Goal: Task Accomplishment & Management: Manage account settings

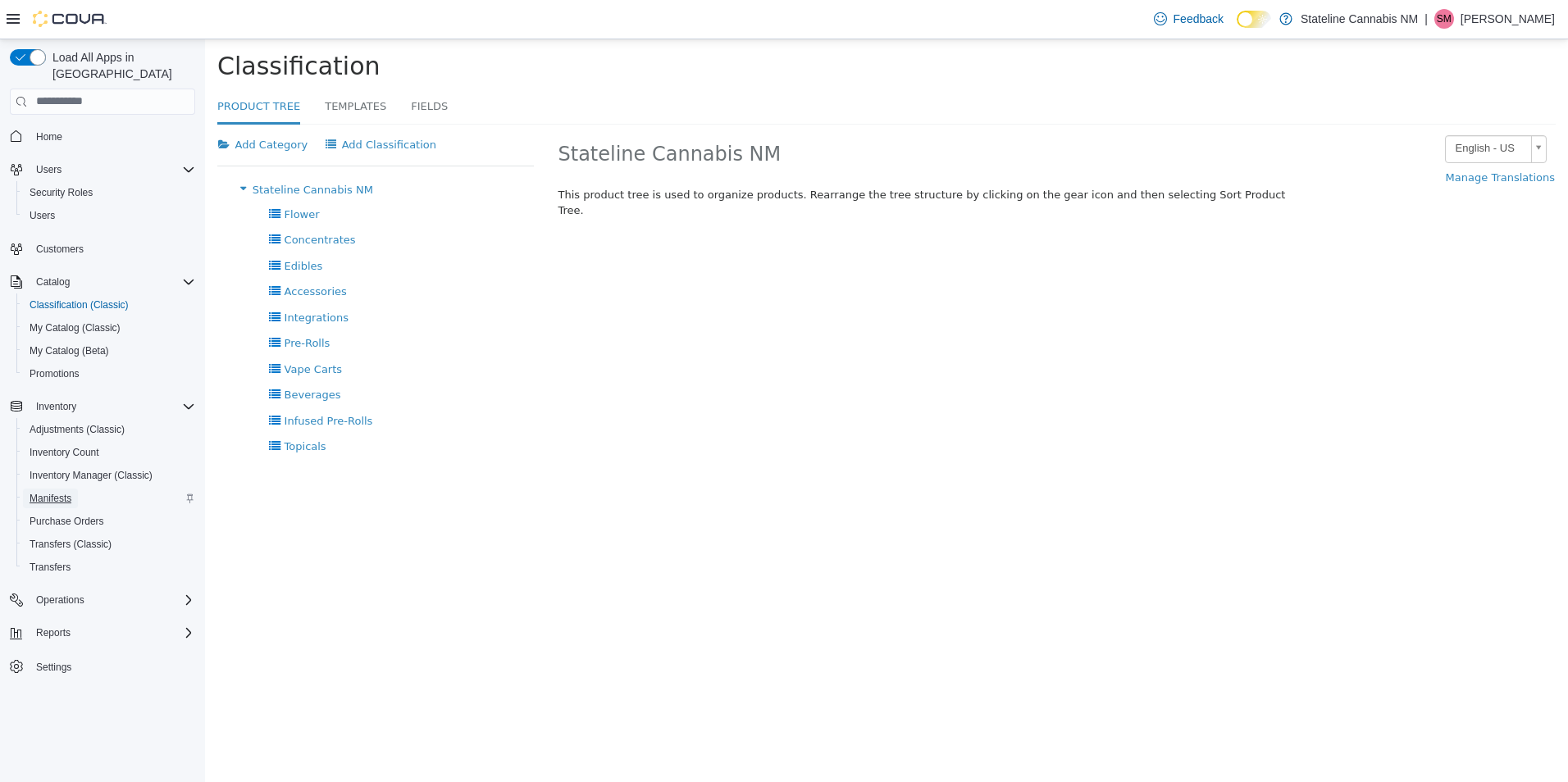
click at [65, 492] on span "Manifests" at bounding box center [50, 498] width 42 height 14
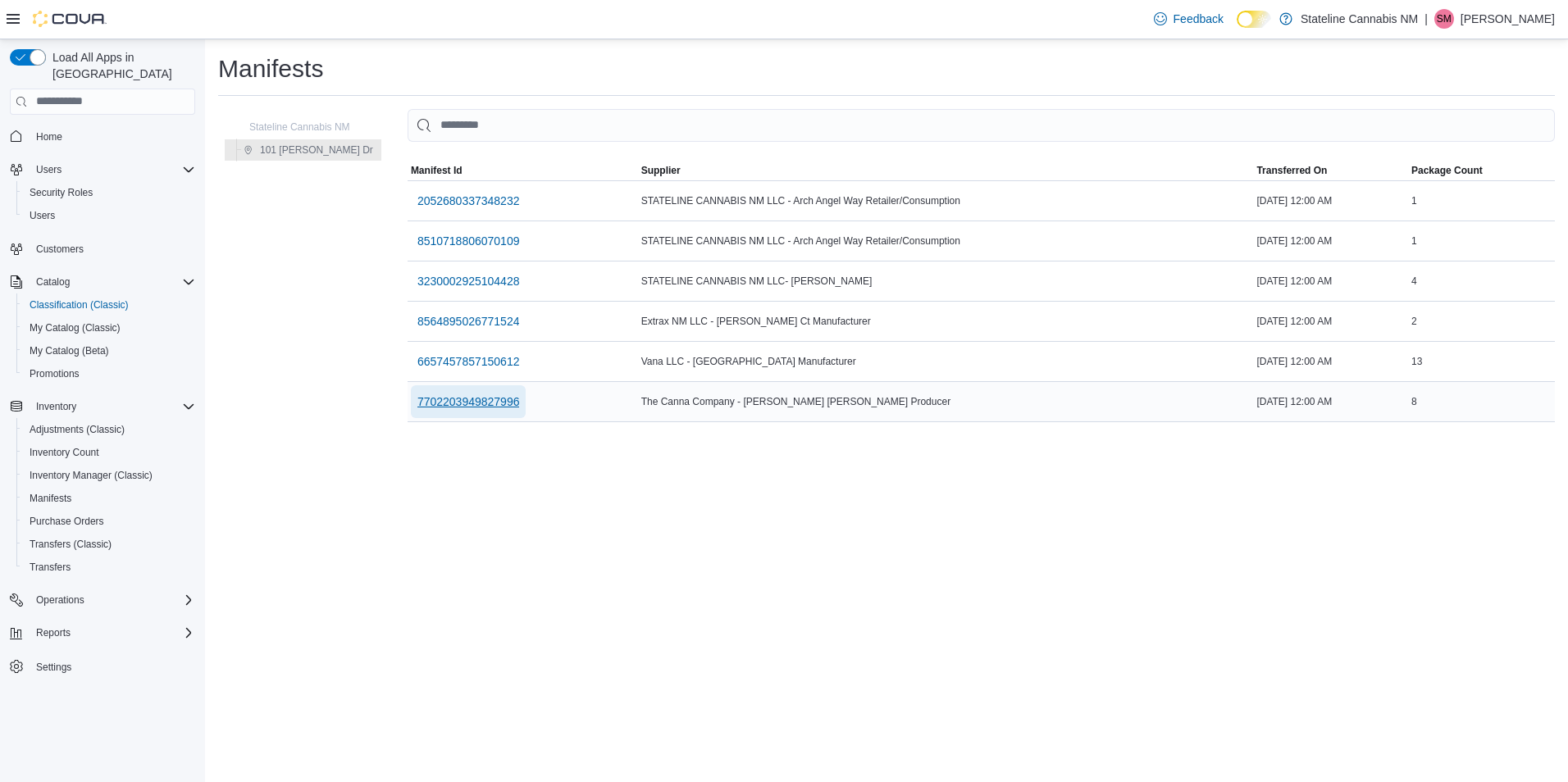
click at [497, 395] on button "7702203949827996" at bounding box center [468, 402] width 116 height 33
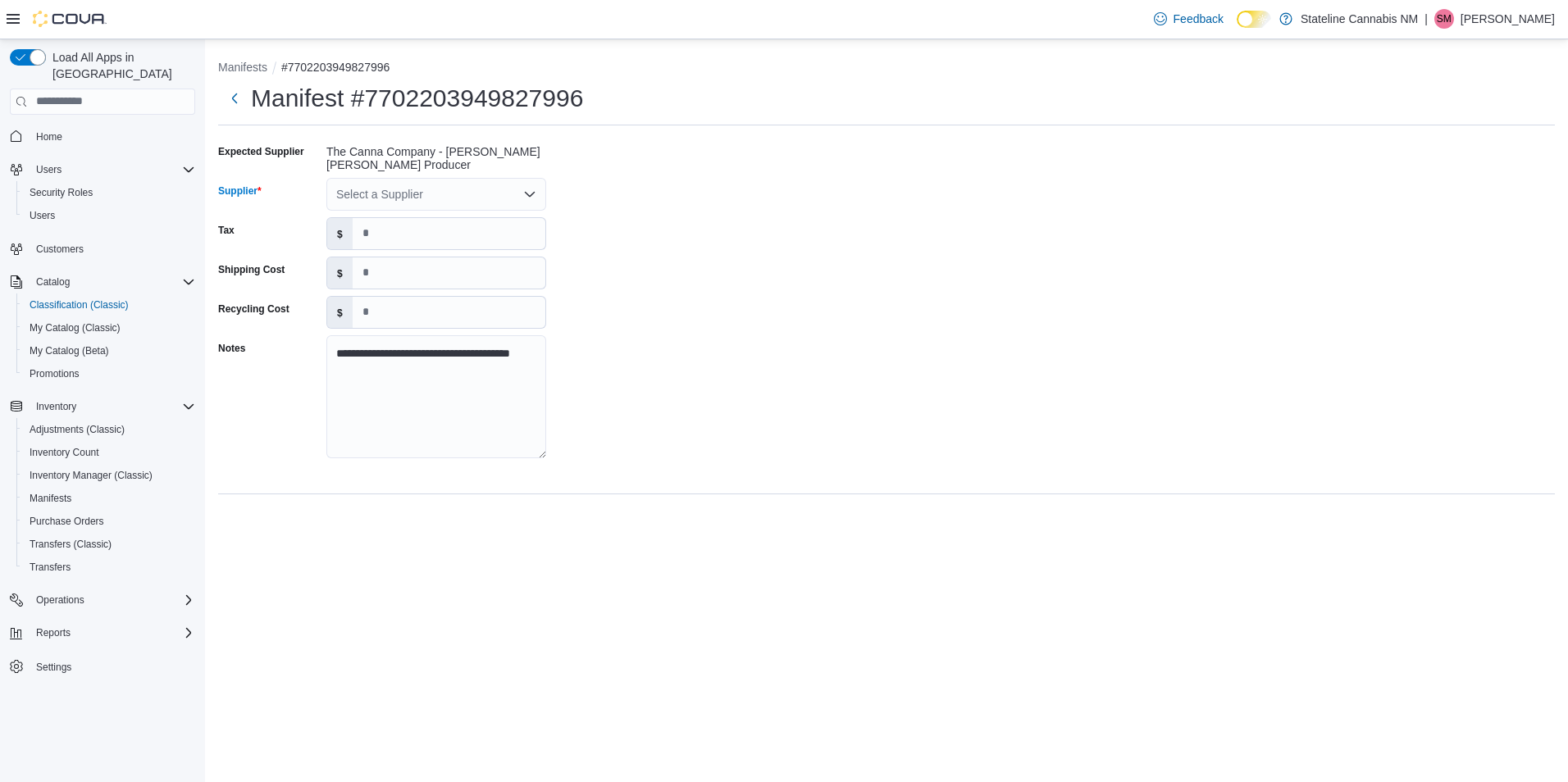
click at [516, 193] on div "Select a Supplier" at bounding box center [436, 194] width 220 height 33
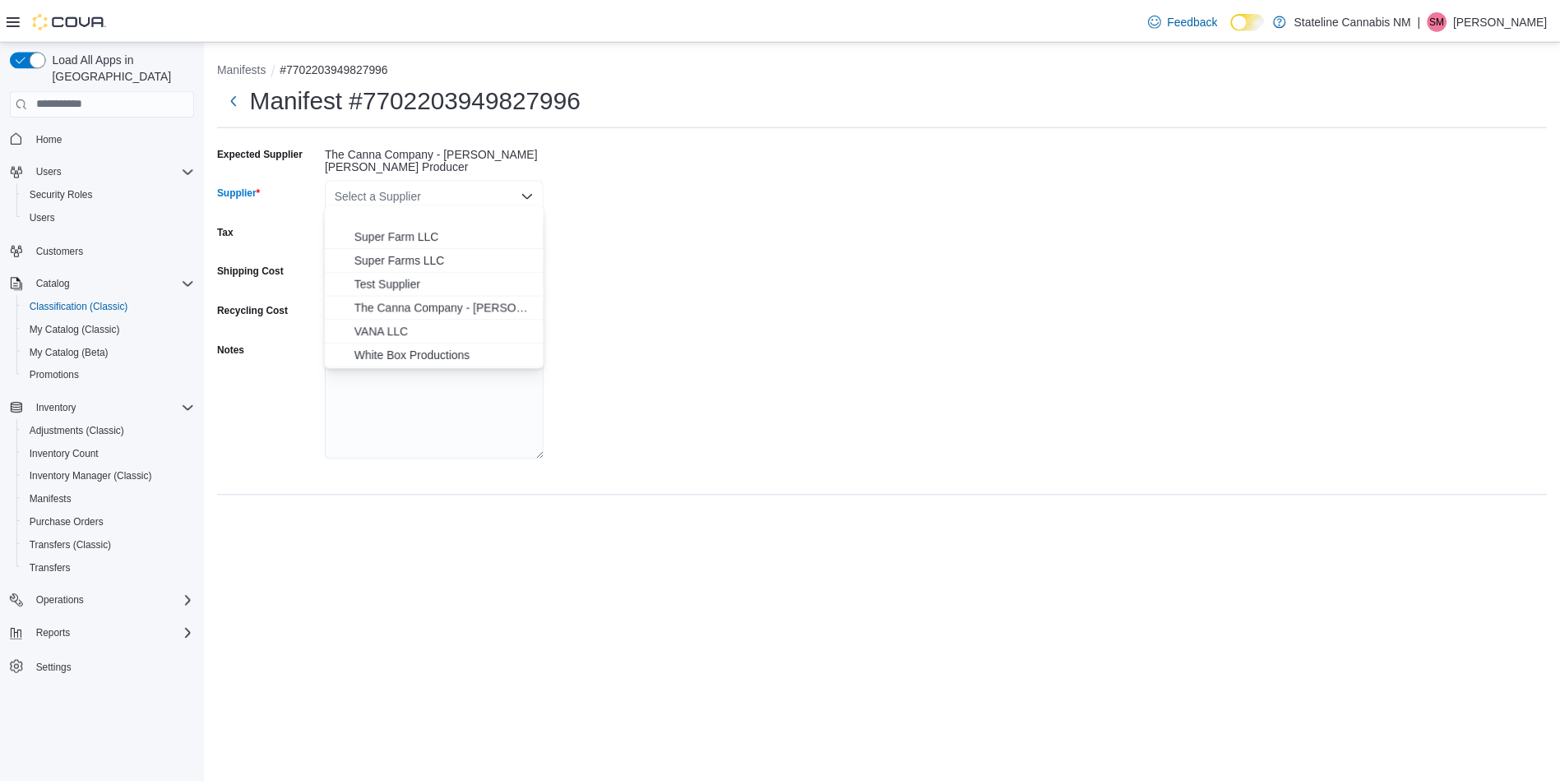
scroll to position [837, 0]
click at [503, 263] on span "The Canna Company - [PERSON_NAME] [PERSON_NAME] Producer" at bounding box center [447, 260] width 181 height 17
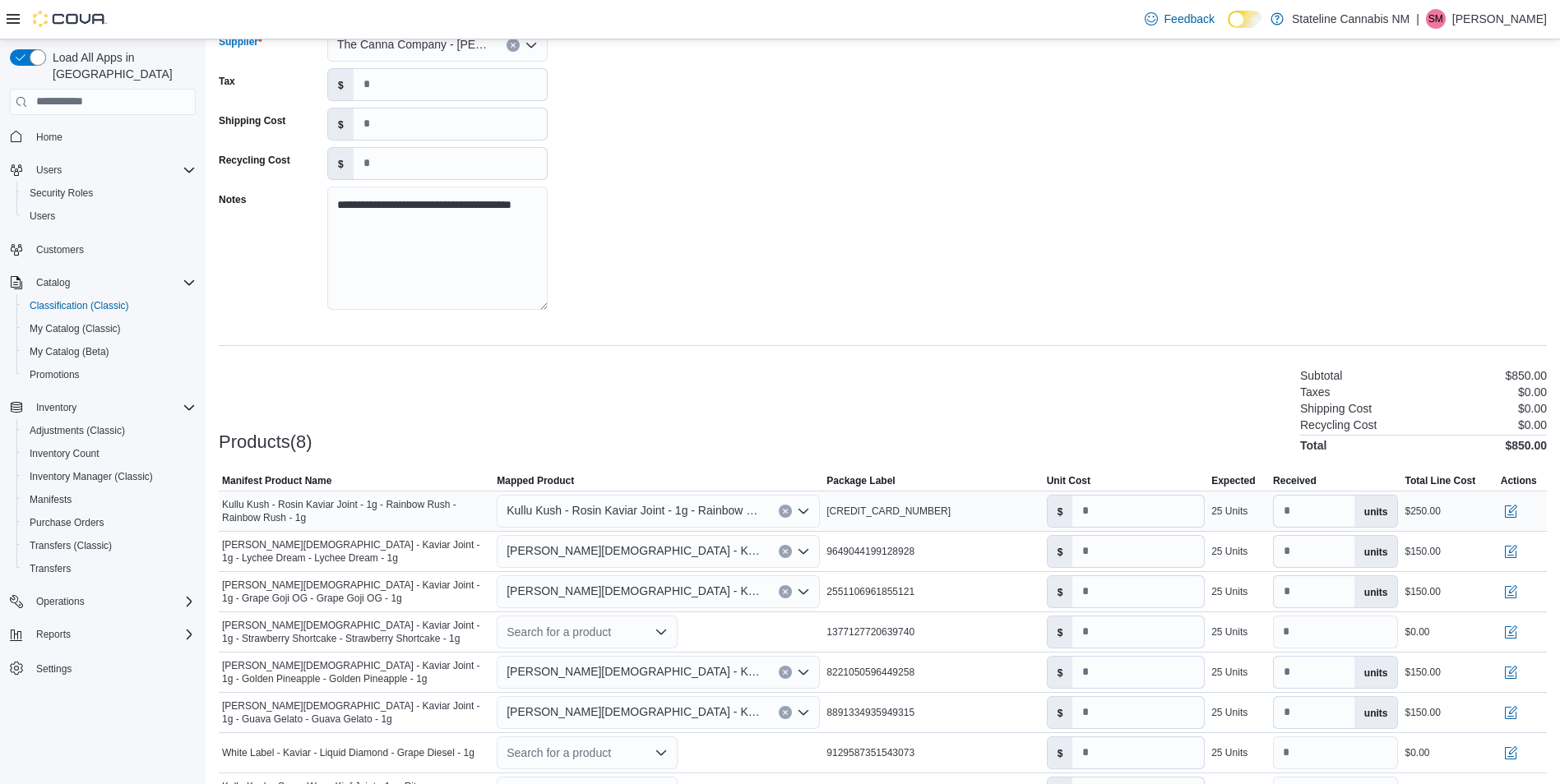
scroll to position [238, 0]
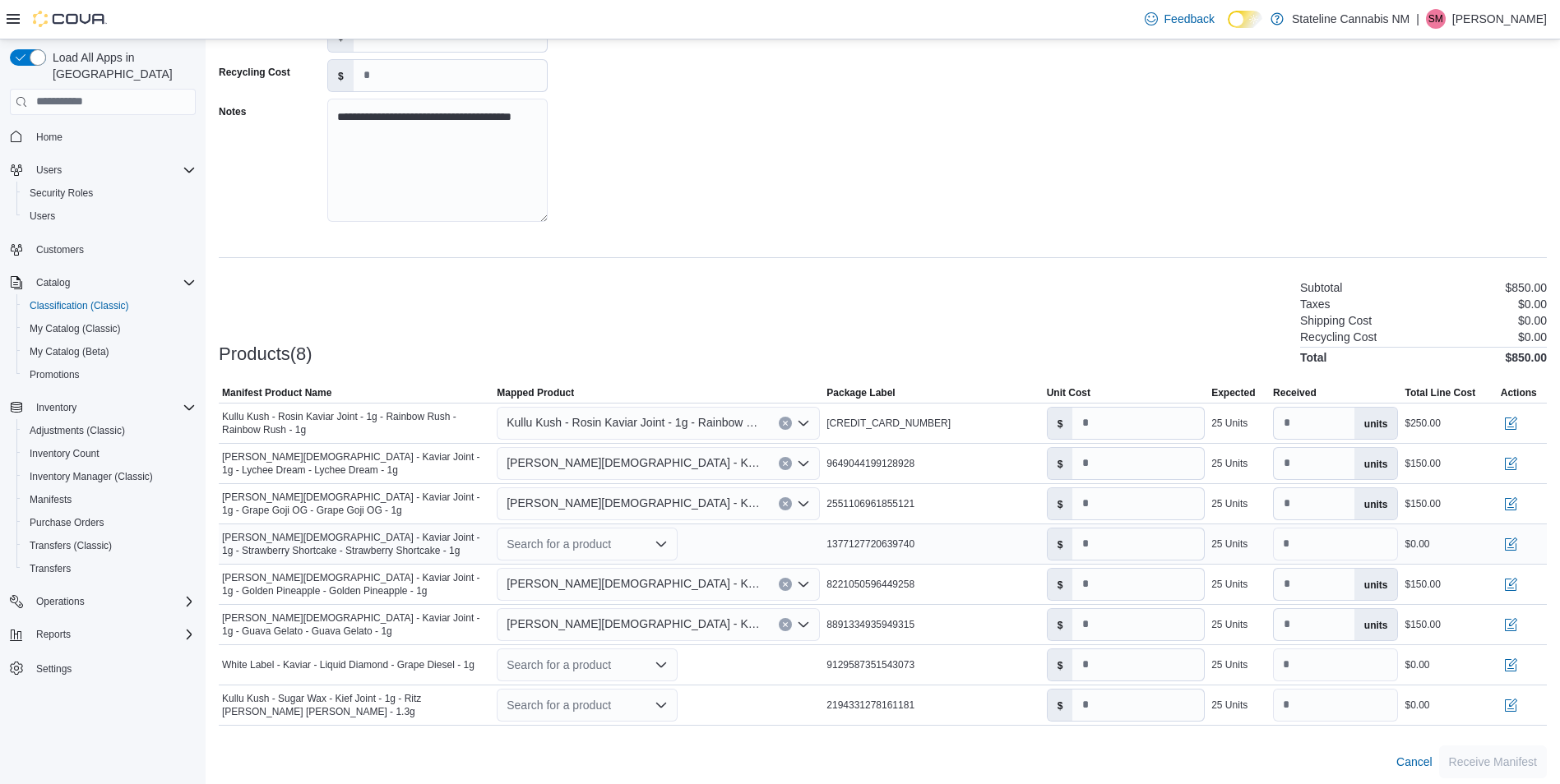
click at [633, 535] on div "Search for a product" at bounding box center [588, 544] width 181 height 33
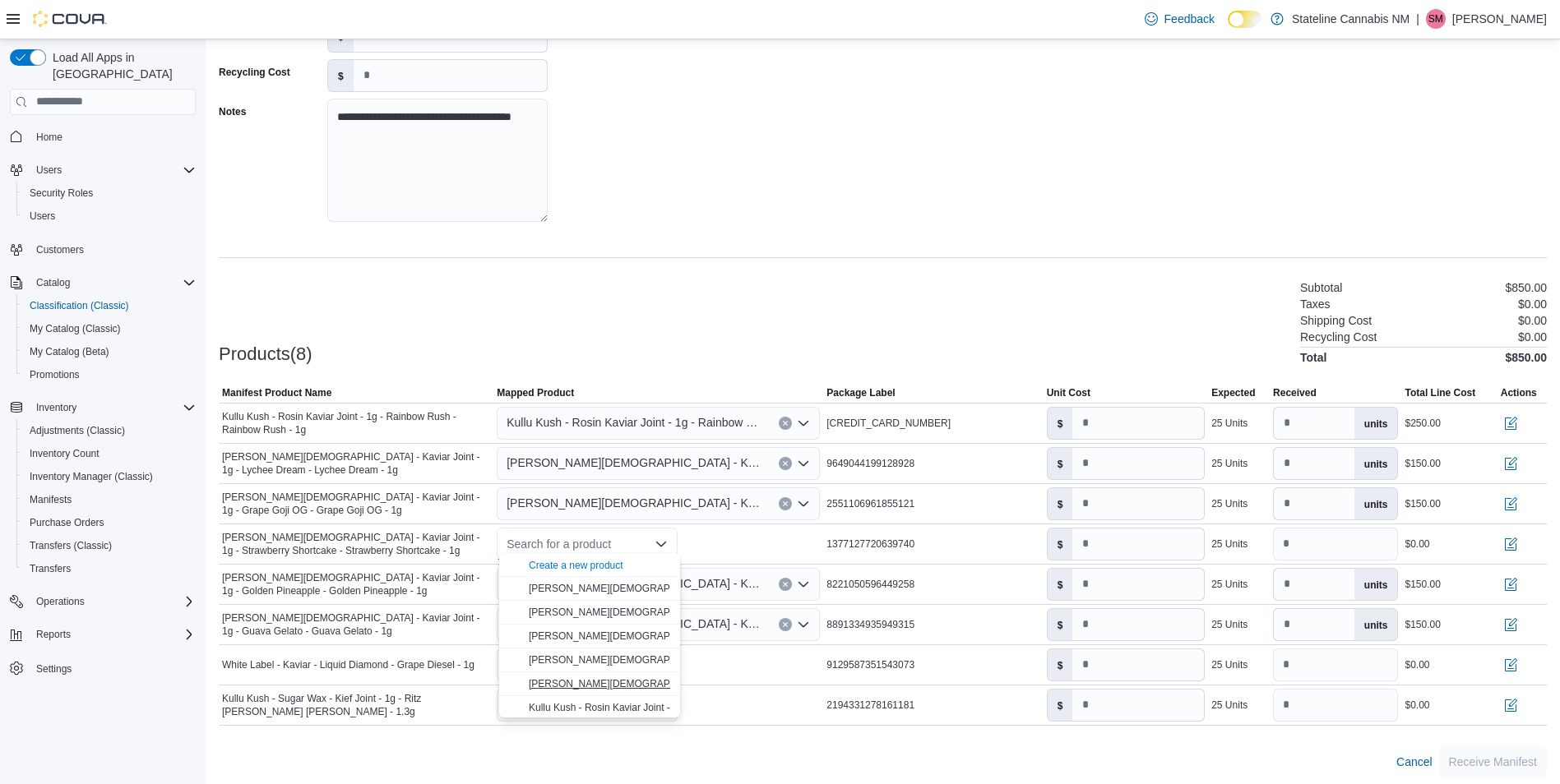
click at [647, 679] on span "[PERSON_NAME][DEMOGRAPHIC_DATA] Strawberry Shortcake - 1g" at bounding box center [683, 684] width 308 height 12
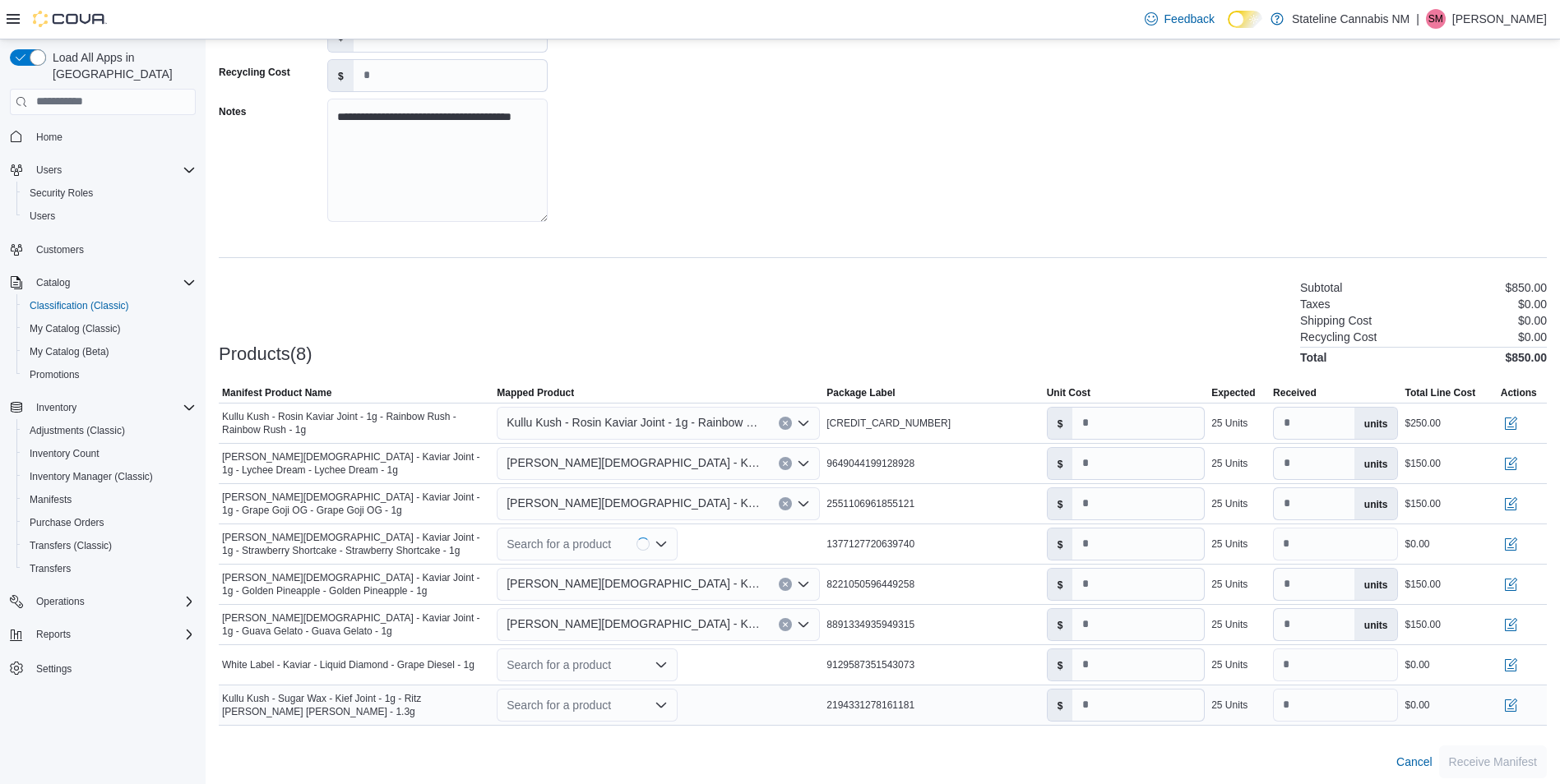
type input "*"
click at [611, 701] on div "Search for a product" at bounding box center [588, 705] width 181 height 33
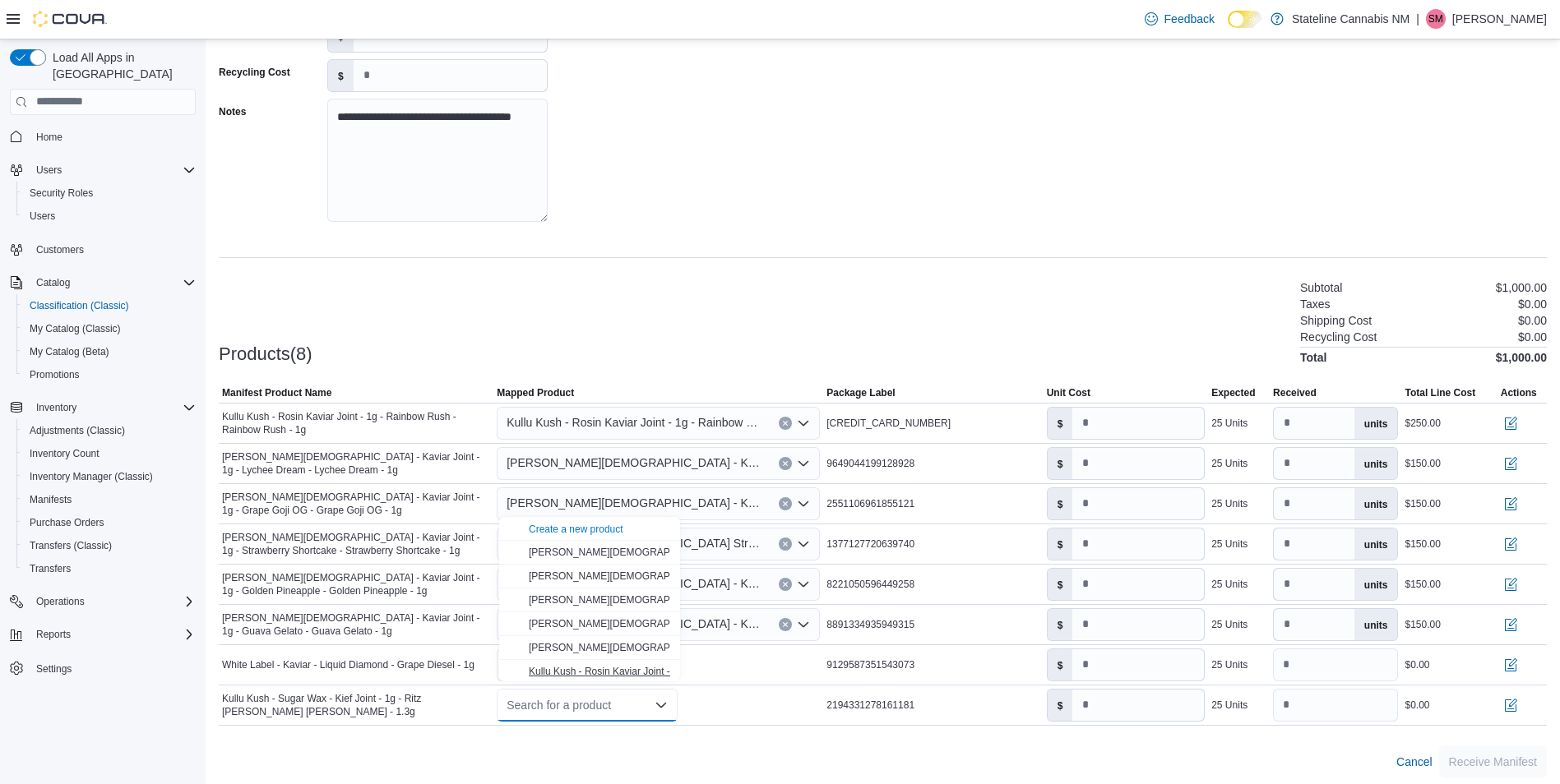
scroll to position [97, 0]
click at [628, 644] on span "Kullu Kush Sugar Wax Ritz Carlton 1.3g" at bounding box center [616, 646] width 174 height 12
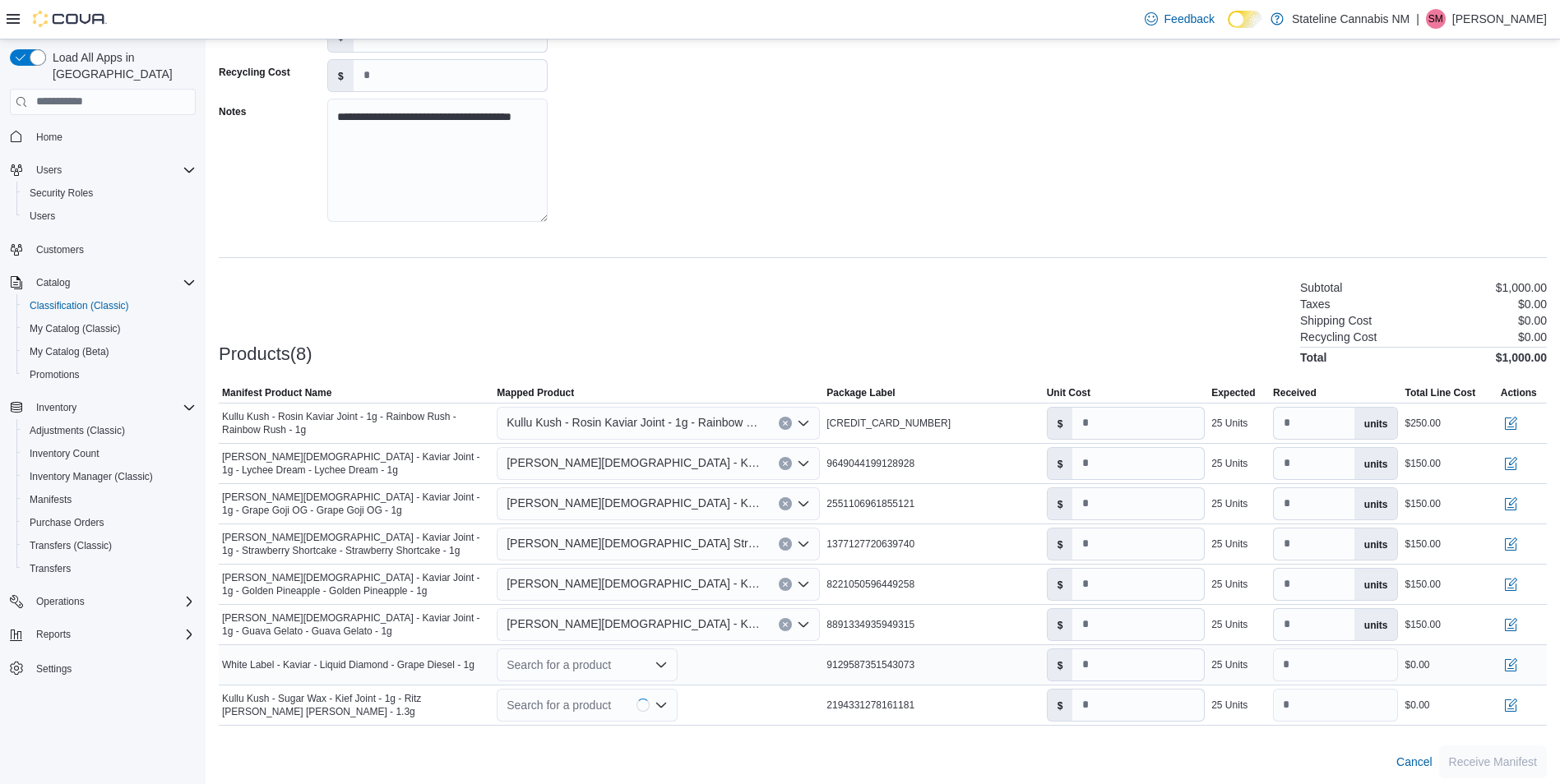
type input "*"
click at [625, 656] on div "Search for a product" at bounding box center [588, 665] width 181 height 33
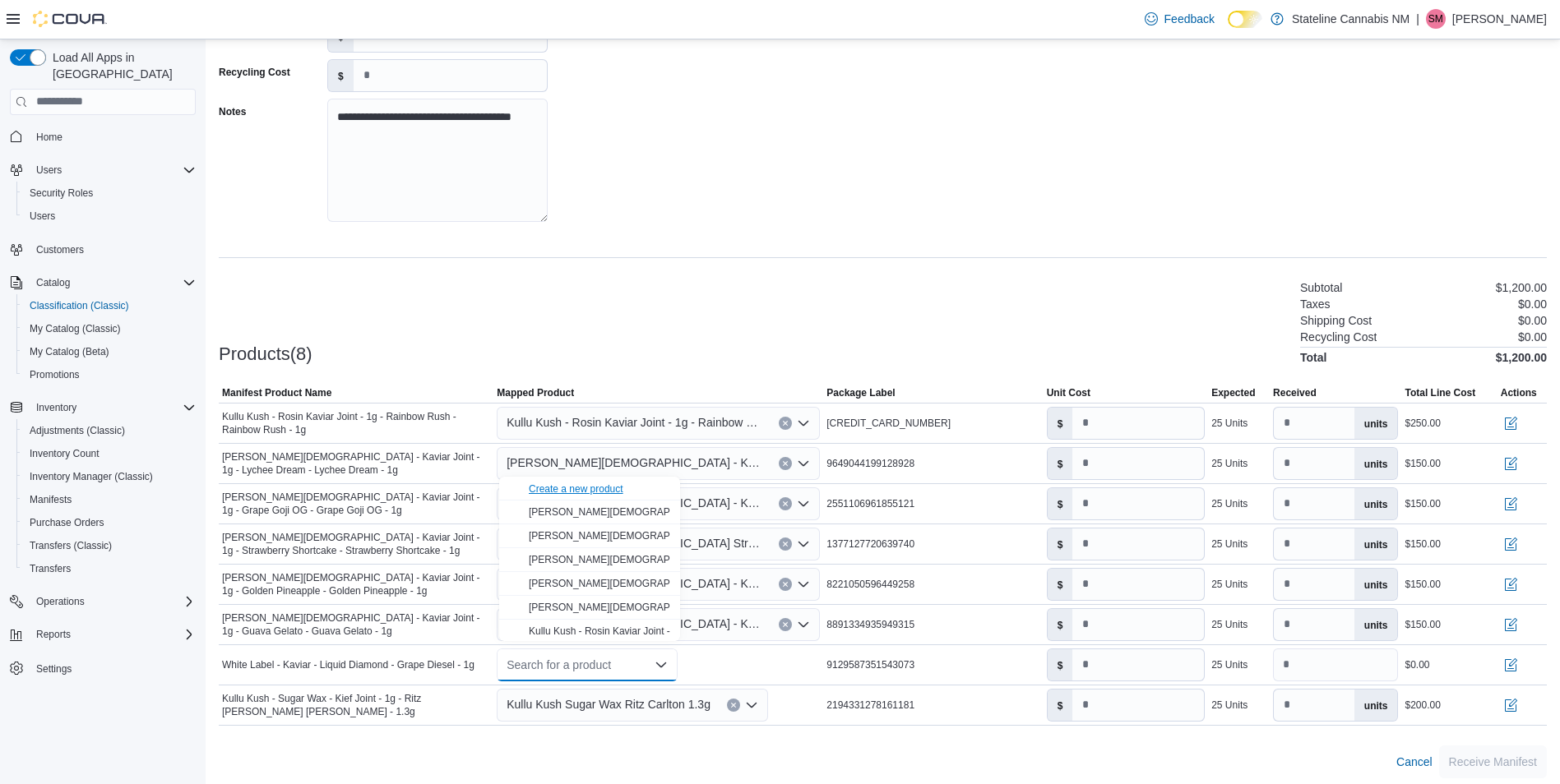
click at [595, 490] on div "Create a new product" at bounding box center [576, 489] width 95 height 14
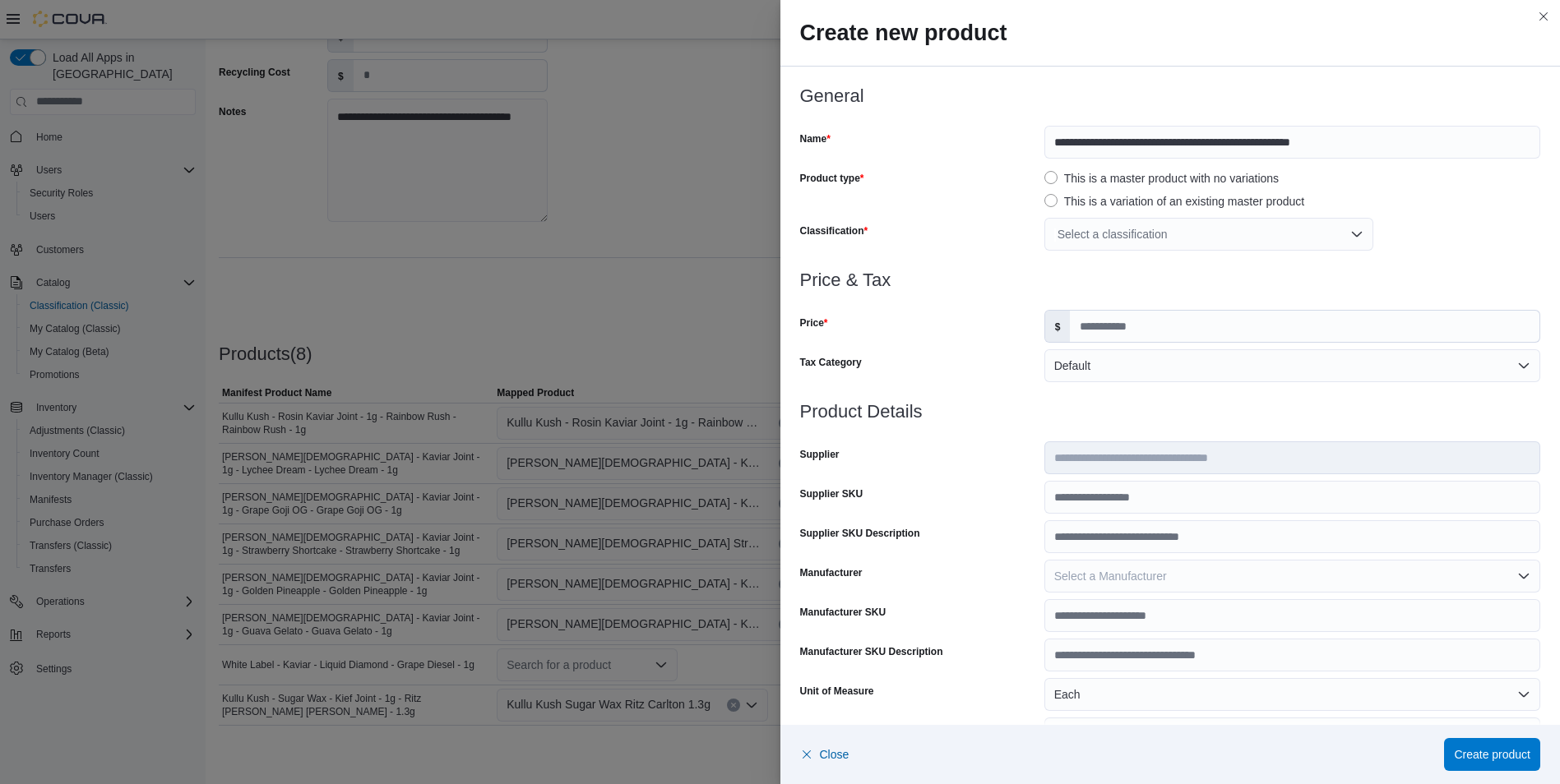
click at [1124, 243] on div "Select a classification" at bounding box center [1209, 235] width 329 height 33
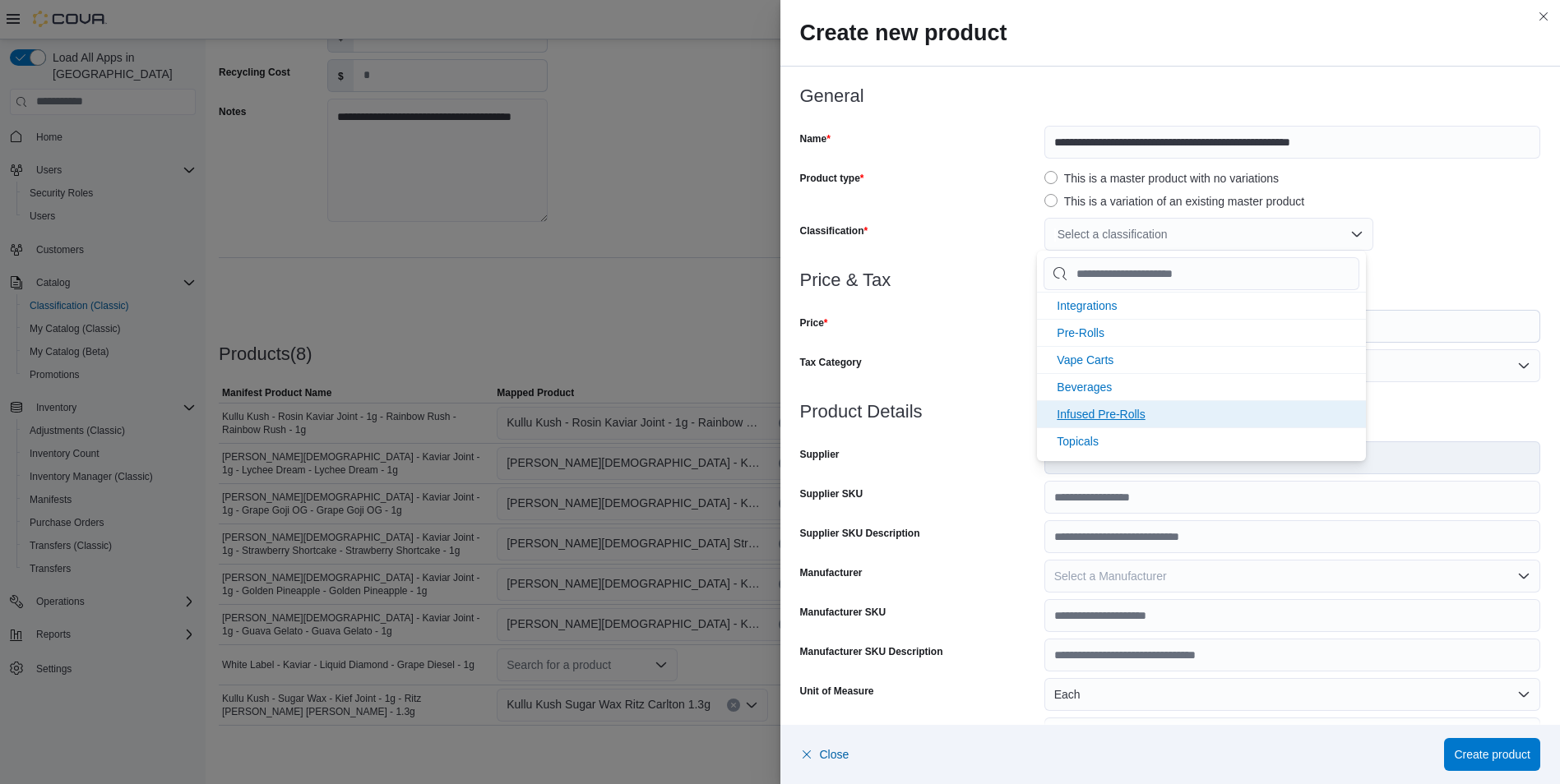
click at [1118, 407] on li "Infused Pre-Rolls" at bounding box center [1201, 414] width 329 height 27
click at [1446, 328] on input "Price" at bounding box center [1305, 326] width 470 height 31
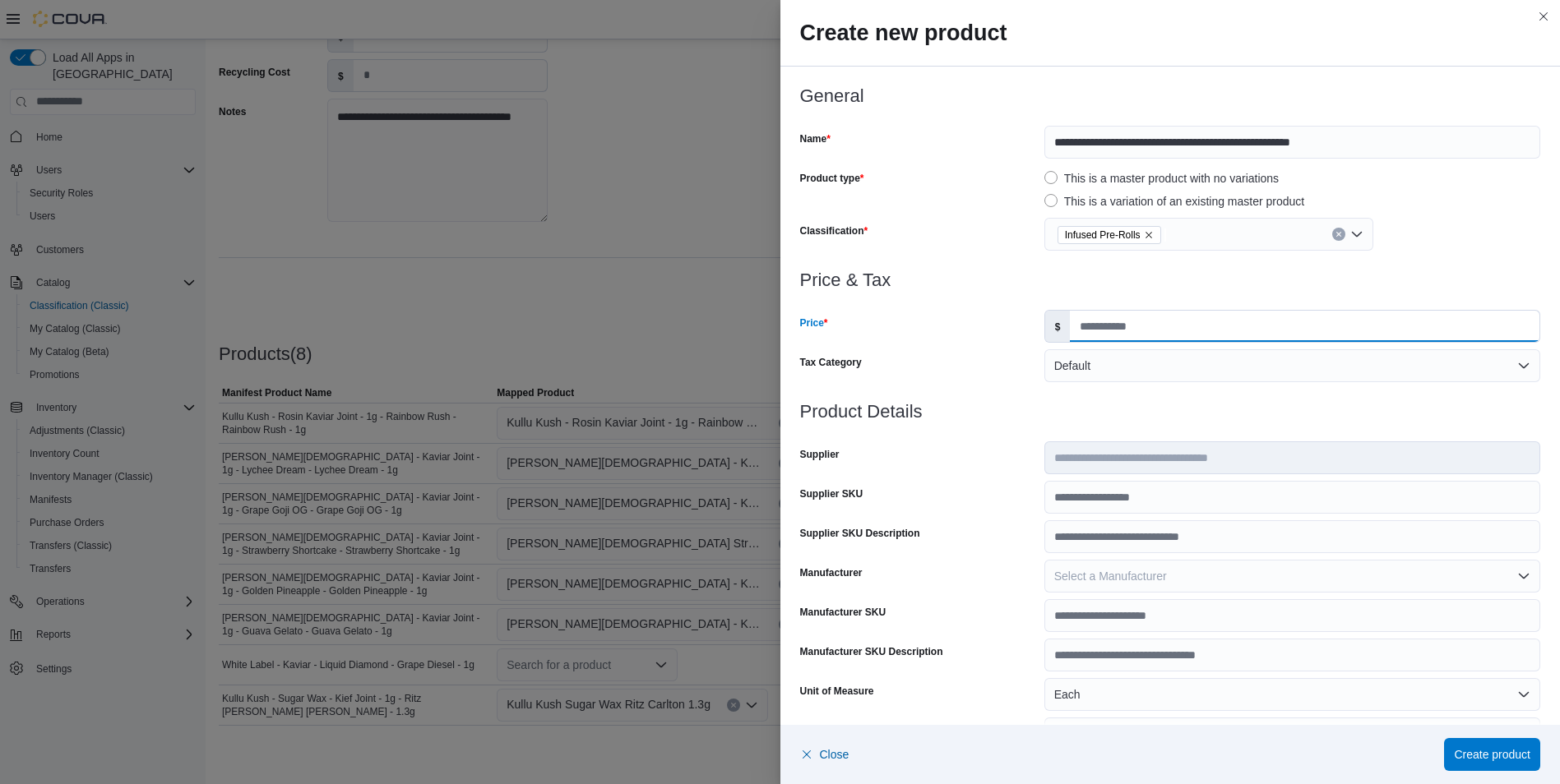
type input "*"
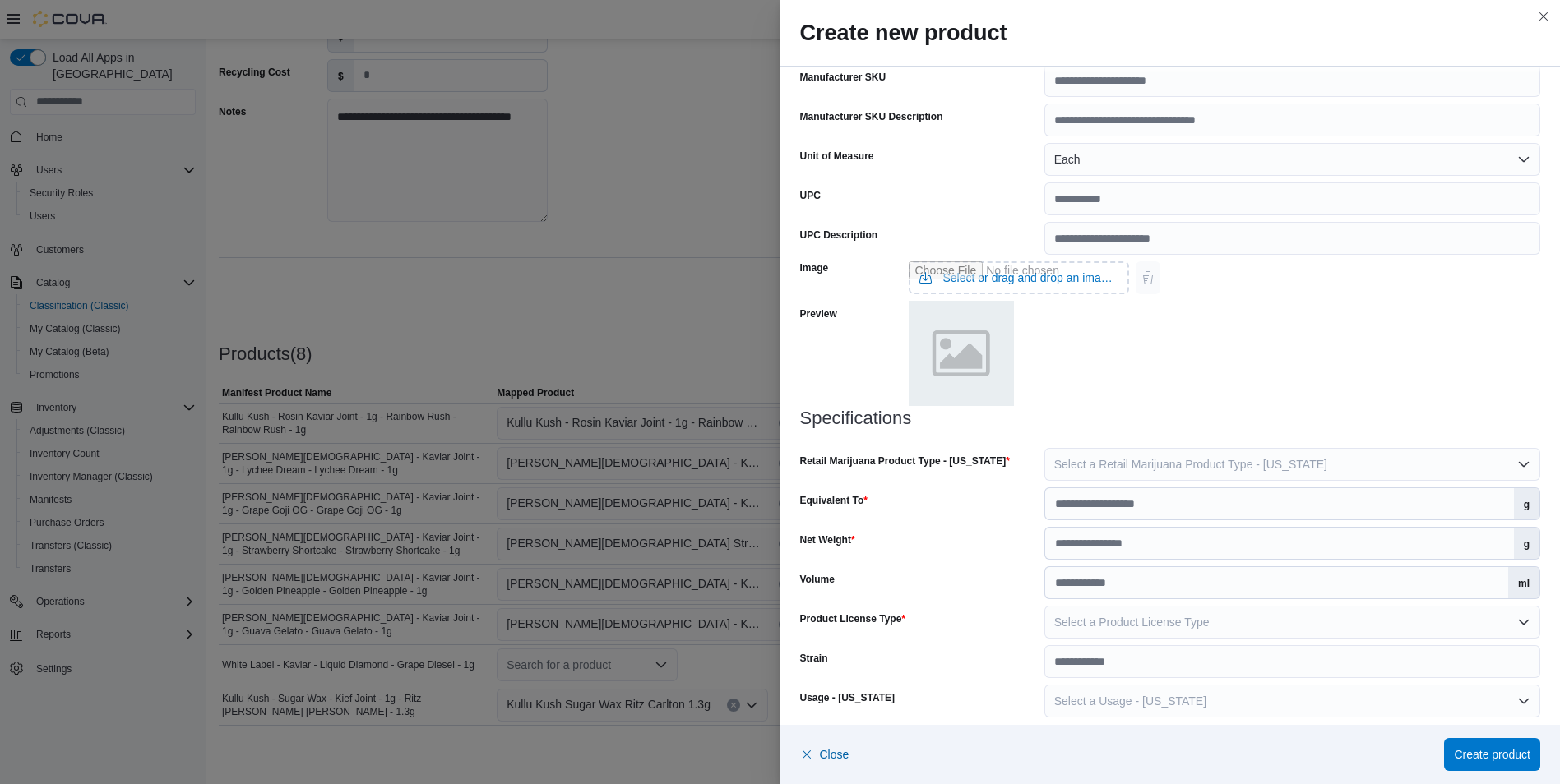
scroll to position [547, 0]
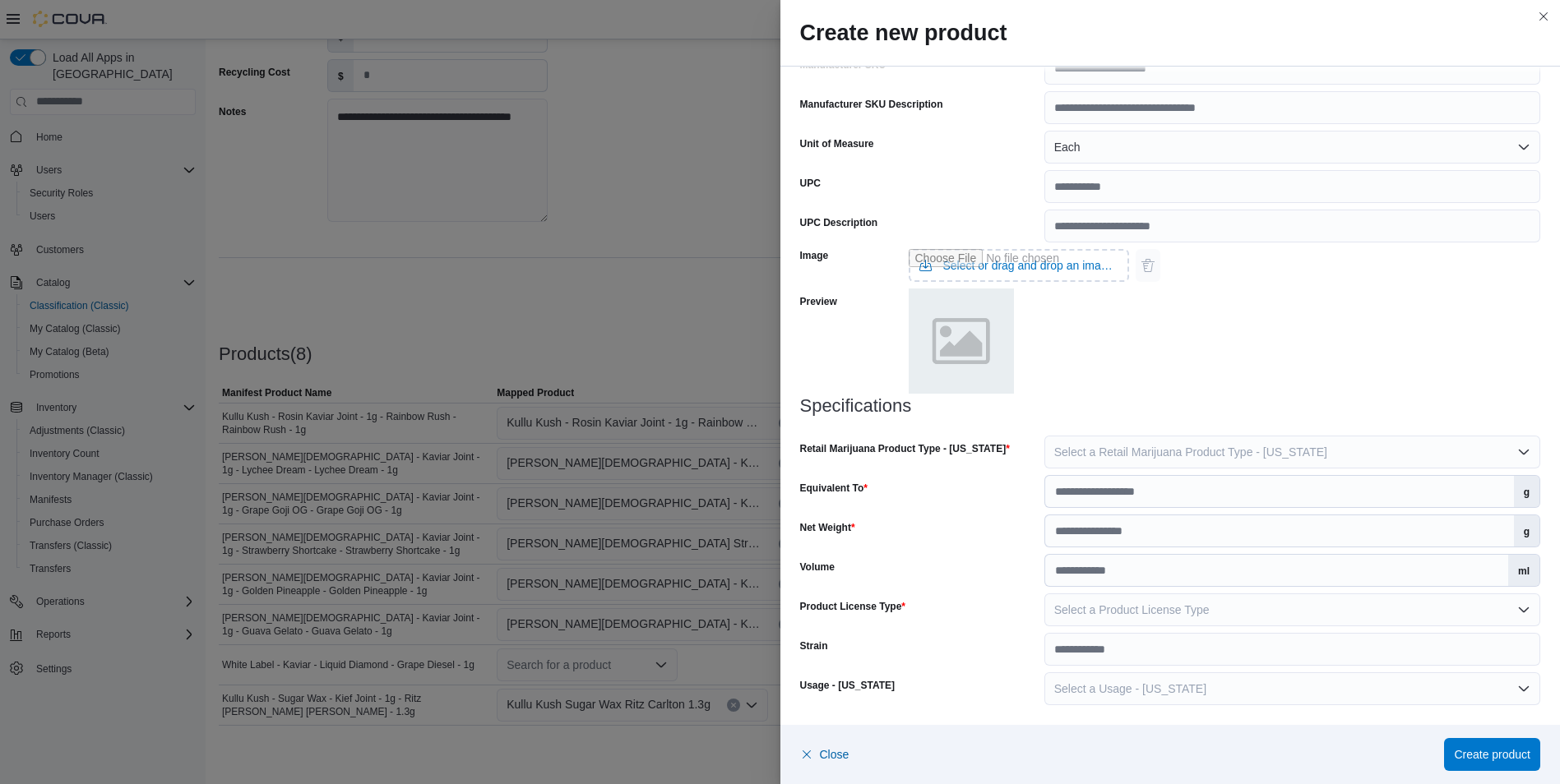
type input "**"
click at [1315, 450] on button "Select a Retail Marijuana Product Type - [US_STATE]" at bounding box center [1292, 452] width 496 height 33
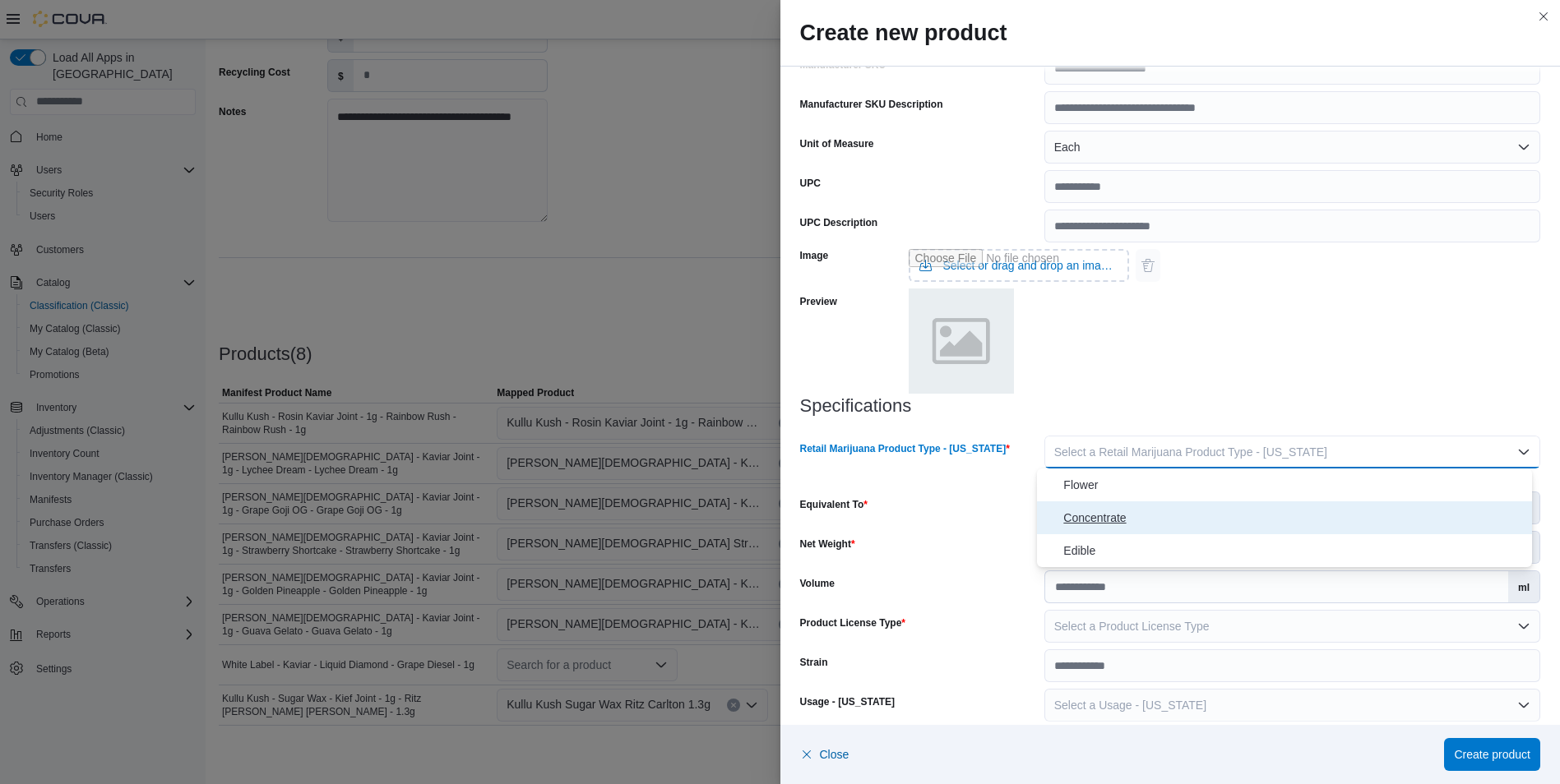
click at [1275, 510] on span "Concentrate" at bounding box center [1294, 518] width 462 height 19
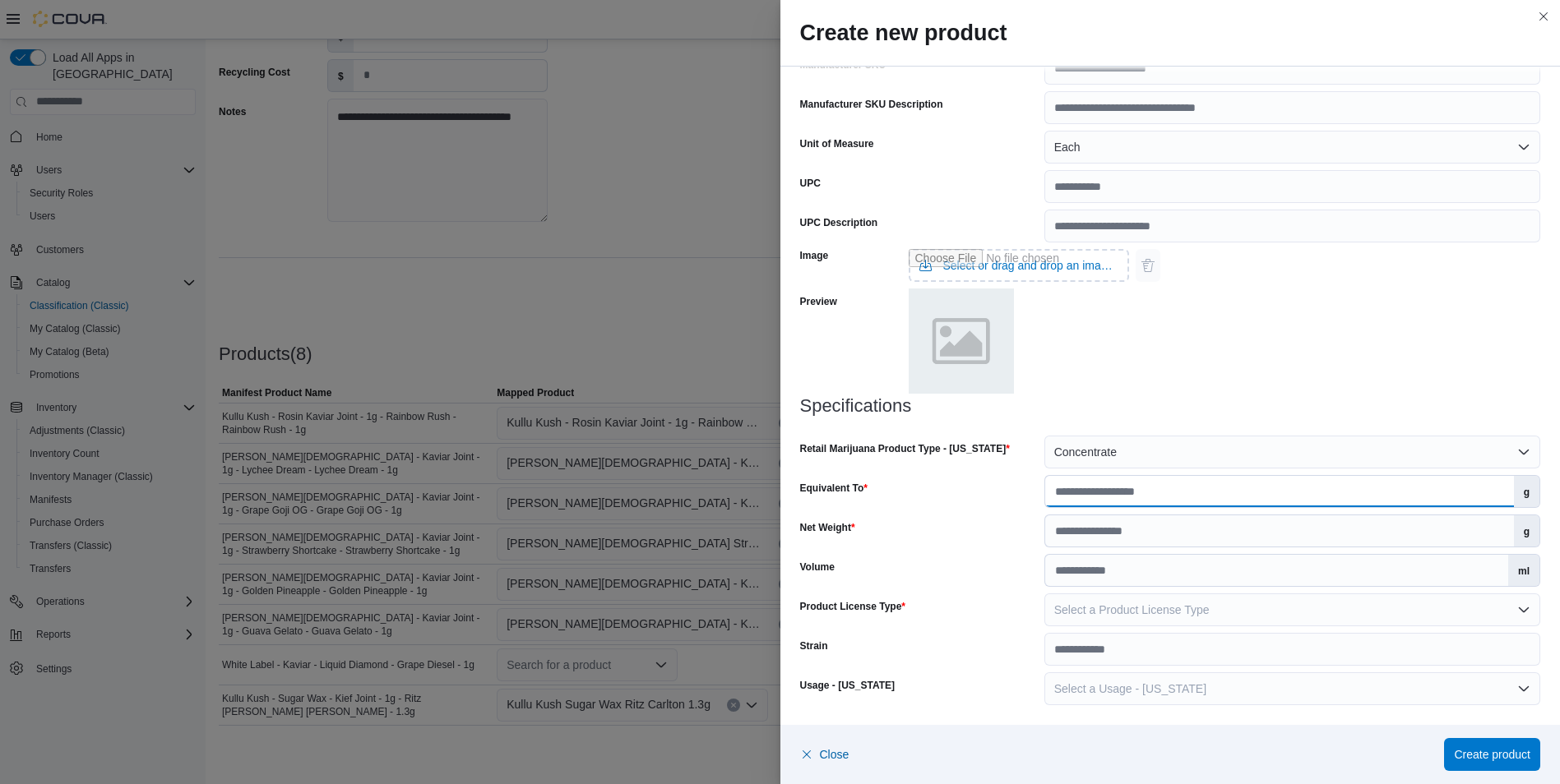
click at [1281, 494] on input "Equivalent To" at bounding box center [1279, 492] width 469 height 31
type input "*"
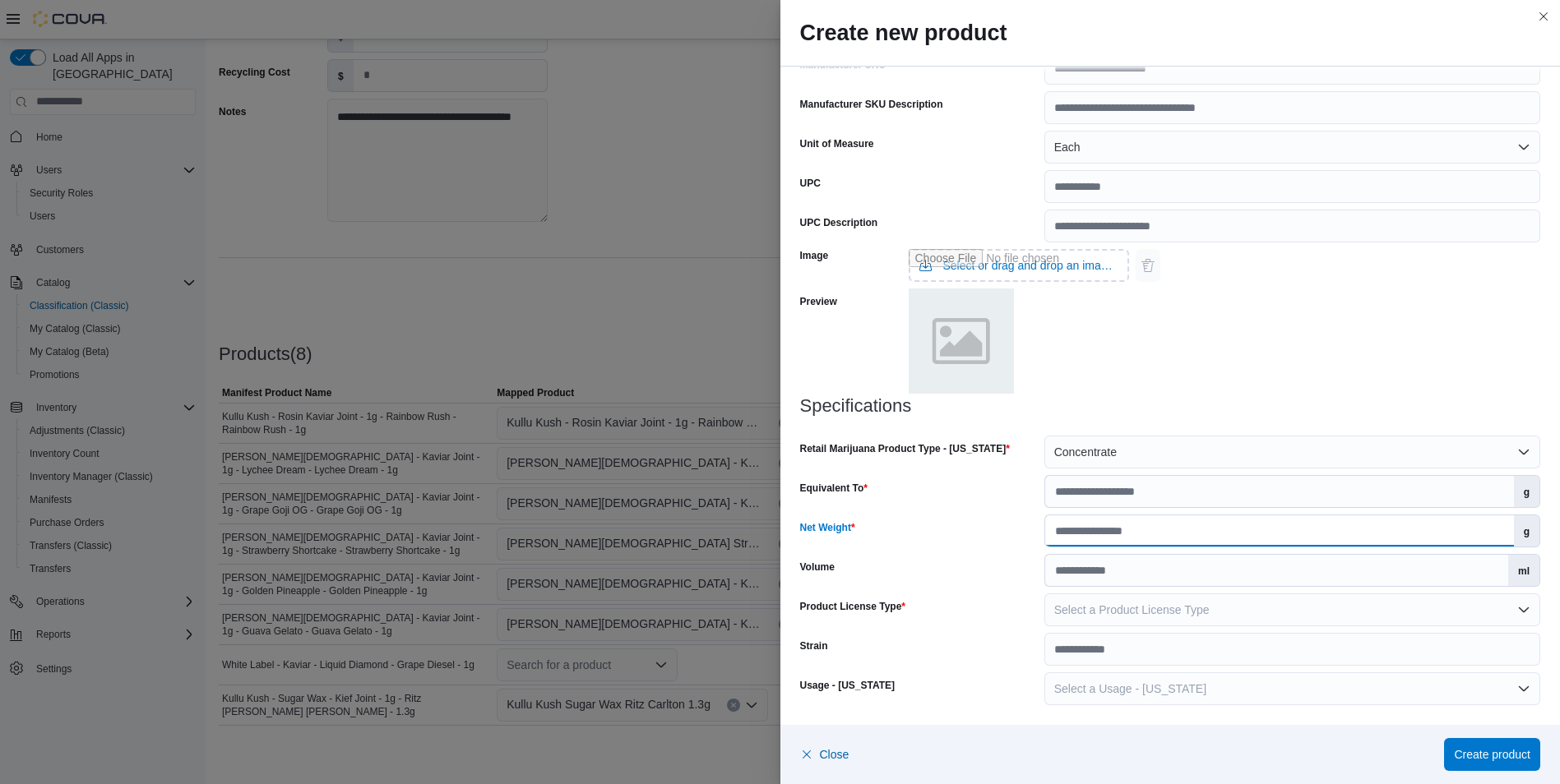
type input "*"
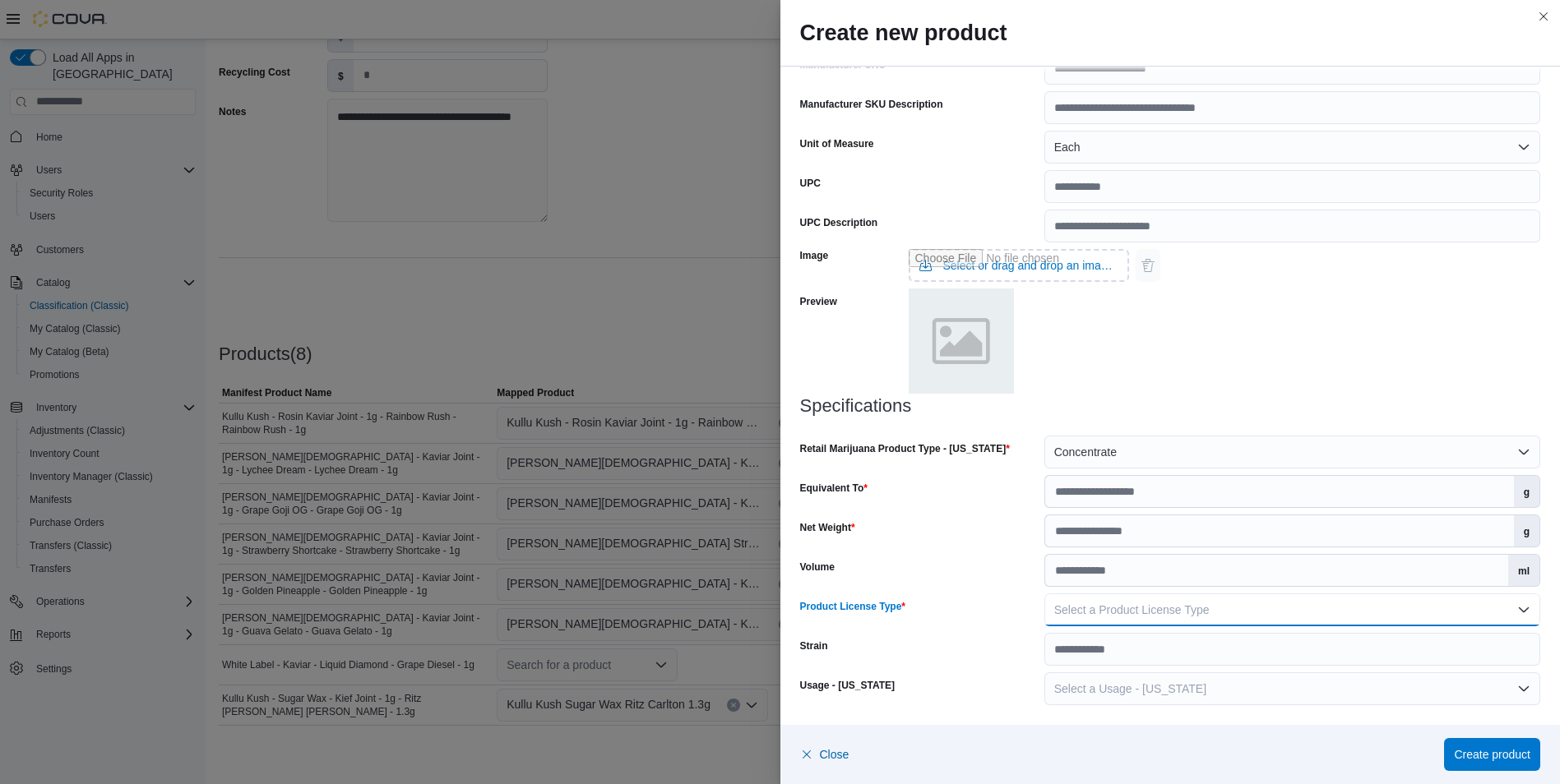
click at [1233, 599] on button "Select a Product License Type" at bounding box center [1292, 610] width 496 height 33
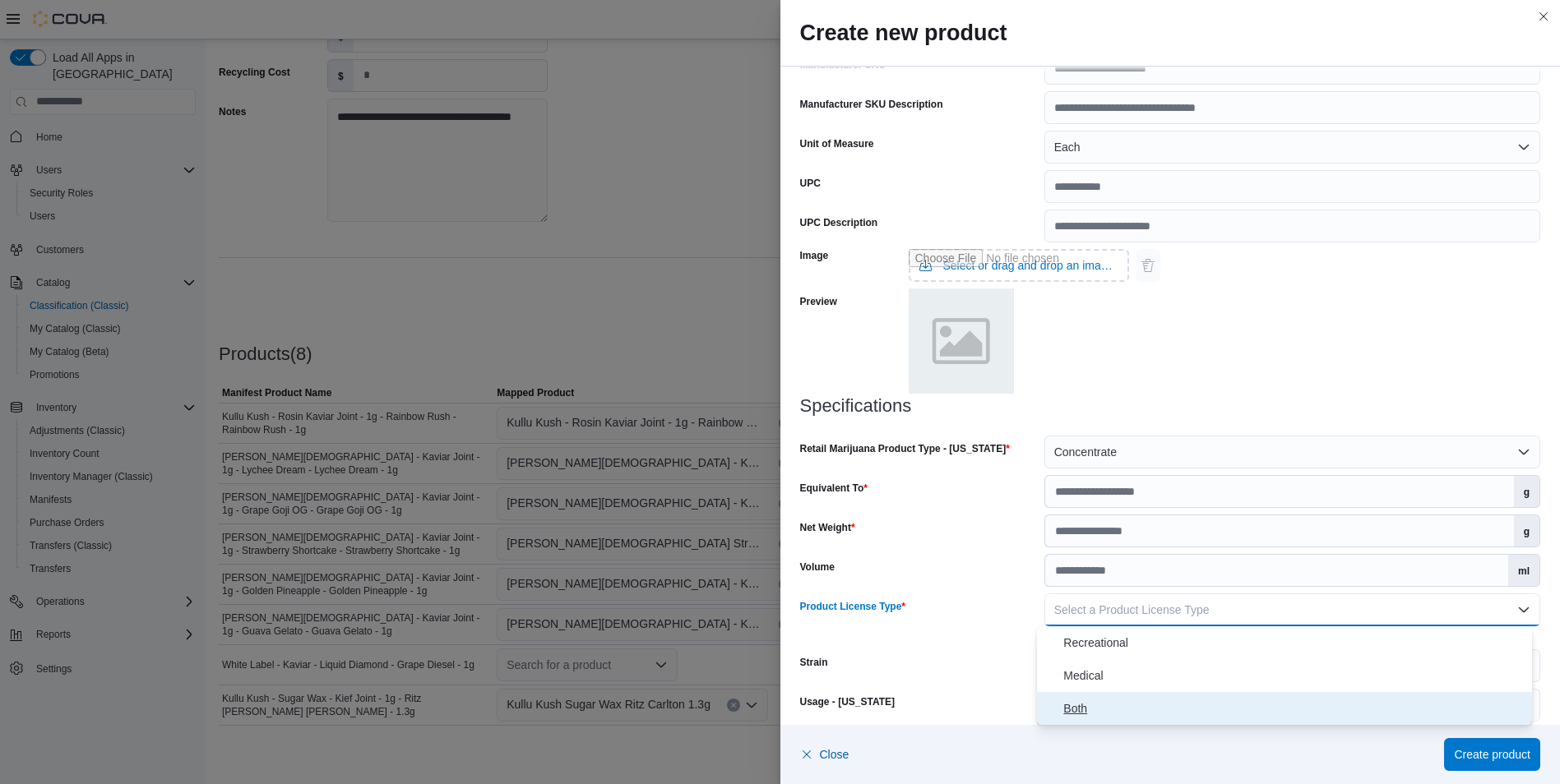
click at [1199, 705] on span "Both" at bounding box center [1294, 708] width 462 height 19
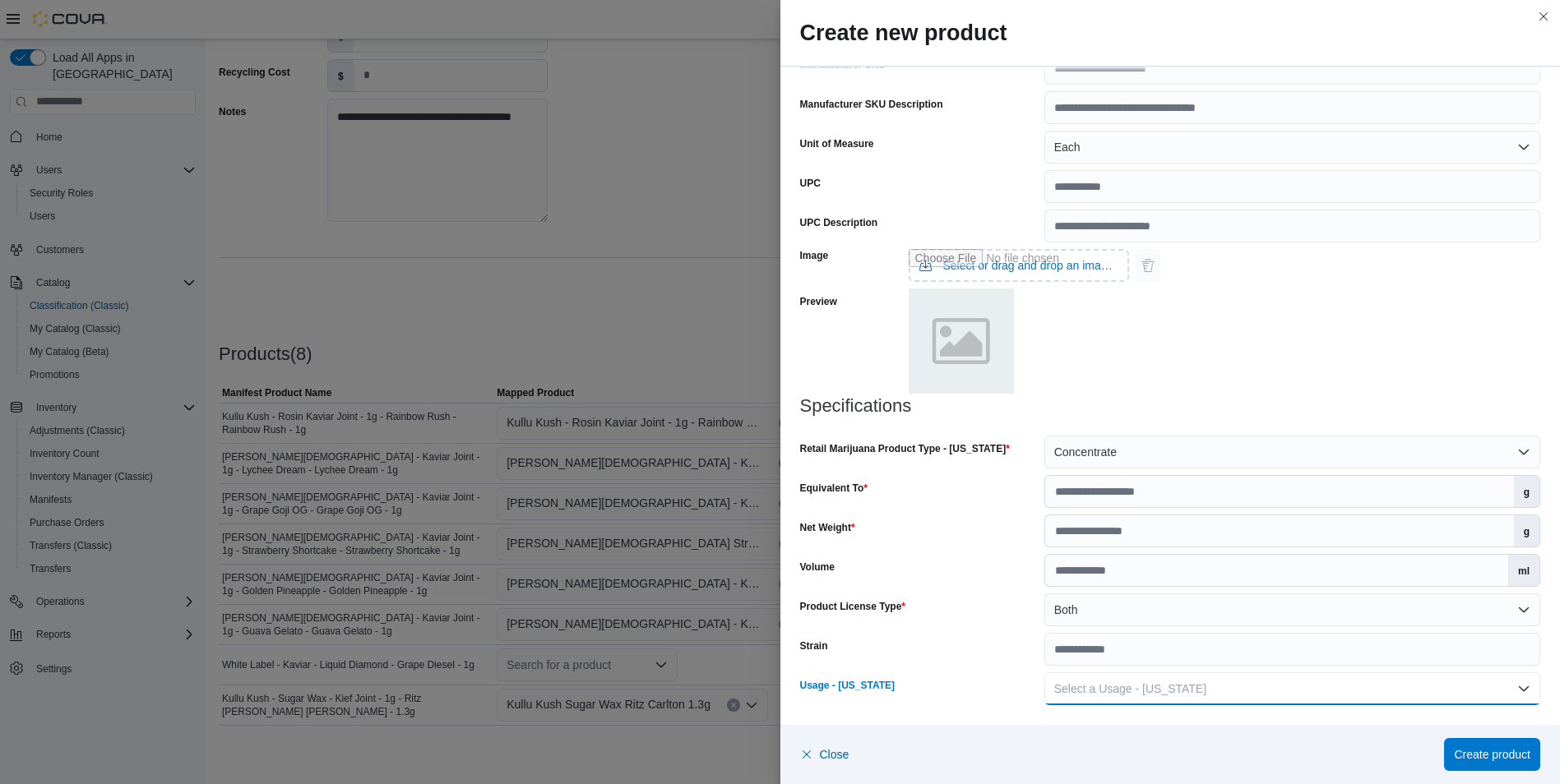
click at [1199, 698] on button "Select a Usage - [US_STATE]" at bounding box center [1292, 689] width 496 height 33
click at [1209, 584] on span "Inhaled Product" at bounding box center [1294, 590] width 462 height 19
click at [1507, 758] on span "Create product" at bounding box center [1492, 754] width 76 height 17
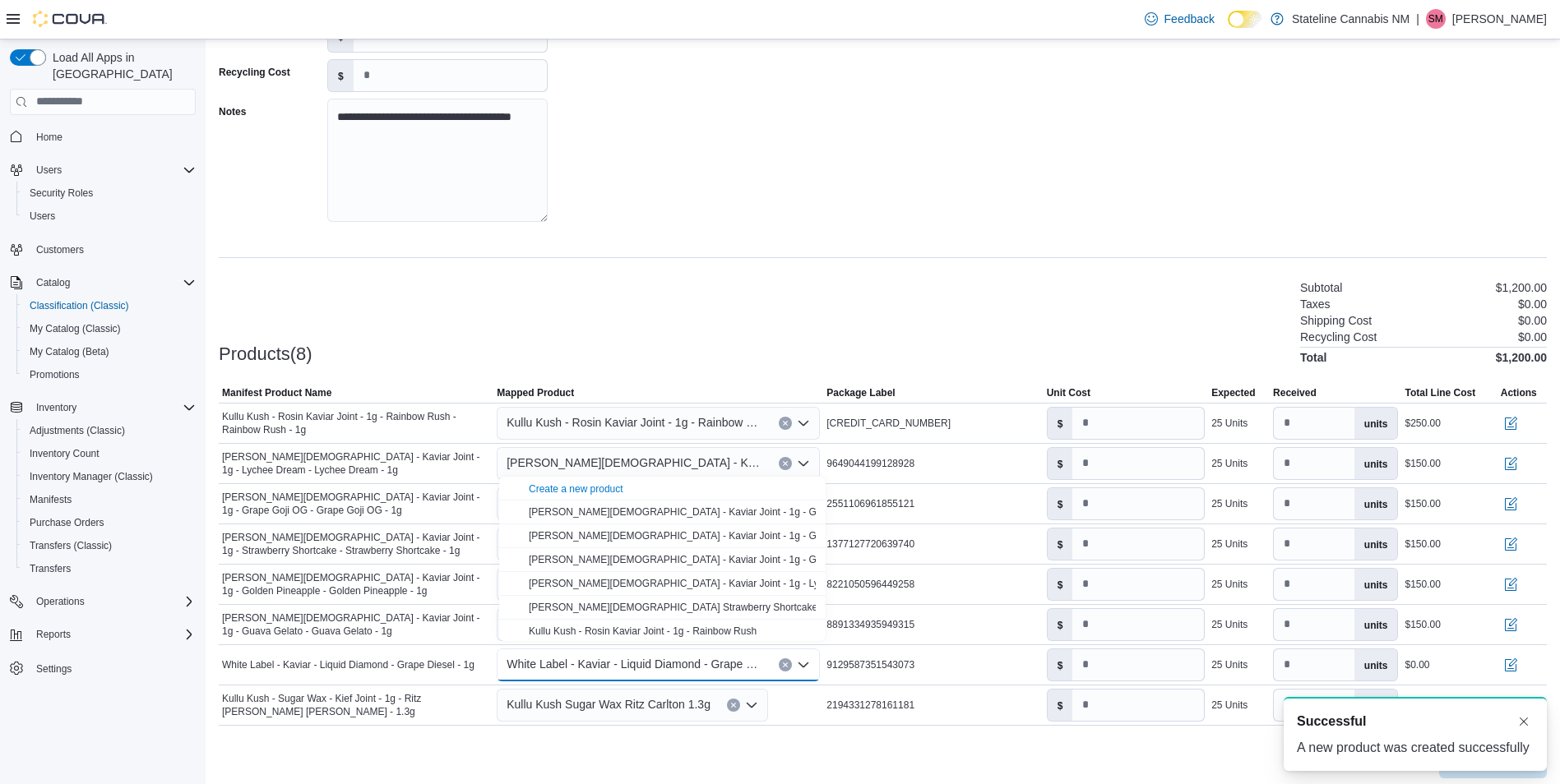
scroll to position [0, 0]
click at [1202, 747] on div "Cancel Receive Manifest" at bounding box center [883, 763] width 1328 height 33
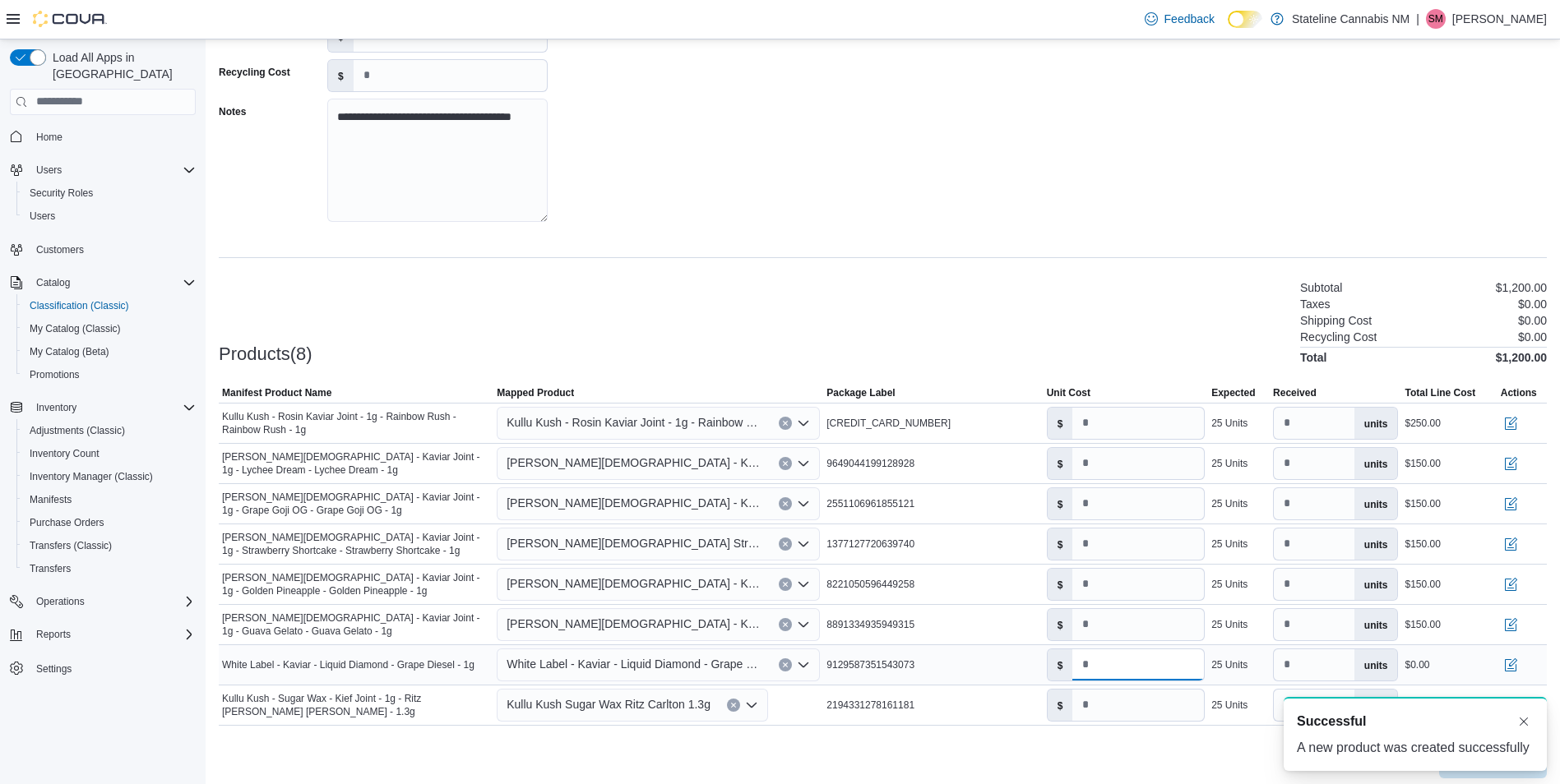
click at [1171, 665] on input "number" at bounding box center [1138, 665] width 132 height 31
type input "*"
click at [1106, 757] on div "Cancel Receive Manifest" at bounding box center [883, 763] width 1328 height 33
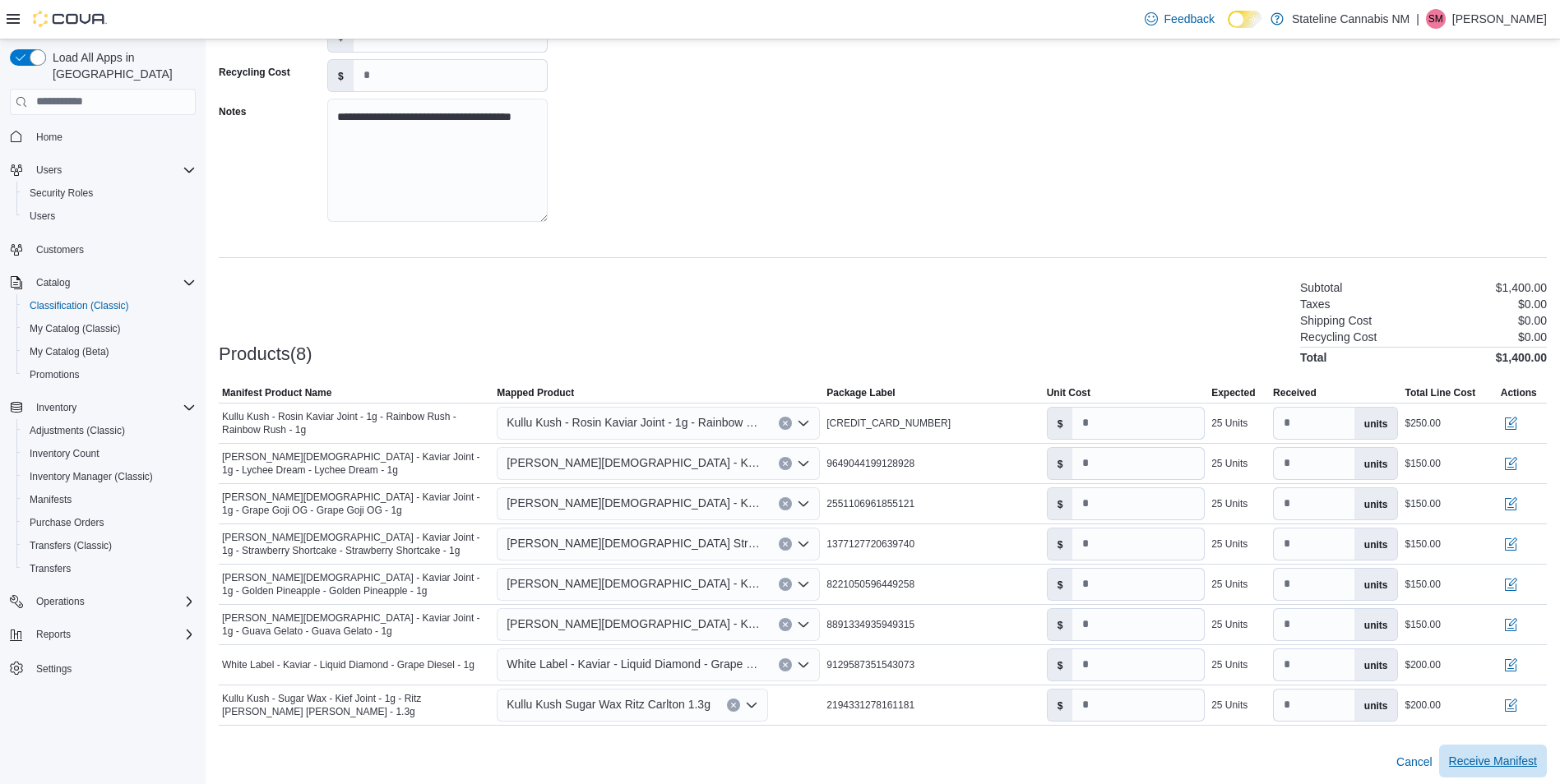
click at [1510, 753] on span "Receive Manifest" at bounding box center [1493, 761] width 88 height 17
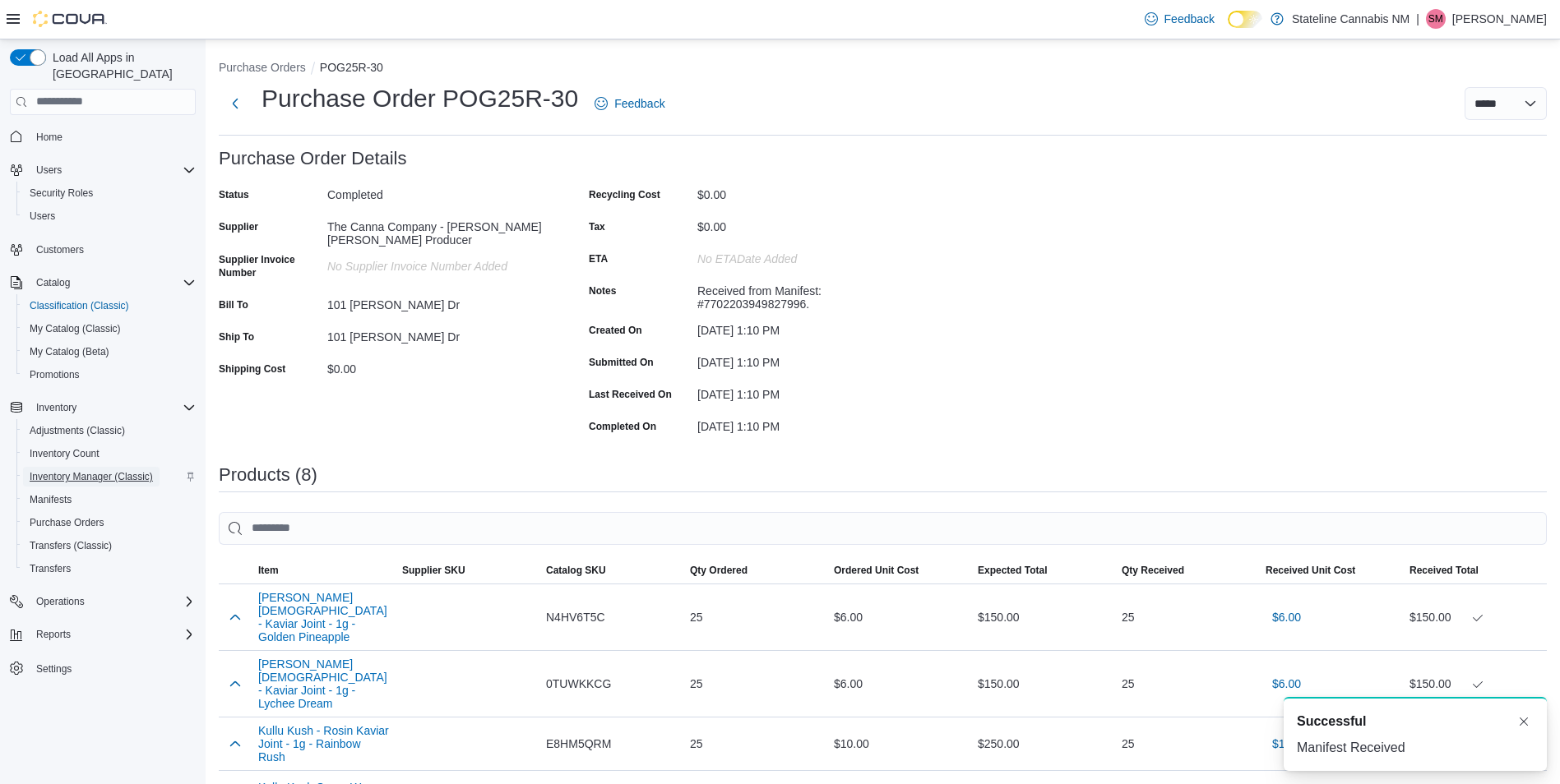
click at [83, 470] on span "Inventory Manager (Classic)" at bounding box center [91, 477] width 124 height 14
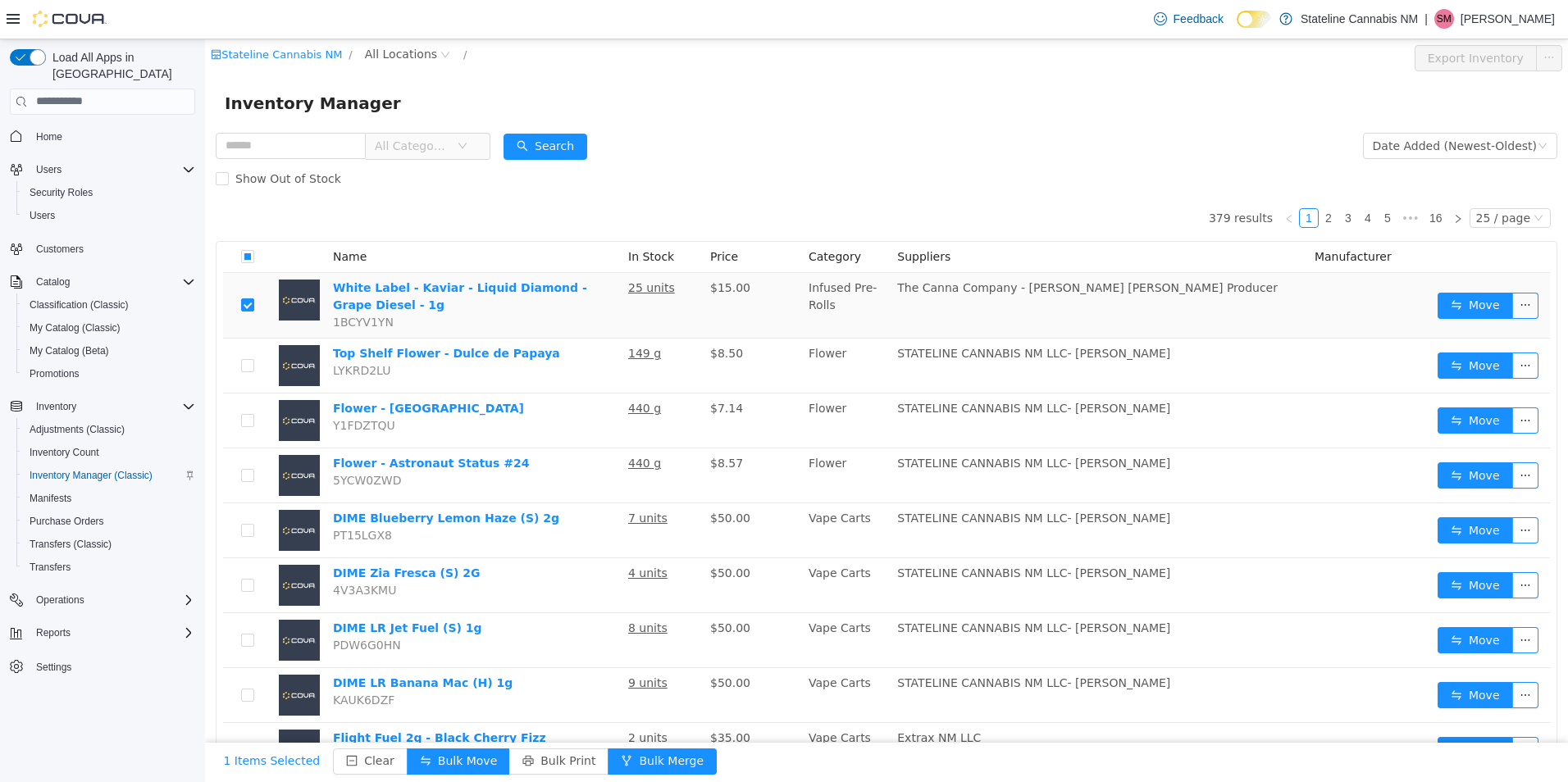
click at [472, 142] on span "All Categories" at bounding box center [422, 145] width 113 height 26
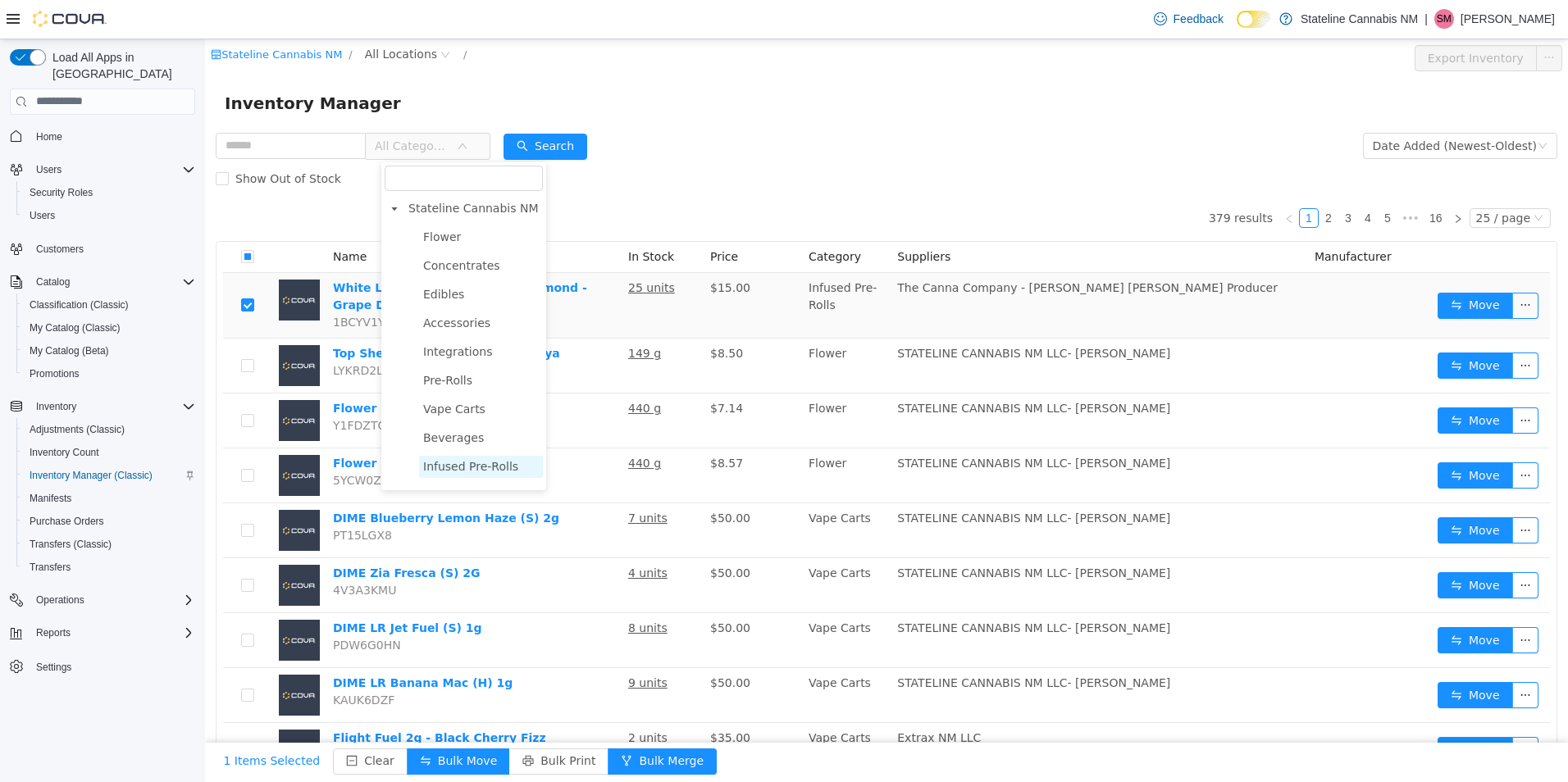
click at [471, 463] on span "Infused Pre-Rolls" at bounding box center [471, 466] width 95 height 14
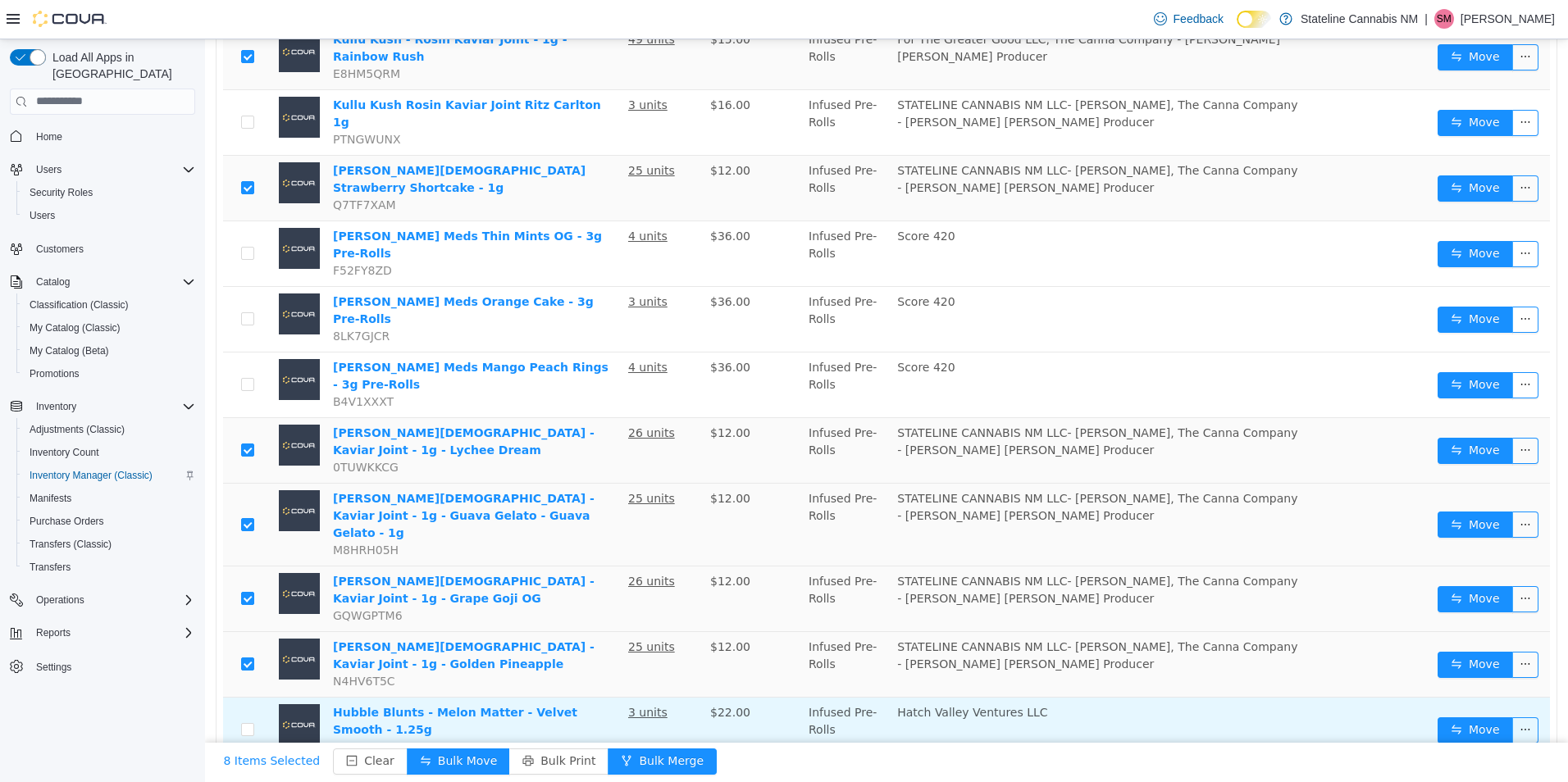
scroll to position [574, 0]
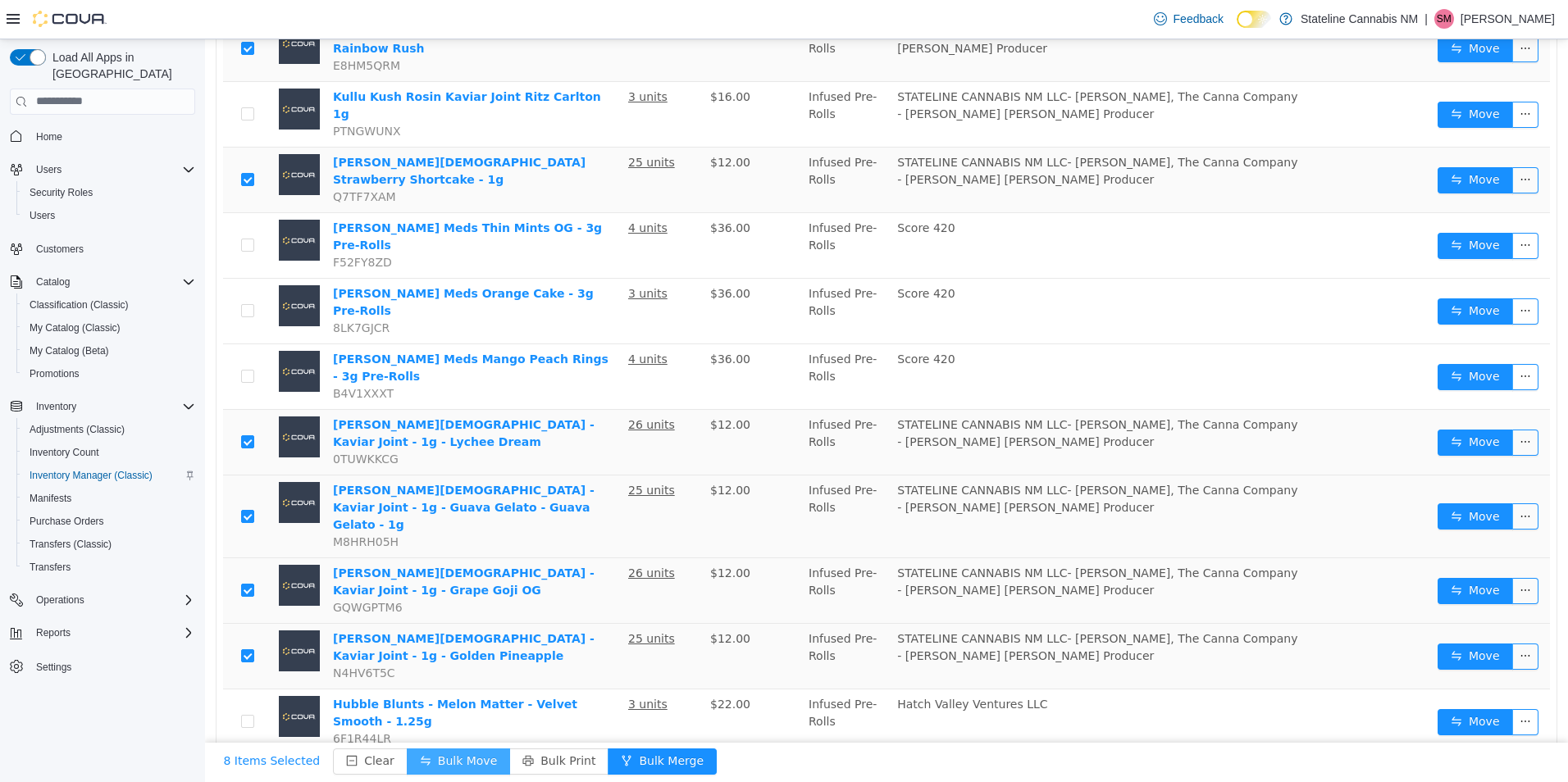
click at [444, 760] on button "Bulk Move" at bounding box center [459, 761] width 103 height 26
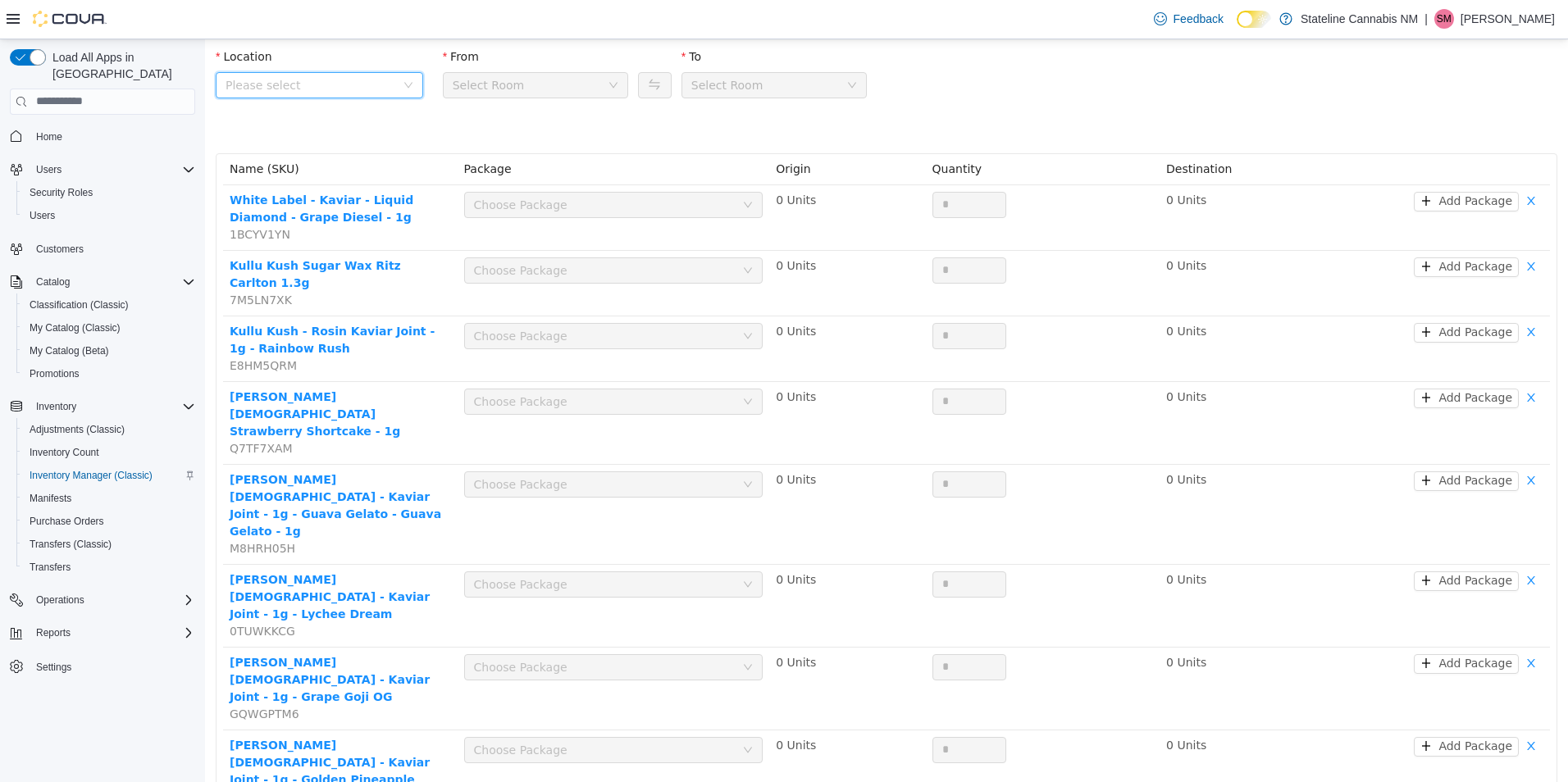
click at [385, 92] on span "Please select" at bounding box center [310, 84] width 170 height 17
click at [367, 175] on span "101 [PERSON_NAME] Dr" at bounding box center [335, 176] width 164 height 22
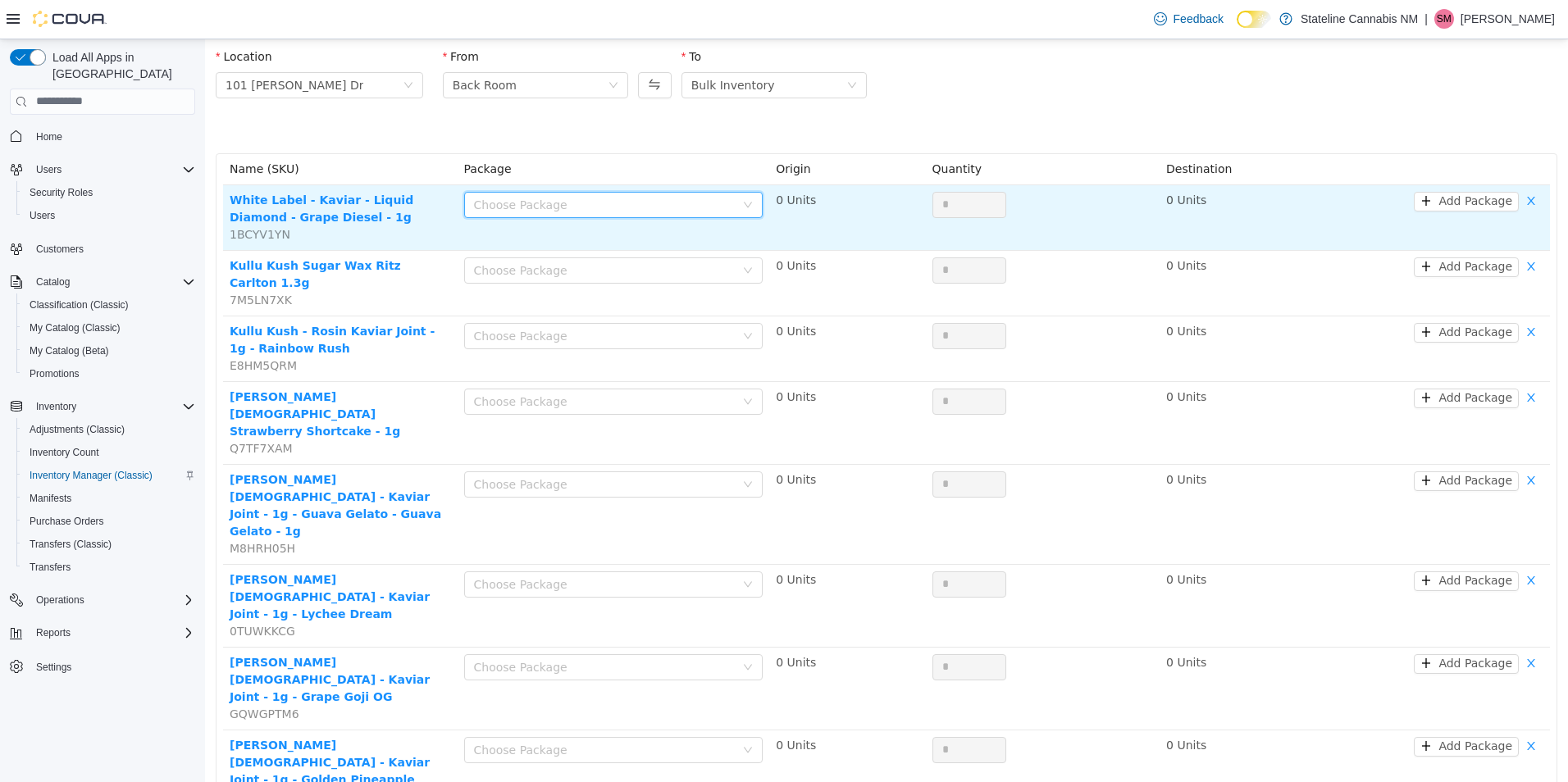
drag, startPoint x: 636, startPoint y: 192, endPoint x: 633, endPoint y: 212, distance: 20.2
click at [634, 197] on div "Choose Package" at bounding box center [608, 203] width 269 height 24
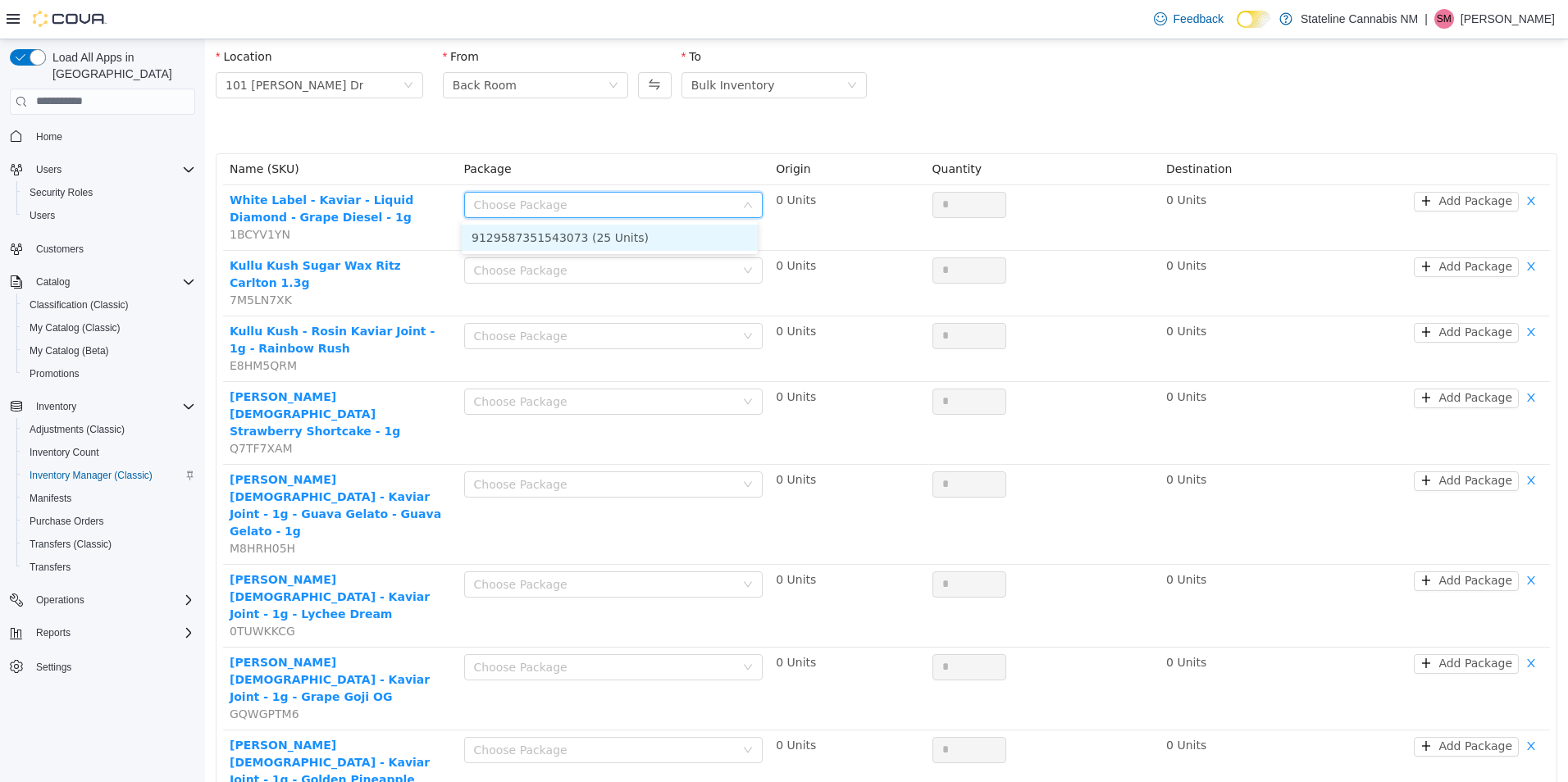
click at [629, 236] on li "9129587351543073 (25 Units)" at bounding box center [609, 236] width 296 height 26
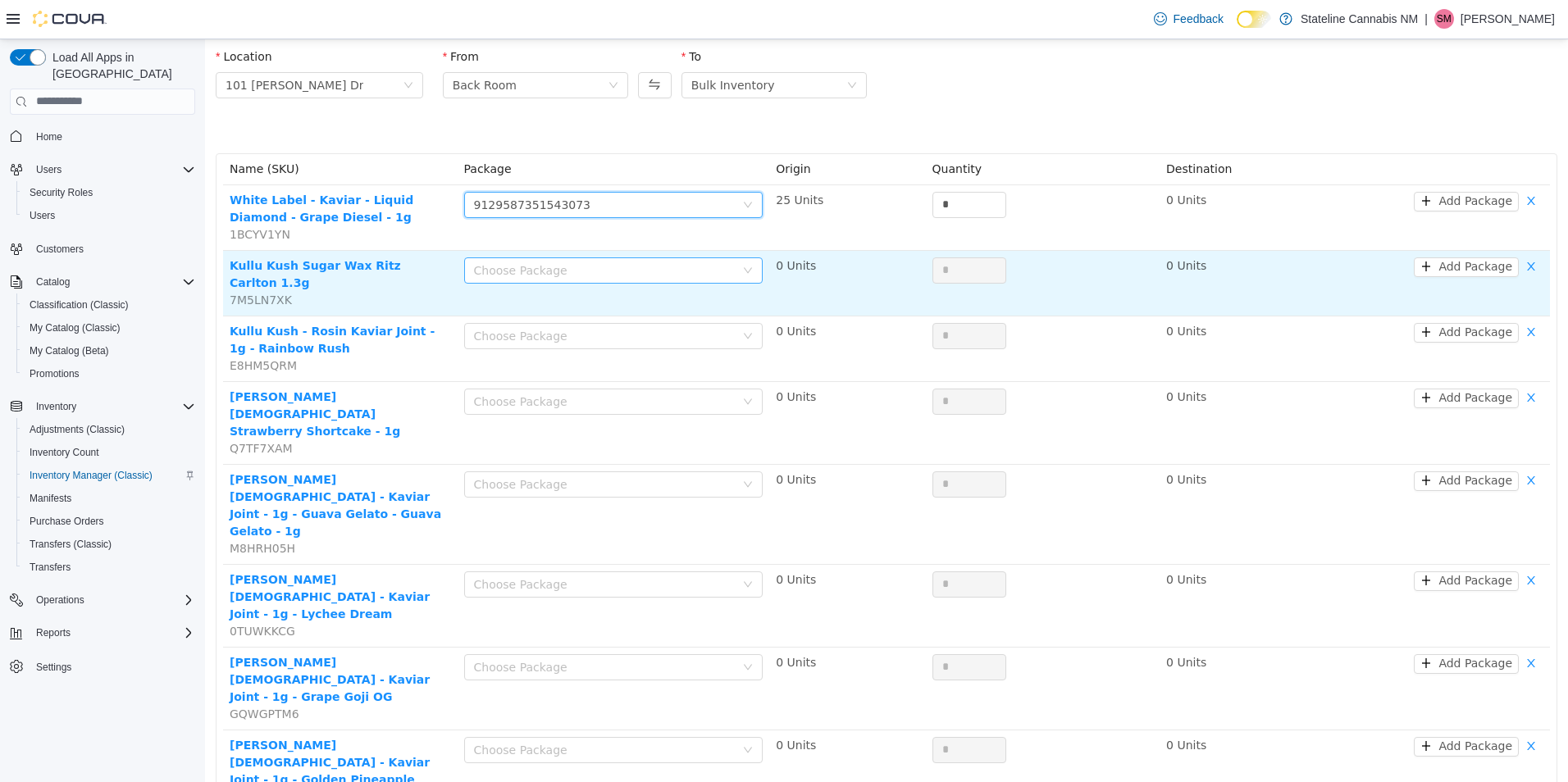
click at [628, 265] on div "Choose Package" at bounding box center [604, 269] width 261 height 17
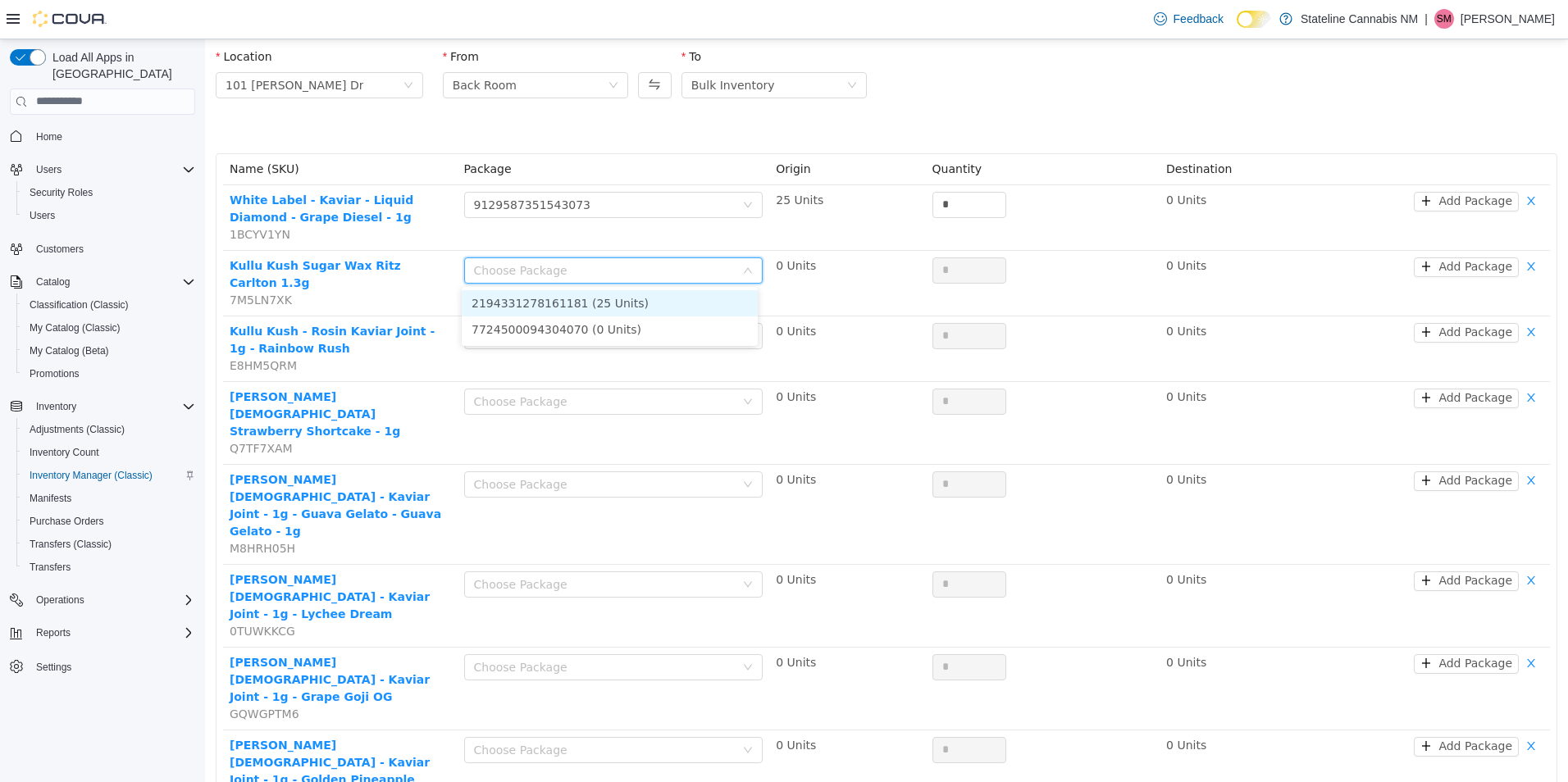
click at [628, 307] on li "2194331278161181 (25 Units)" at bounding box center [609, 302] width 296 height 26
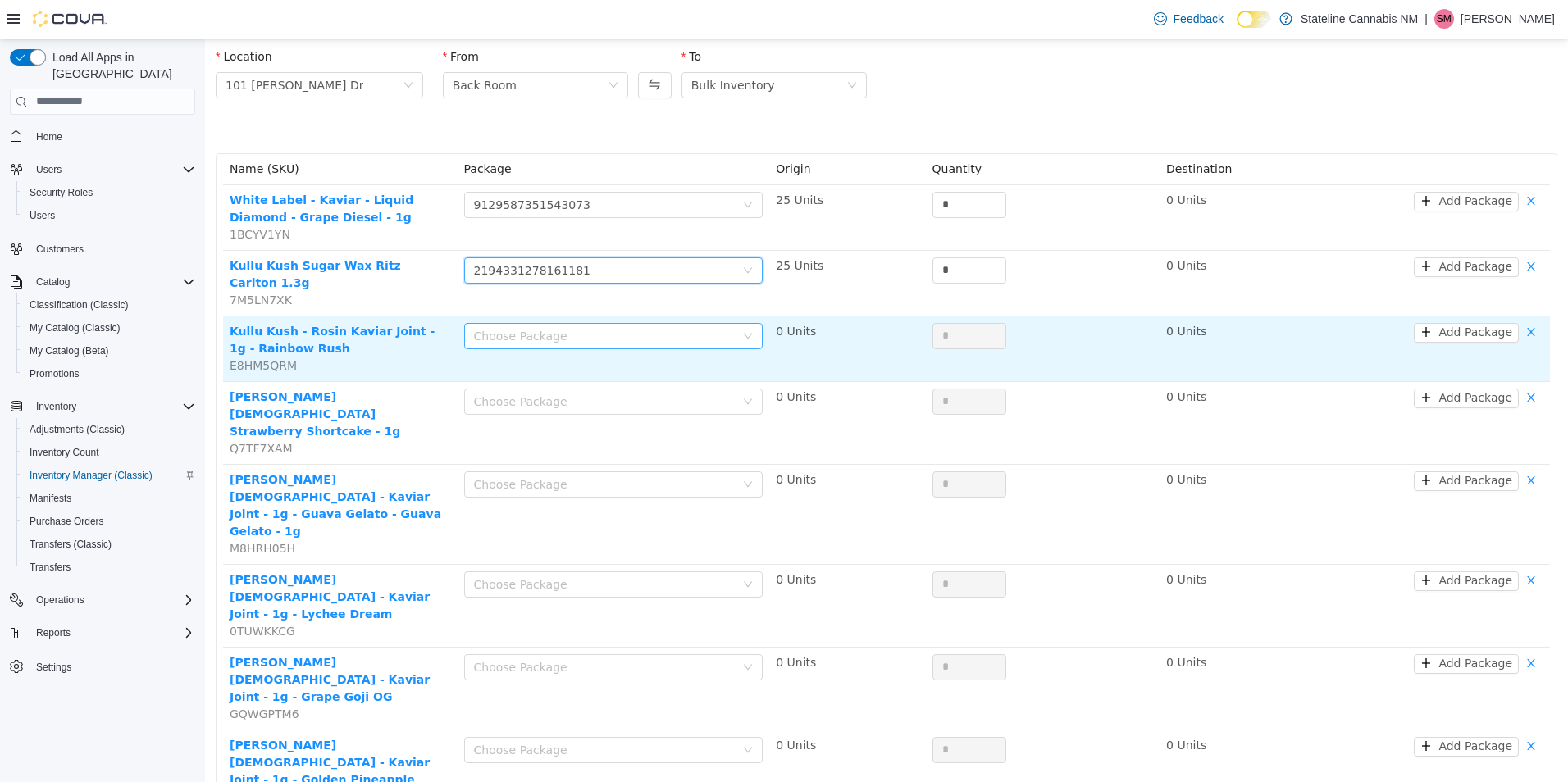
click at [628, 327] on div "Choose Package" at bounding box center [604, 335] width 261 height 17
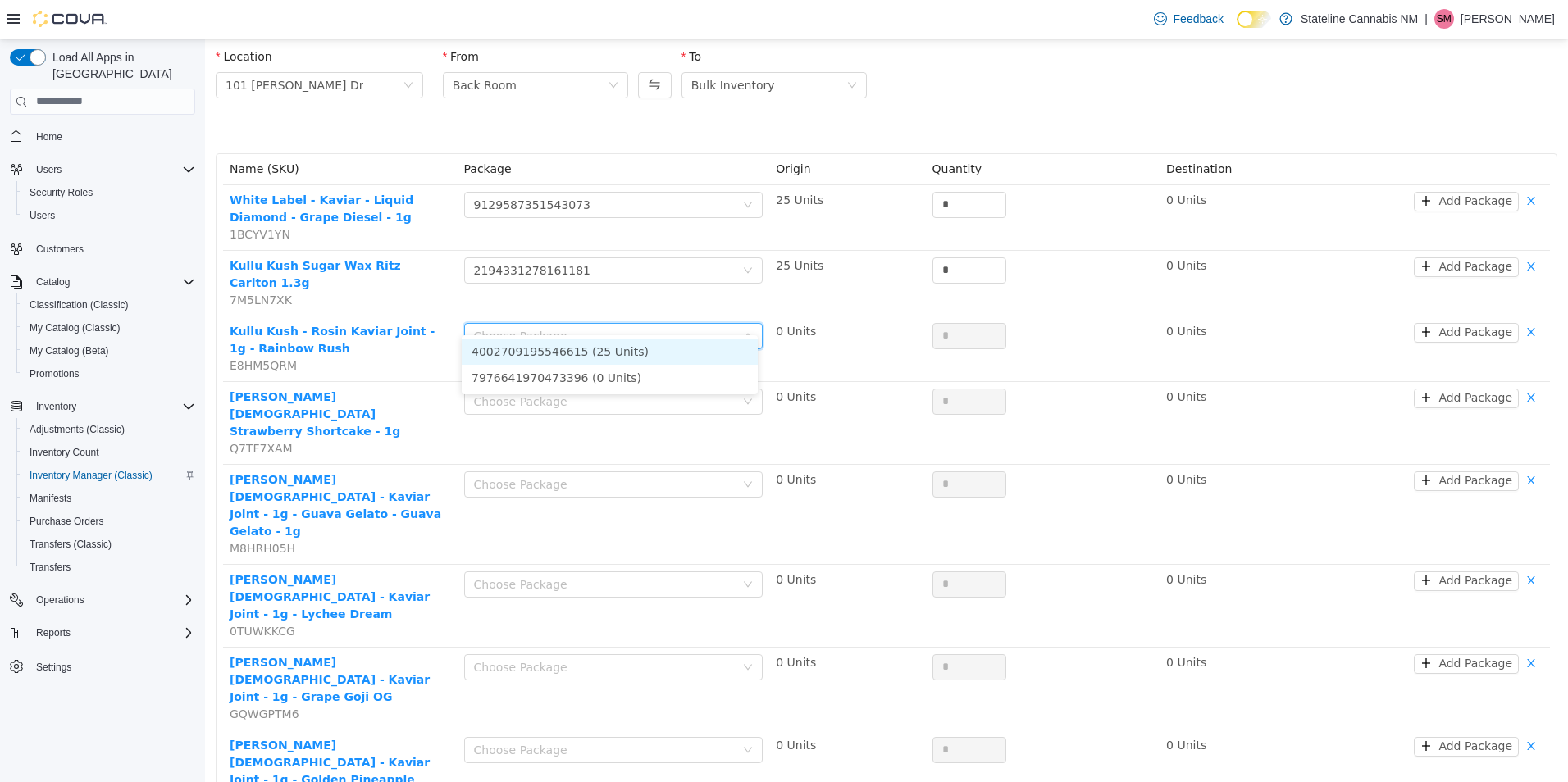
click at [628, 355] on li "4002709195546615 (25 Units)" at bounding box center [609, 351] width 296 height 26
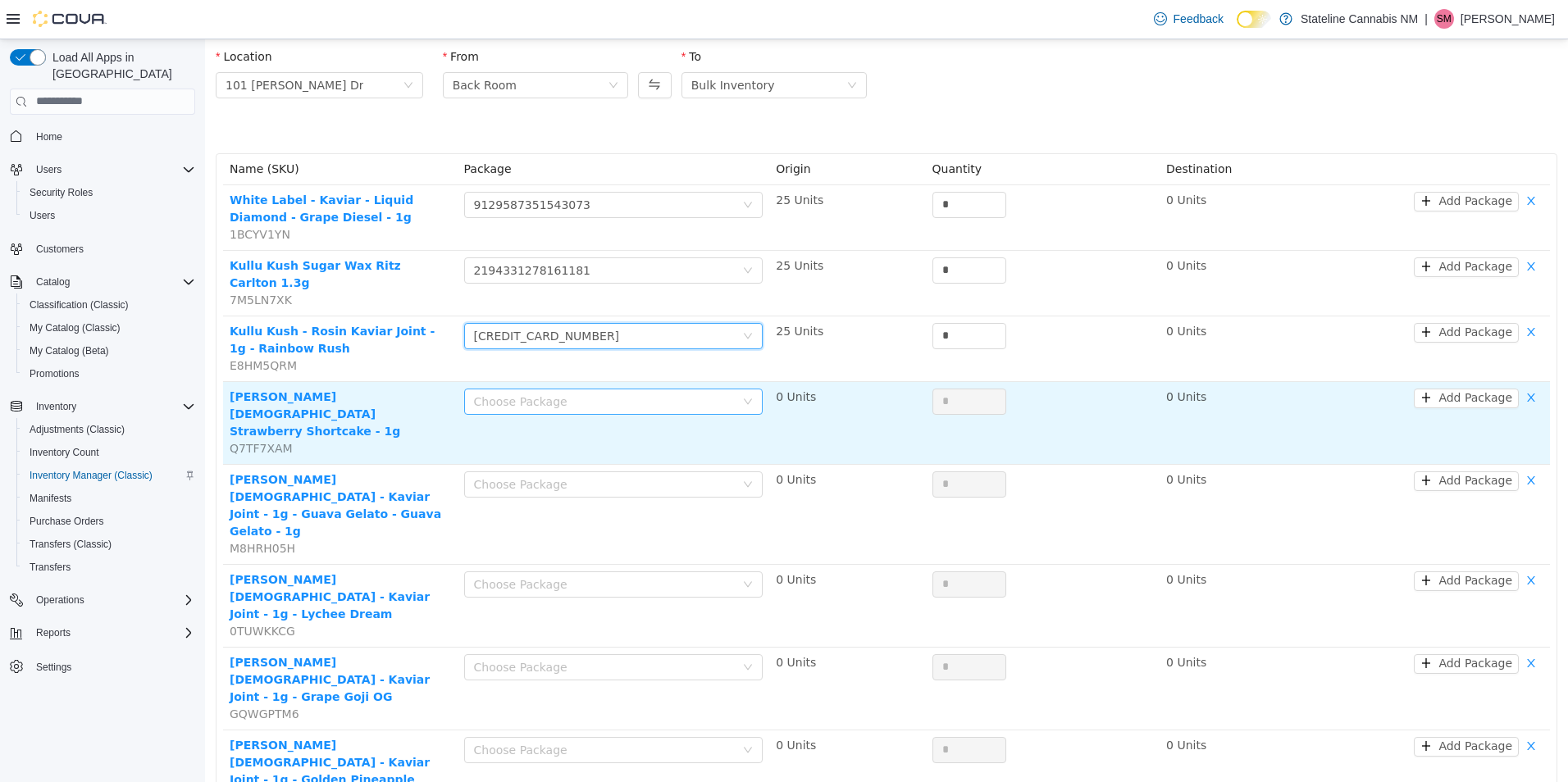
click at [626, 392] on div "Choose Package" at bounding box center [604, 400] width 261 height 17
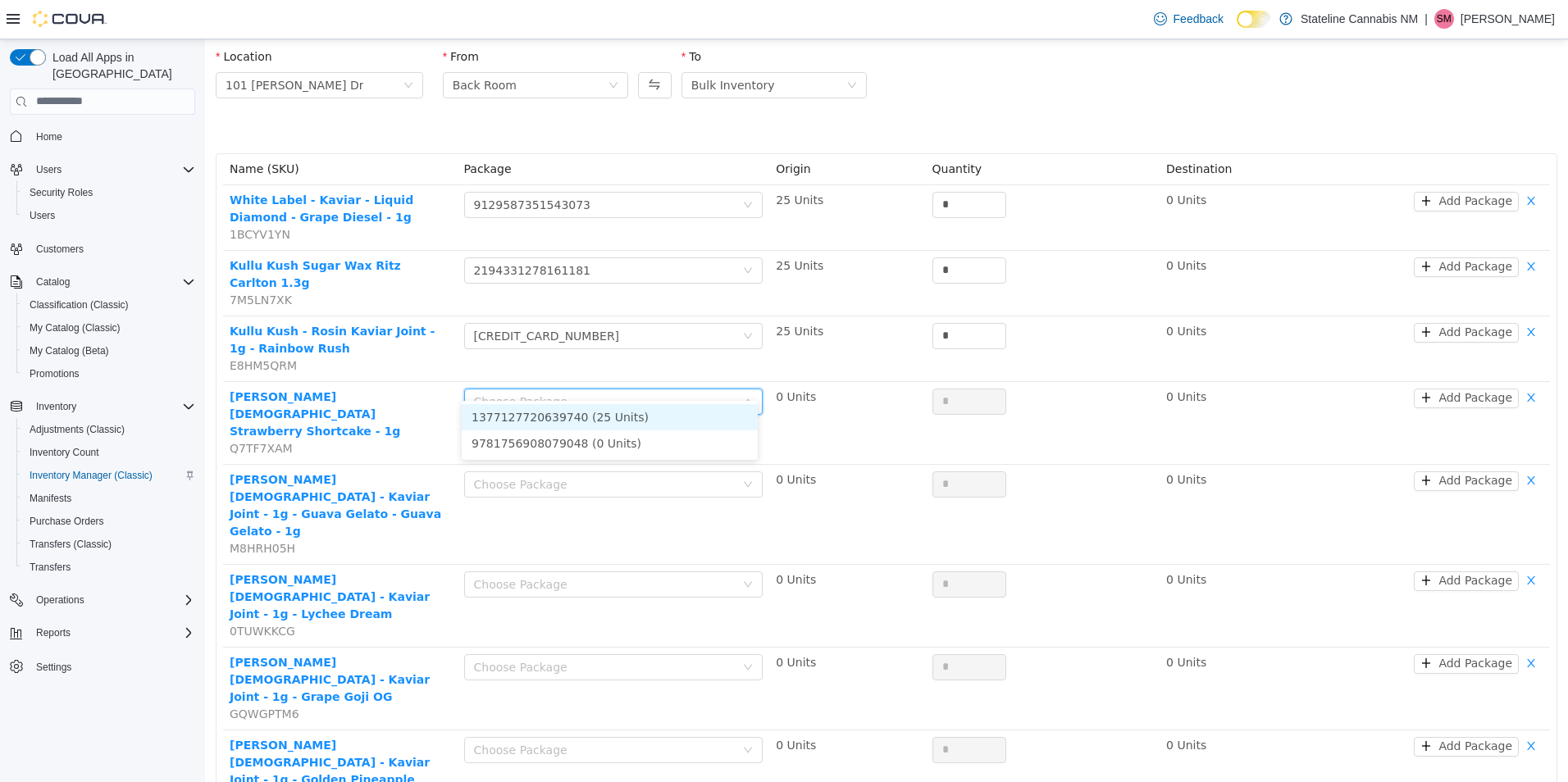
click at [624, 414] on li "1377127720639740 (25 Units)" at bounding box center [609, 416] width 296 height 26
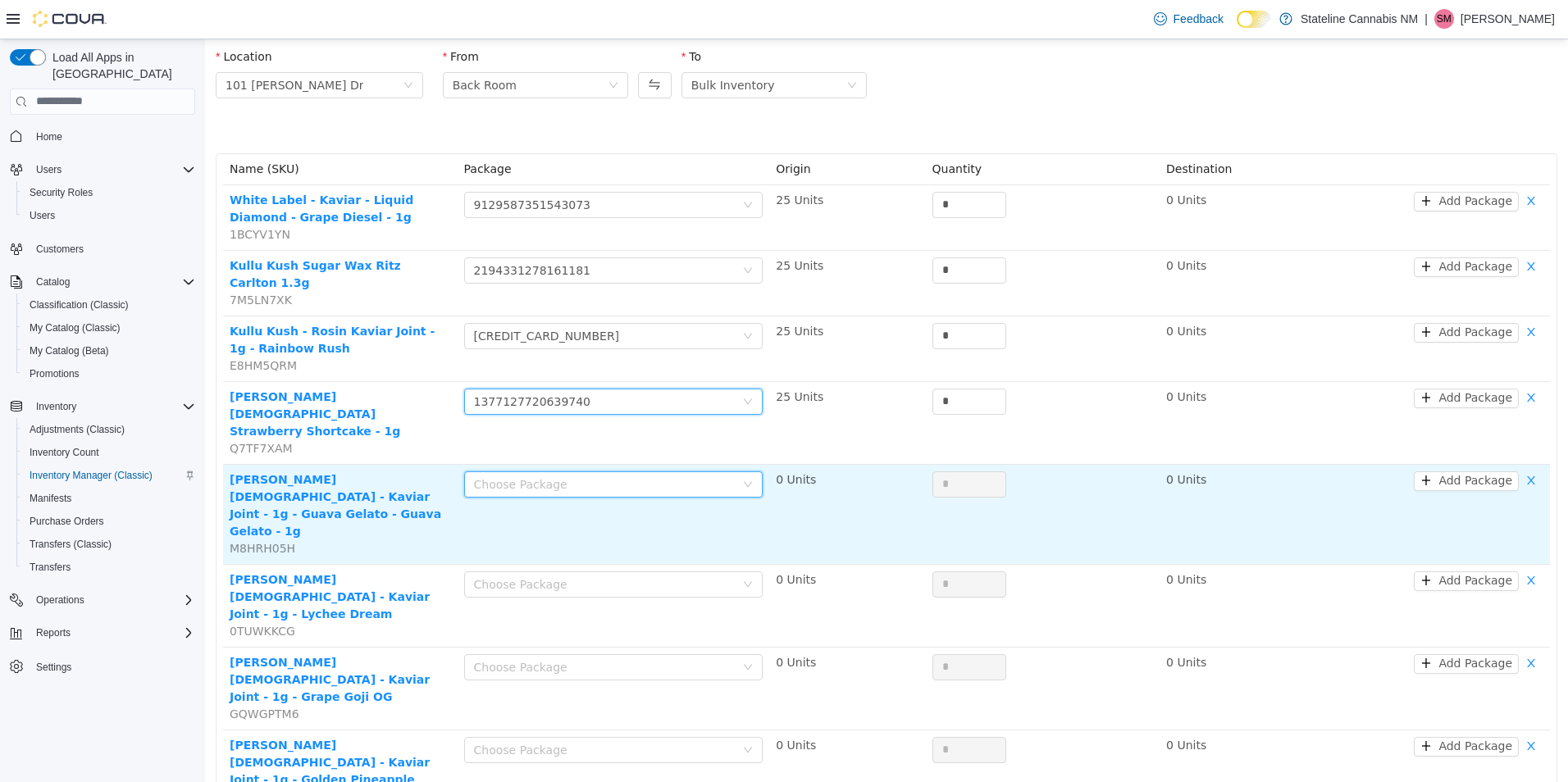
click at [623, 470] on div "Choose Package" at bounding box center [614, 487] width 299 height 33
click at [630, 470] on div "Choose Package" at bounding box center [614, 483] width 299 height 26
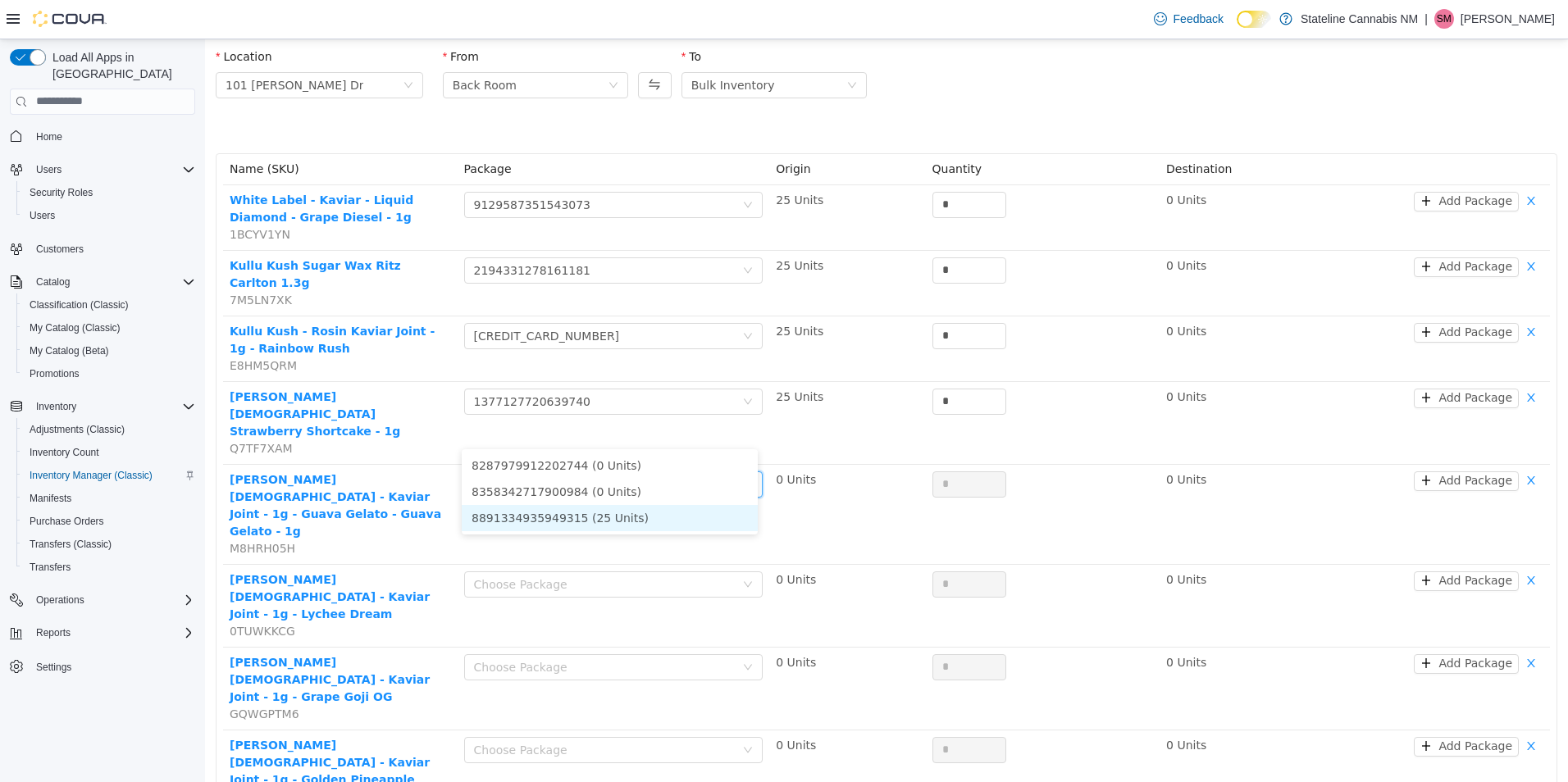
drag, startPoint x: 630, startPoint y: 463, endPoint x: 631, endPoint y: 526, distance: 63.0
click at [631, 526] on ul "8287979912202744 (0 Units) 8358342717900984 (0 Units) 8891334935949315 (25 Unit…" at bounding box center [609, 492] width 296 height 85
click at [631, 526] on li "8891334935949315 (25 Units)" at bounding box center [609, 517] width 296 height 26
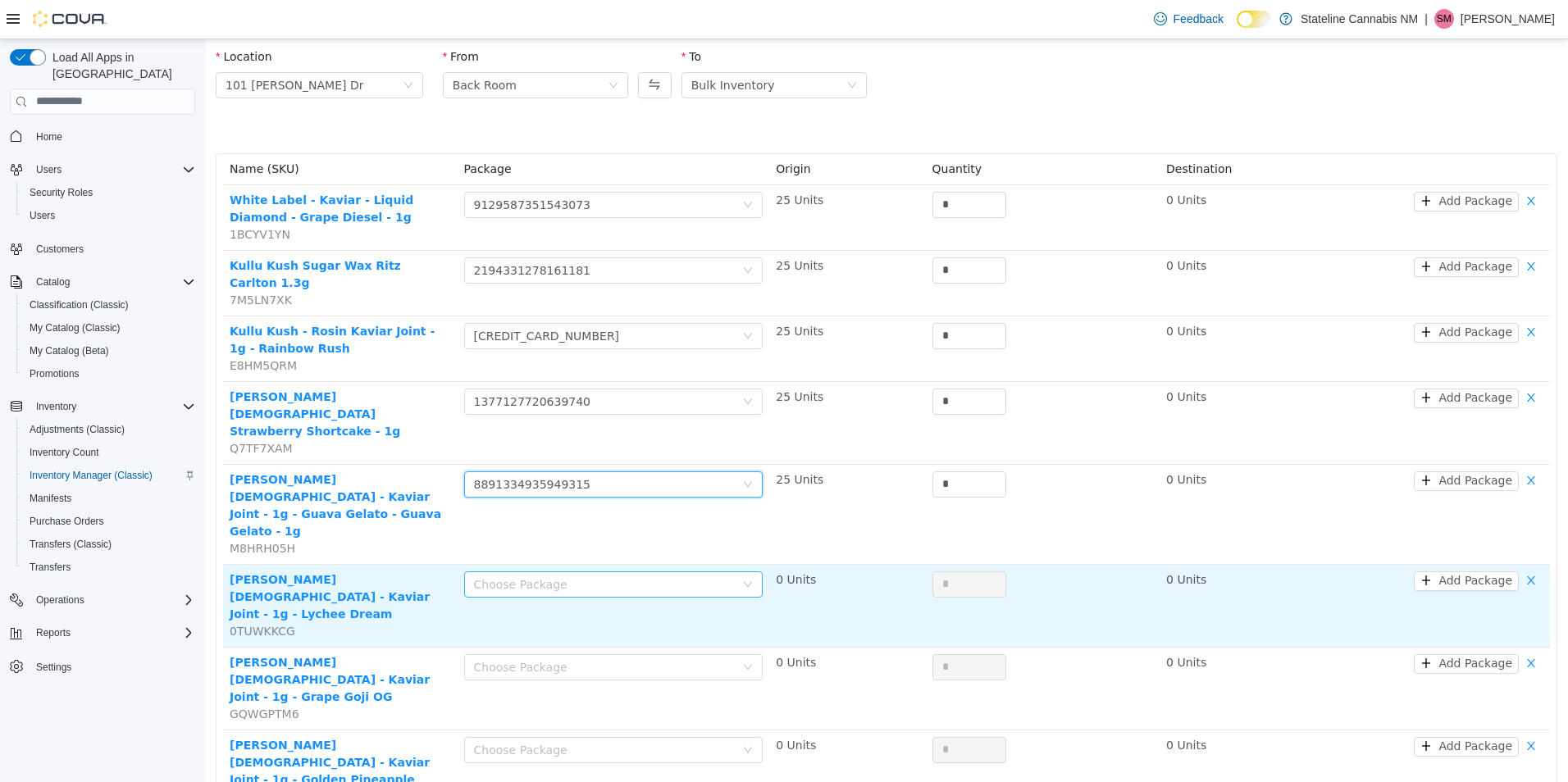
click at [636, 575] on div "Choose Package" at bounding box center [604, 583] width 261 height 17
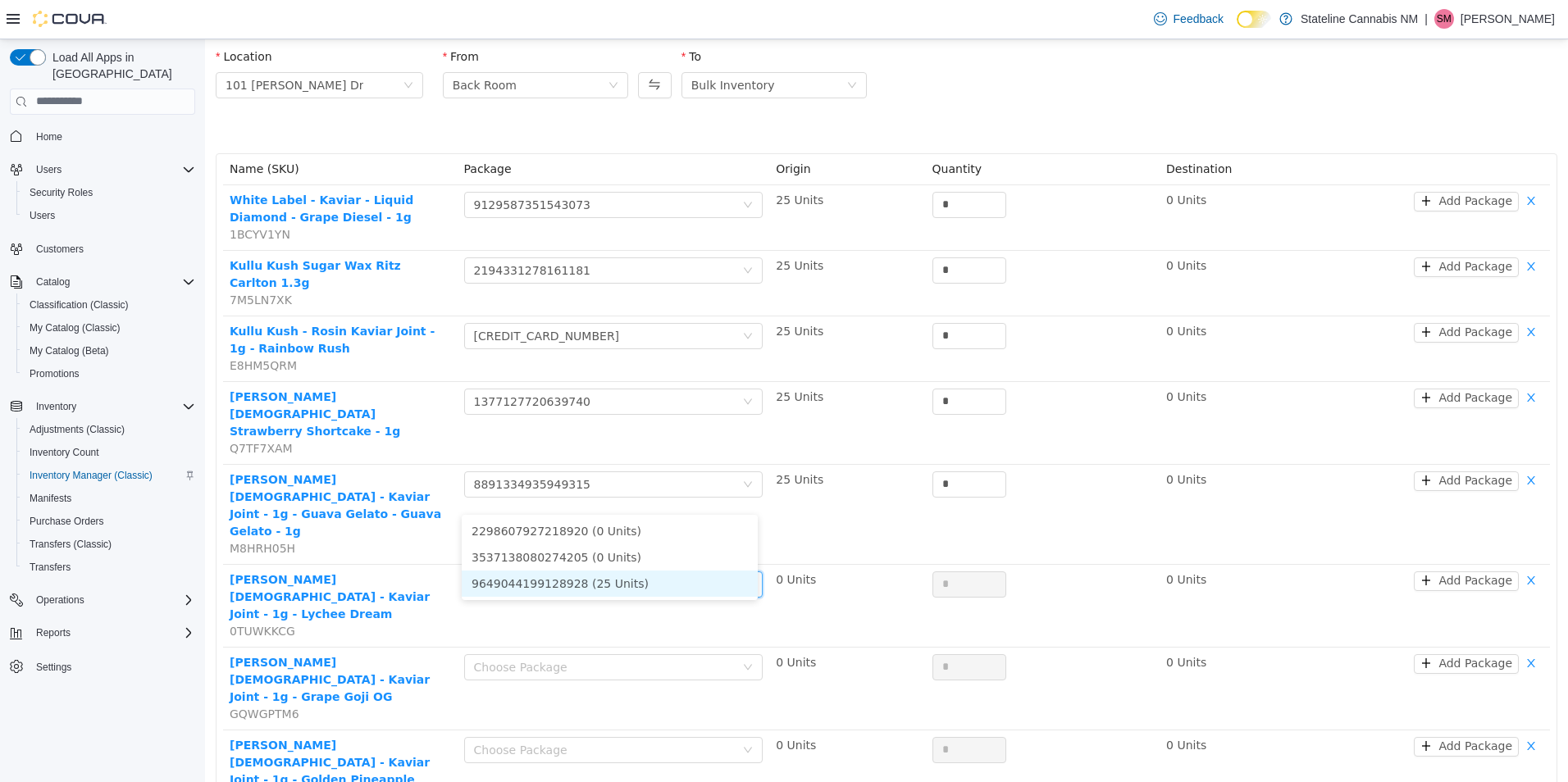
click at [628, 581] on li "9649044199128928 (25 Units)" at bounding box center [609, 583] width 296 height 26
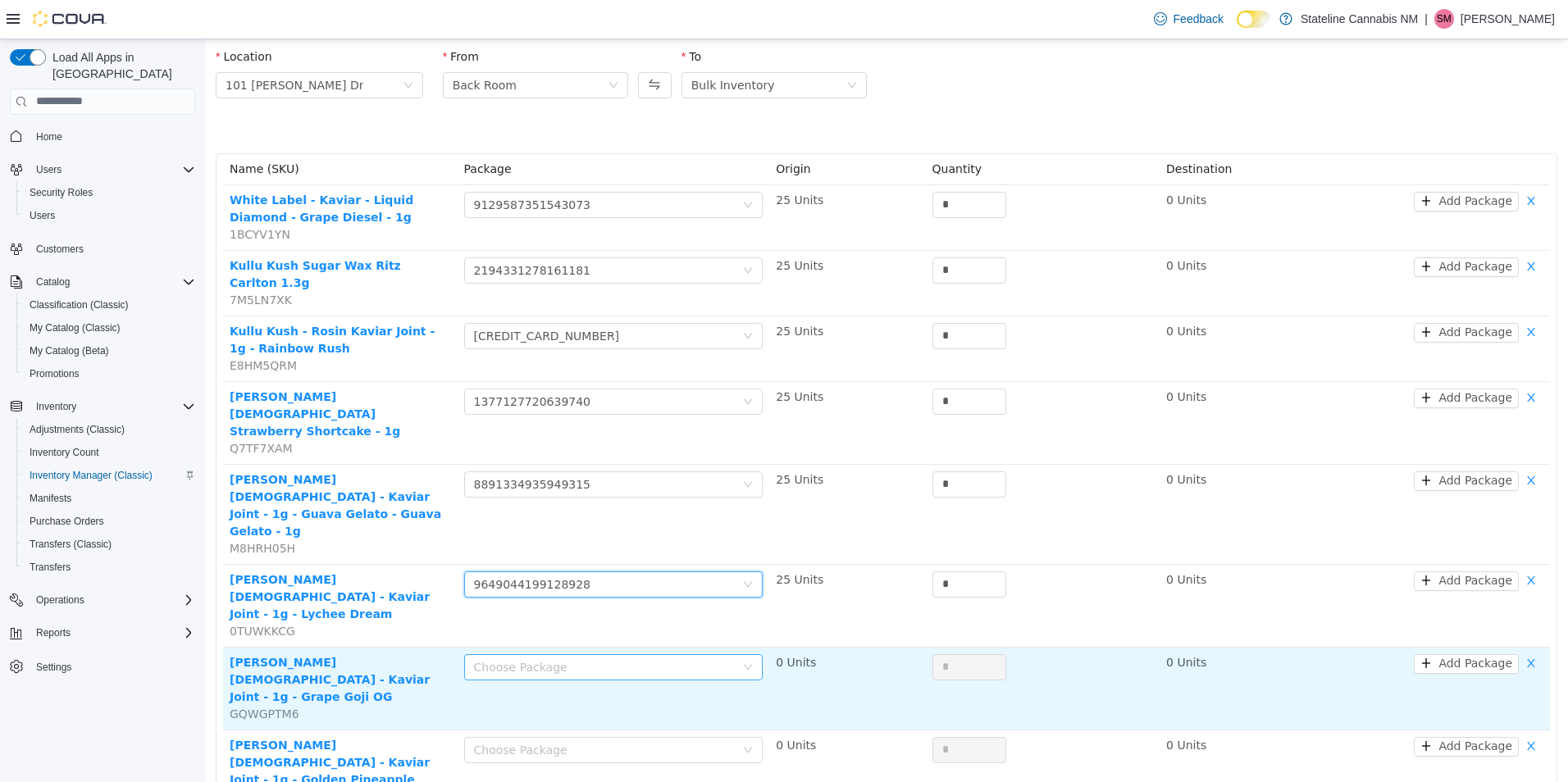
click at [649, 659] on div "Choose Package" at bounding box center [604, 666] width 261 height 17
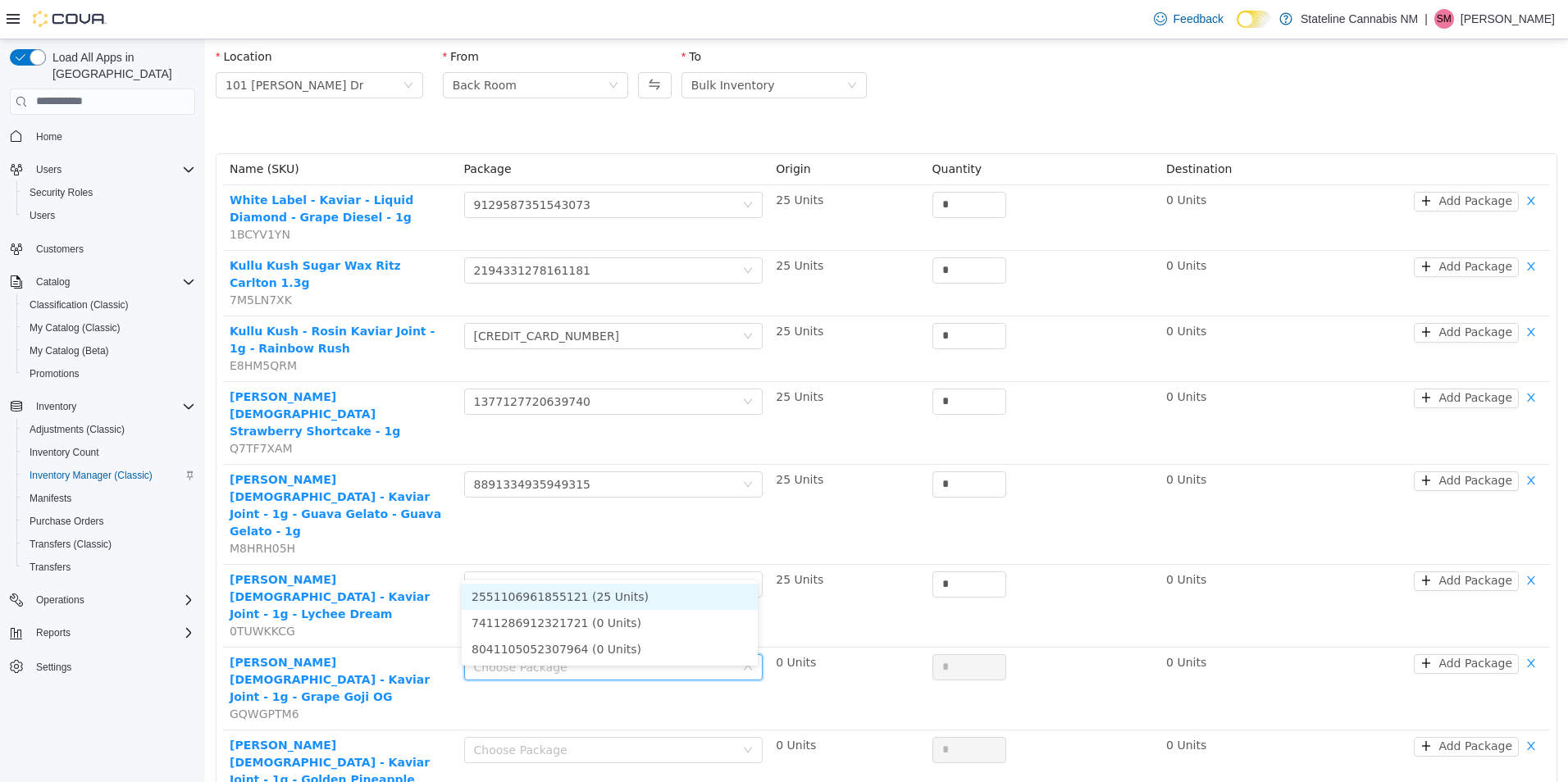
click at [642, 593] on li "2551106961855121 (25 Units)" at bounding box center [609, 595] width 296 height 26
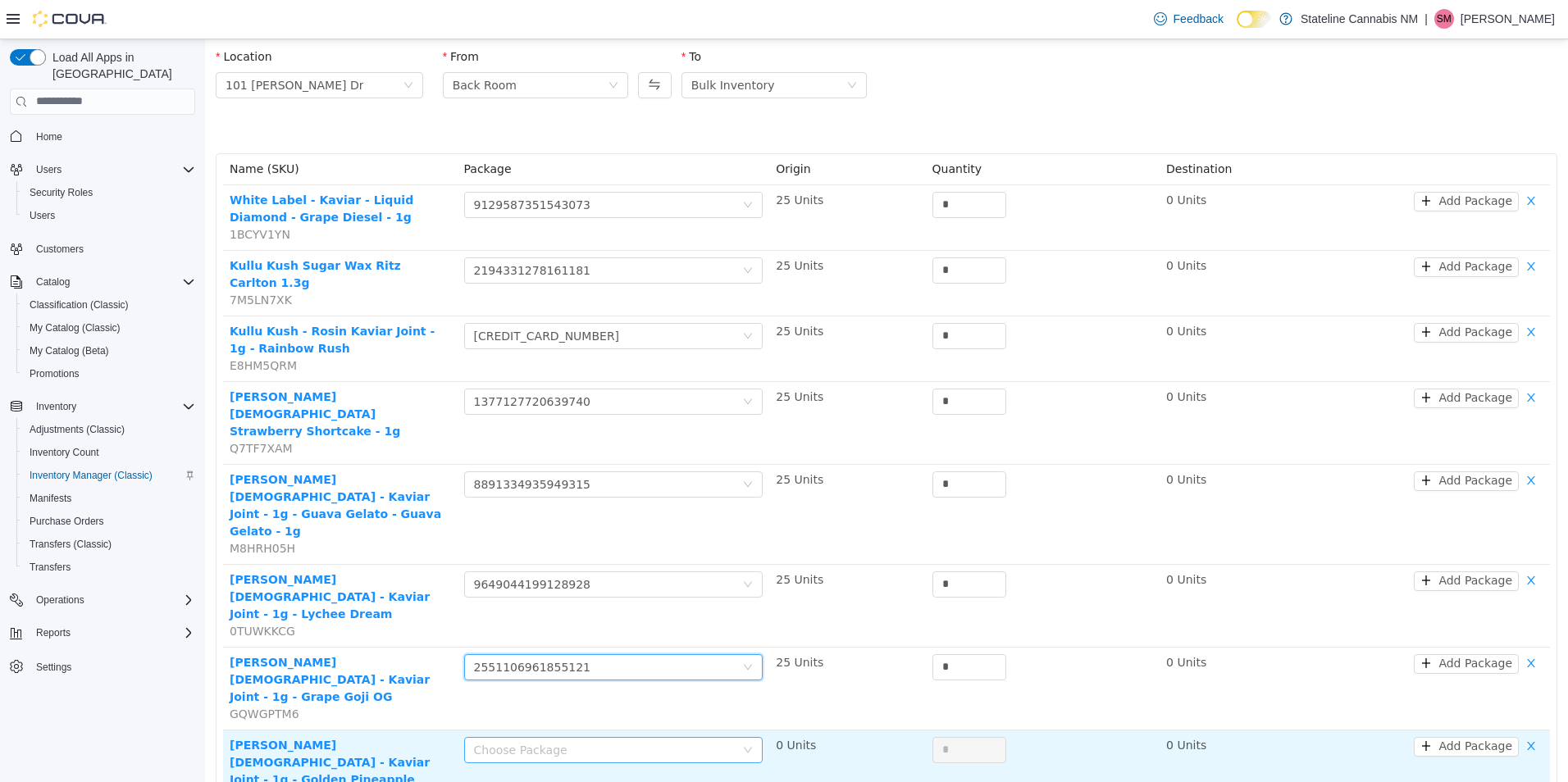
drag, startPoint x: 649, startPoint y: 620, endPoint x: 646, endPoint y: 631, distance: 11.4
click at [649, 741] on div "Choose Package" at bounding box center [604, 749] width 261 height 17
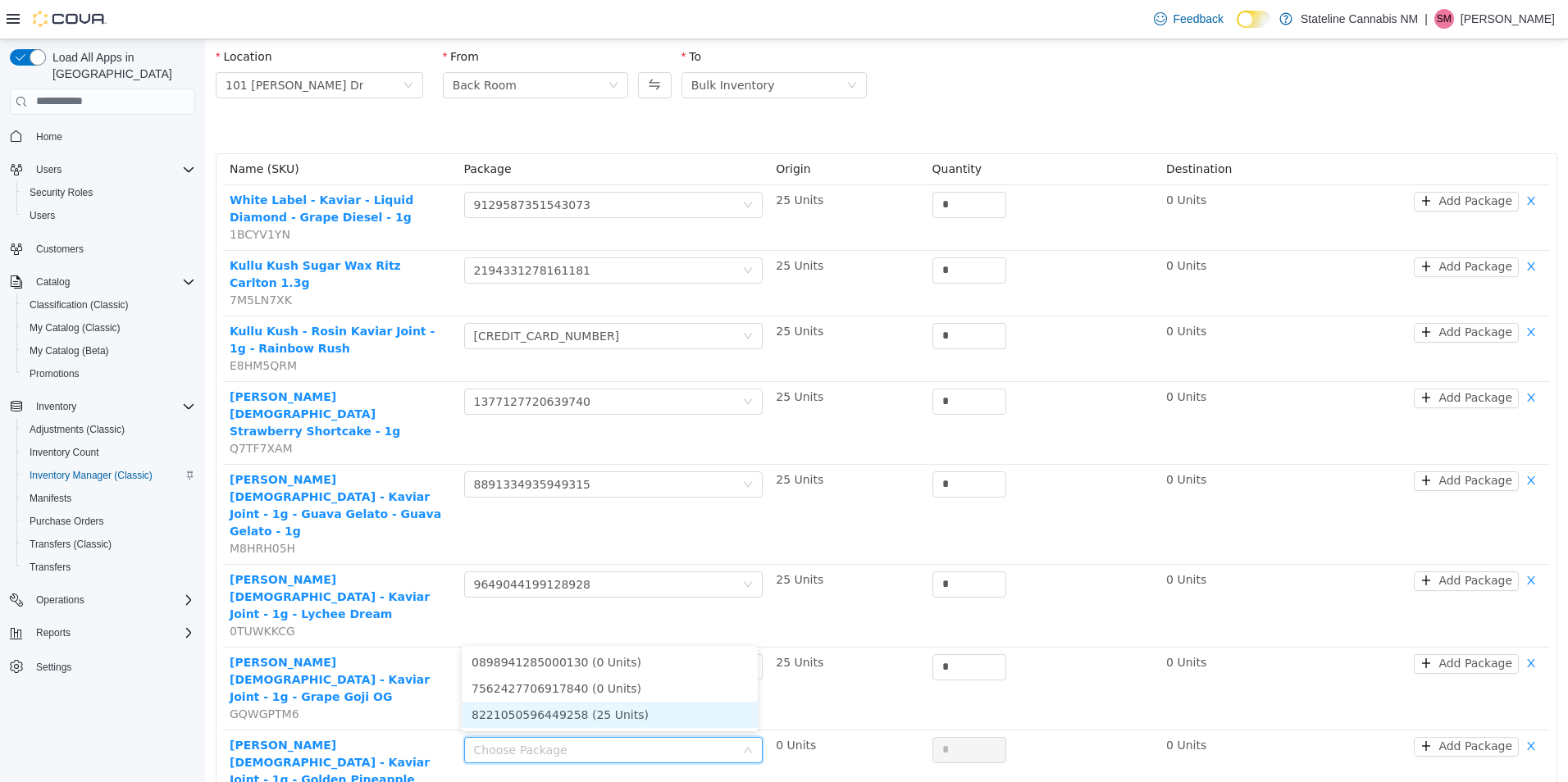
click at [639, 711] on li "8221050596449258 (25 Units)" at bounding box center [609, 714] width 296 height 26
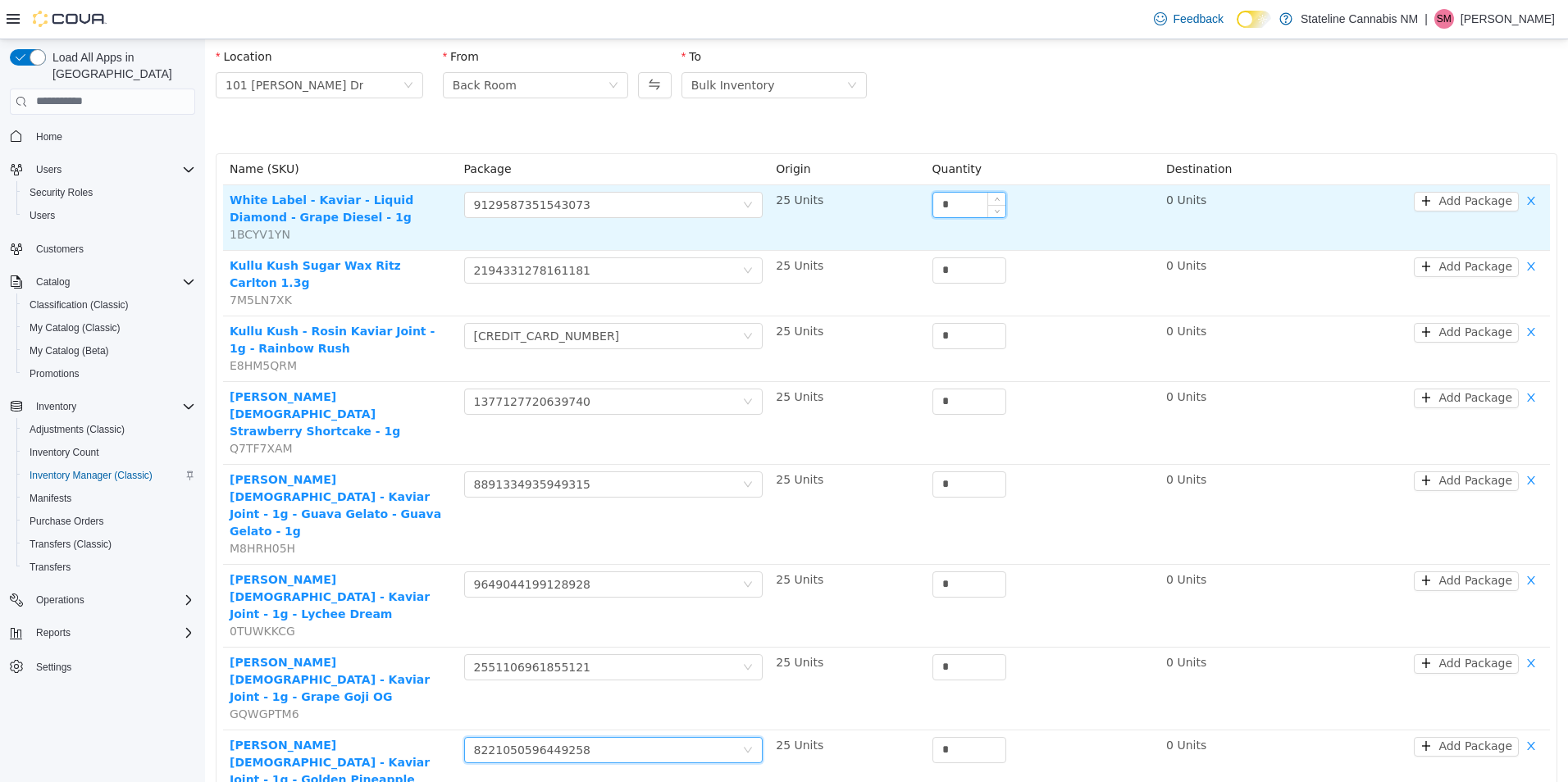
click at [970, 197] on input "*" at bounding box center [969, 203] width 72 height 24
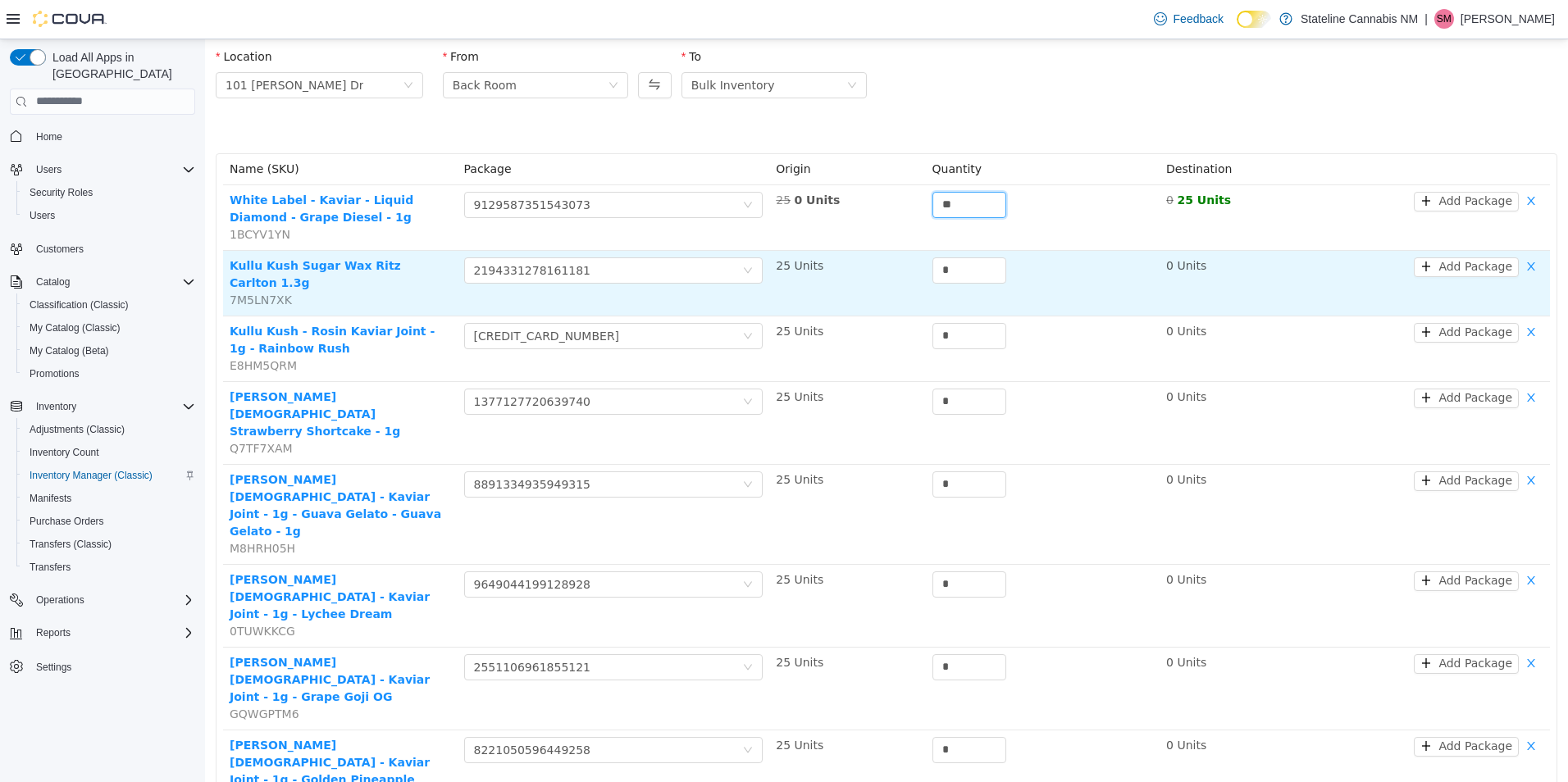
type input "**"
click at [971, 286] on div "*" at bounding box center [1043, 273] width 222 height 33
click at [971, 276] on input "*" at bounding box center [969, 269] width 72 height 24
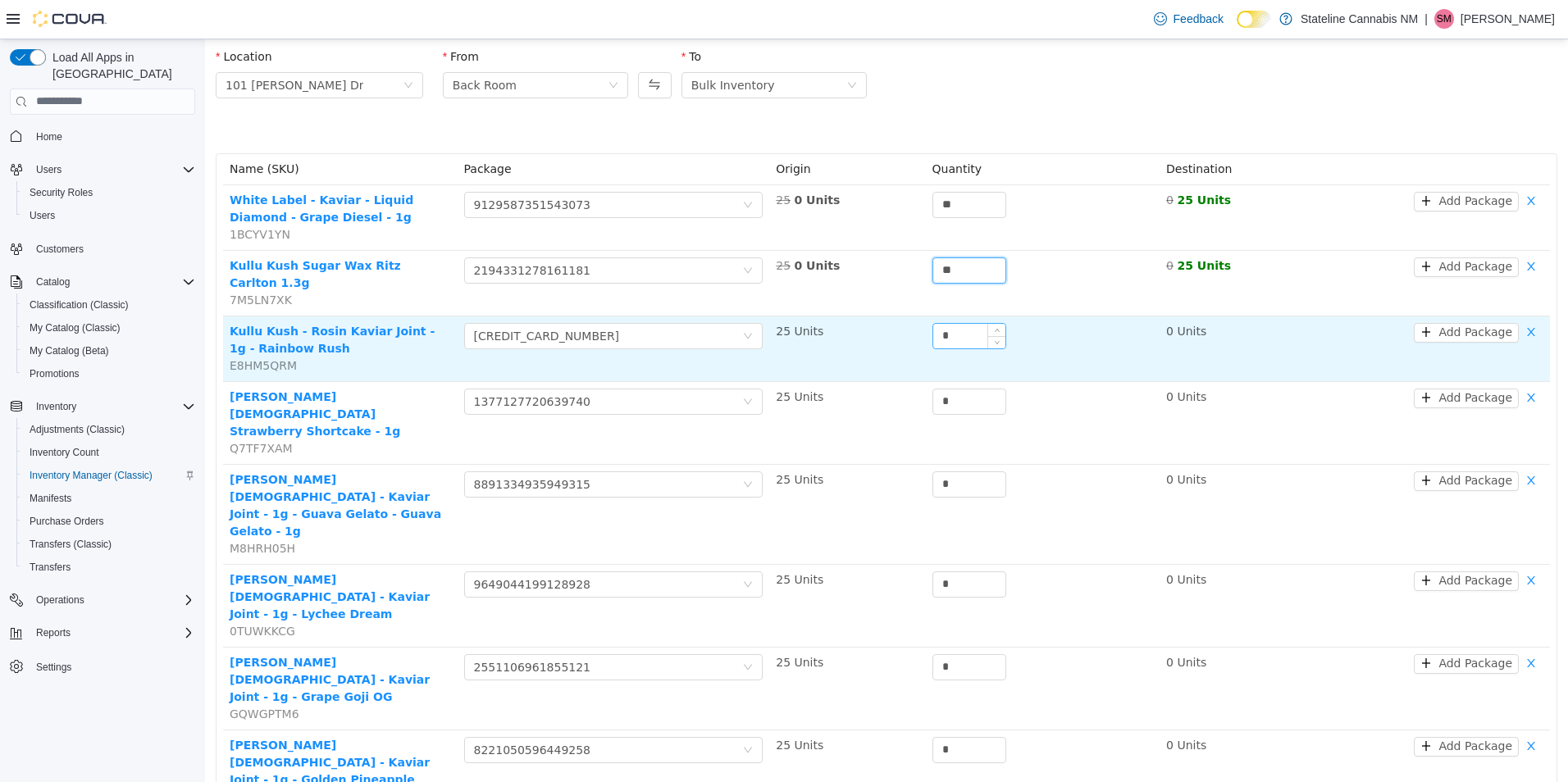
type input "**"
click at [969, 323] on input "*" at bounding box center [969, 335] width 72 height 24
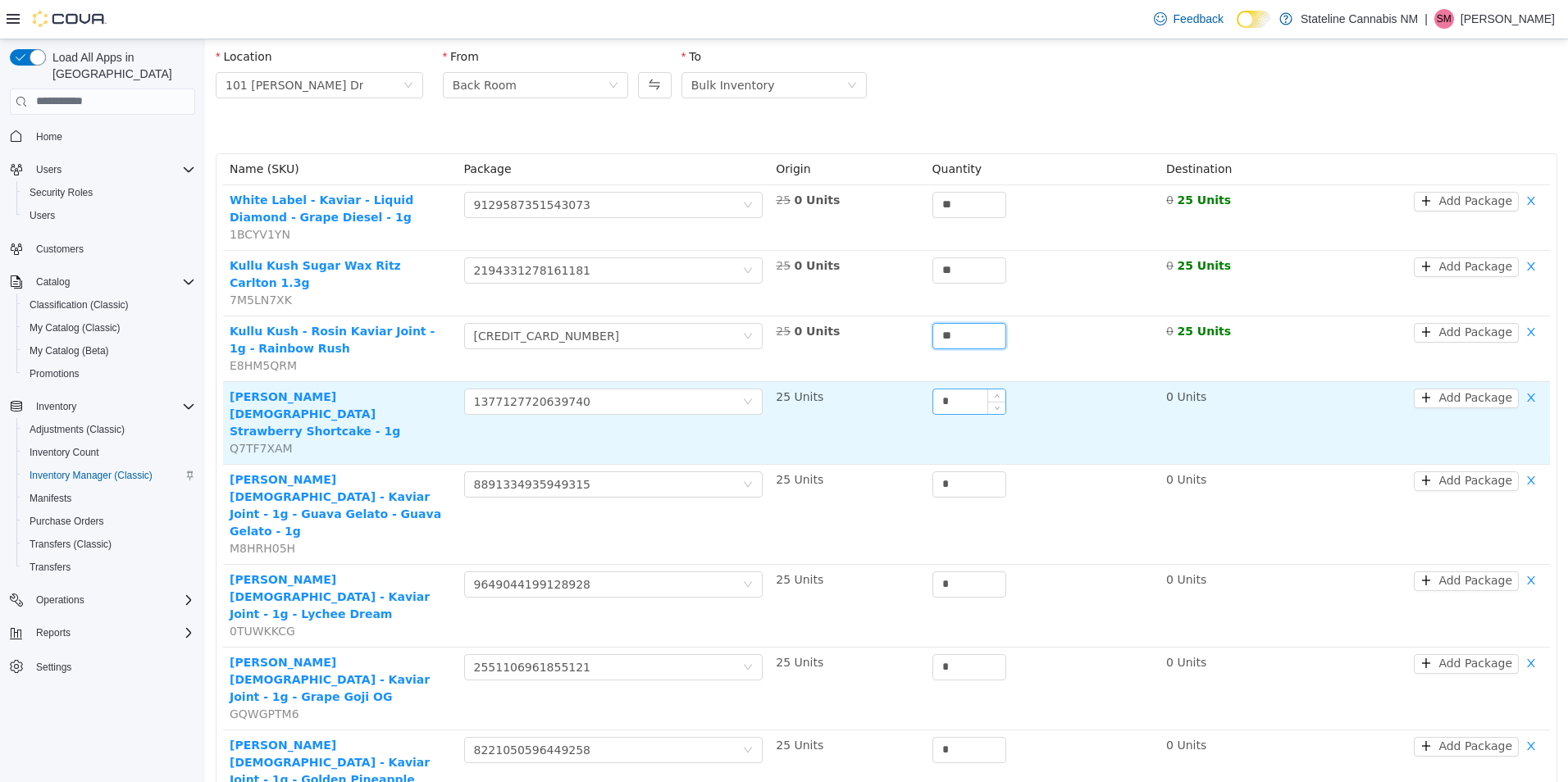
type input "**"
click at [963, 389] on input "*" at bounding box center [969, 400] width 72 height 24
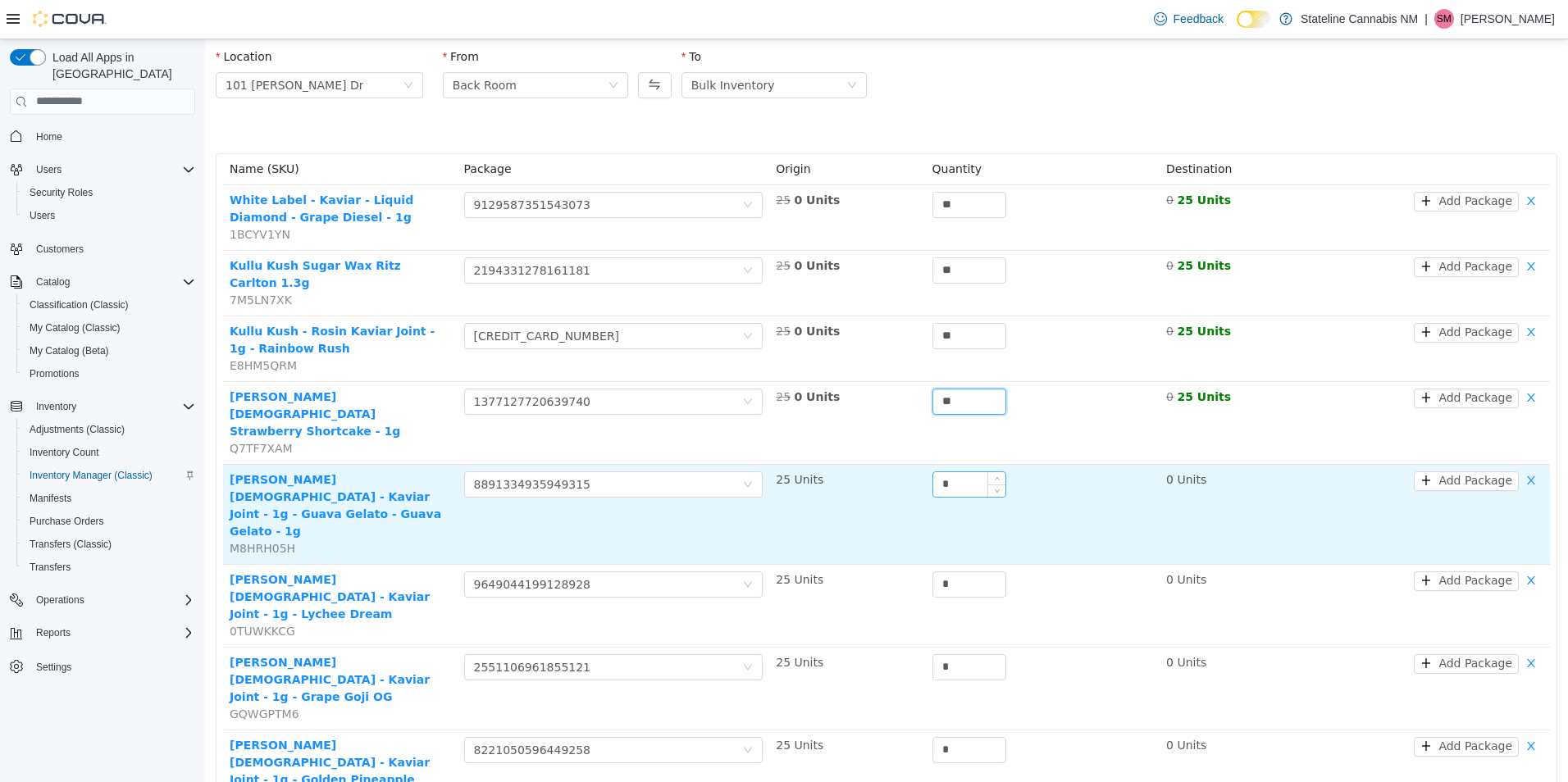
type input "**"
click at [958, 471] on input "*" at bounding box center [969, 483] width 72 height 24
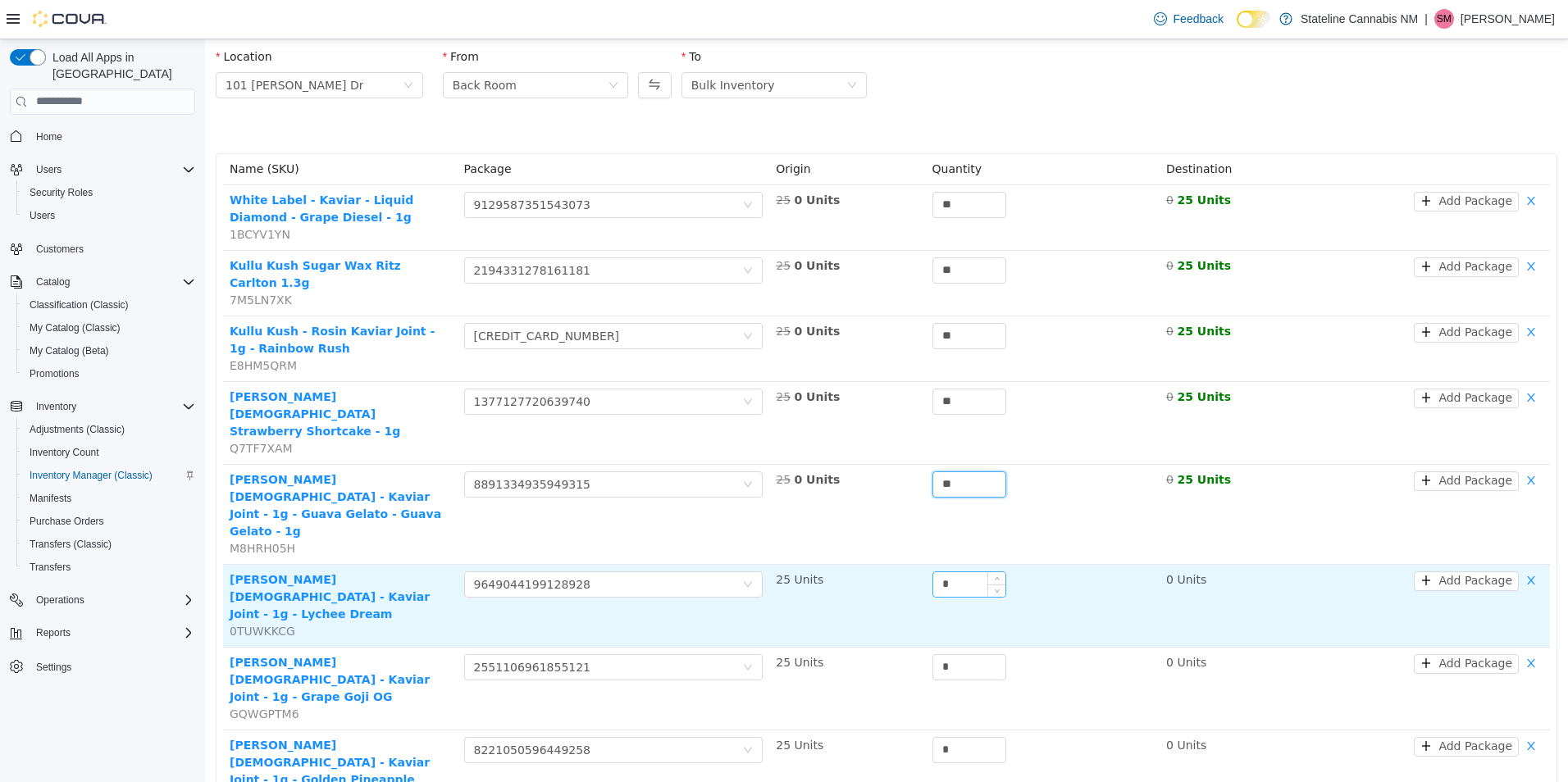
type input "**"
click at [953, 571] on input "*" at bounding box center [969, 583] width 72 height 24
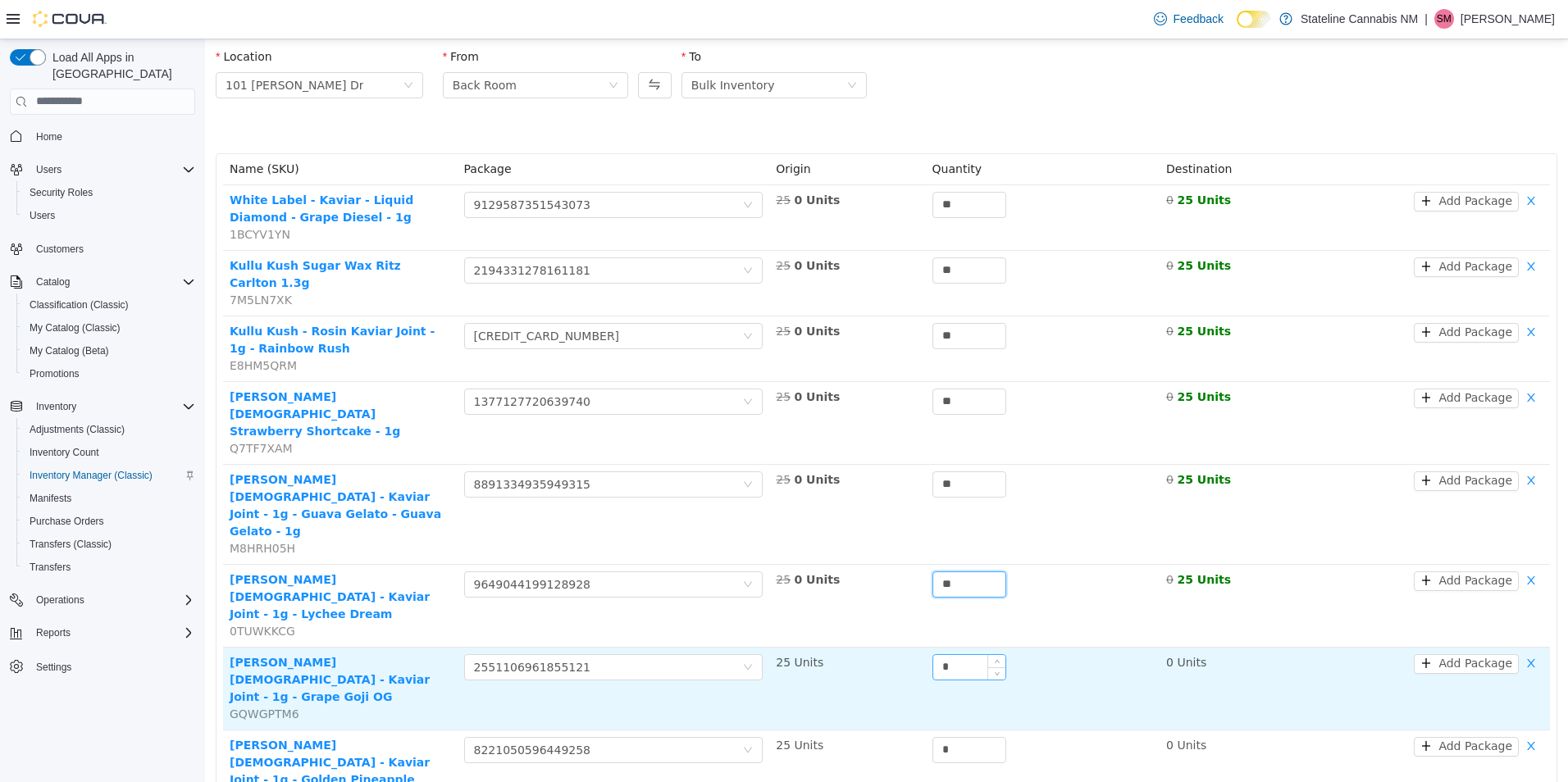
type input "**"
click at [961, 655] on input "*" at bounding box center [969, 666] width 72 height 24
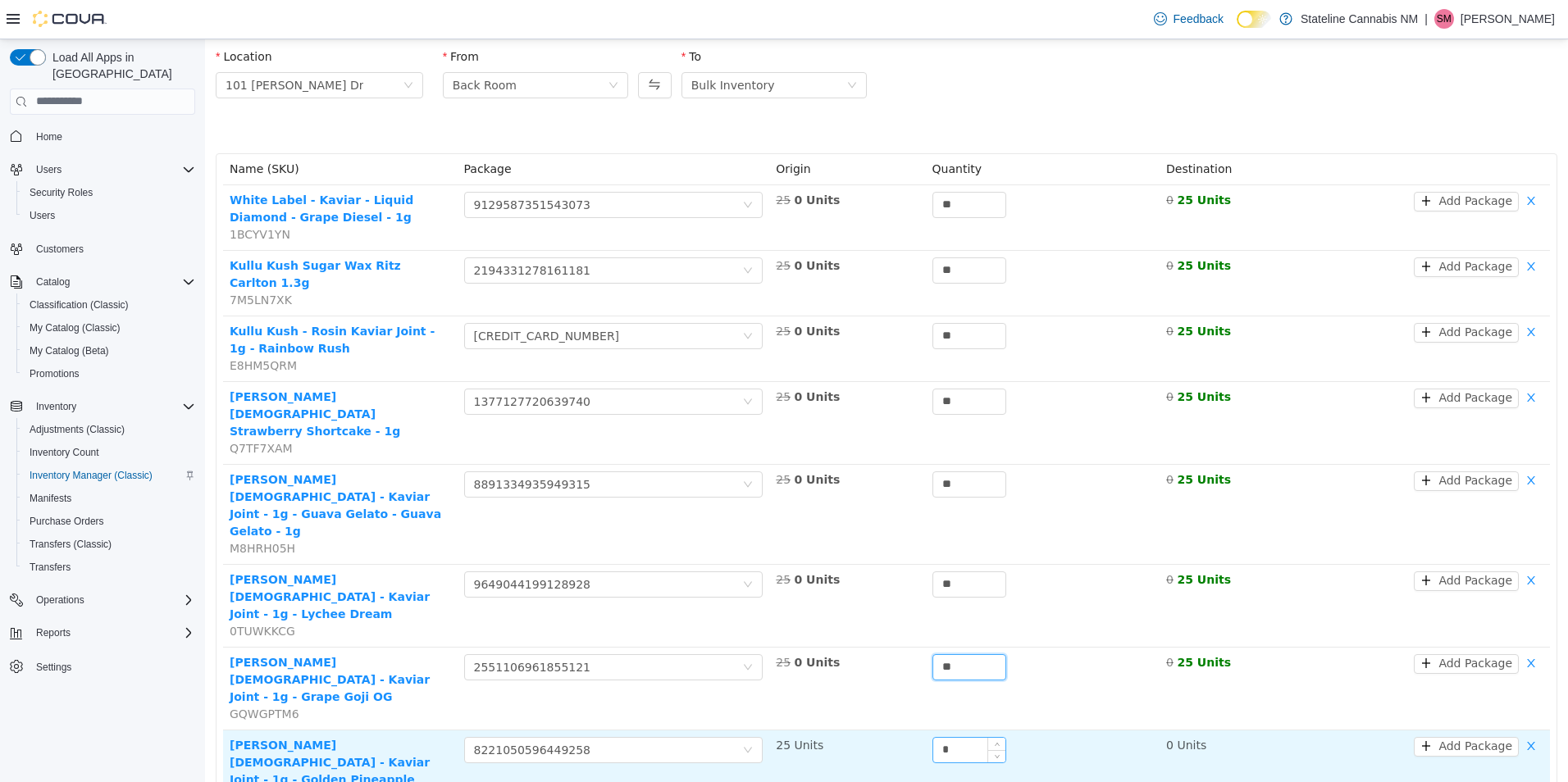
type input "**"
click at [953, 737] on input "*" at bounding box center [969, 749] width 72 height 24
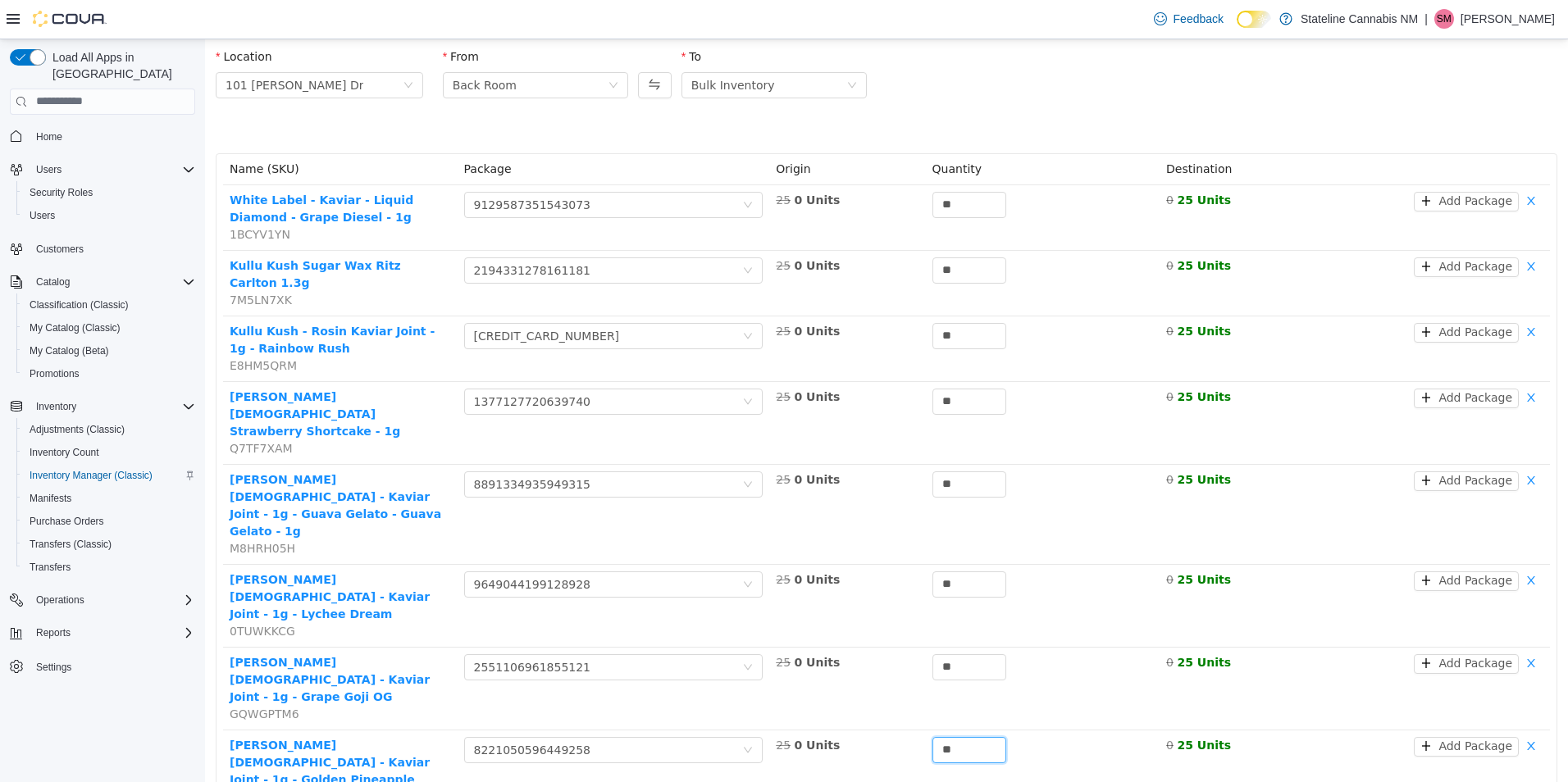
type input "**"
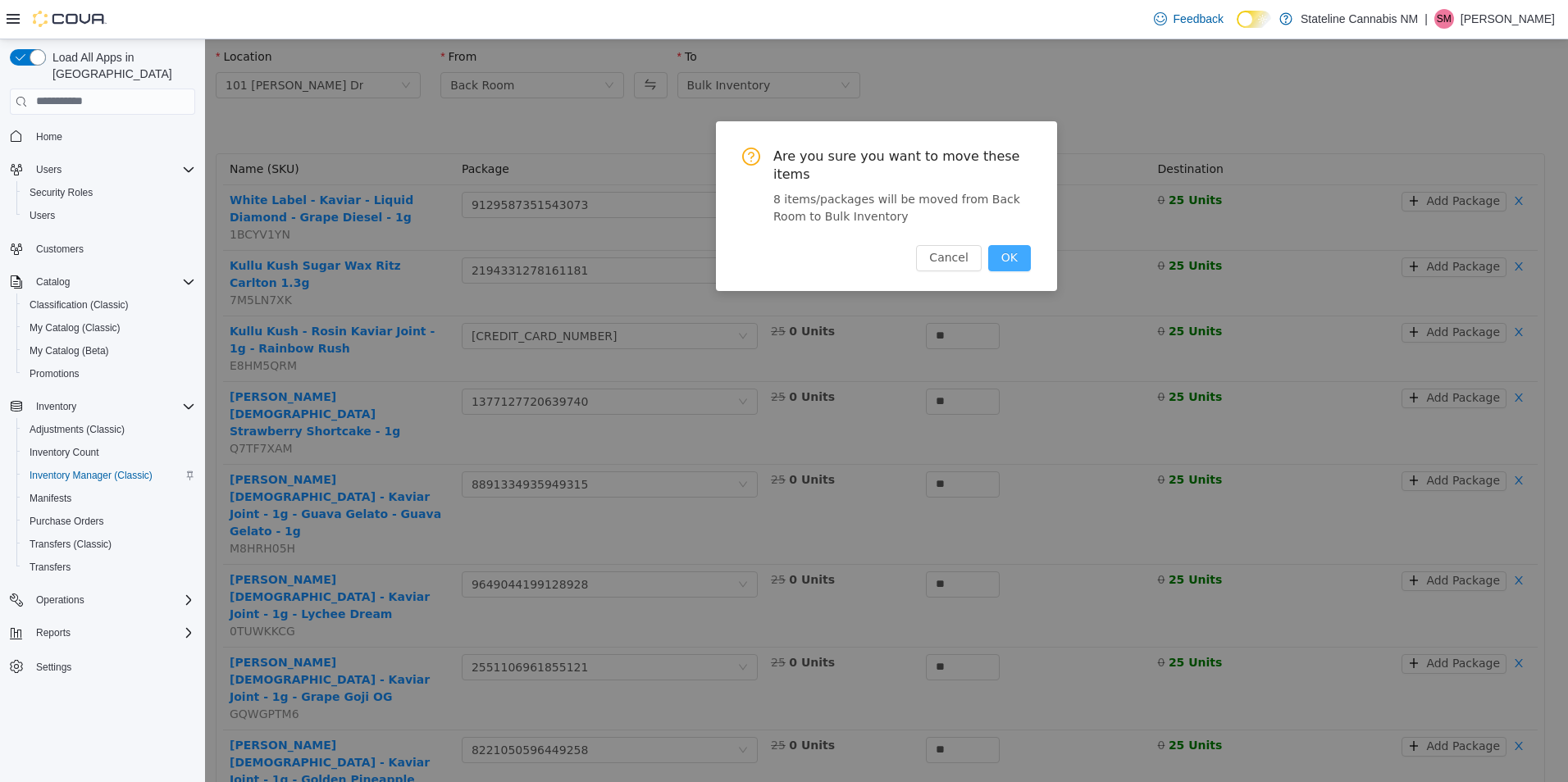
click at [1017, 245] on button "OK" at bounding box center [1009, 257] width 43 height 26
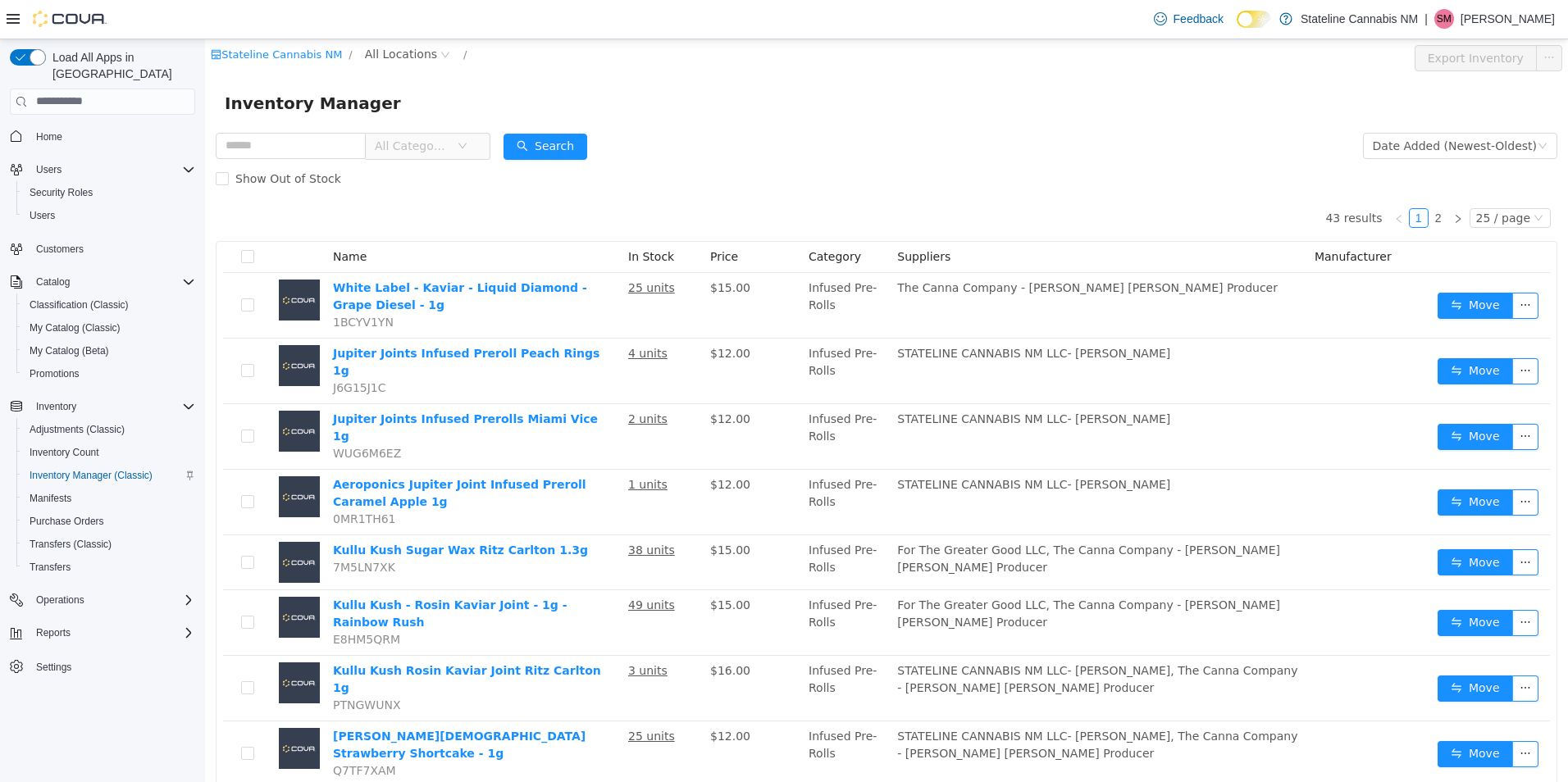
click at [428, 146] on span "All Categories" at bounding box center [412, 145] width 75 height 17
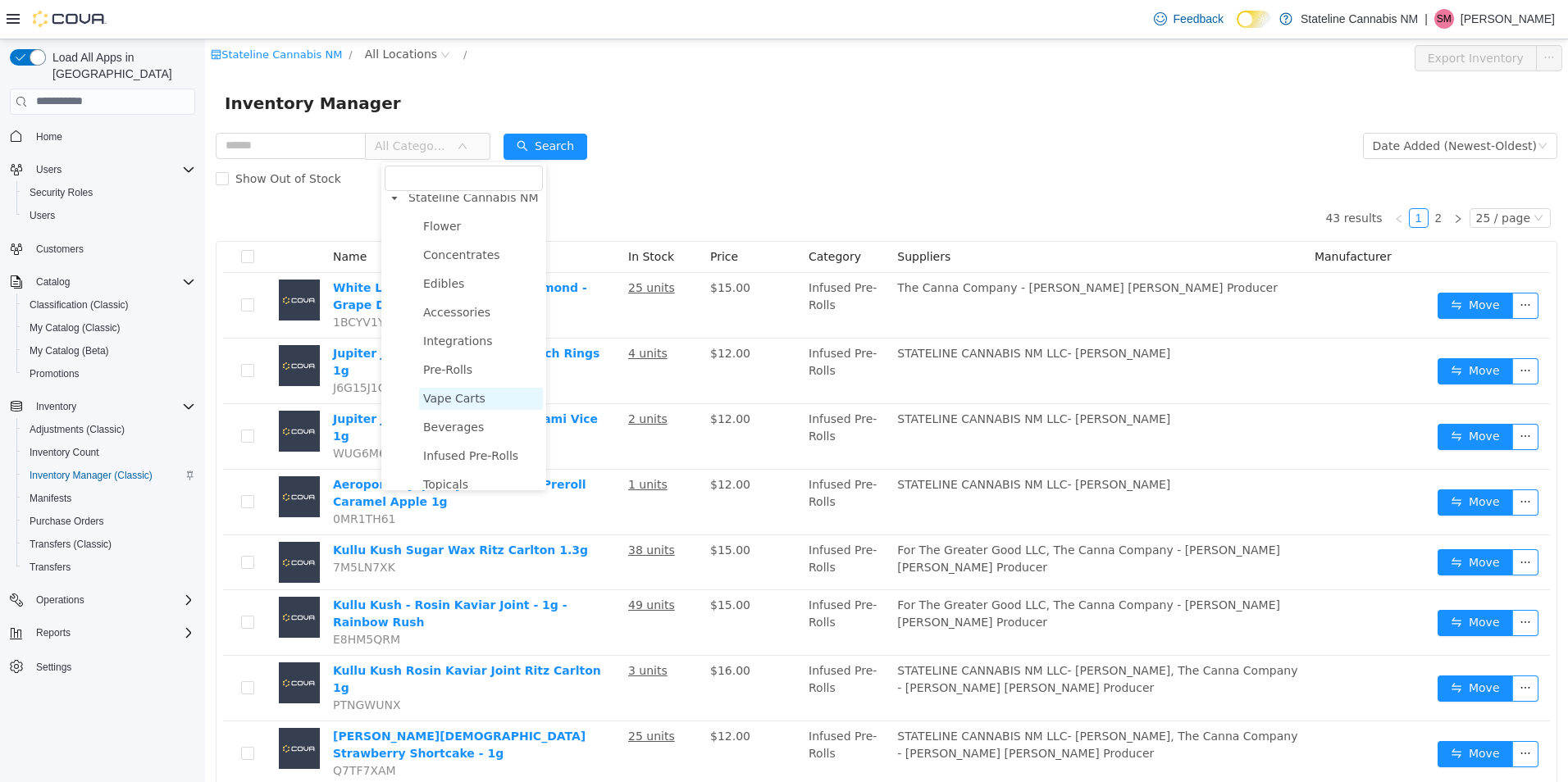
scroll to position [28, 0]
click at [441, 411] on span "Beverages" at bounding box center [454, 414] width 60 height 14
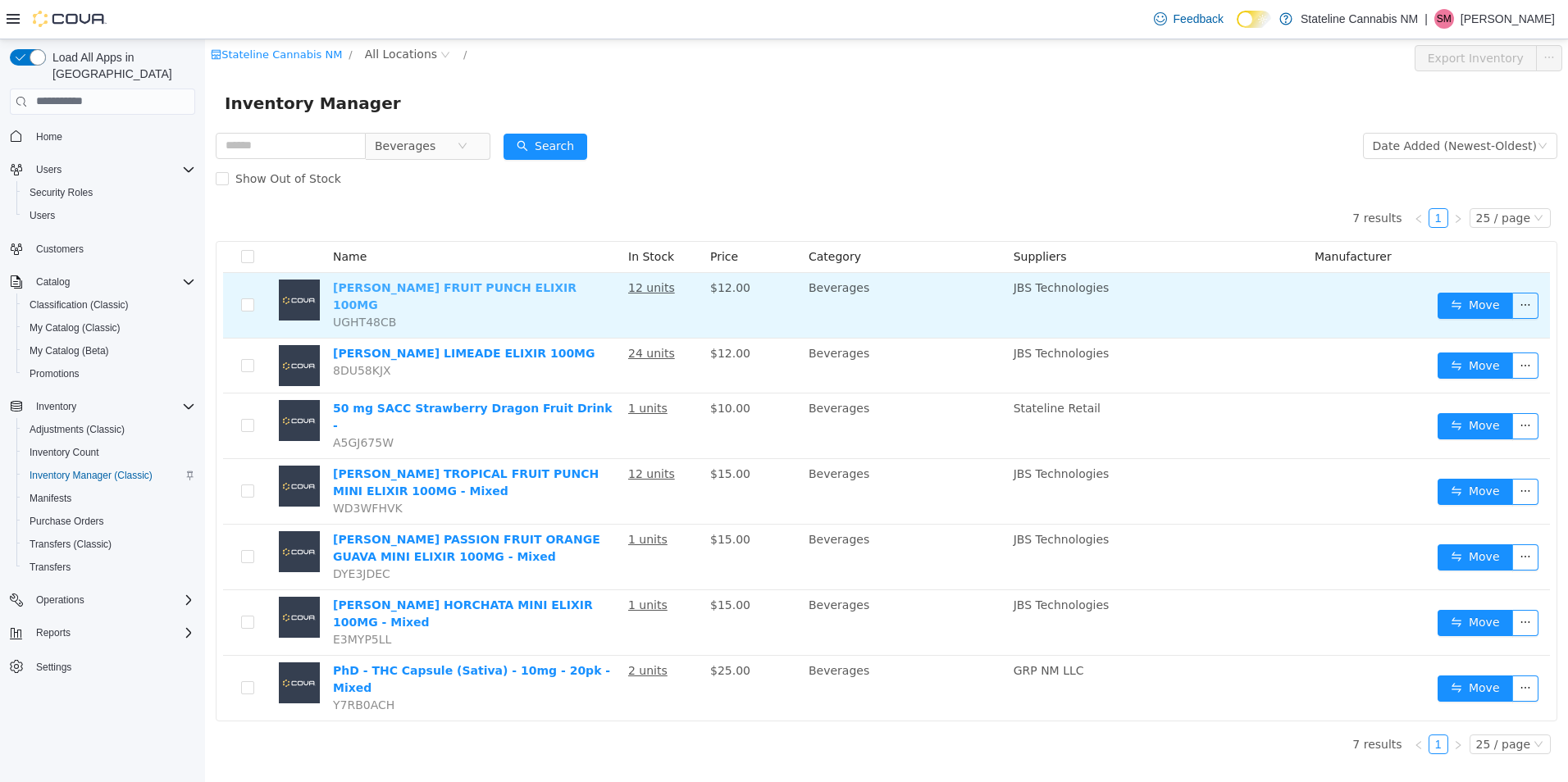
click at [433, 287] on link "[PERSON_NAME] FRUIT PUNCH ELIXIR 100MG" at bounding box center [455, 295] width 244 height 30
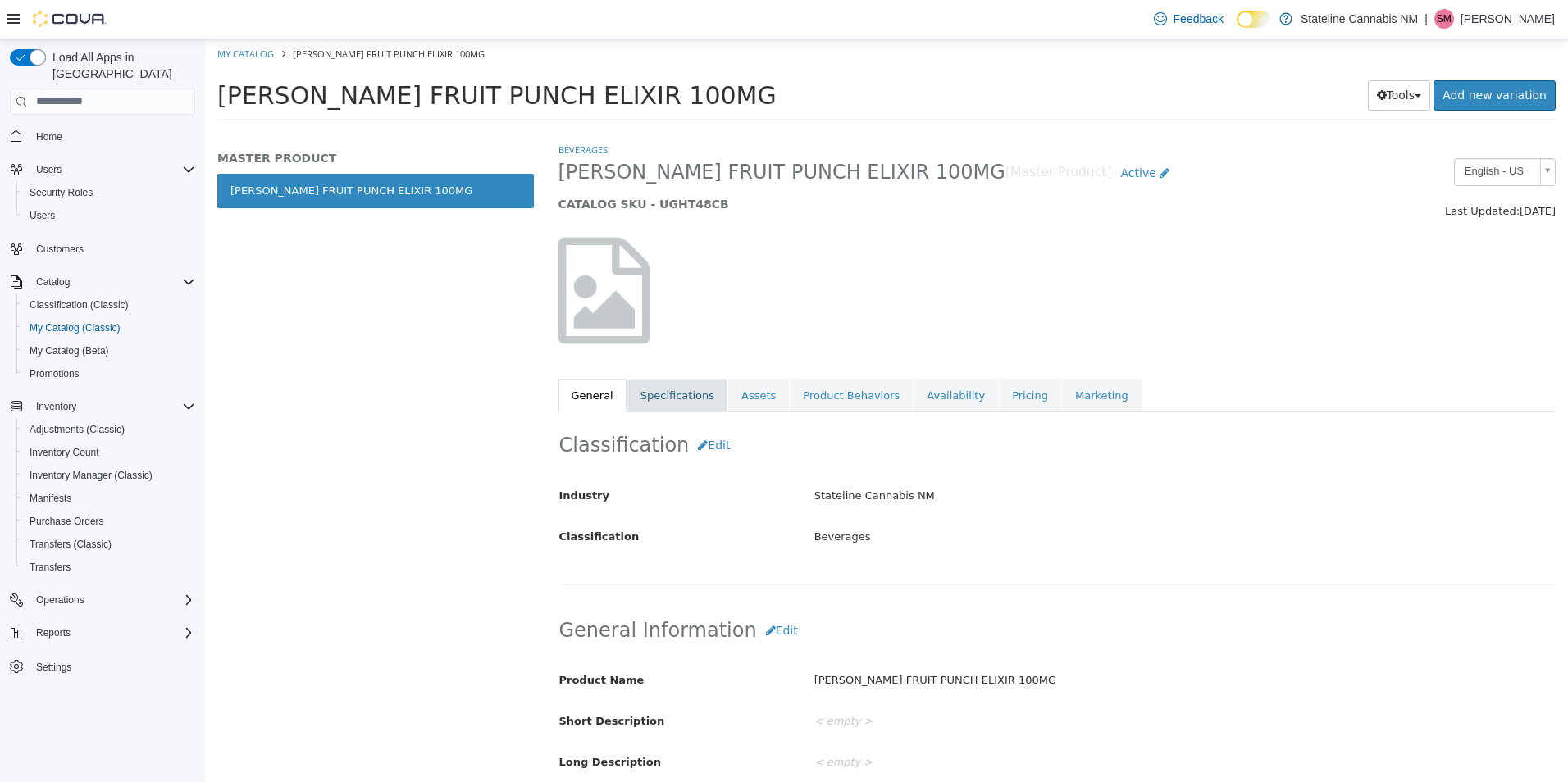
click at [631, 394] on link "Specifications" at bounding box center [677, 394] width 100 height 34
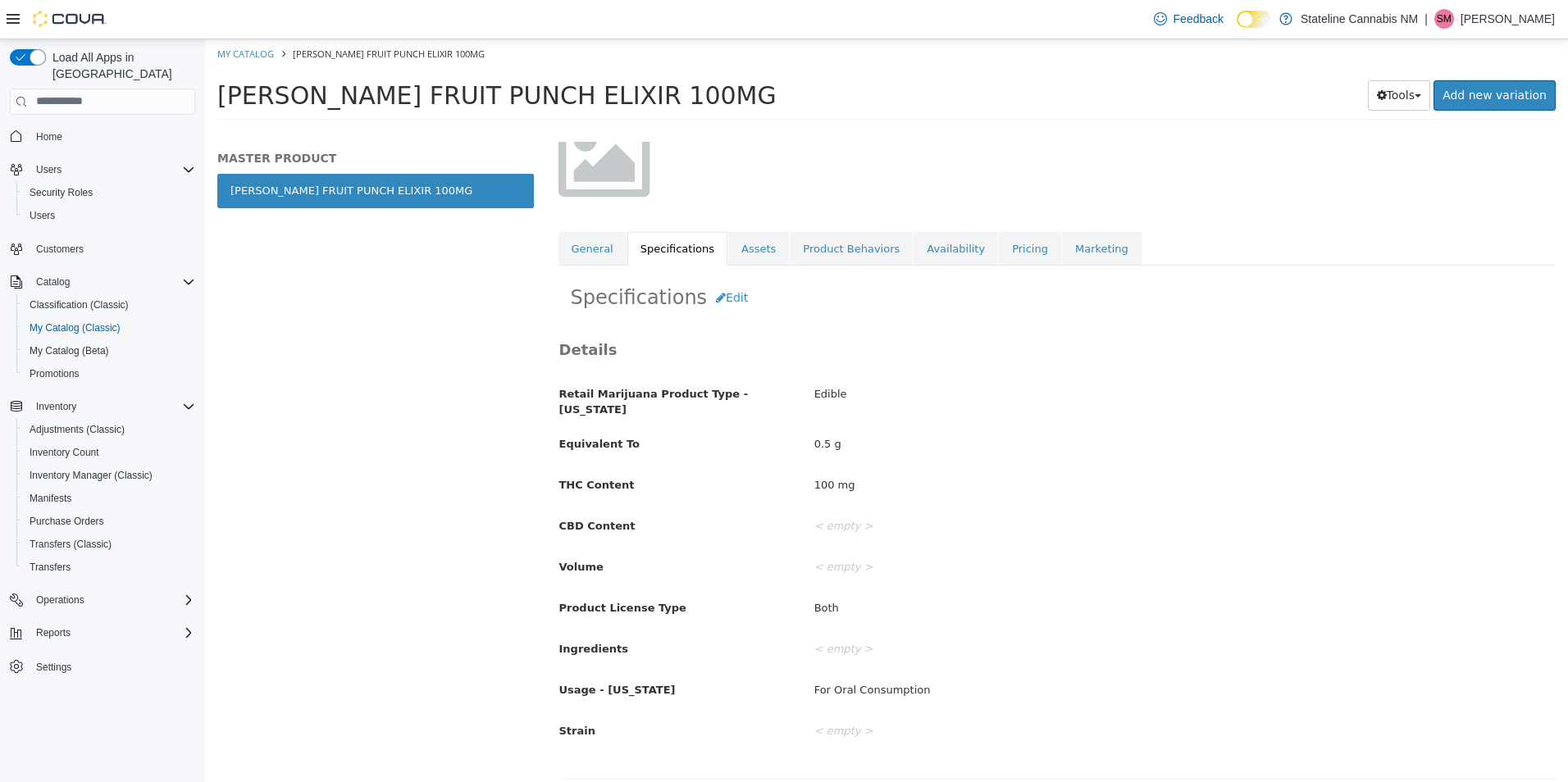
scroll to position [164, 0]
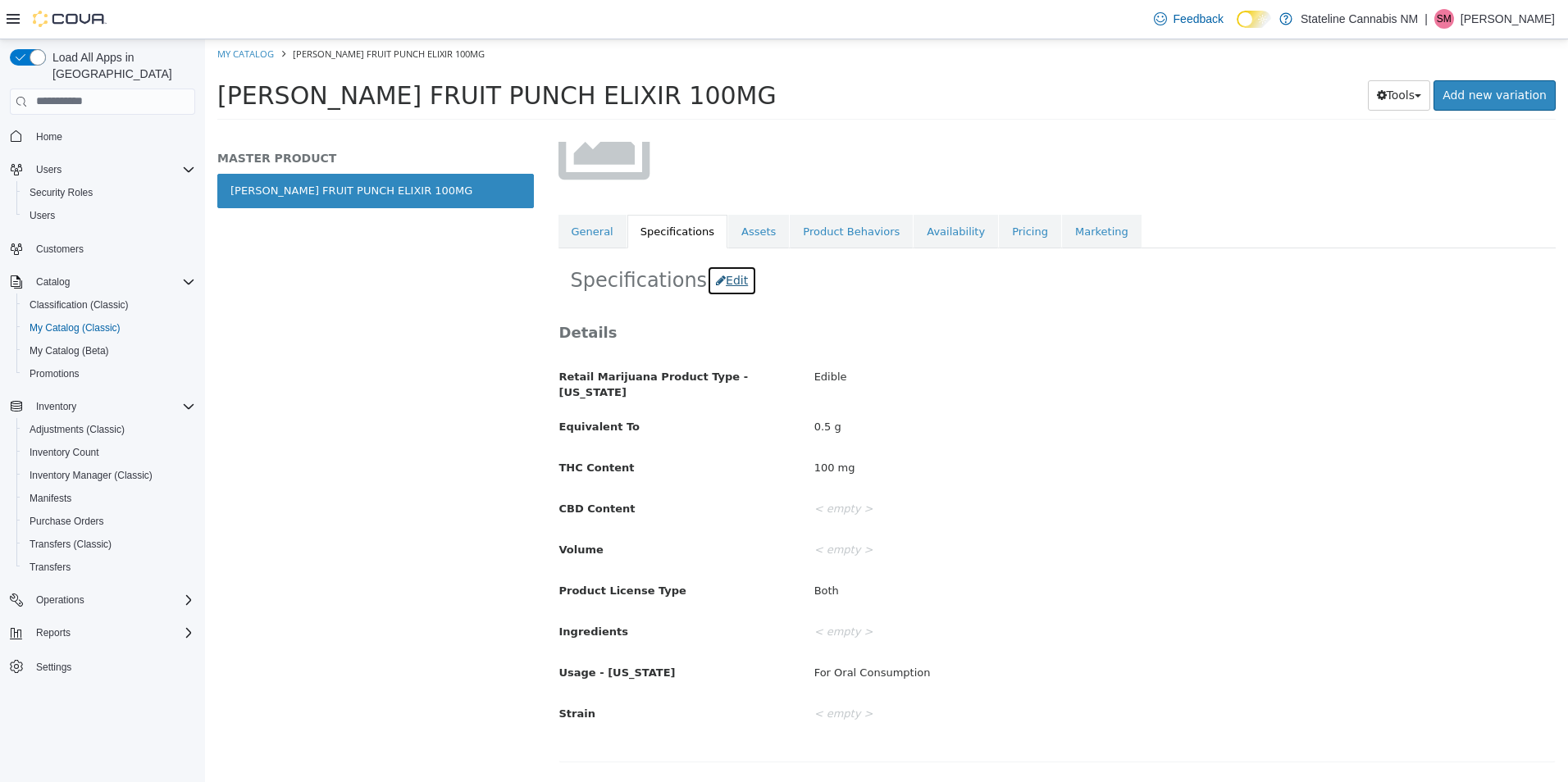
click at [726, 283] on button "Edit" at bounding box center [732, 280] width 50 height 30
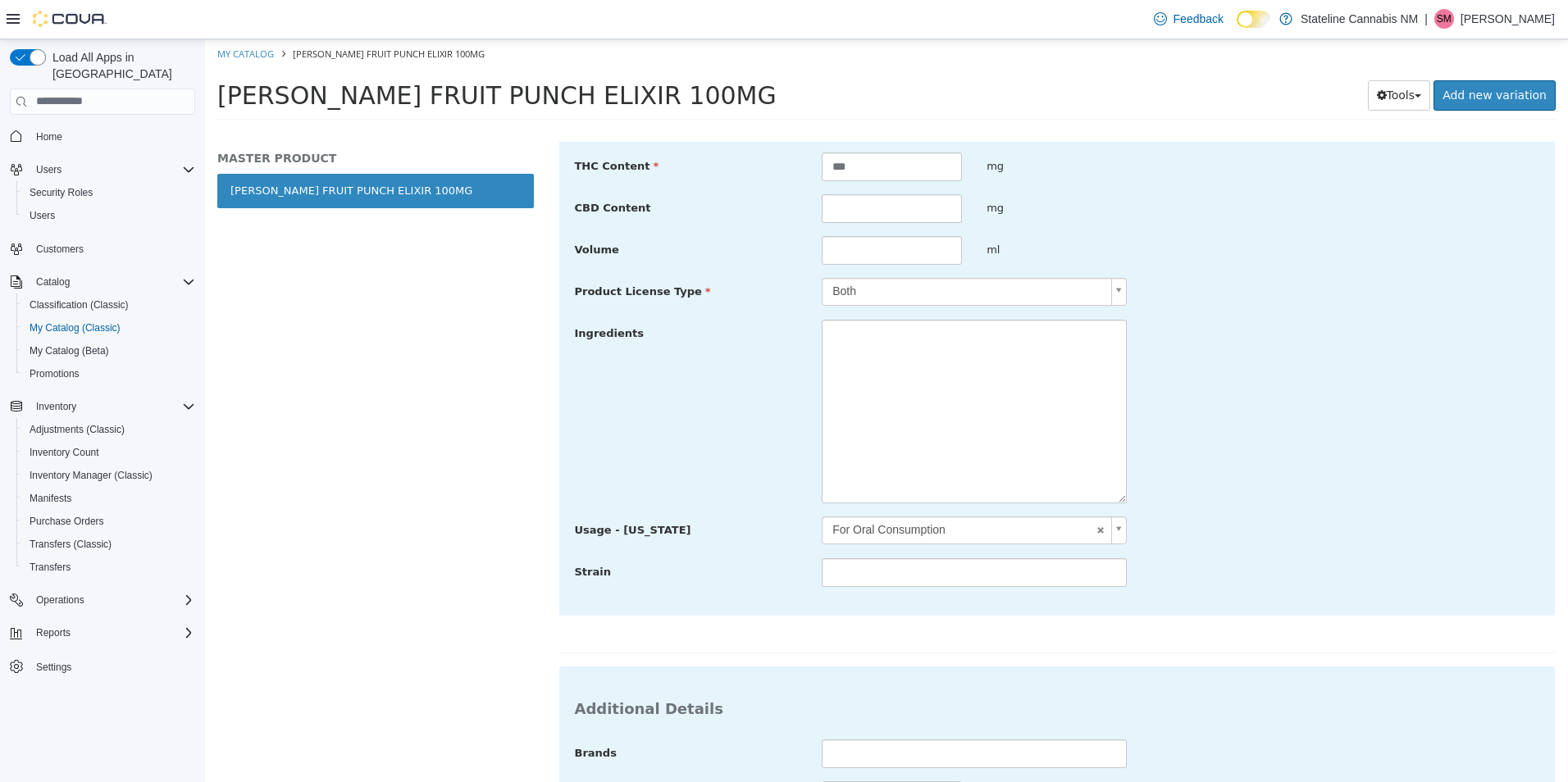
scroll to position [492, 0]
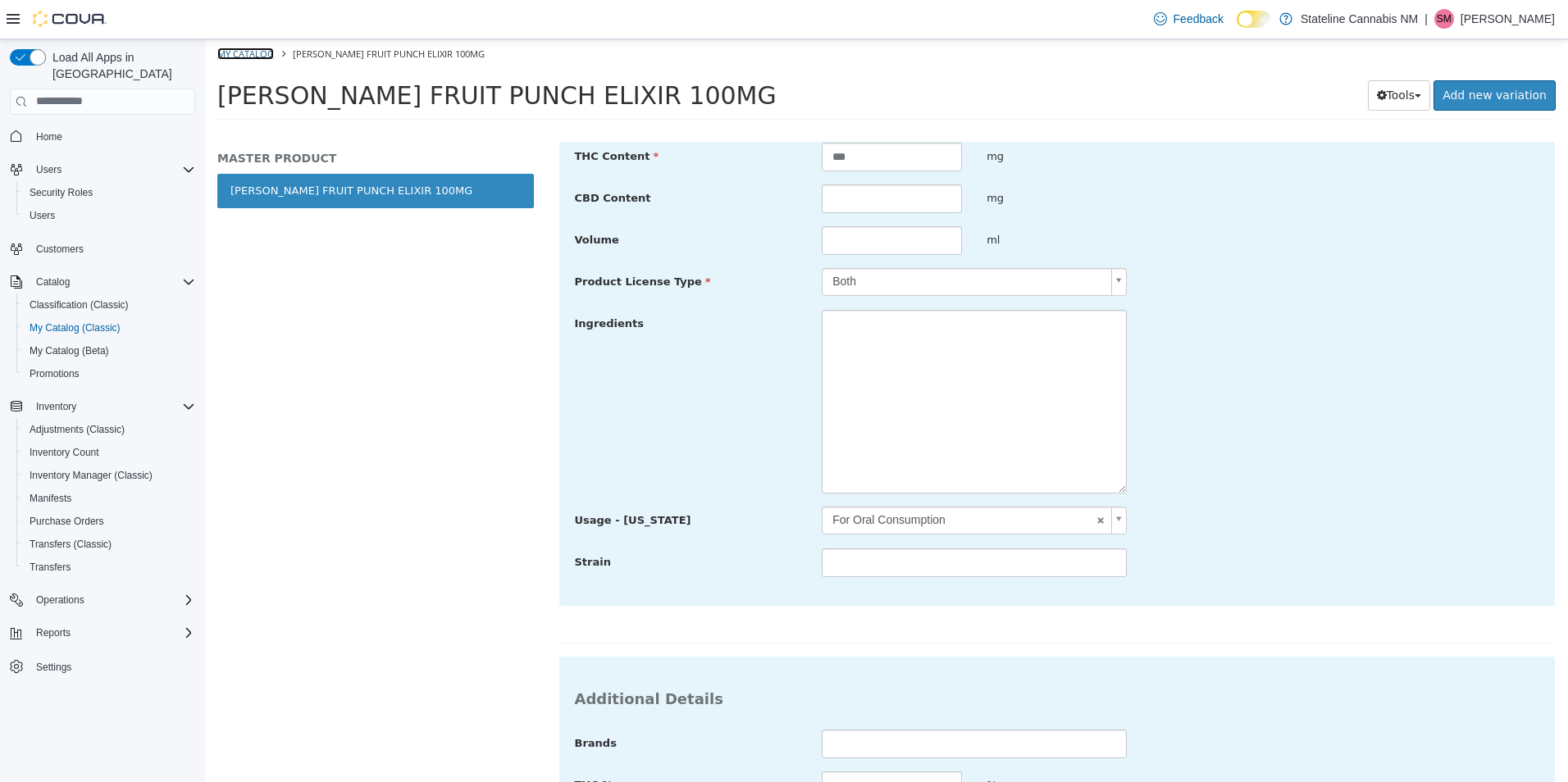
click at [262, 54] on link "My Catalog" at bounding box center [246, 52] width 56 height 13
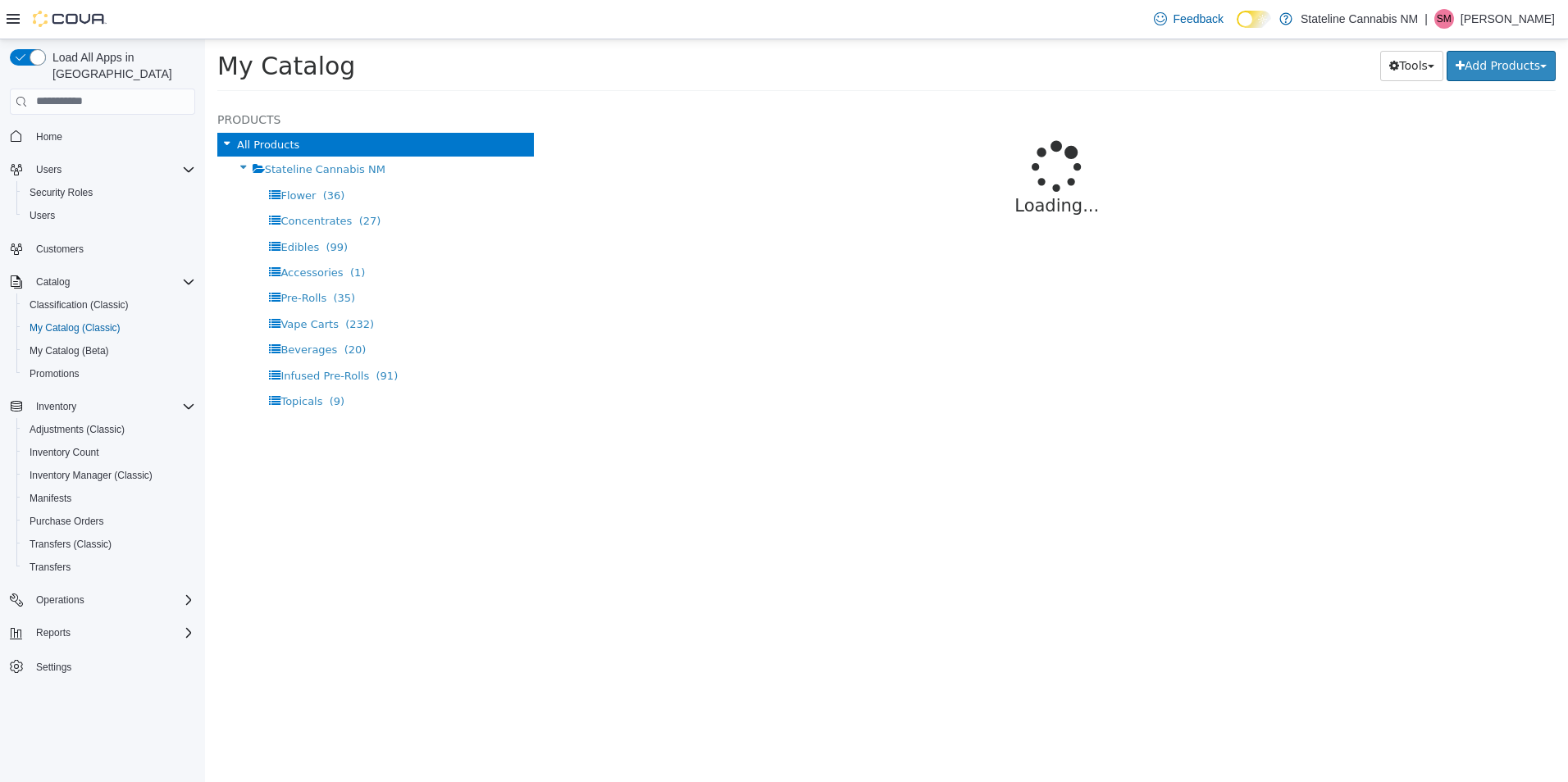
select select "**********"
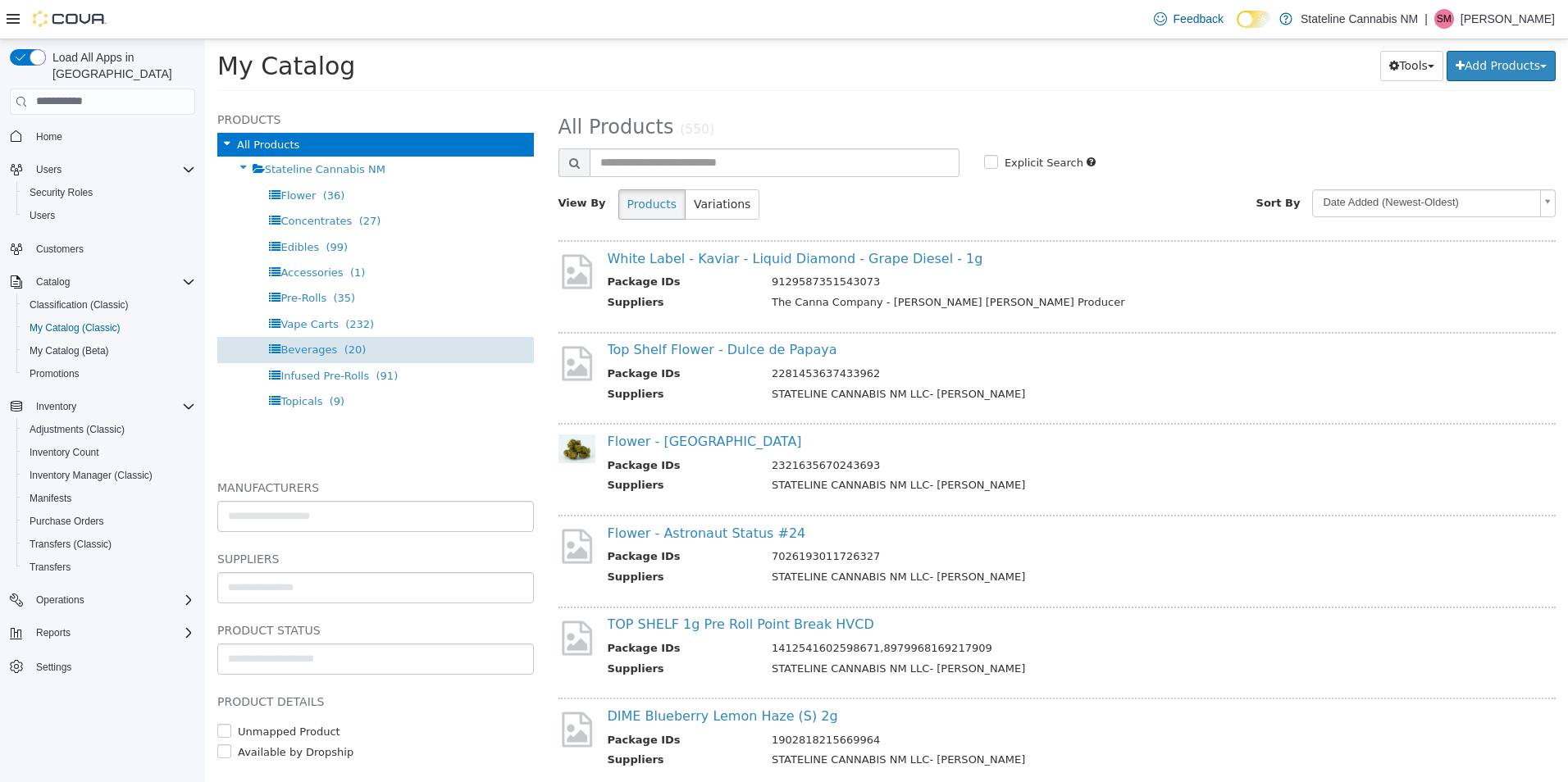
click at [310, 355] on div "Beverages (20)" at bounding box center [376, 349] width 317 height 25
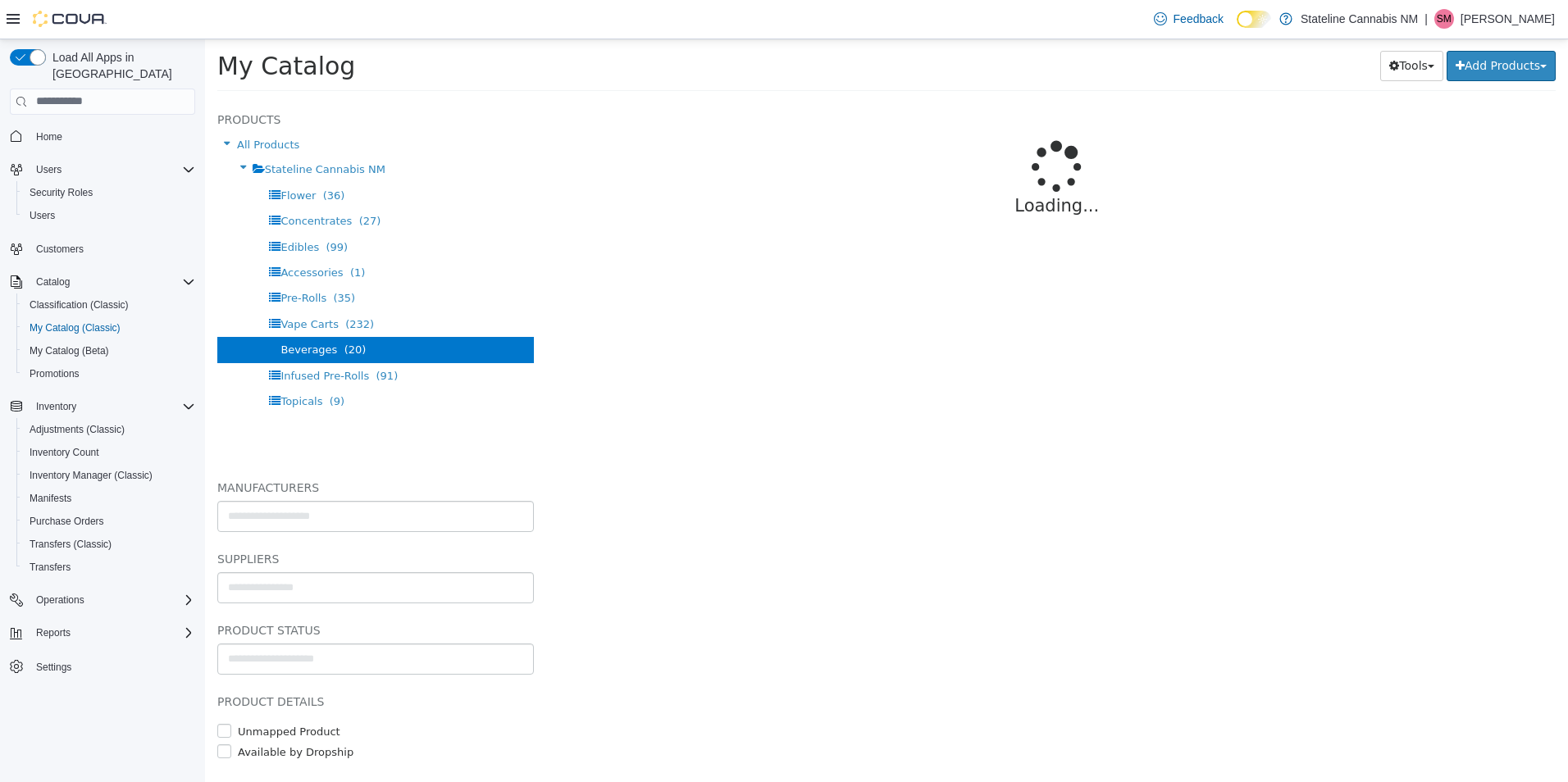
select select "**********"
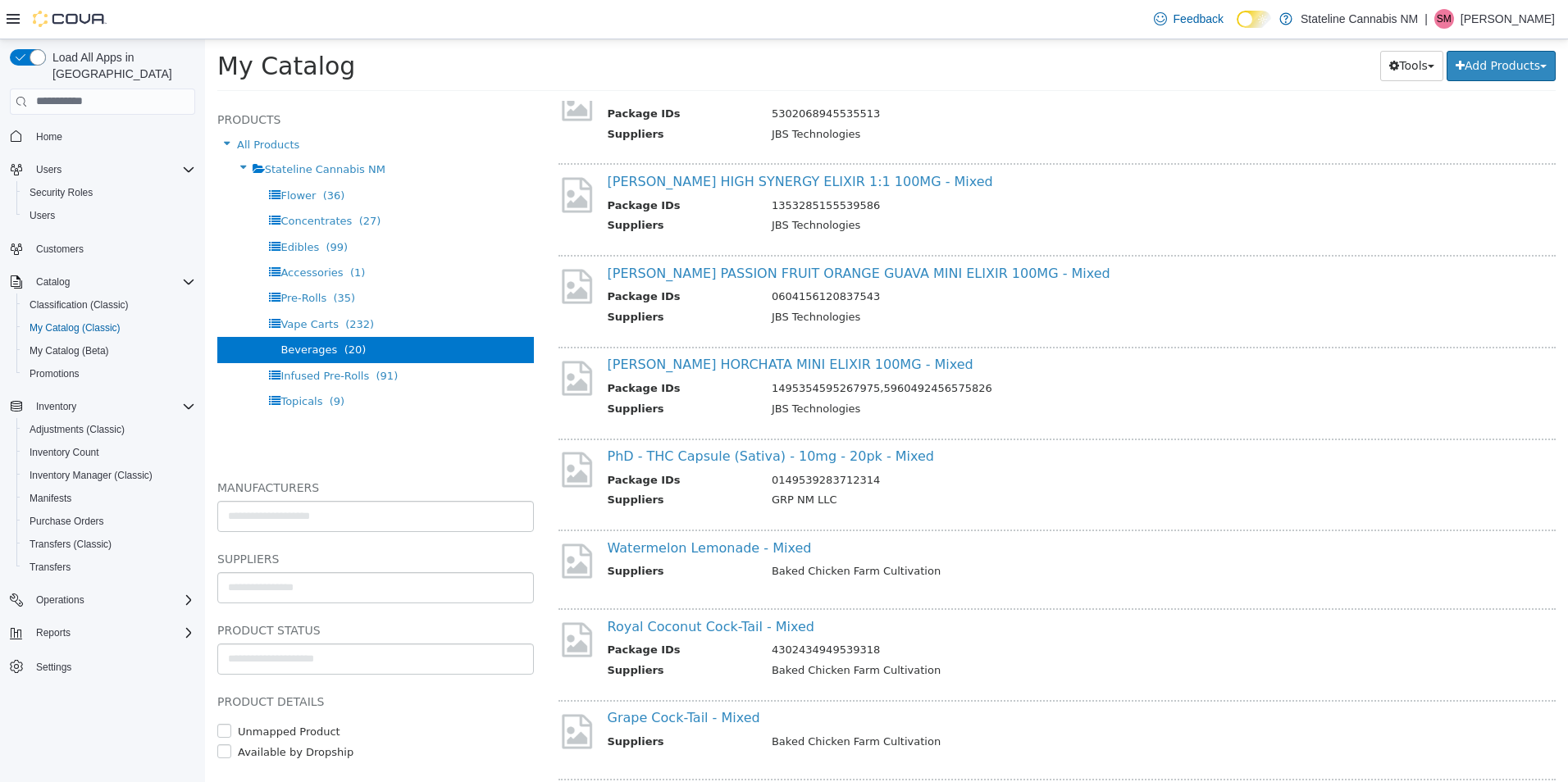
scroll to position [1230, 0]
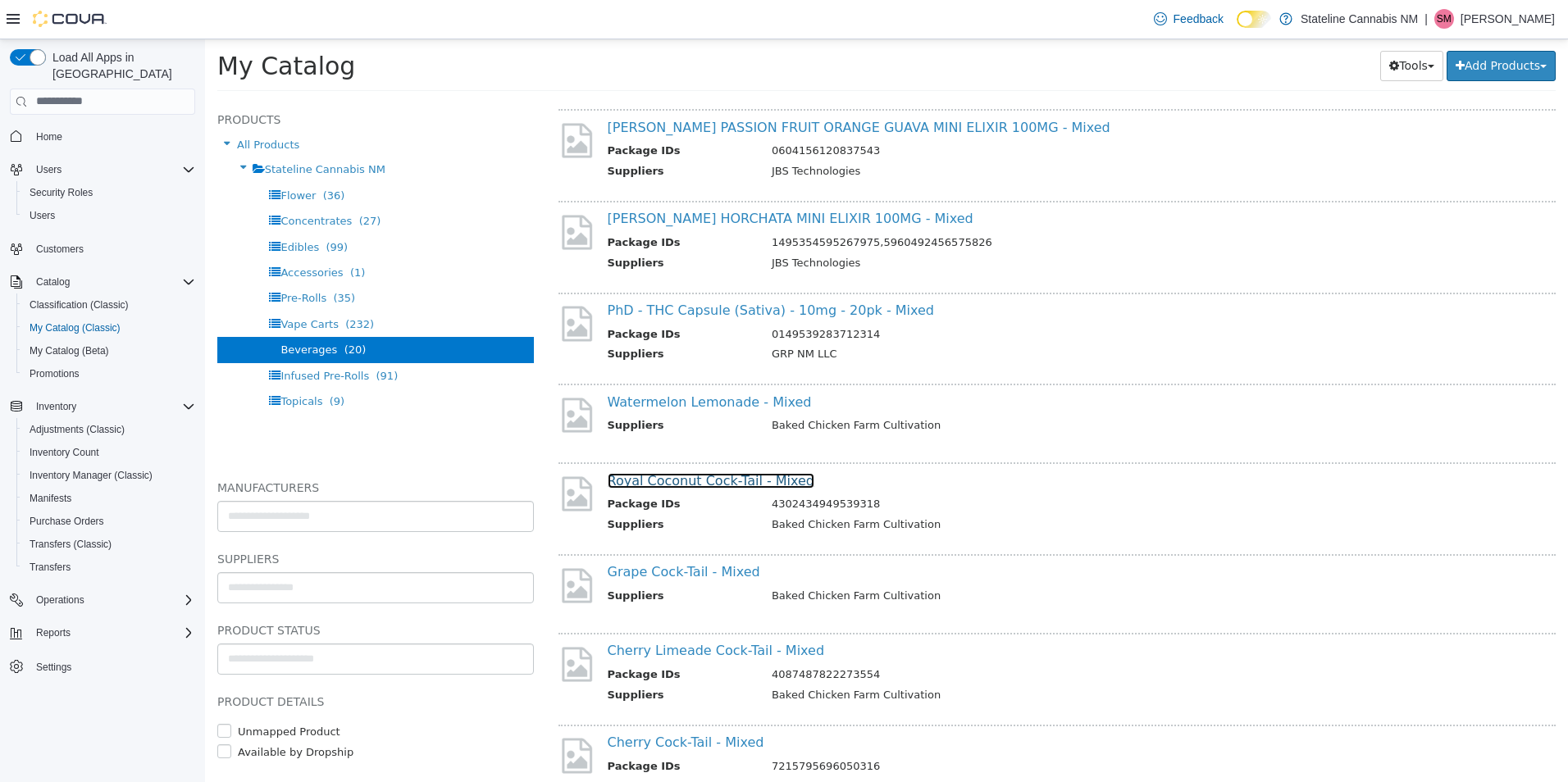
click at [749, 484] on link "Royal Coconut Cock-Tail - Mixed" at bounding box center [711, 480] width 208 height 16
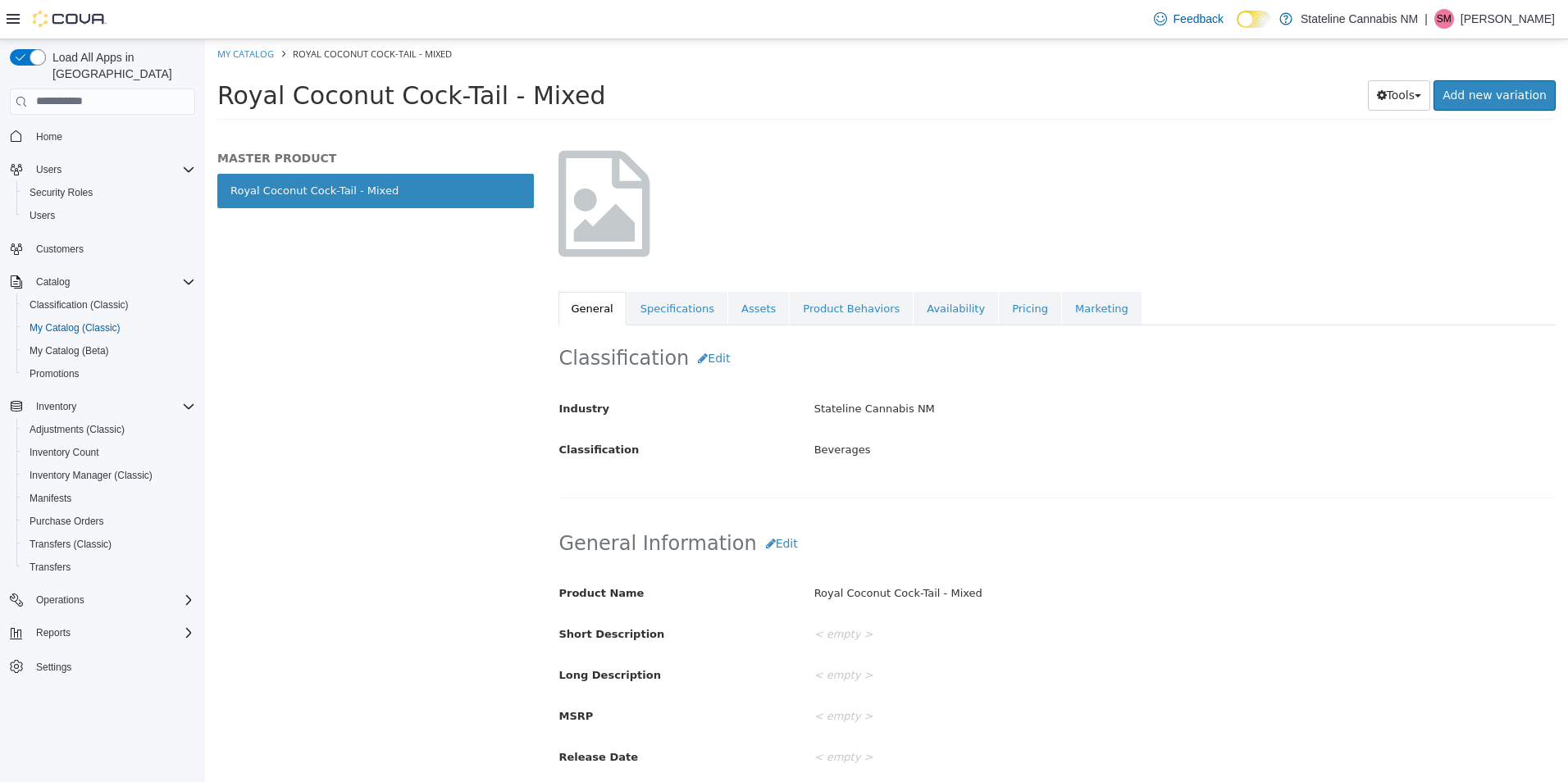
scroll to position [82, 0]
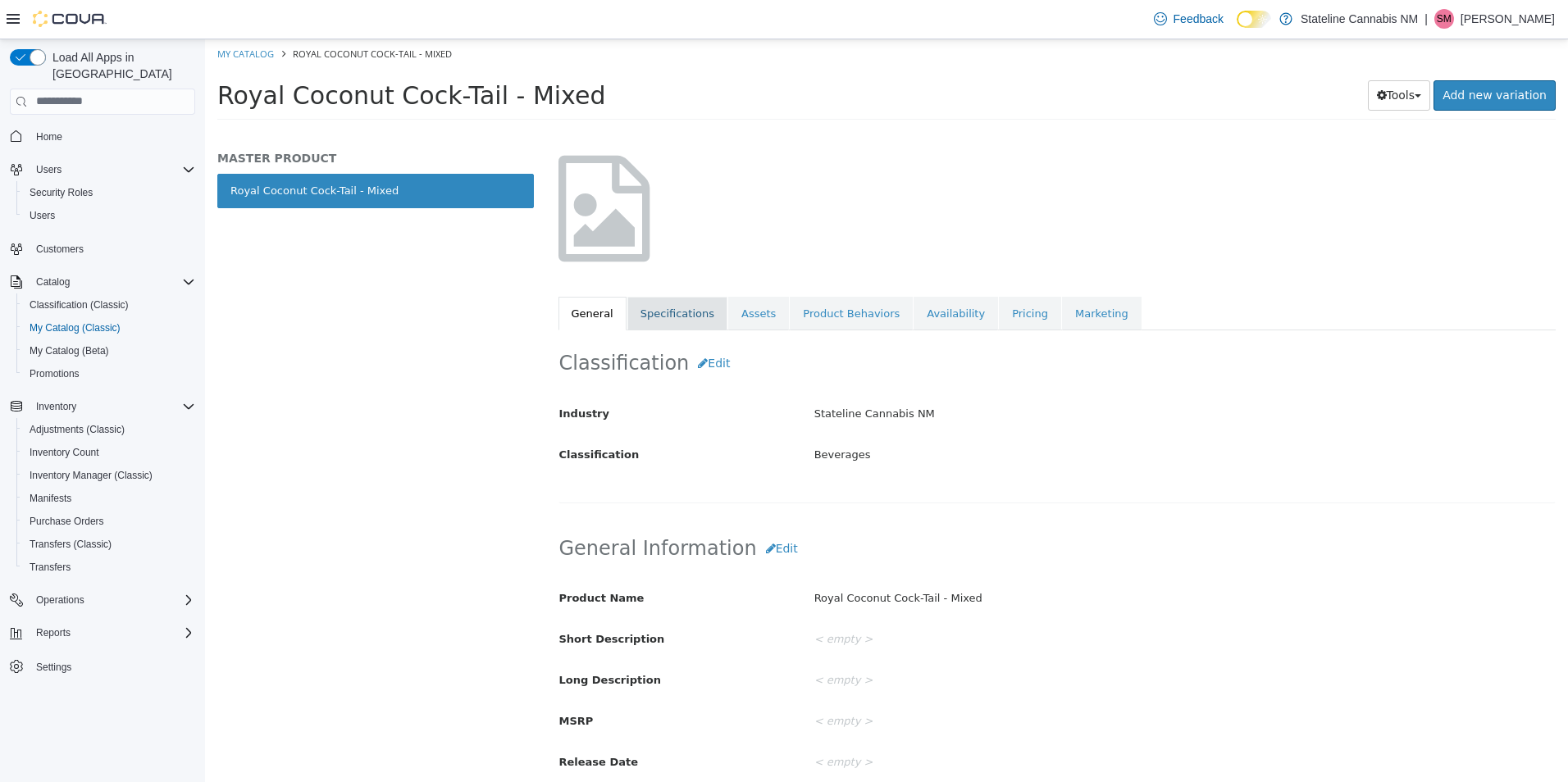
click at [638, 303] on link "Specifications" at bounding box center [677, 313] width 100 height 34
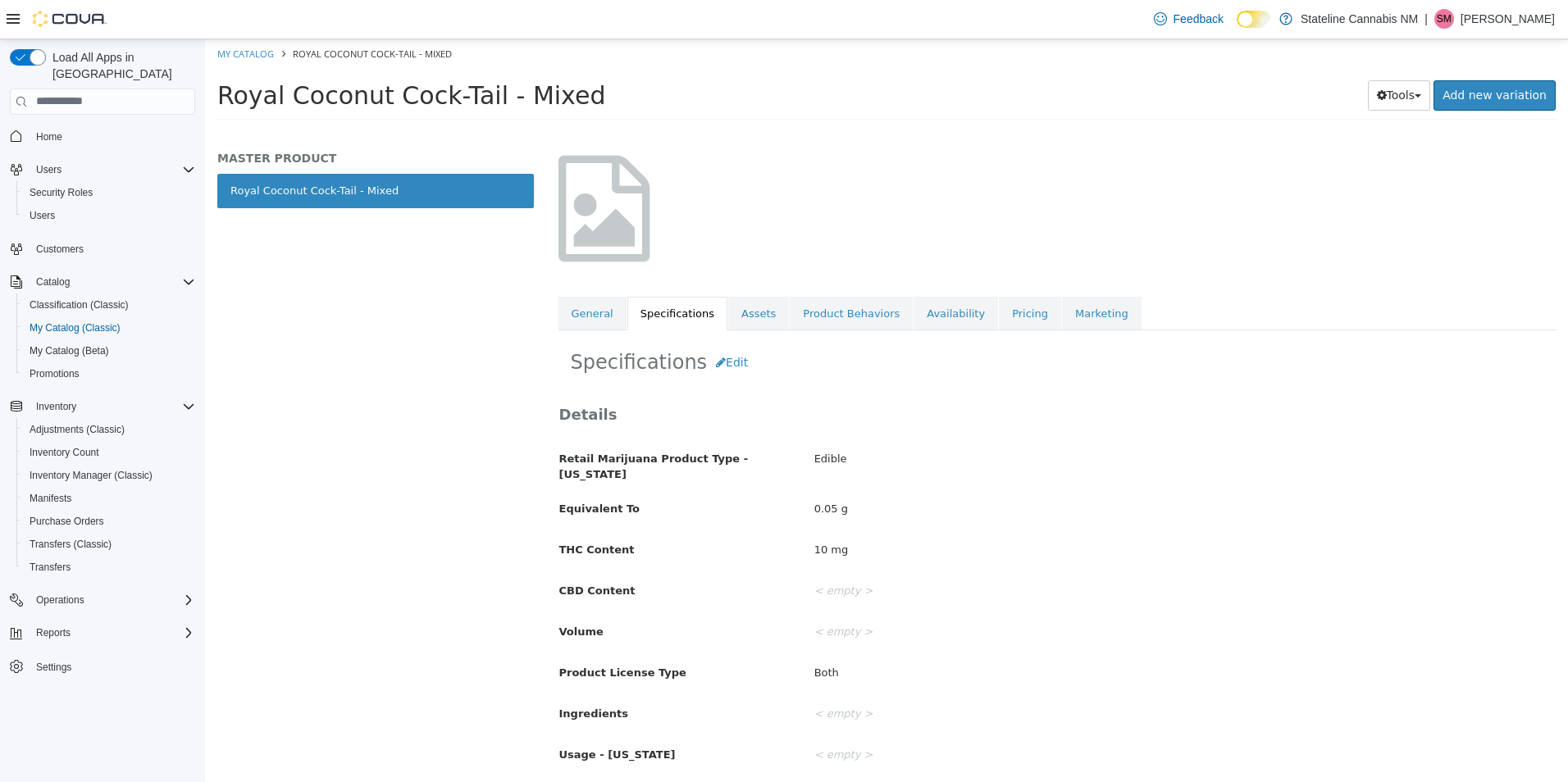
scroll to position [246, 0]
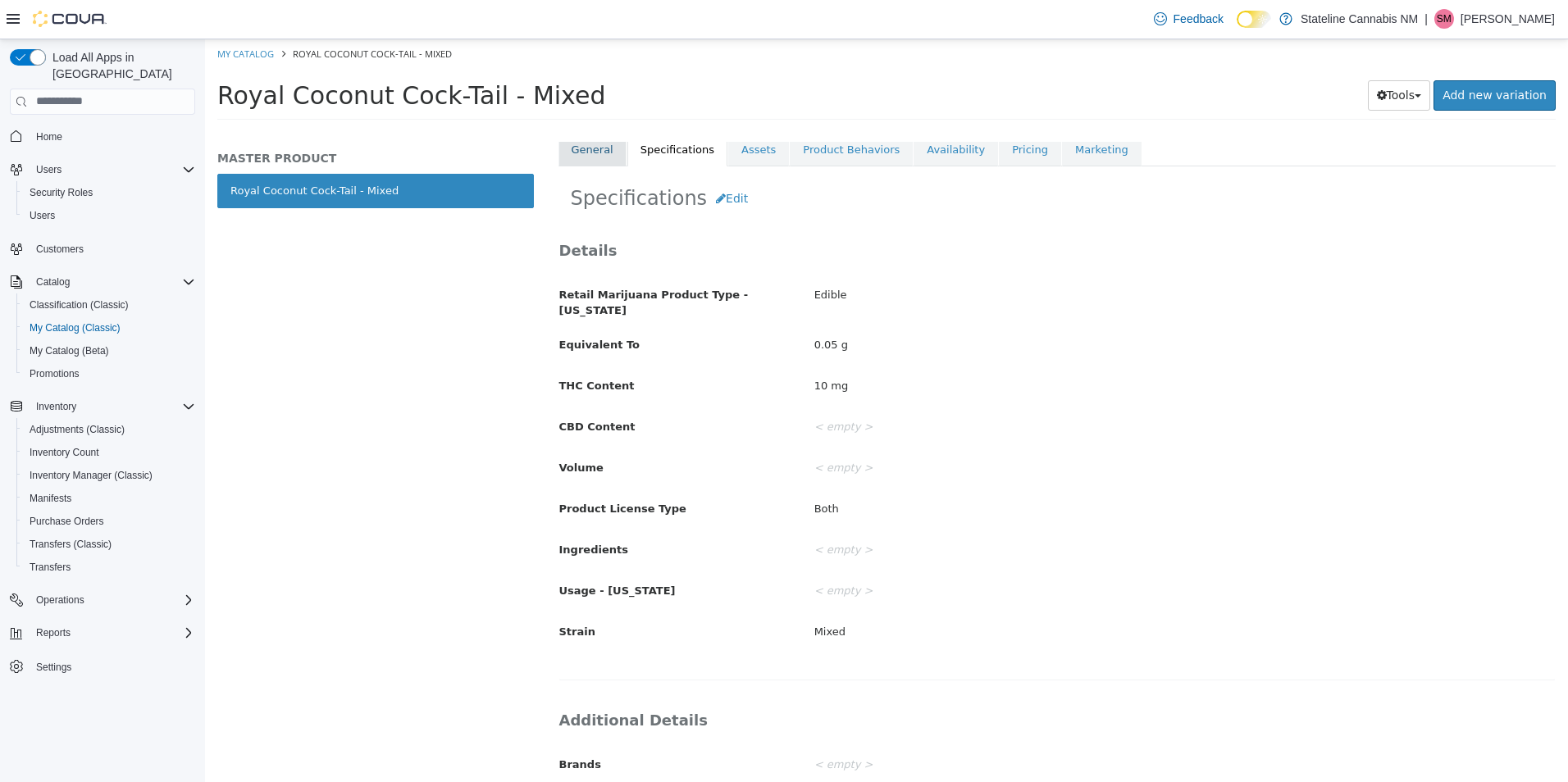
click at [583, 147] on link "General" at bounding box center [593, 149] width 68 height 34
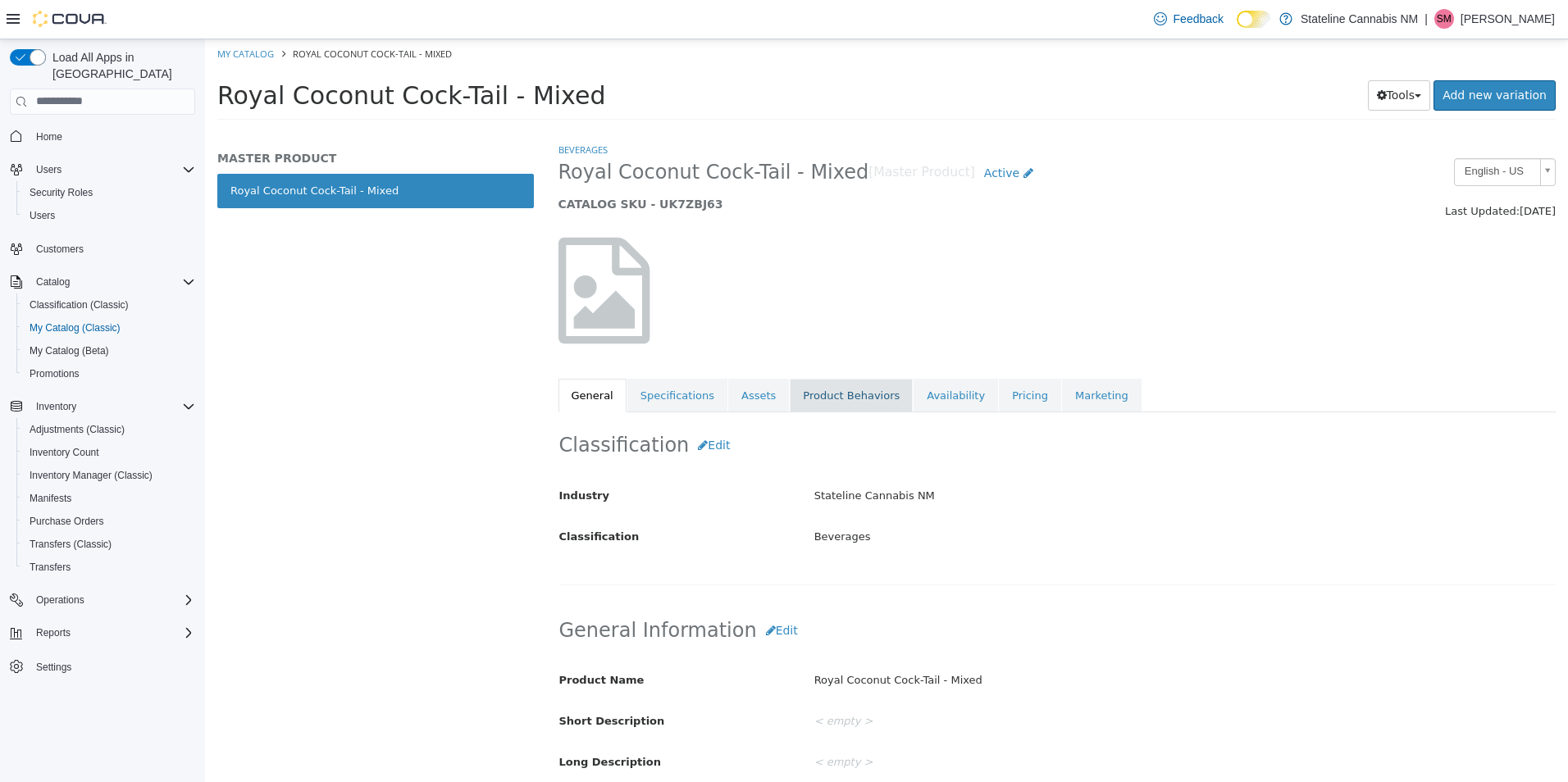
click at [847, 391] on link "Product Behaviors" at bounding box center [851, 394] width 123 height 34
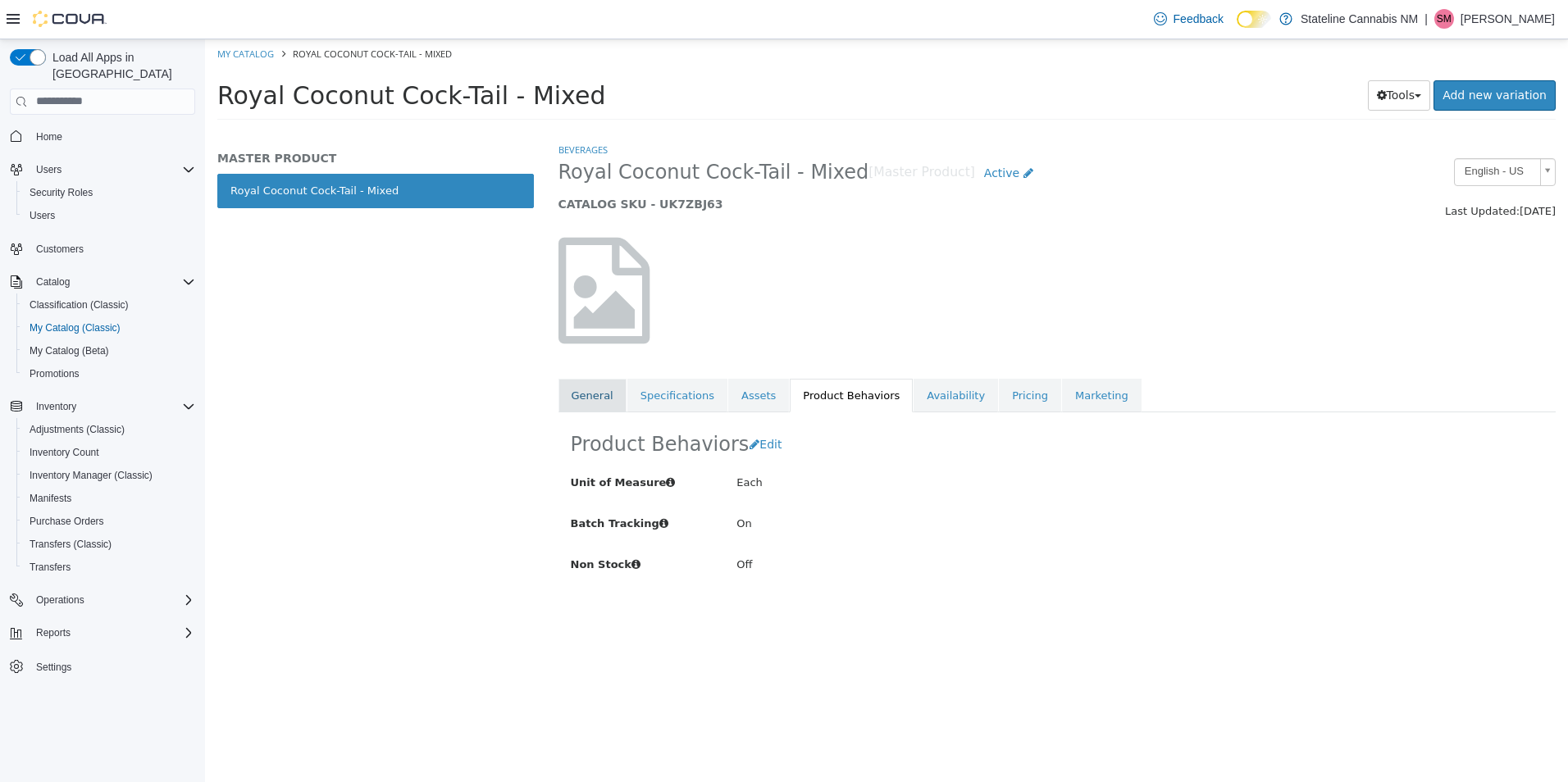
click at [596, 381] on link "General" at bounding box center [593, 394] width 68 height 34
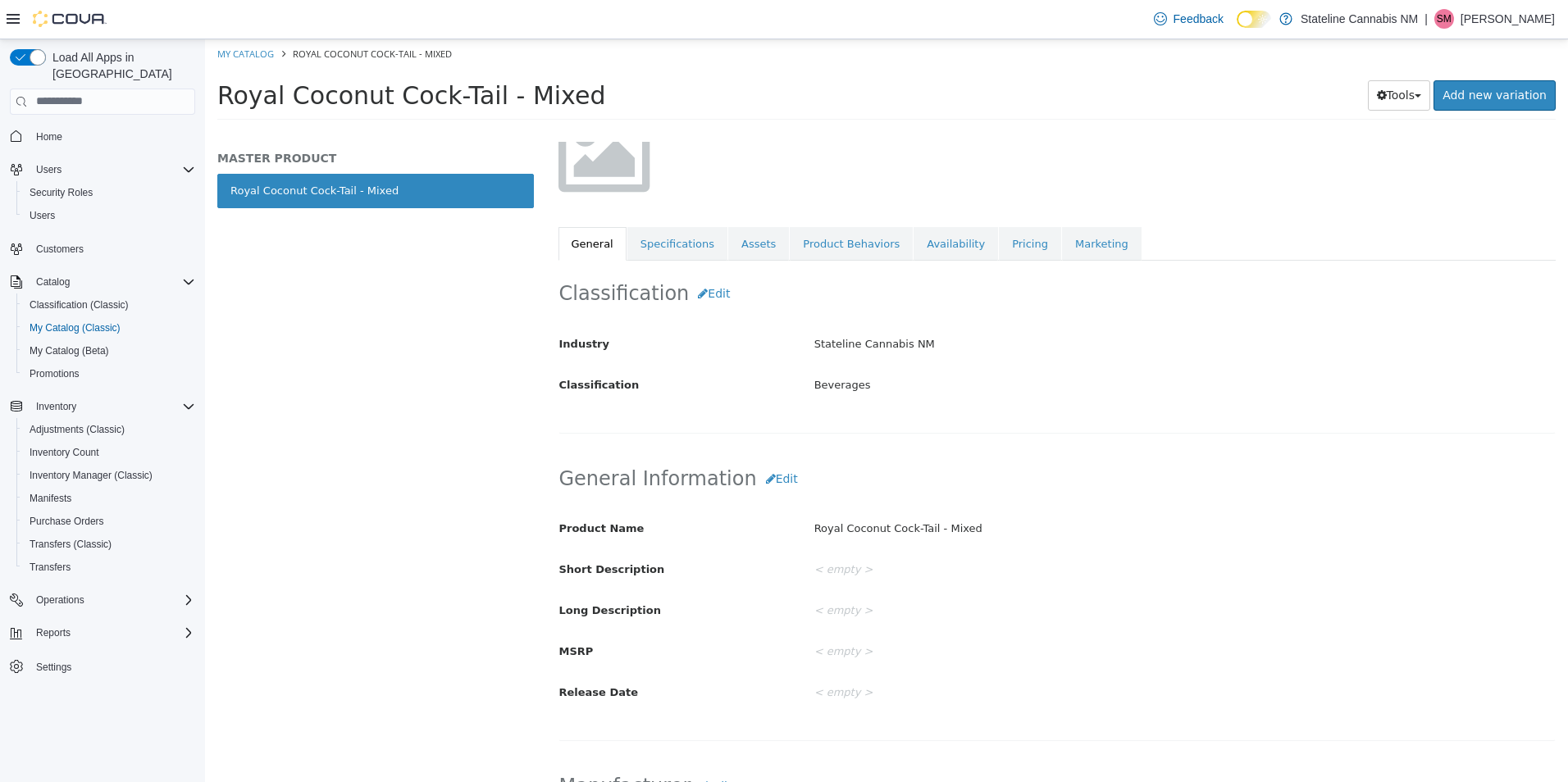
scroll to position [164, 0]
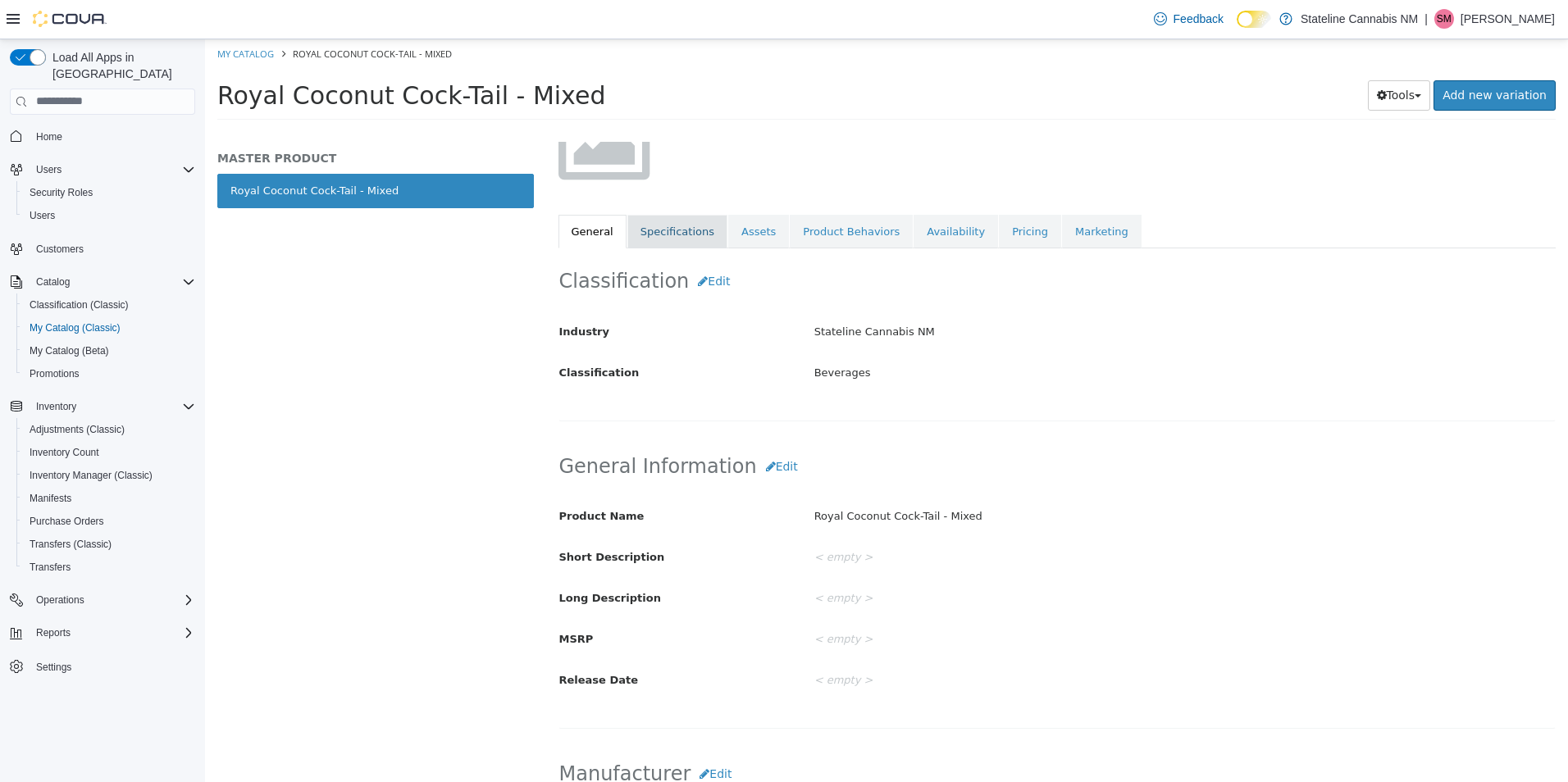
click at [663, 228] on link "Specifications" at bounding box center [677, 230] width 100 height 34
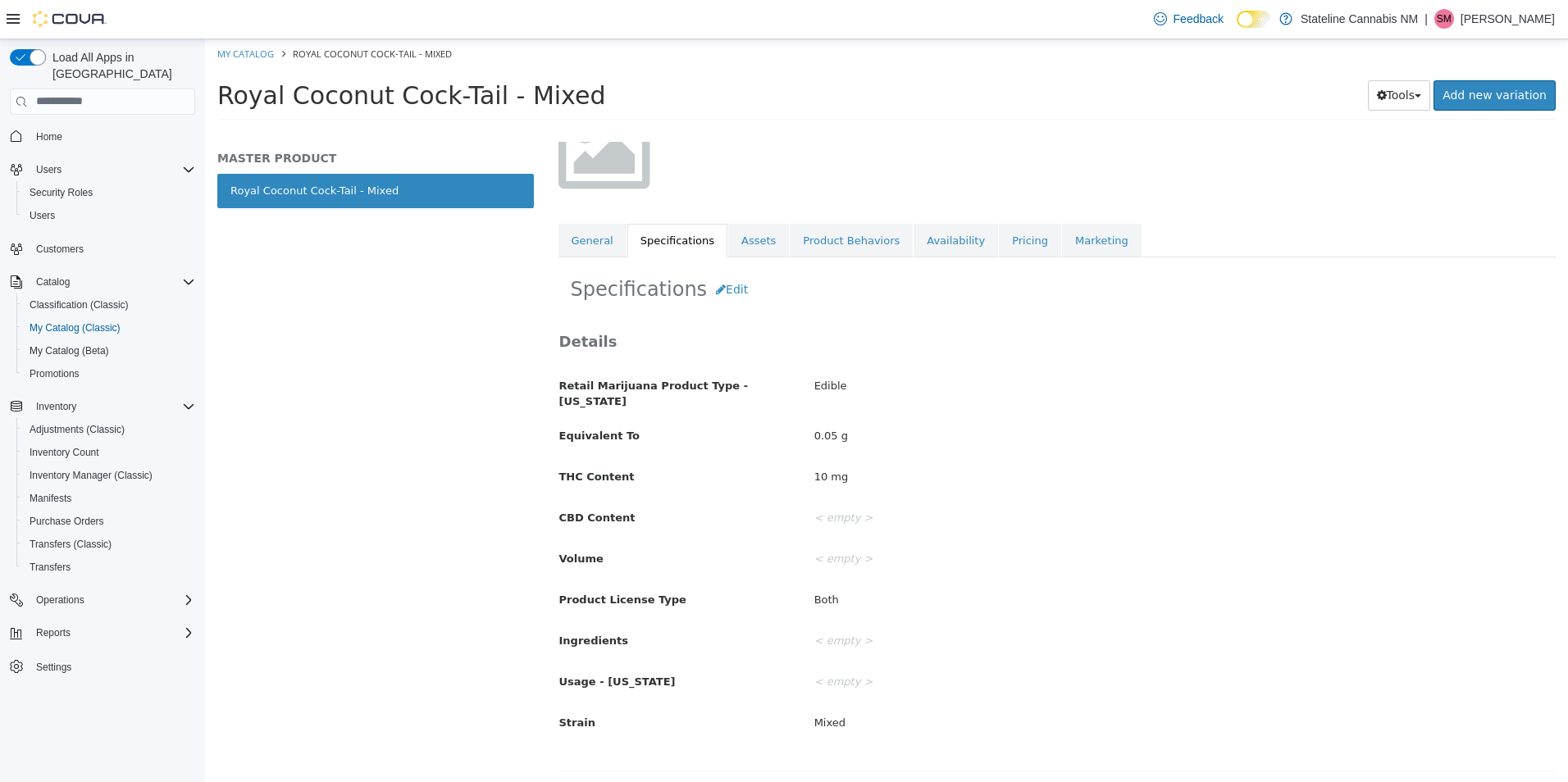
scroll to position [164, 0]
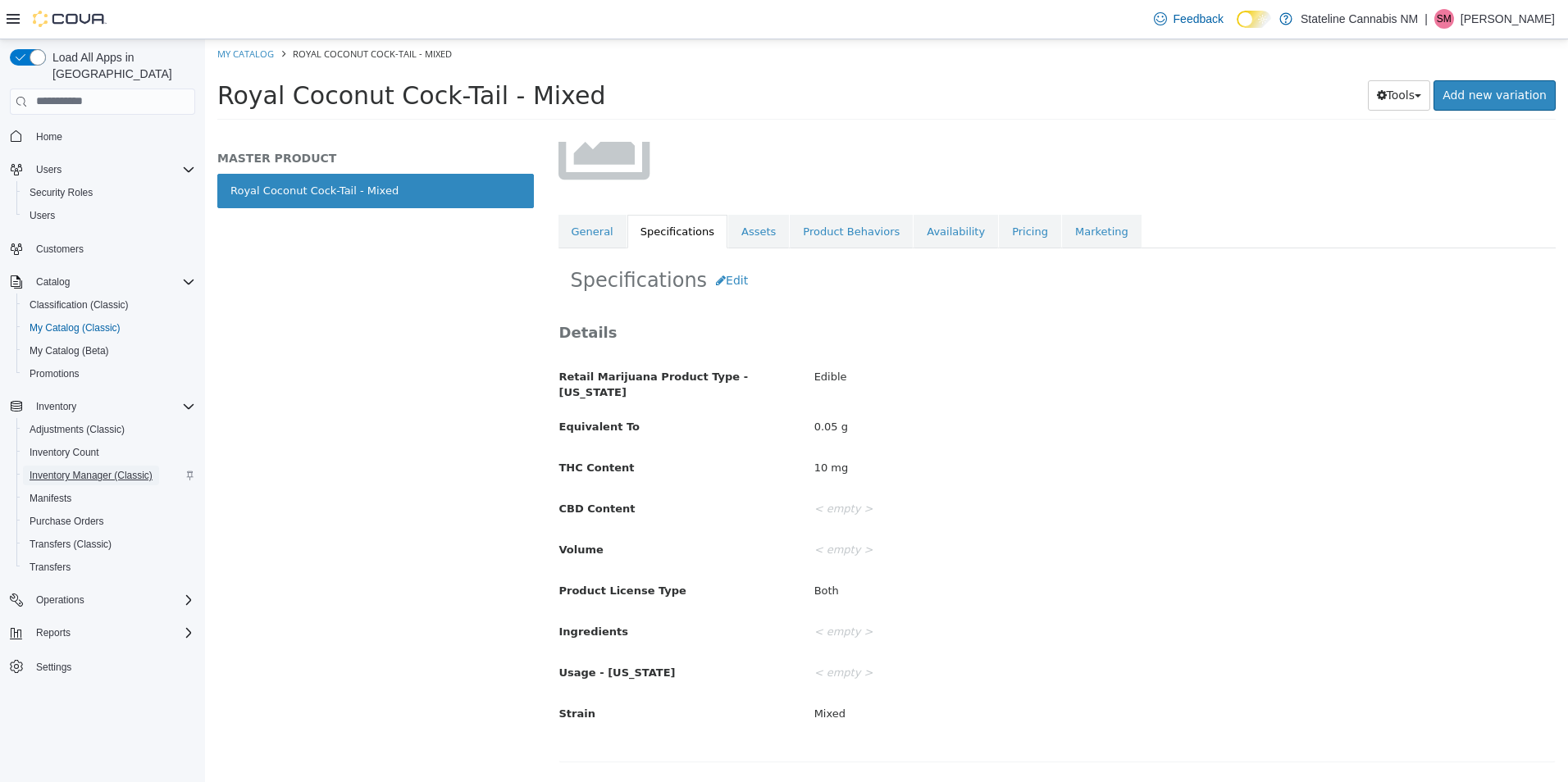
click at [97, 469] on span "Inventory Manager (Classic)" at bounding box center [90, 476] width 123 height 14
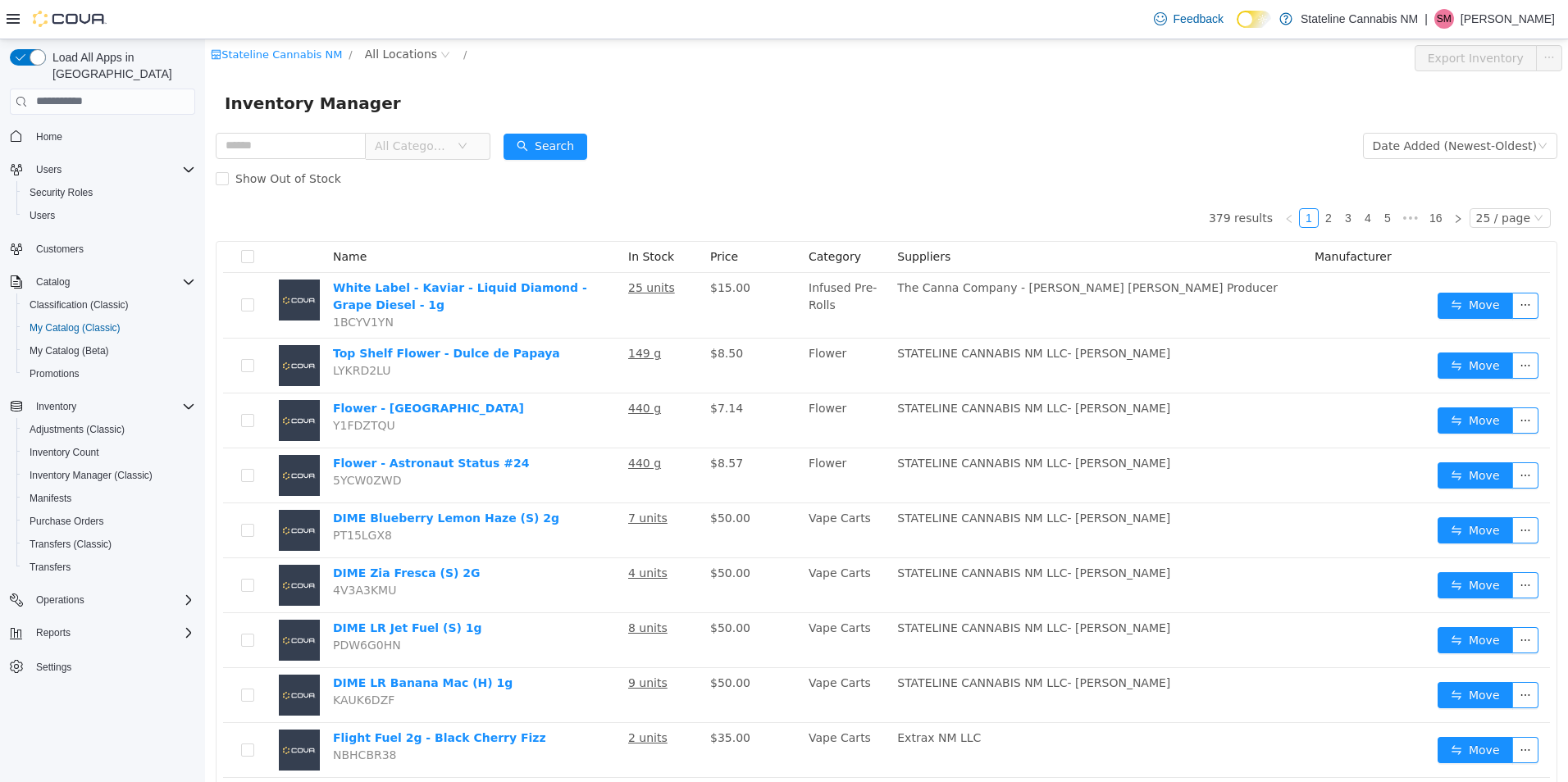
click at [442, 142] on span "All Categories" at bounding box center [412, 145] width 75 height 17
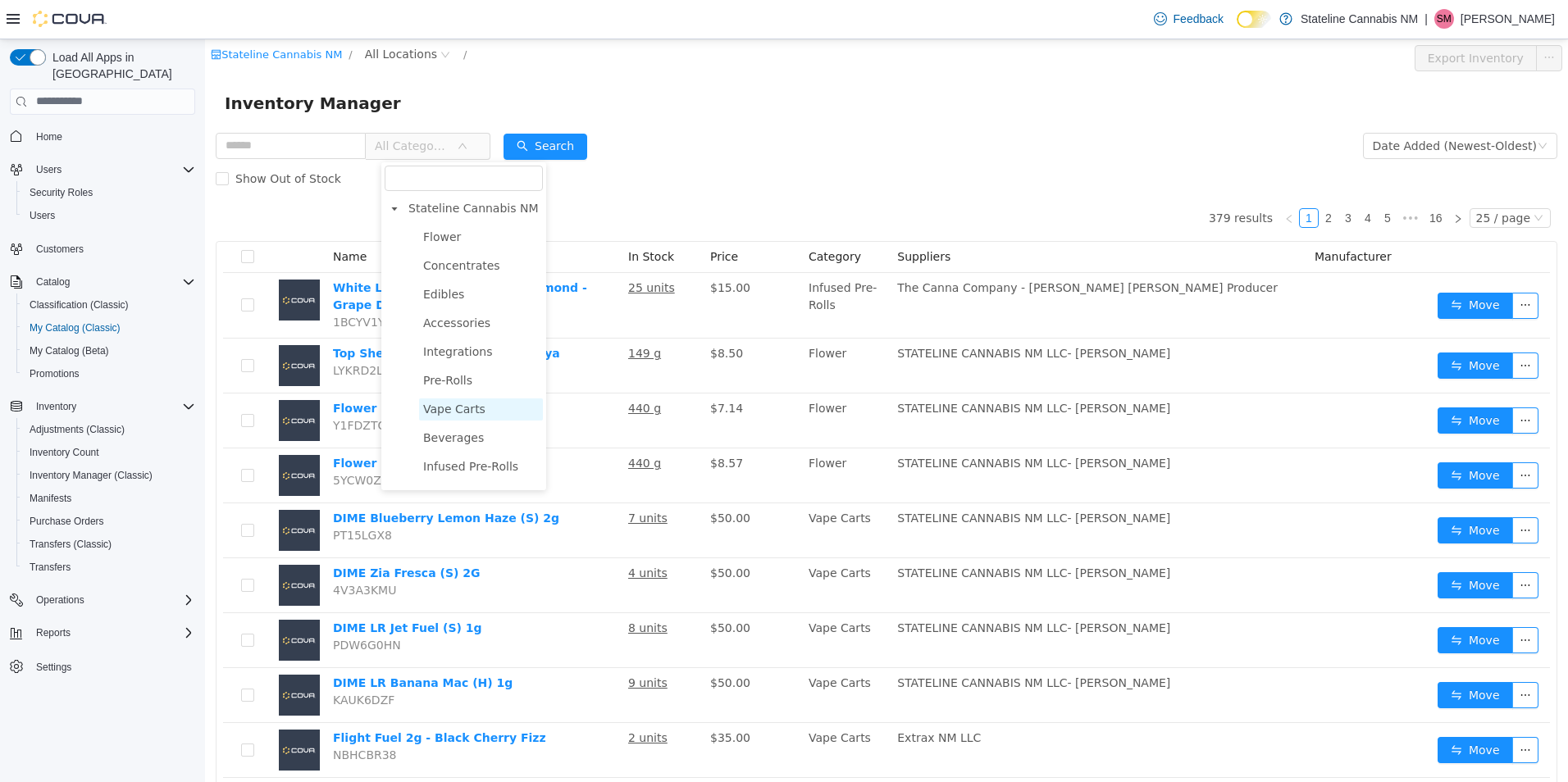
click at [447, 414] on span "Vape Carts" at bounding box center [455, 409] width 62 height 14
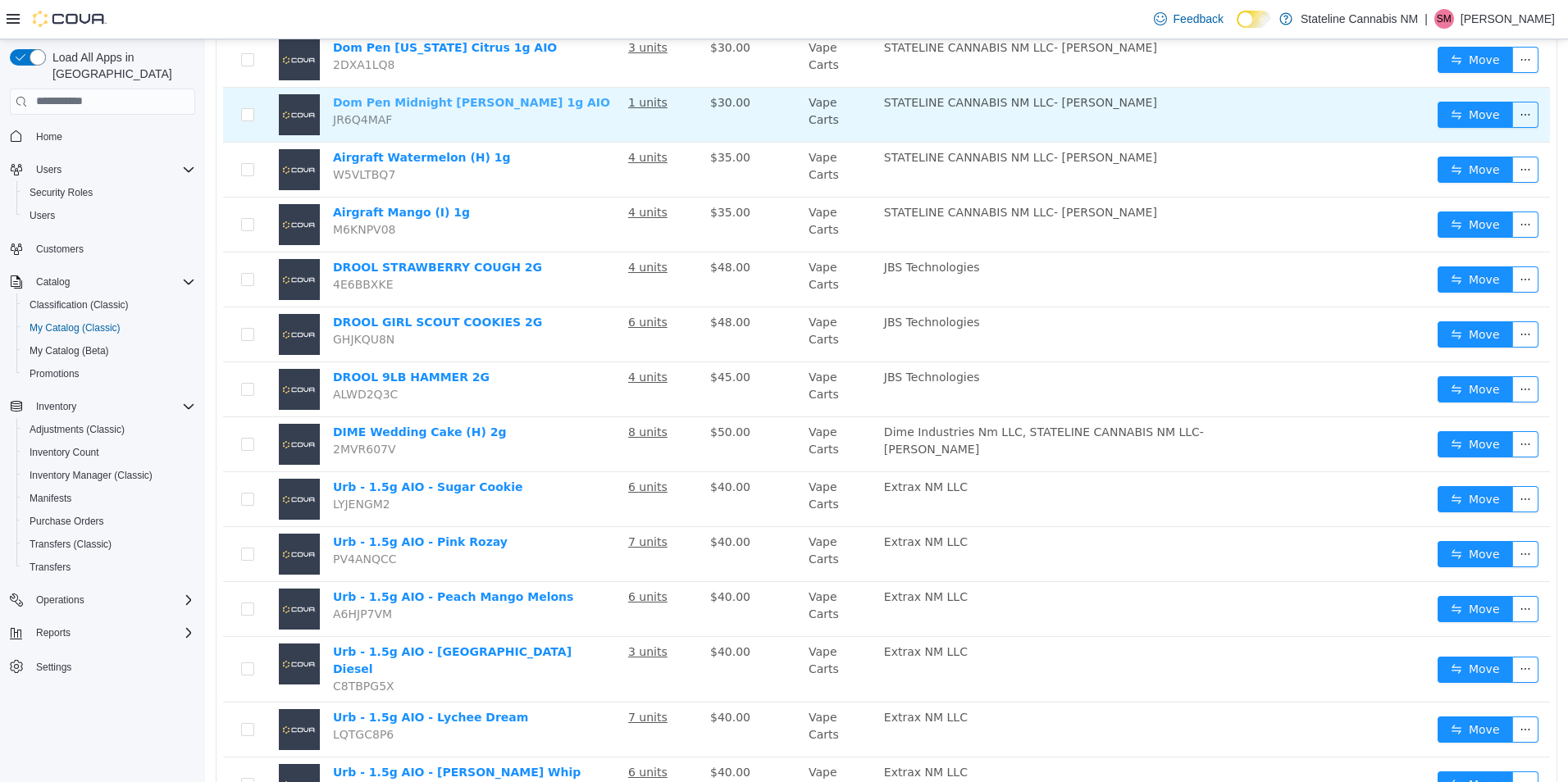
scroll to position [933, 0]
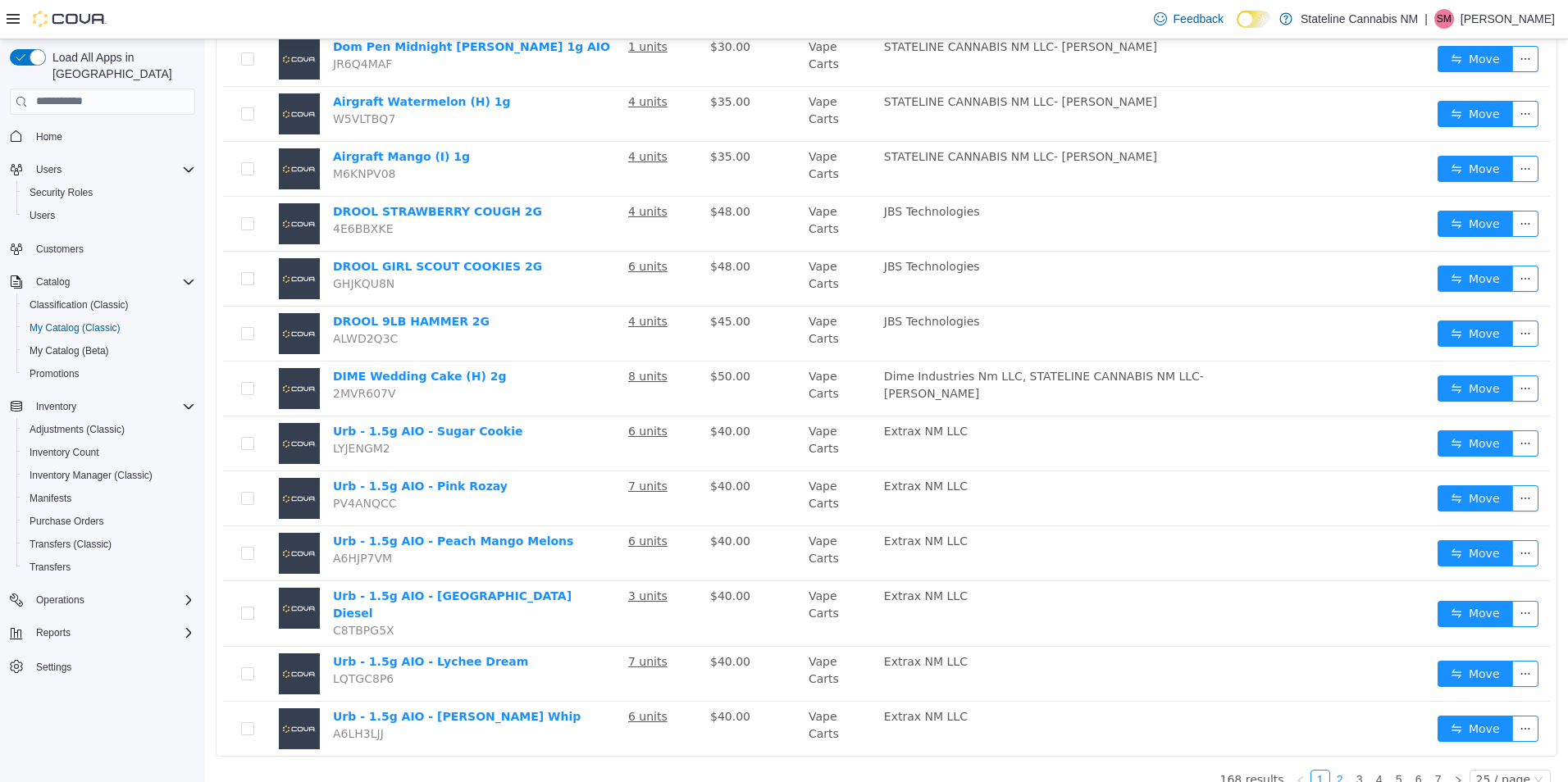
click at [1333, 770] on link "2" at bounding box center [1340, 779] width 18 height 18
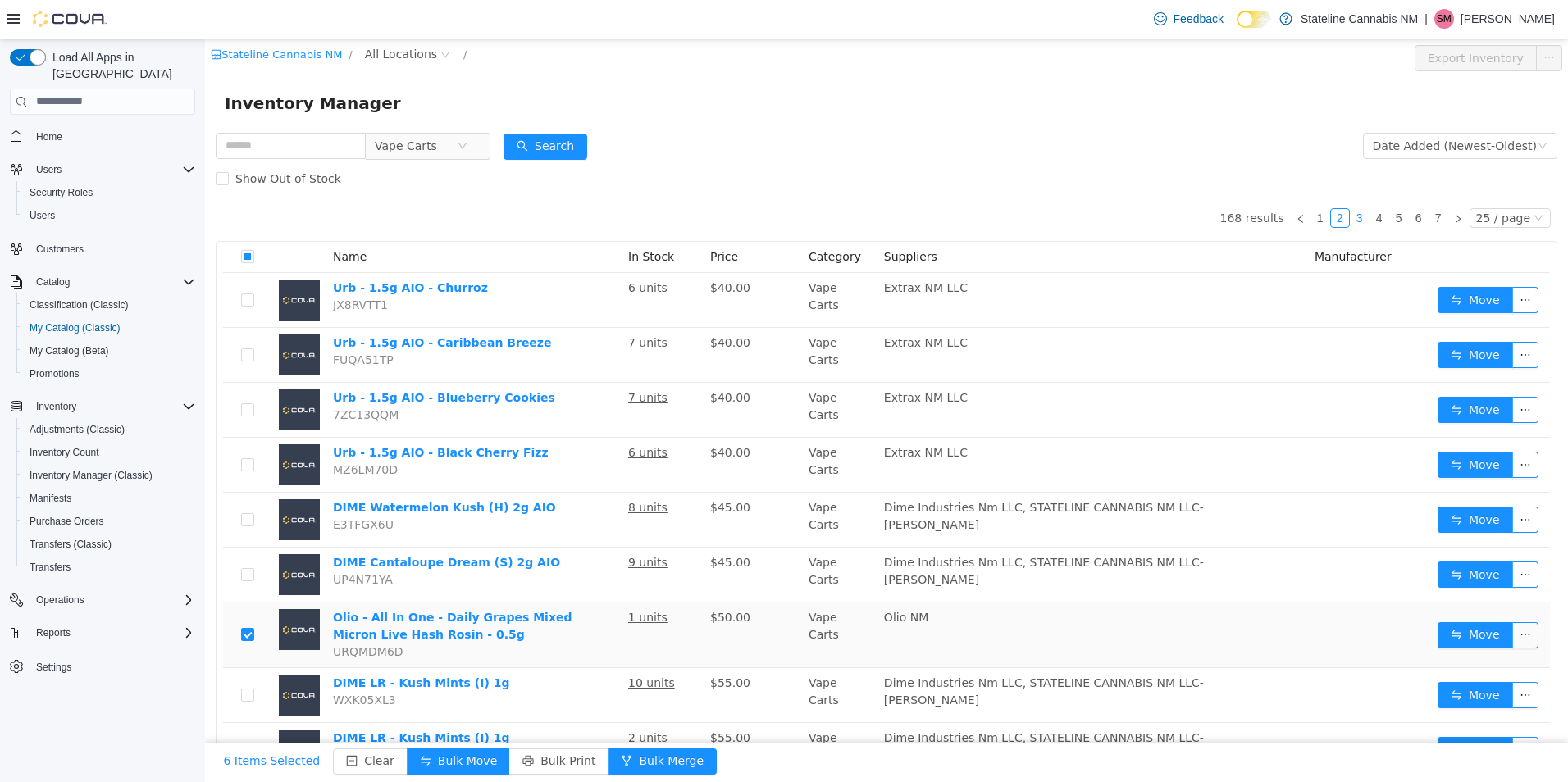
click at [1355, 223] on link "3" at bounding box center [1359, 217] width 18 height 18
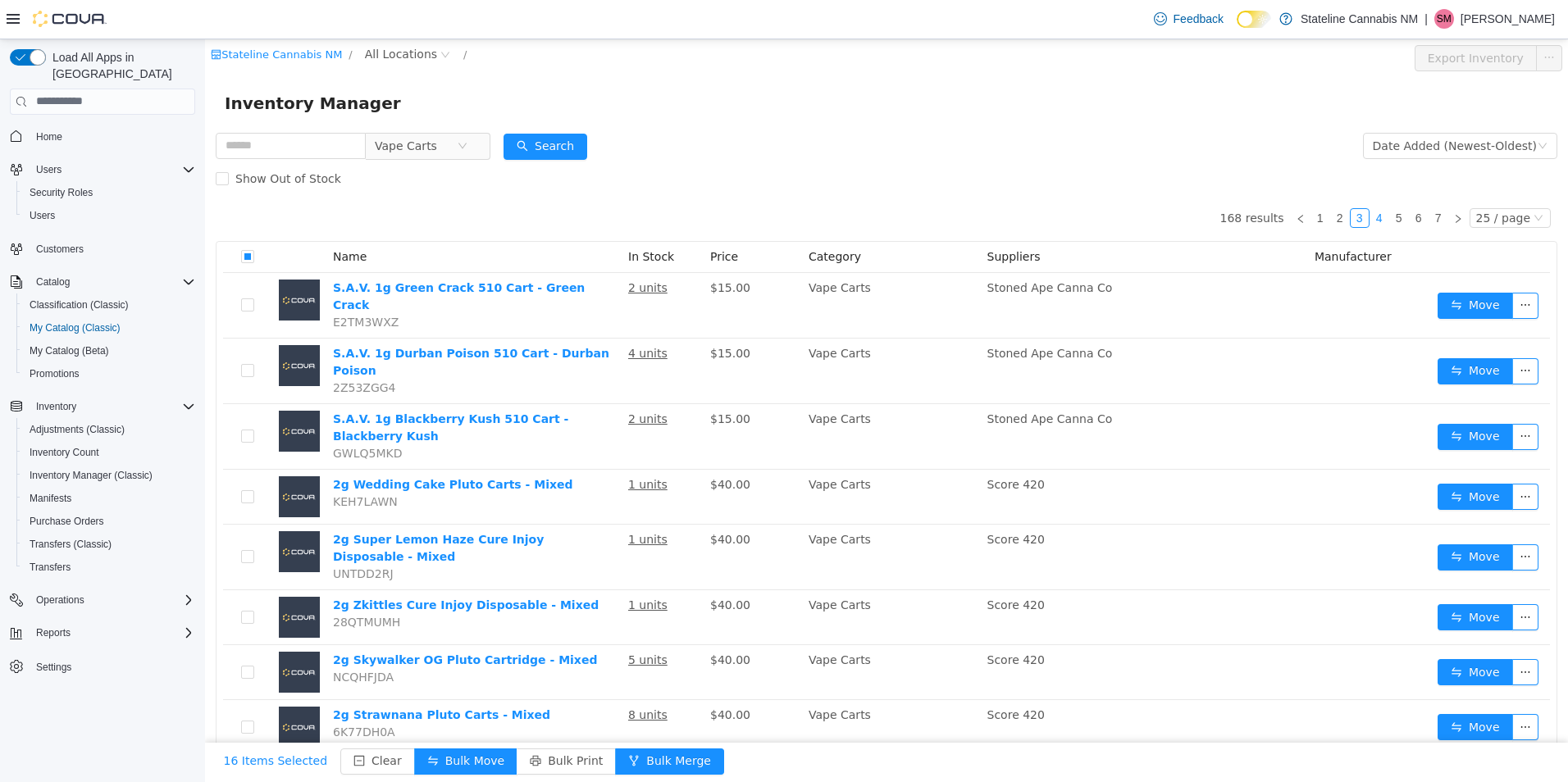
click at [1370, 223] on link "4" at bounding box center [1379, 217] width 18 height 18
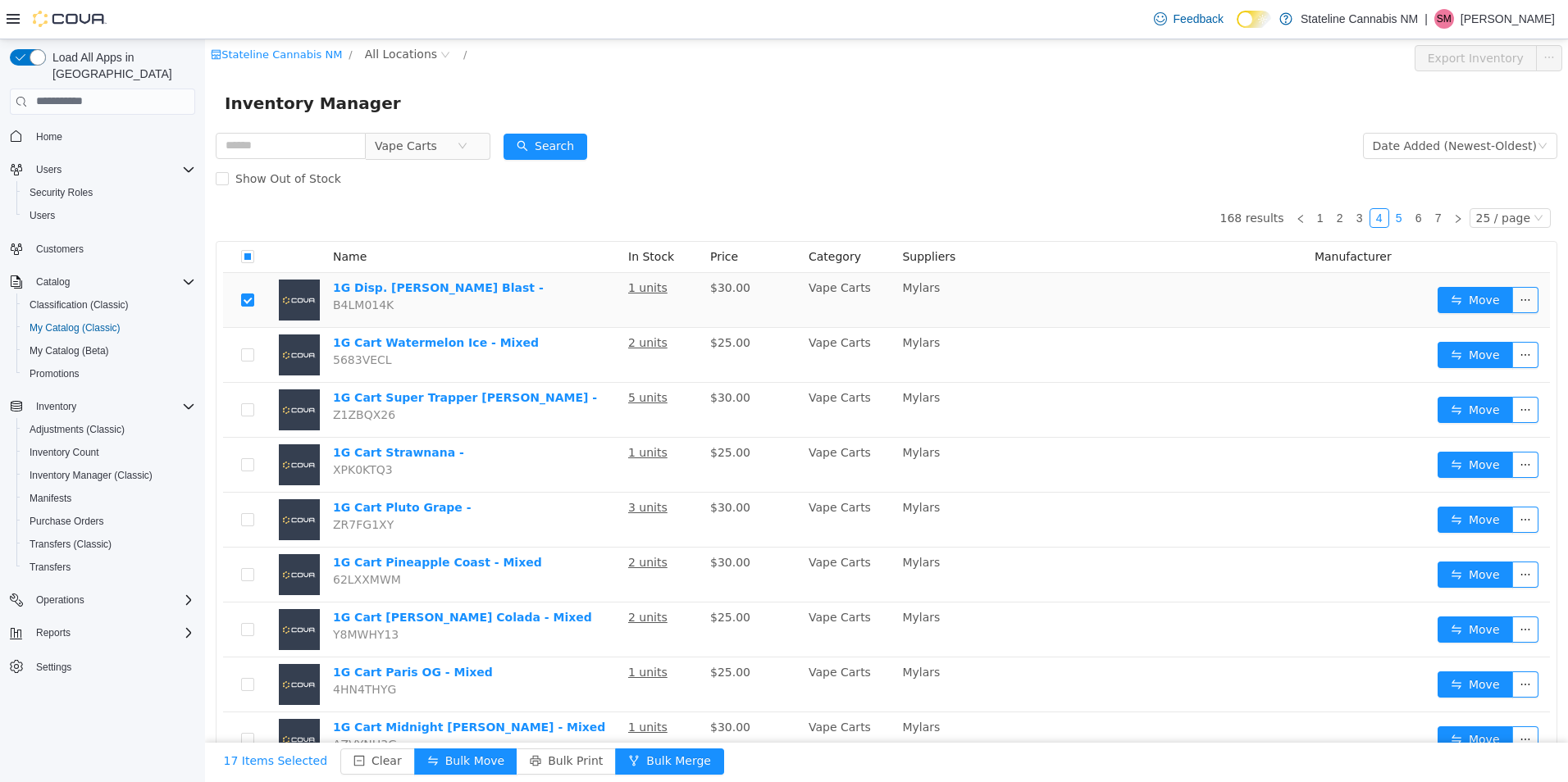
click at [1390, 219] on link "5" at bounding box center [1399, 217] width 18 height 18
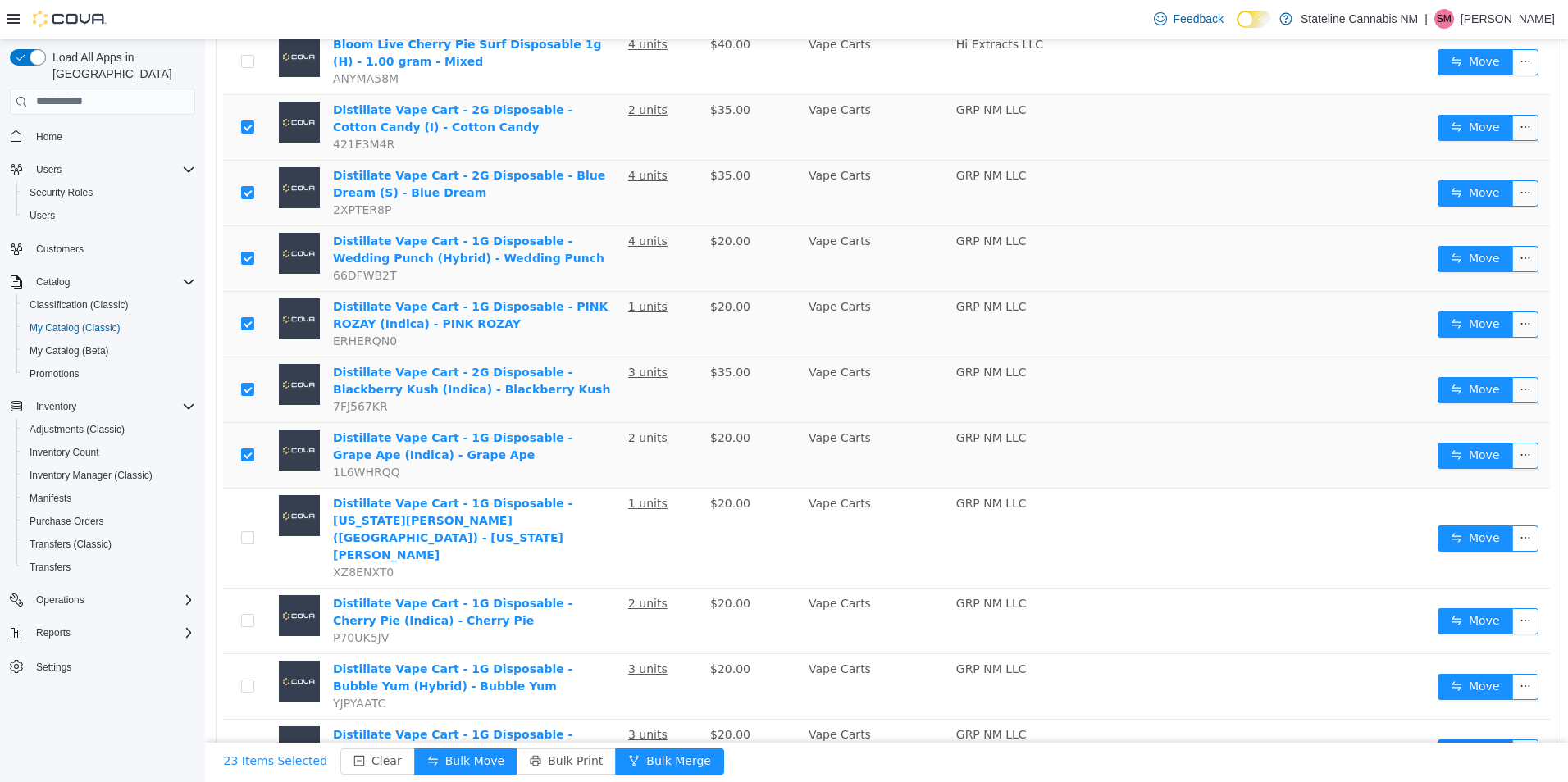
scroll to position [901, 0]
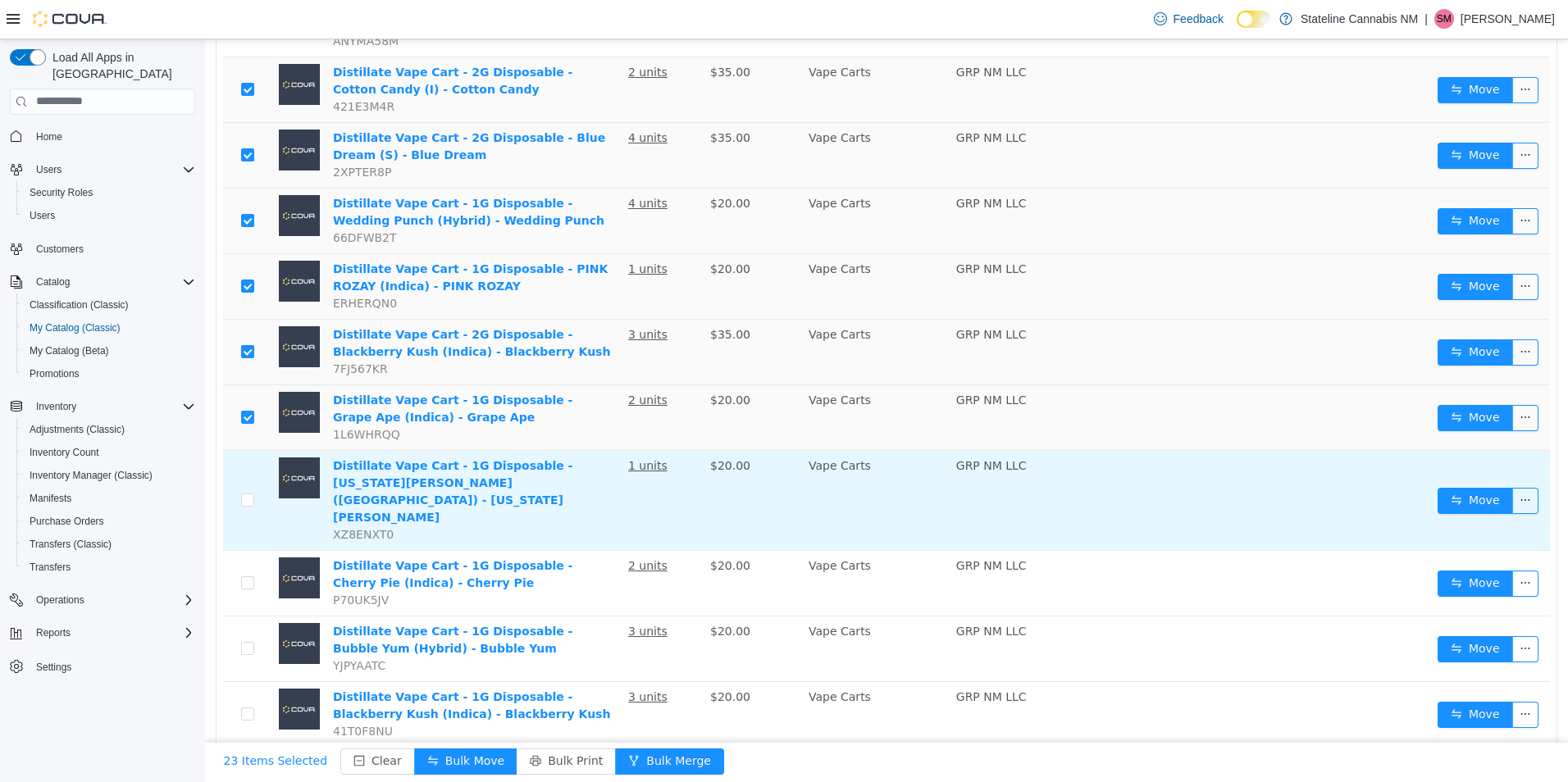
click at [244, 450] on td at bounding box center [248, 499] width 50 height 100
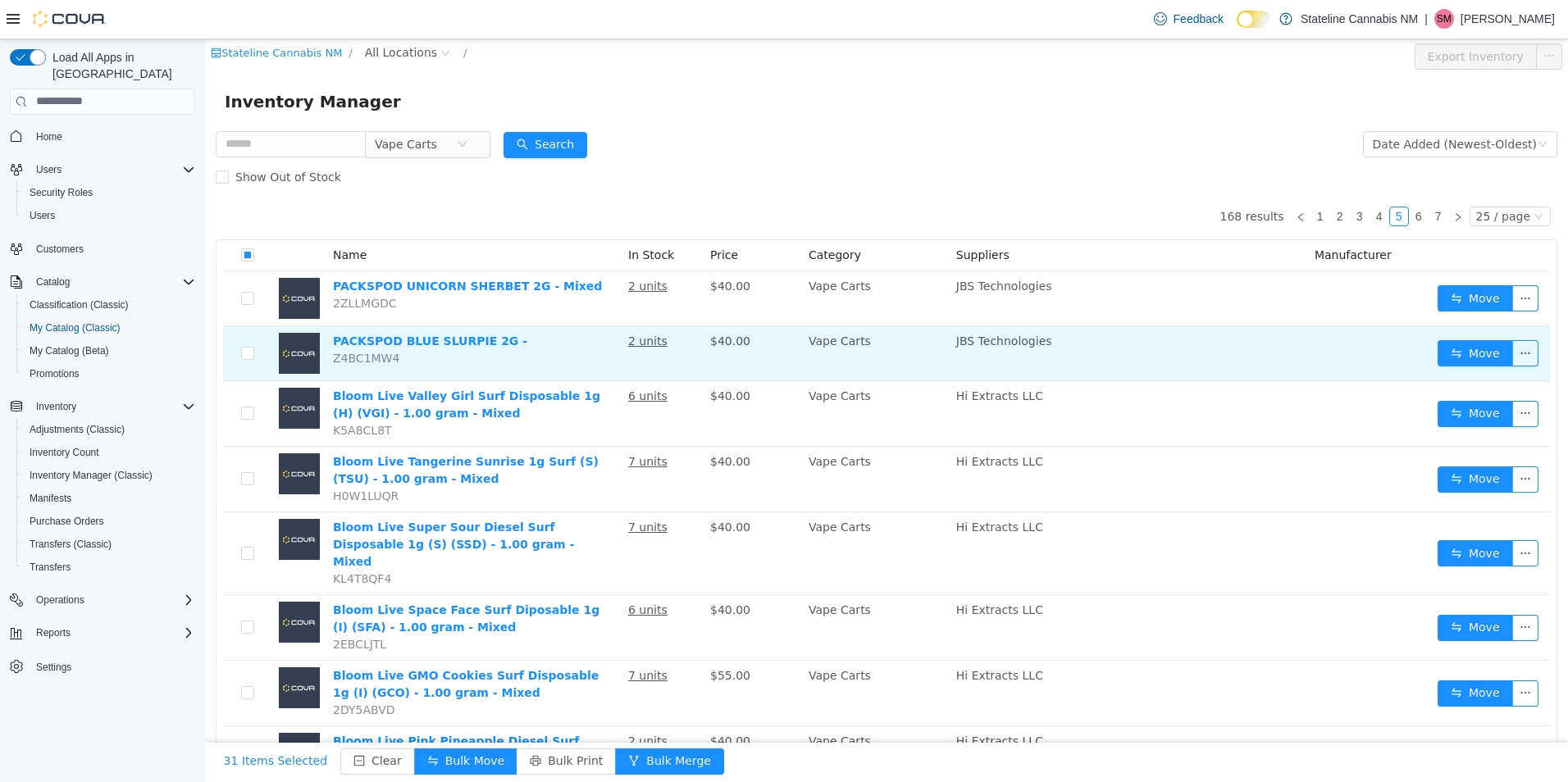
scroll to position [0, 0]
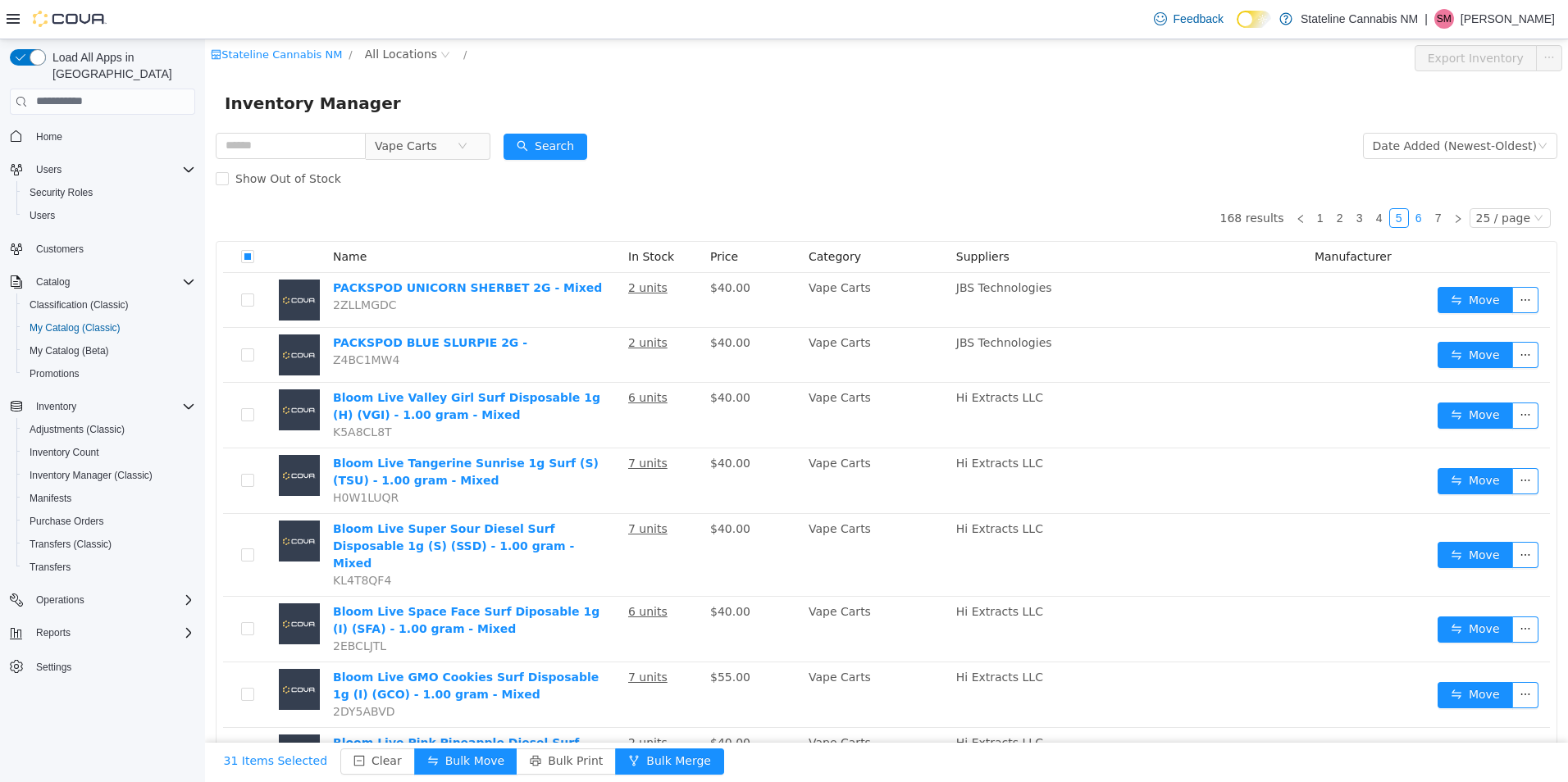
click at [1410, 223] on link "6" at bounding box center [1418, 217] width 18 height 18
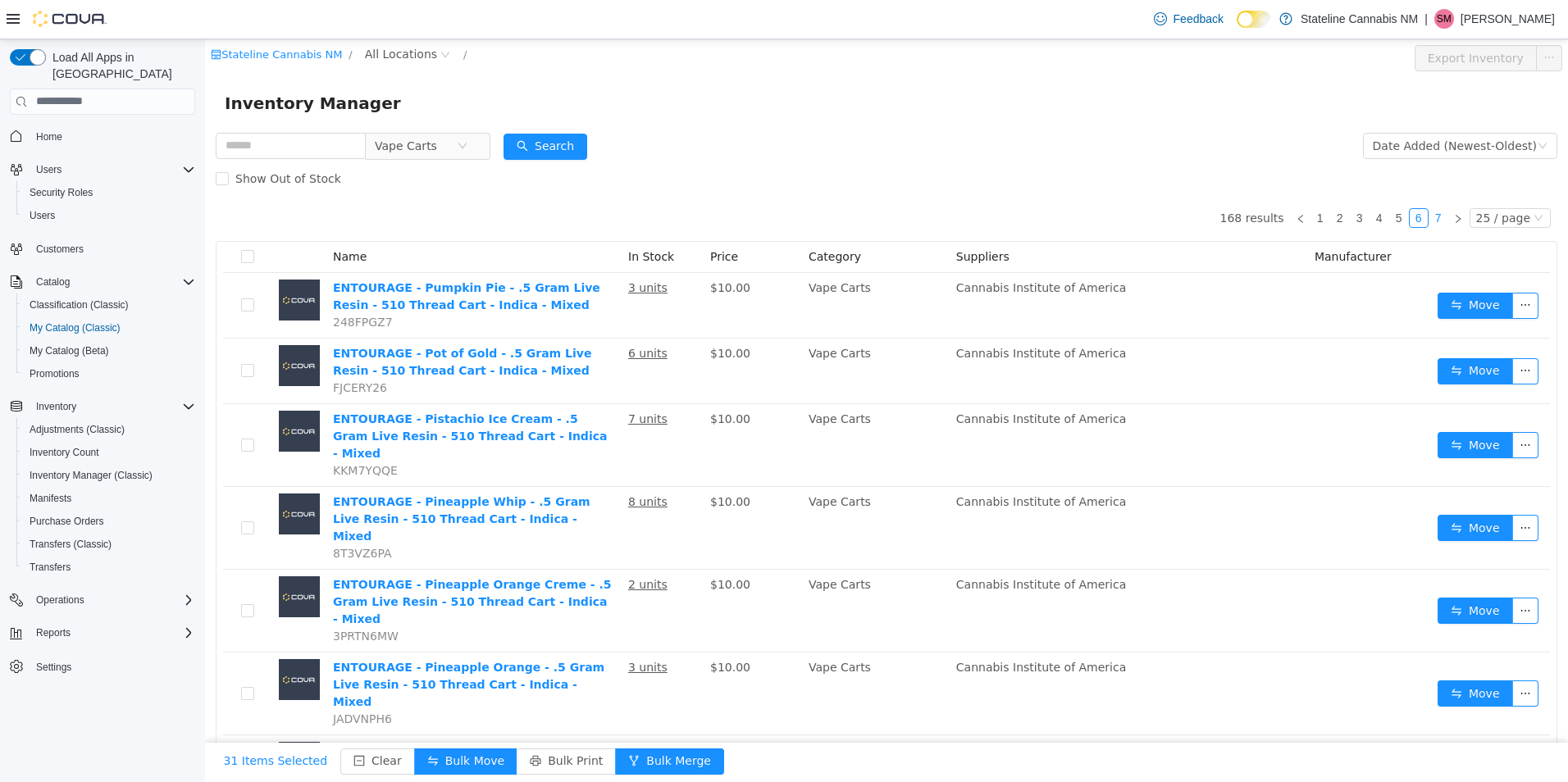
click at [1429, 219] on link "7" at bounding box center [1438, 217] width 18 height 18
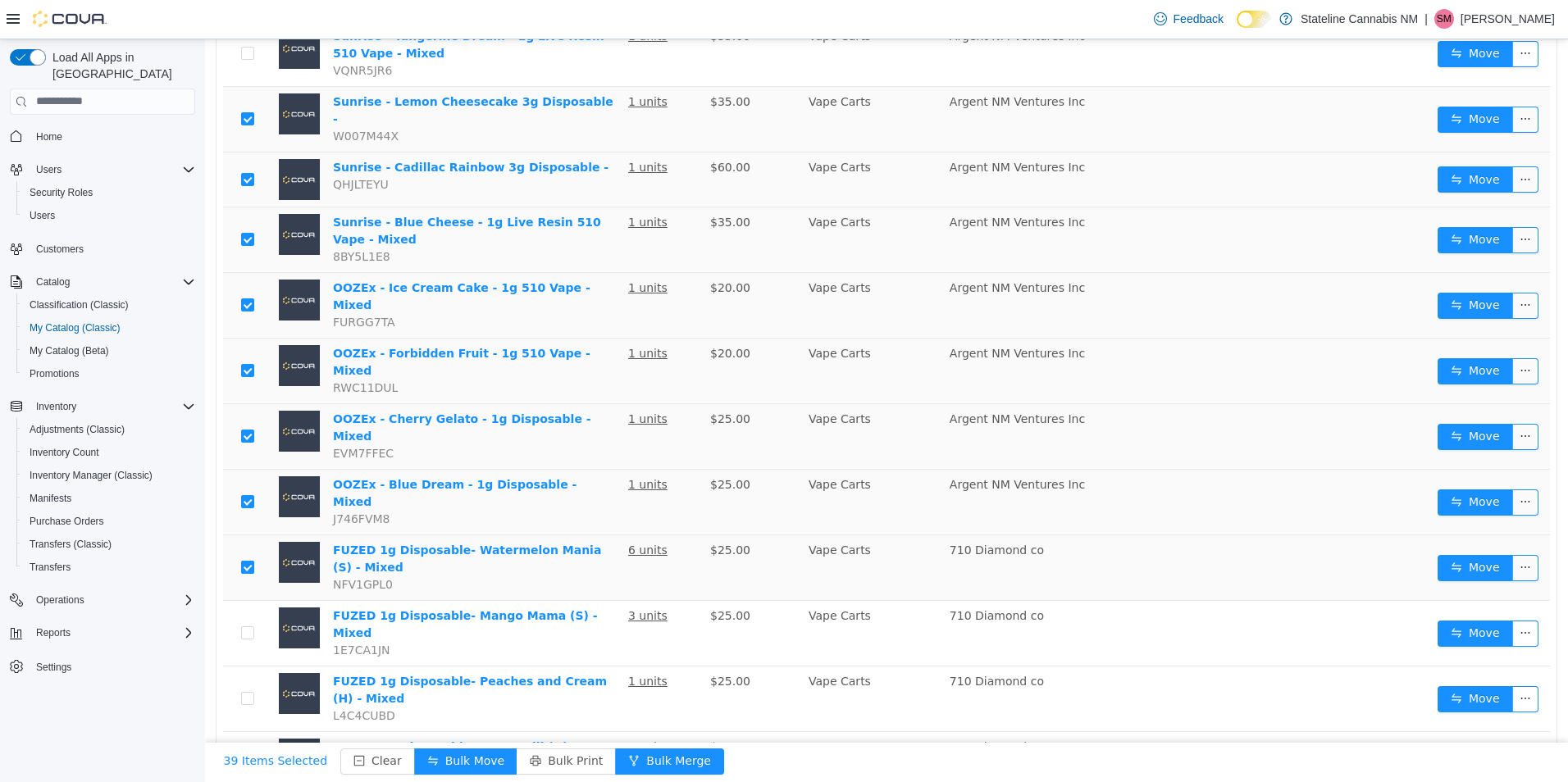
scroll to position [569, 0]
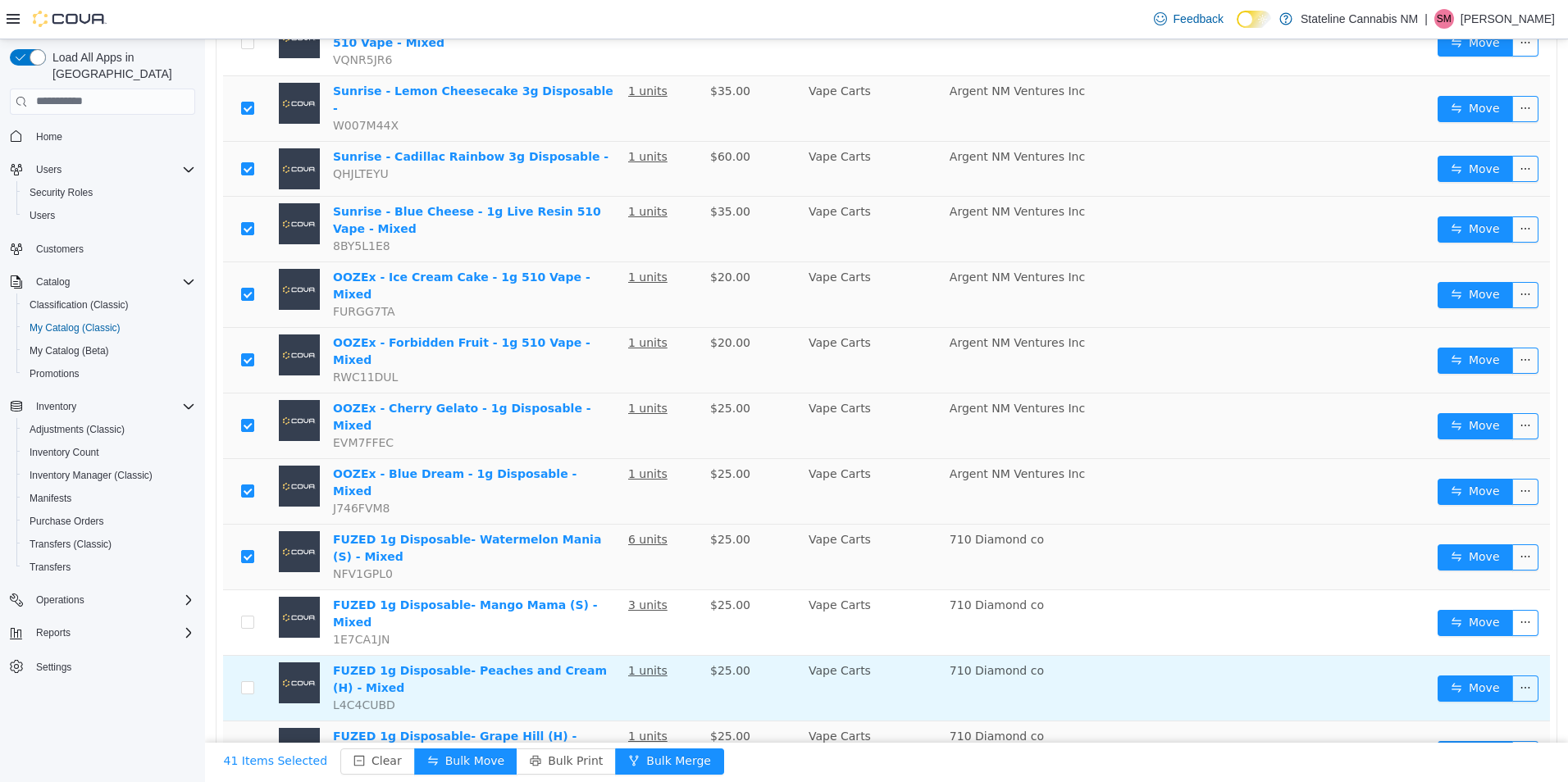
click at [255, 655] on td at bounding box center [248, 688] width 50 height 66
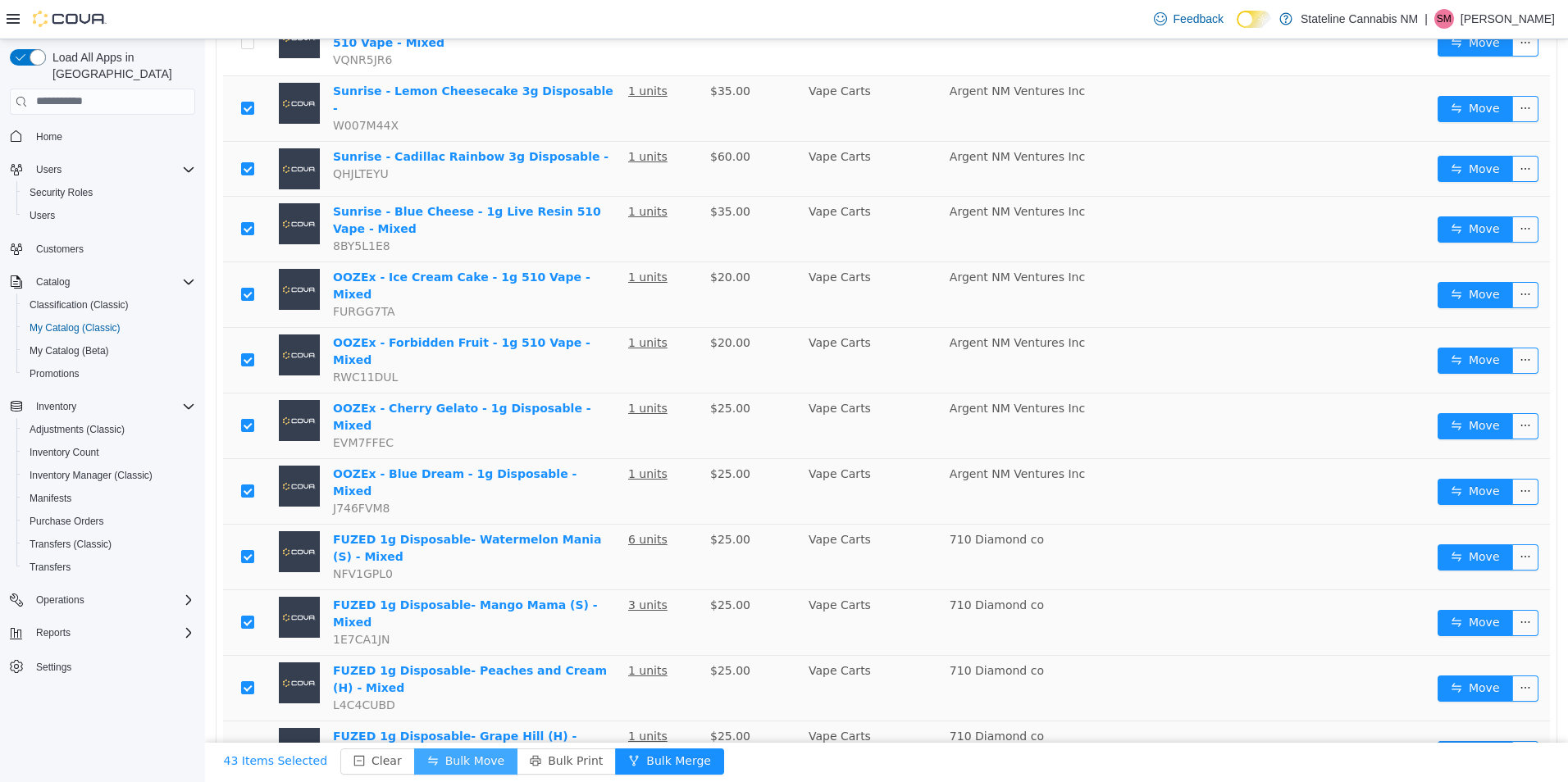
click at [423, 756] on button "Bulk Move" at bounding box center [465, 761] width 103 height 26
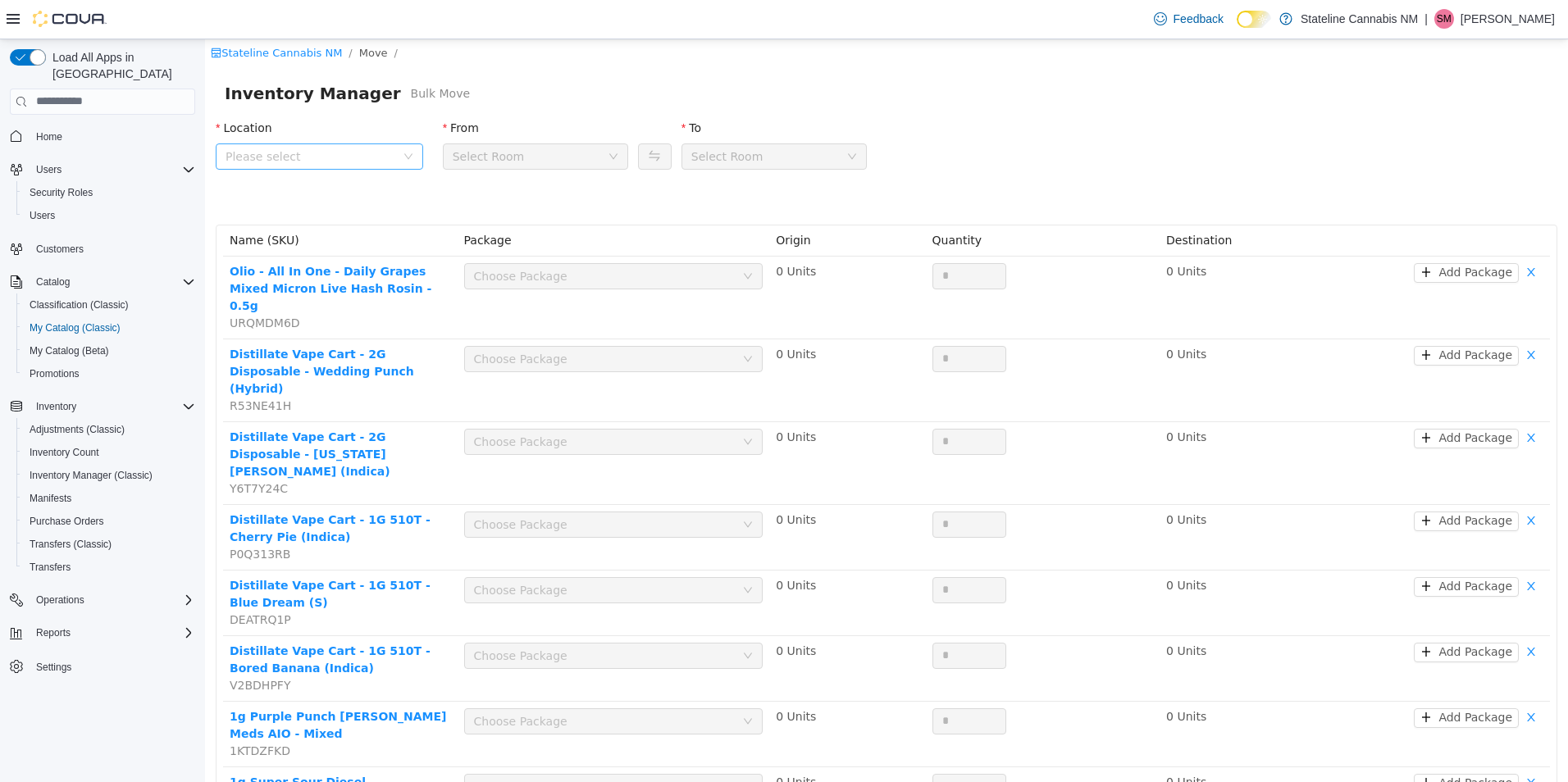
click at [351, 155] on span "Please select" at bounding box center [310, 155] width 170 height 17
click at [359, 239] on span "101 [PERSON_NAME] Dr" at bounding box center [335, 247] width 164 height 22
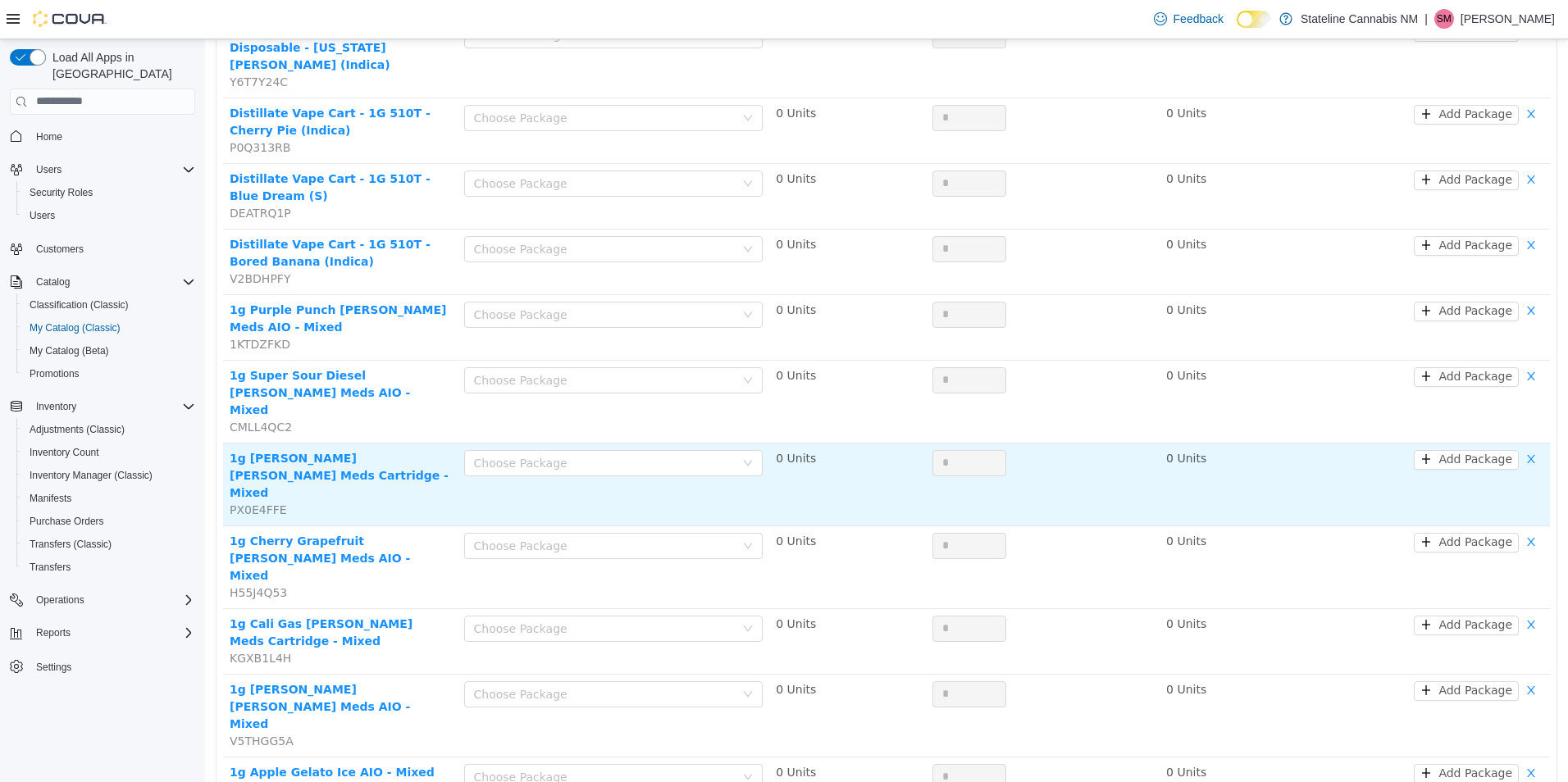
scroll to position [410, 0]
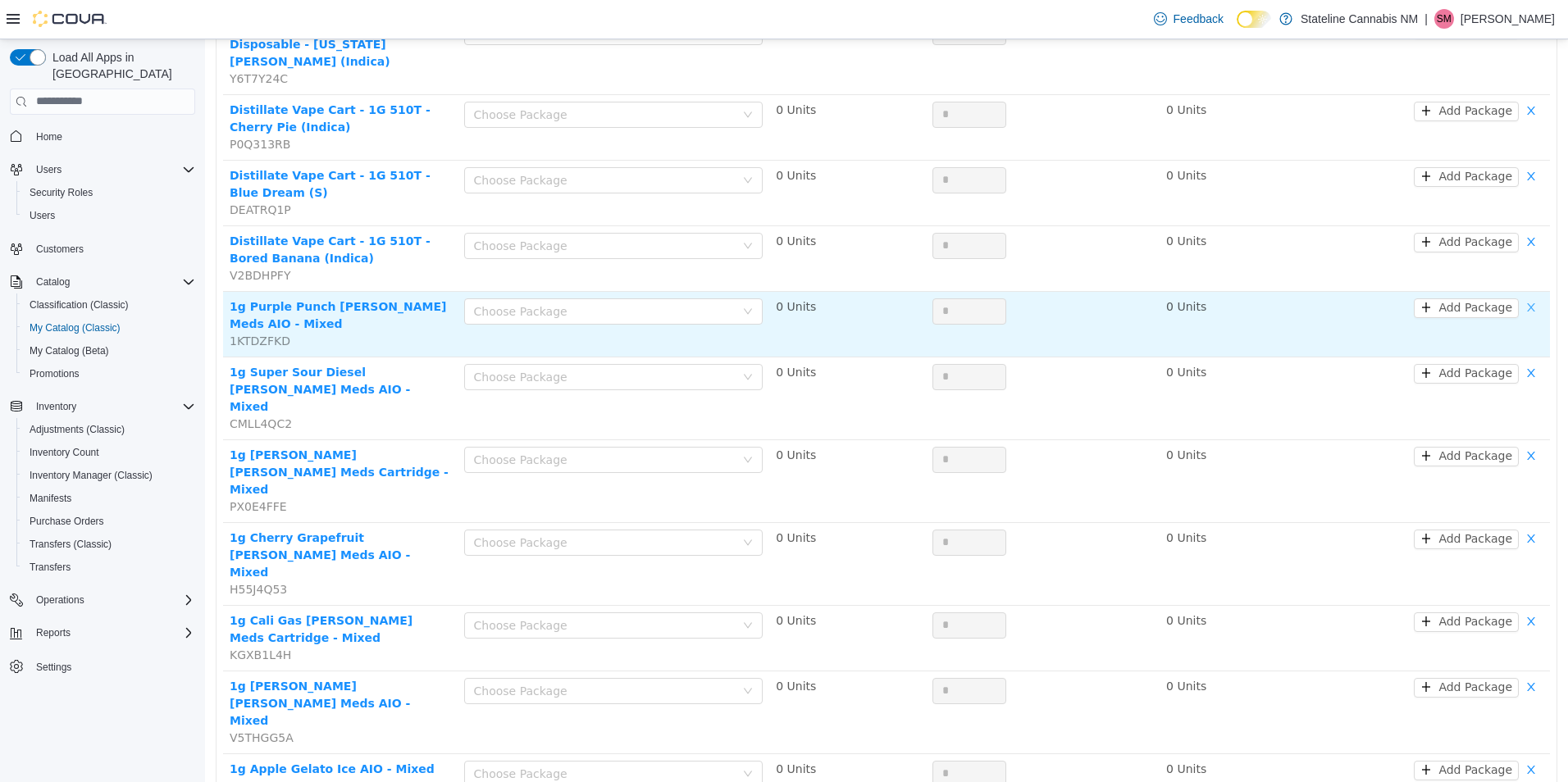
click at [1520, 297] on button "button" at bounding box center [1530, 307] width 24 height 19
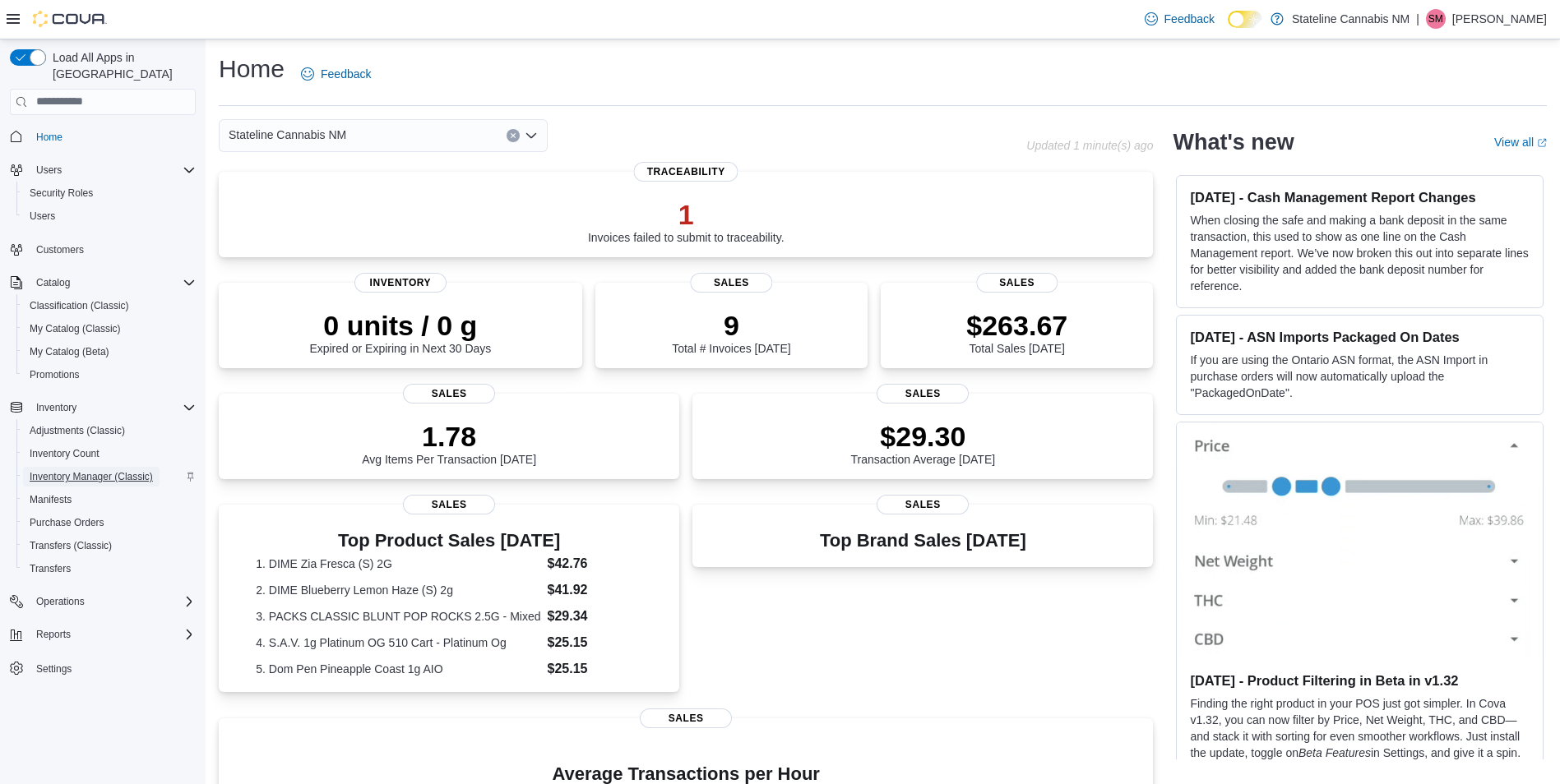
click at [105, 470] on span "Inventory Manager (Classic)" at bounding box center [91, 477] width 124 height 14
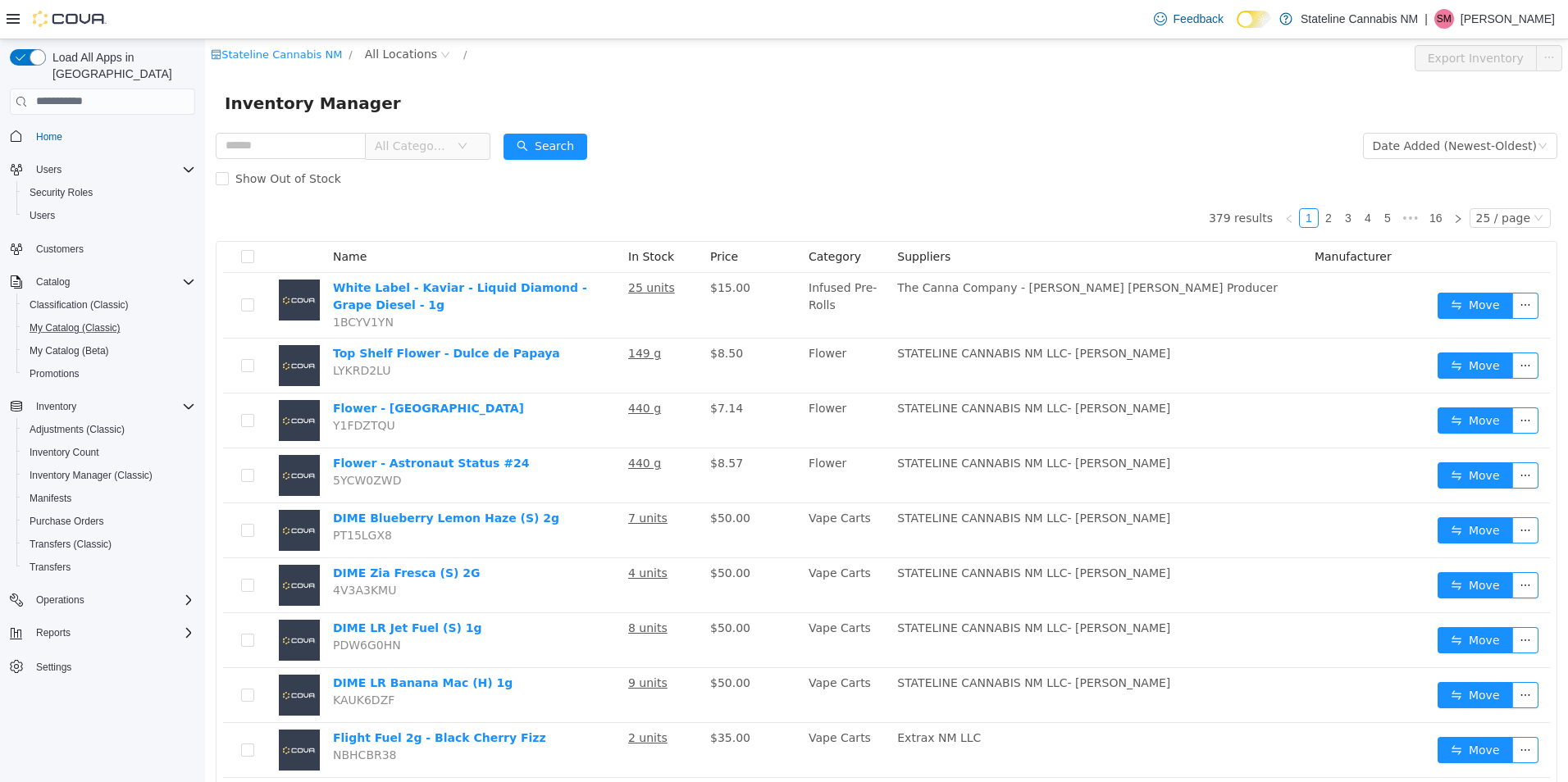
click at [95, 317] on button "My Catalog (Classic)" at bounding box center [109, 328] width 186 height 23
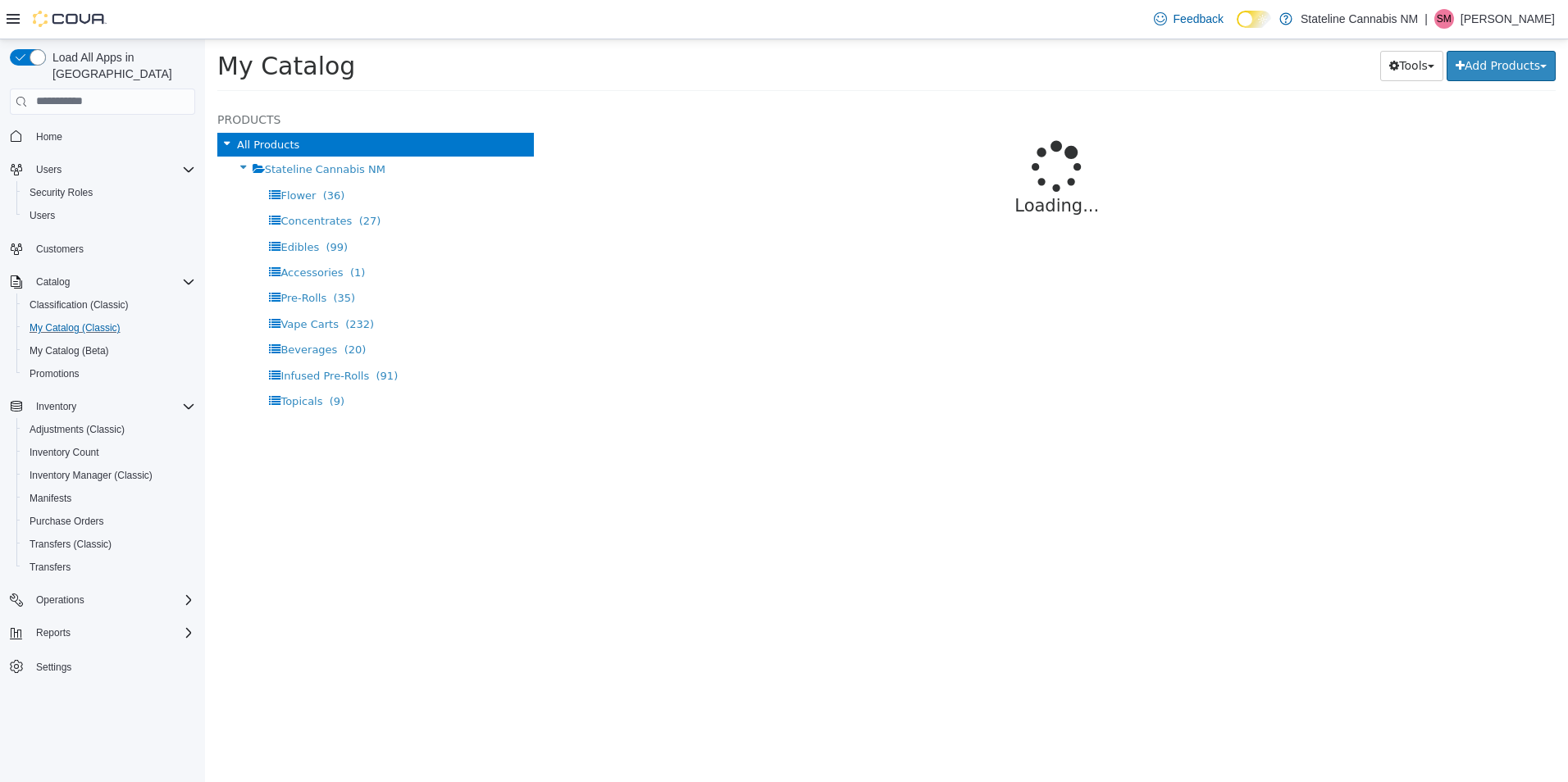
select select "**********"
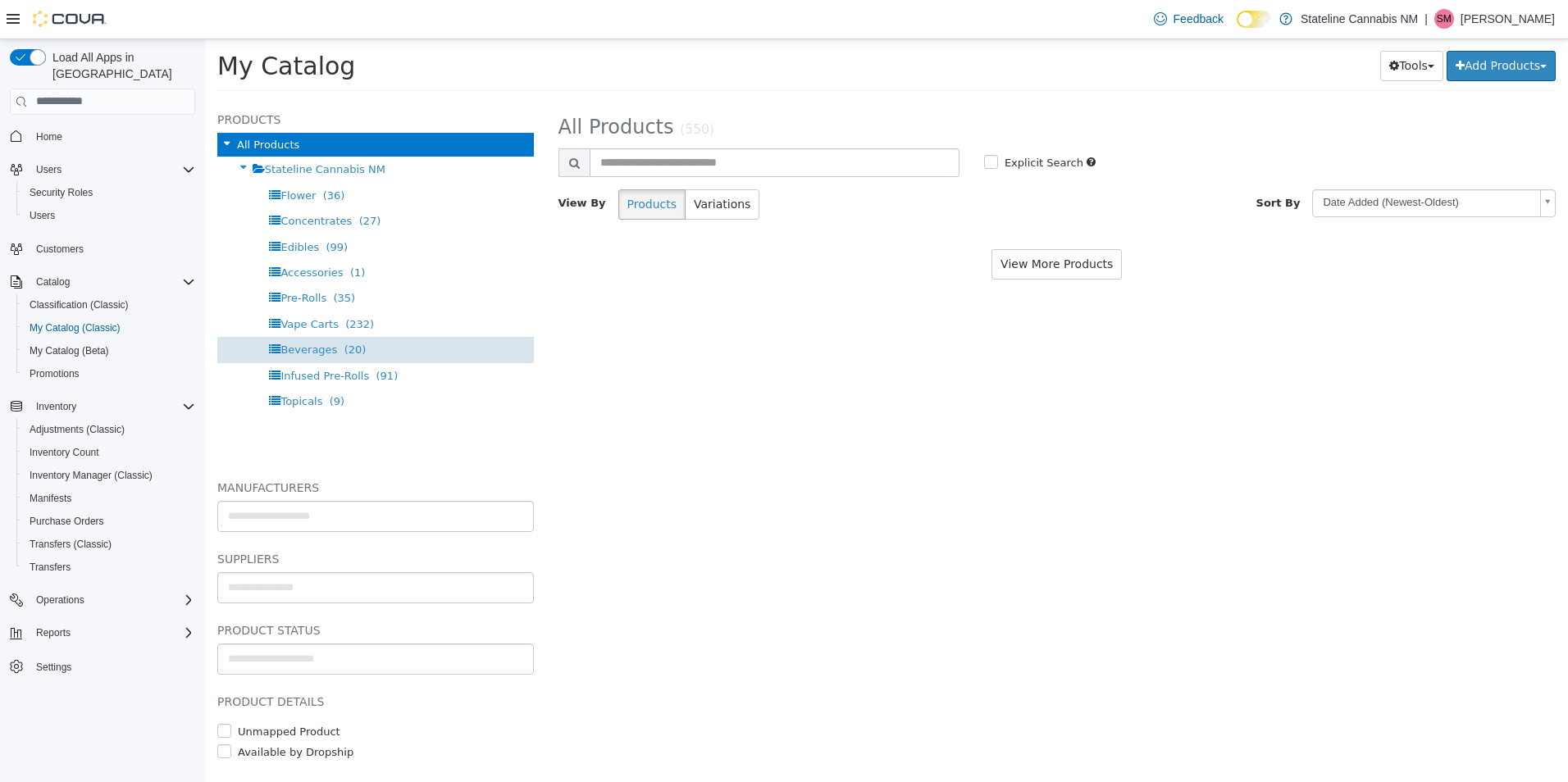
click at [286, 350] on span "Beverages" at bounding box center [309, 349] width 56 height 13
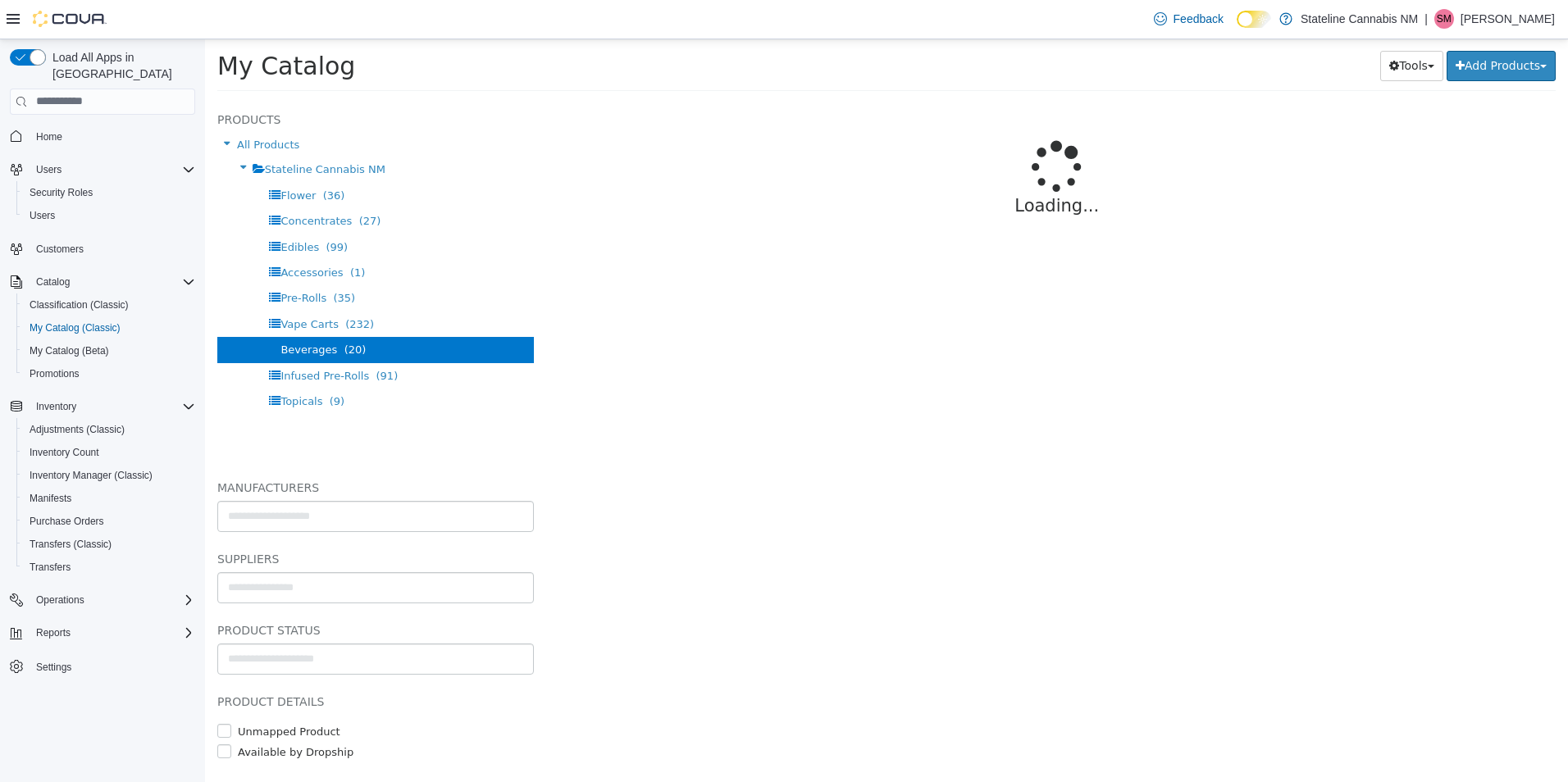
select select "**********"
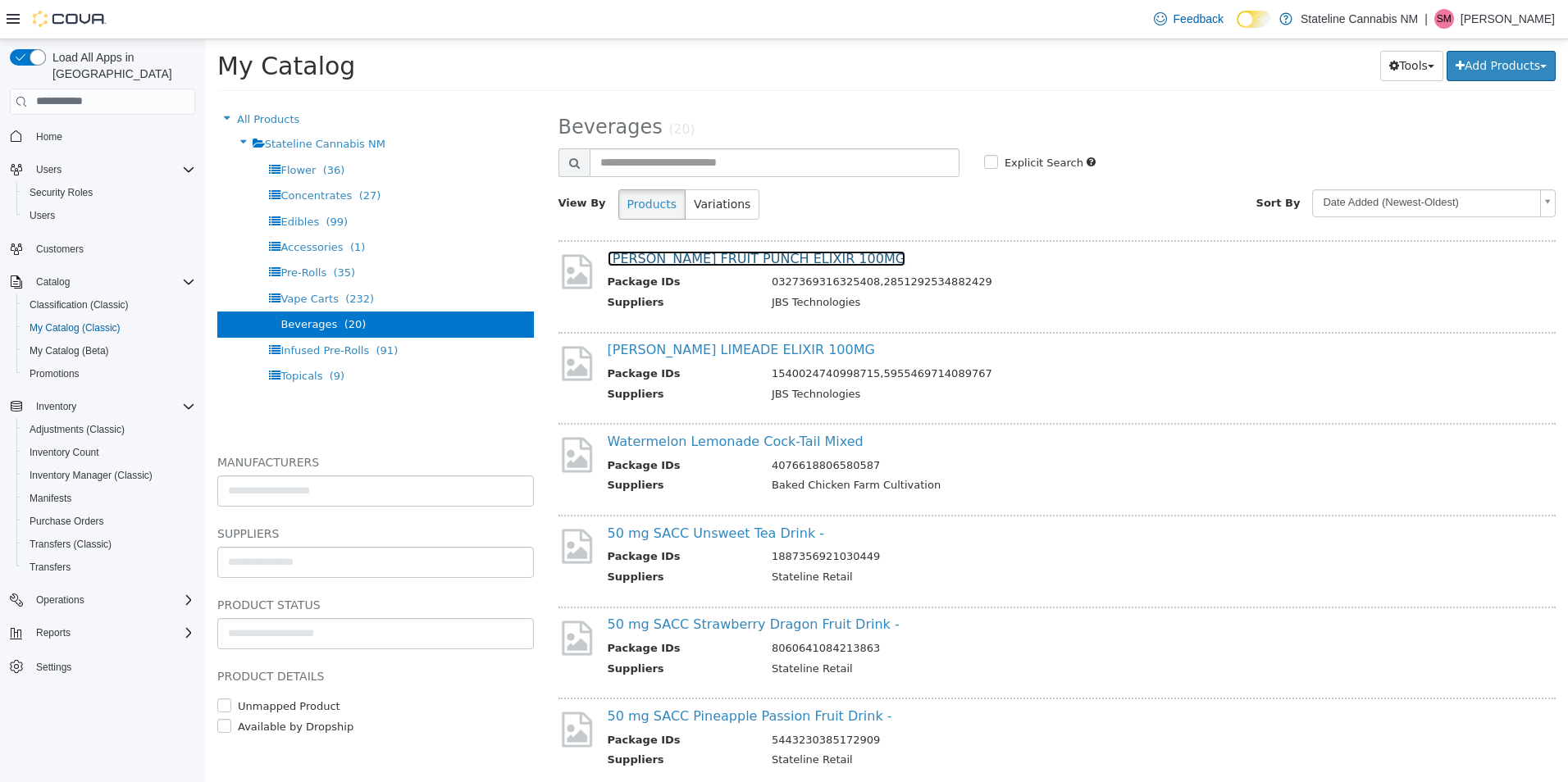
click at [760, 263] on link "[PERSON_NAME] FRUIT PUNCH ELIXIR 100MG" at bounding box center [756, 257] width 298 height 16
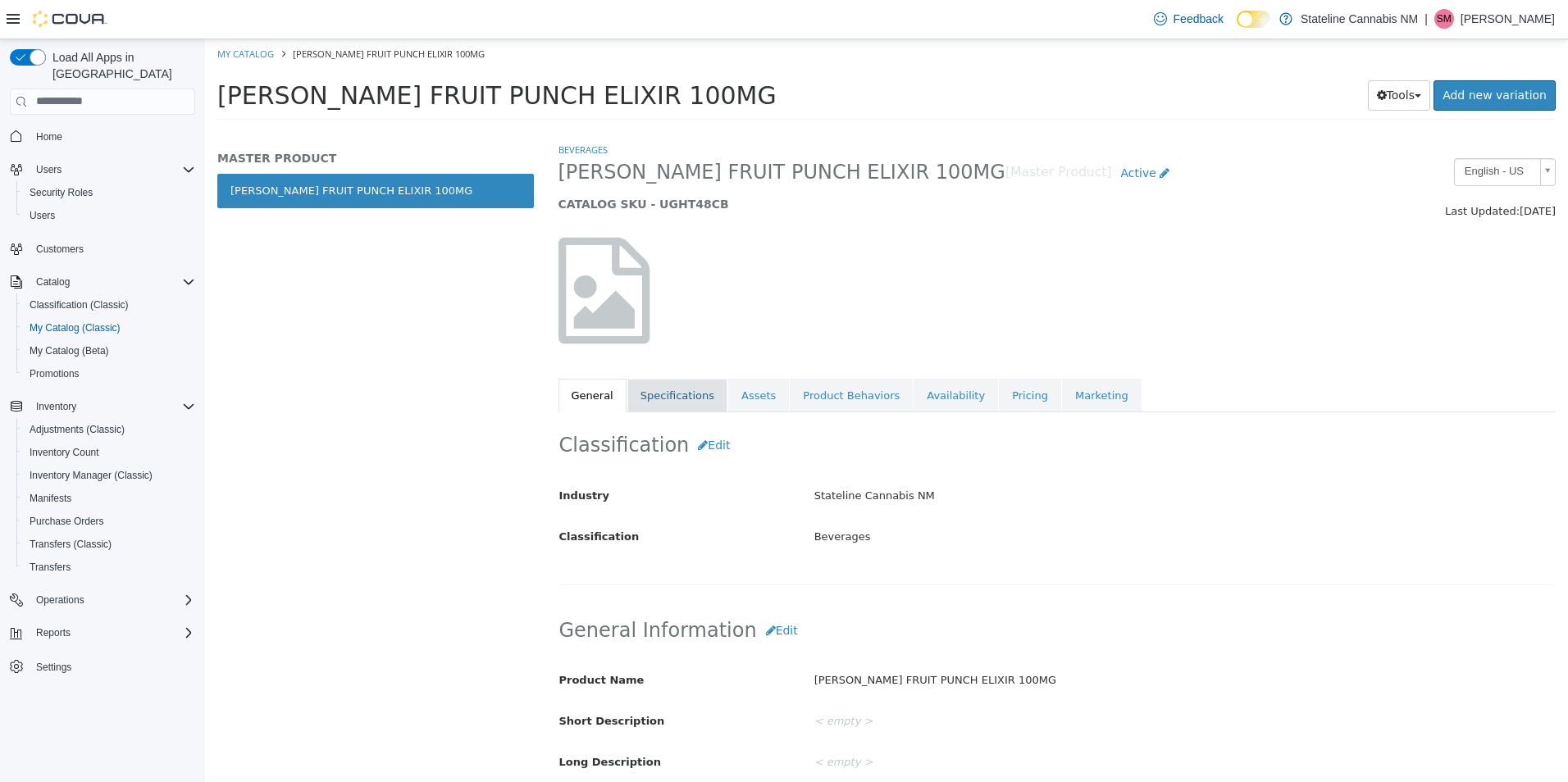
click at [678, 391] on link "Specifications" at bounding box center [677, 394] width 100 height 34
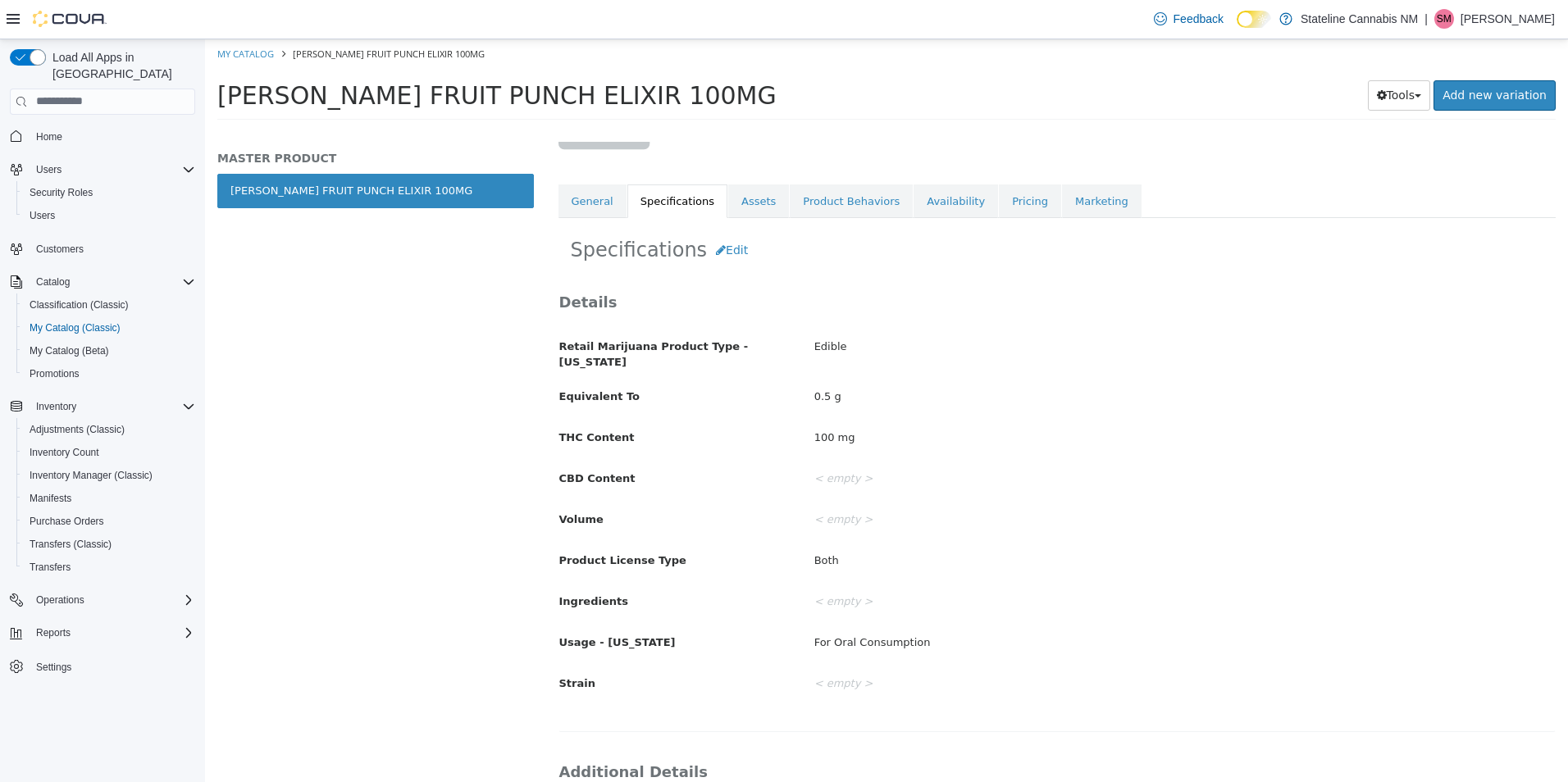
scroll to position [158, 0]
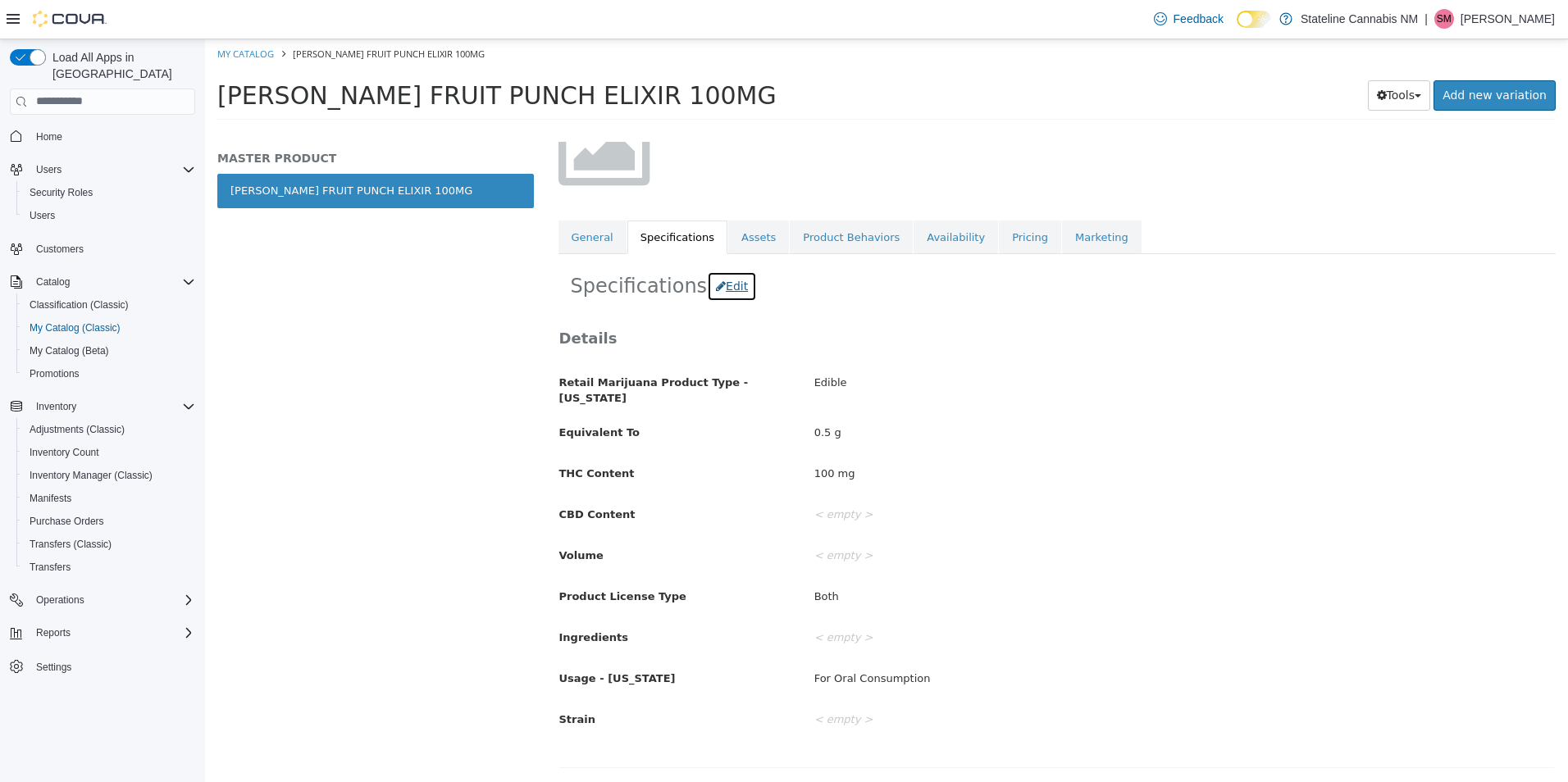
click at [727, 291] on button "Edit" at bounding box center [732, 286] width 50 height 30
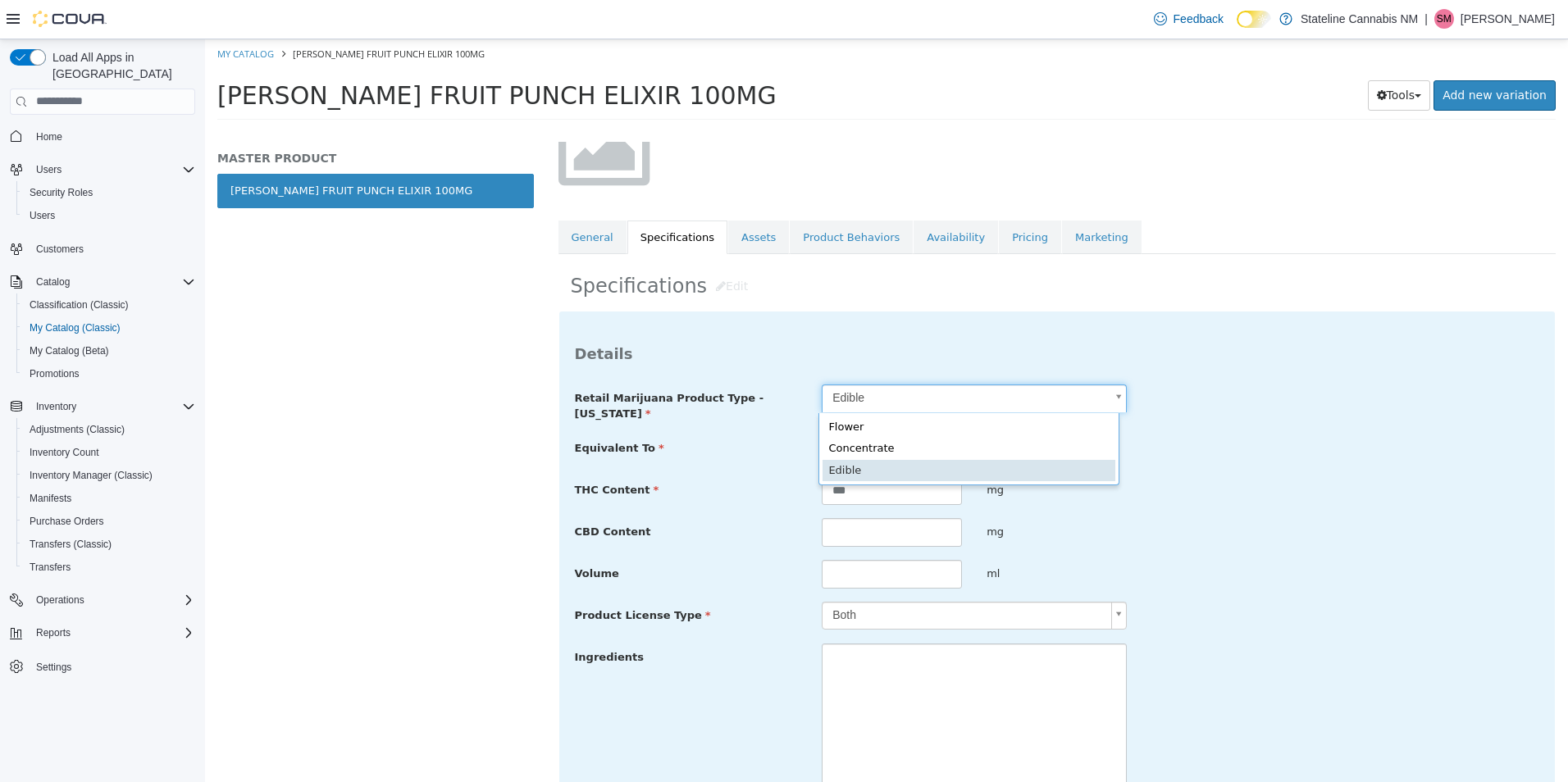
click at [1003, 129] on body "**********" at bounding box center [886, 85] width 1363 height 91
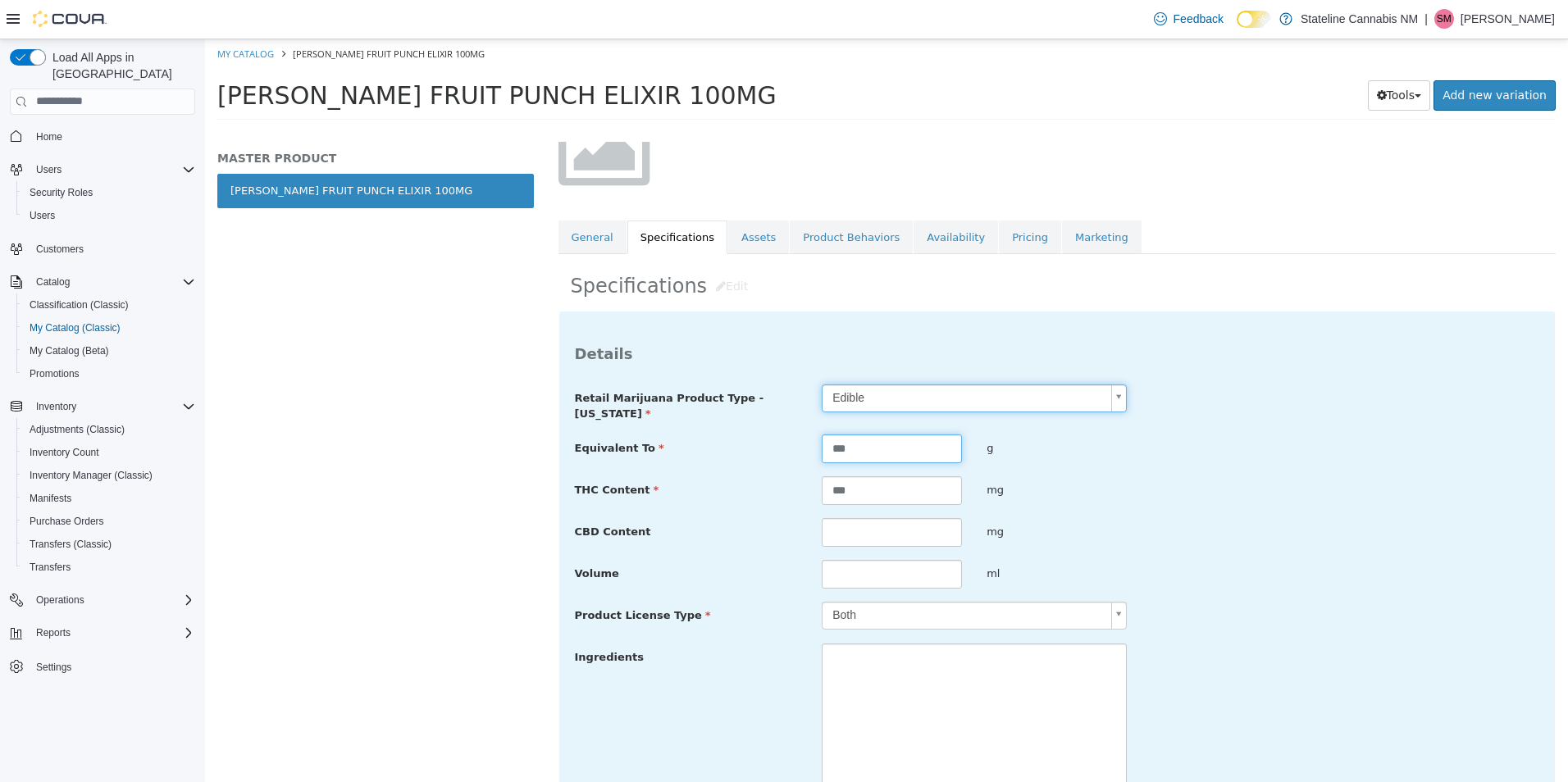
click at [859, 450] on input "***" at bounding box center [892, 448] width 140 height 29
type input "*"
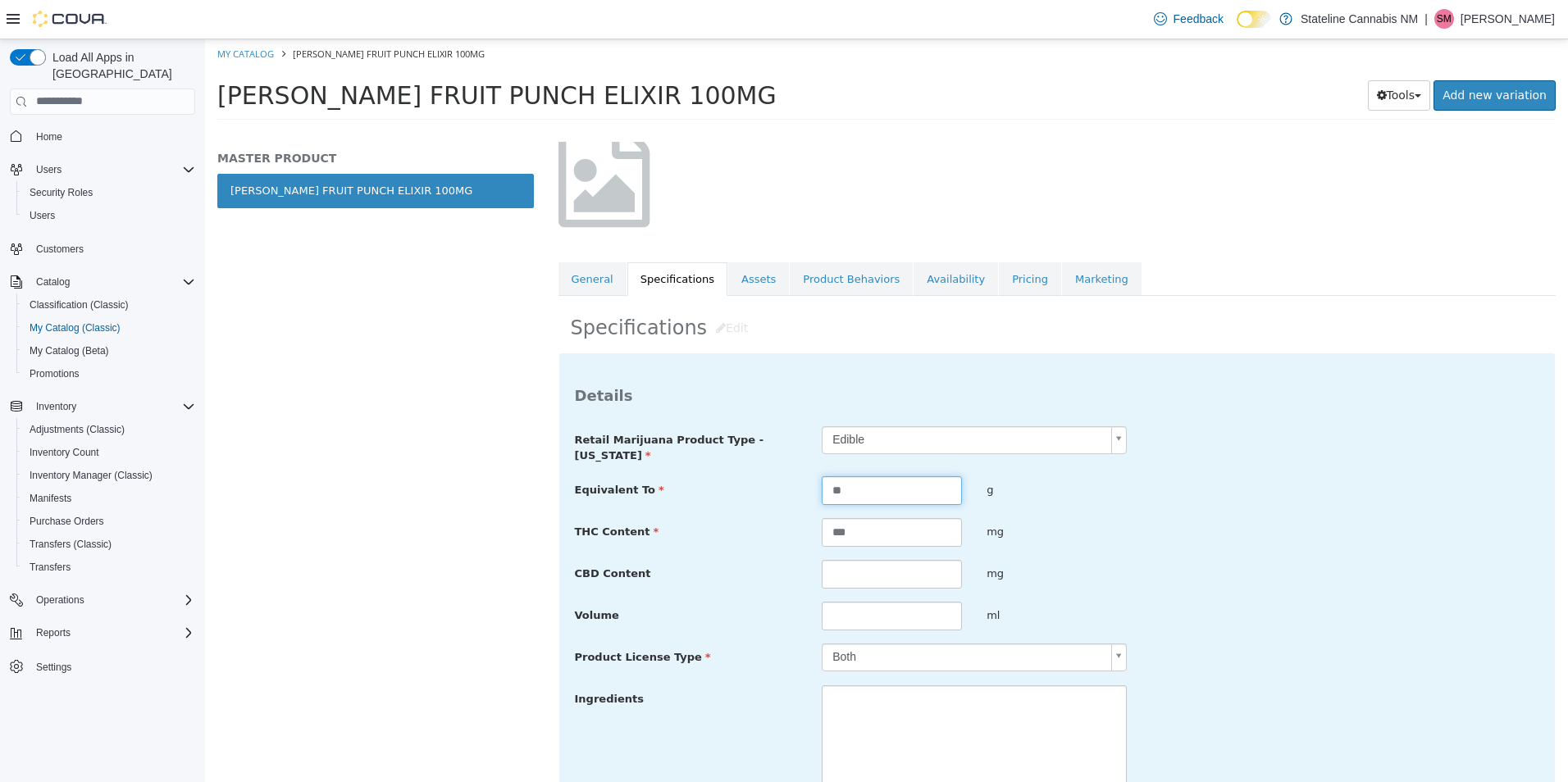
scroll to position [76, 0]
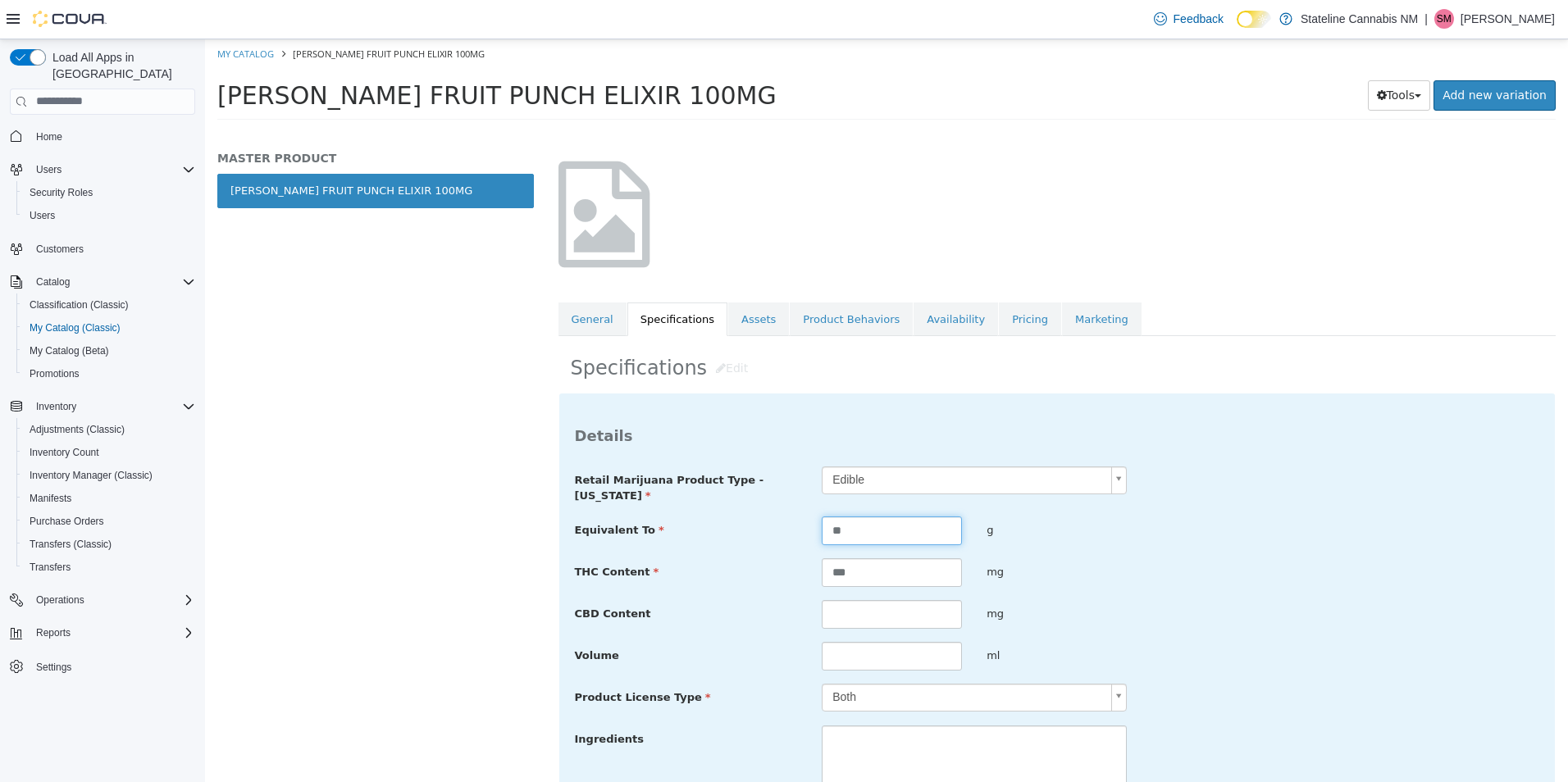
type input "**"
click at [1105, 552] on div "**********" at bounding box center [1057, 729] width 965 height 527
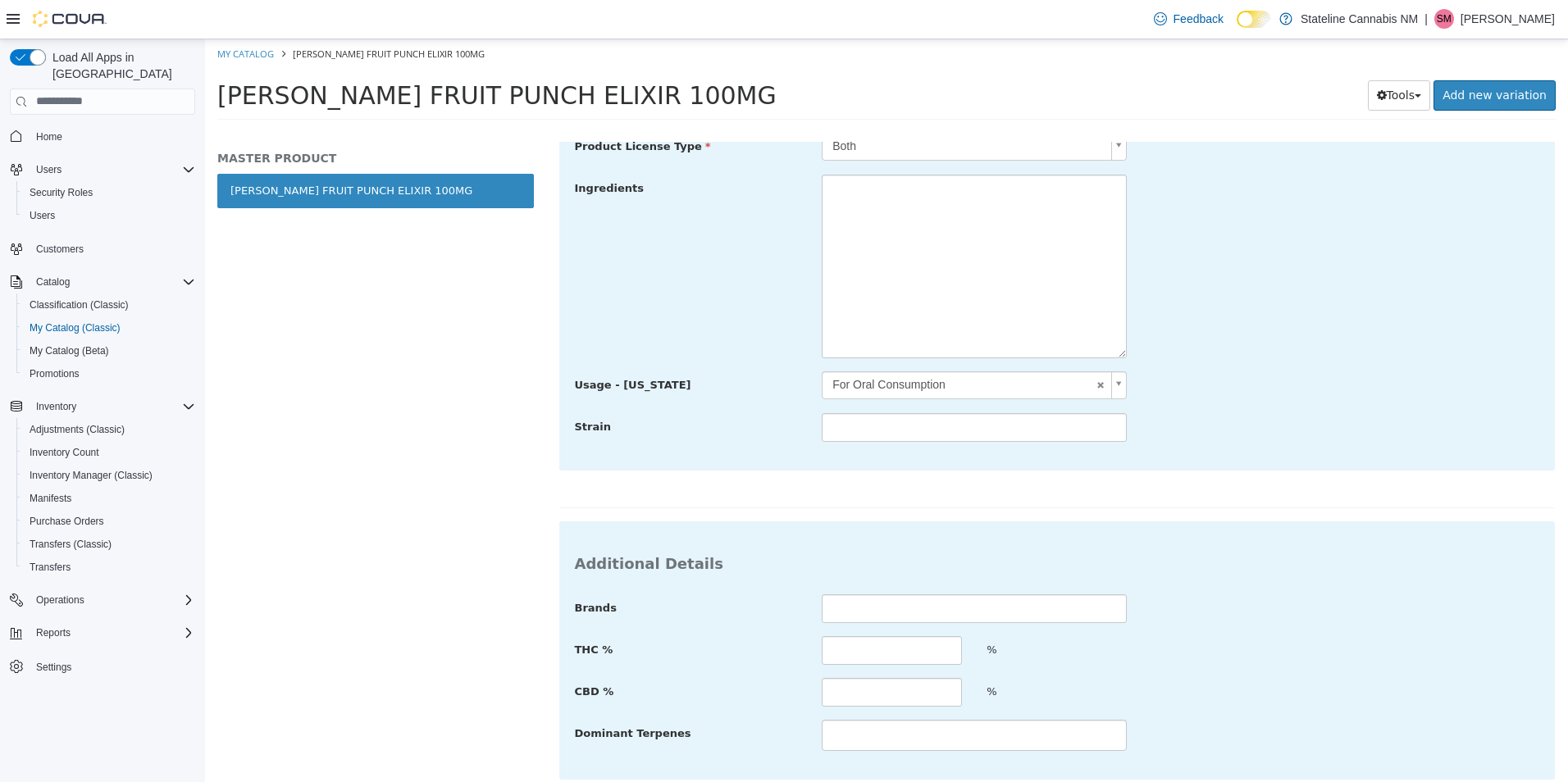
scroll to position [706, 0]
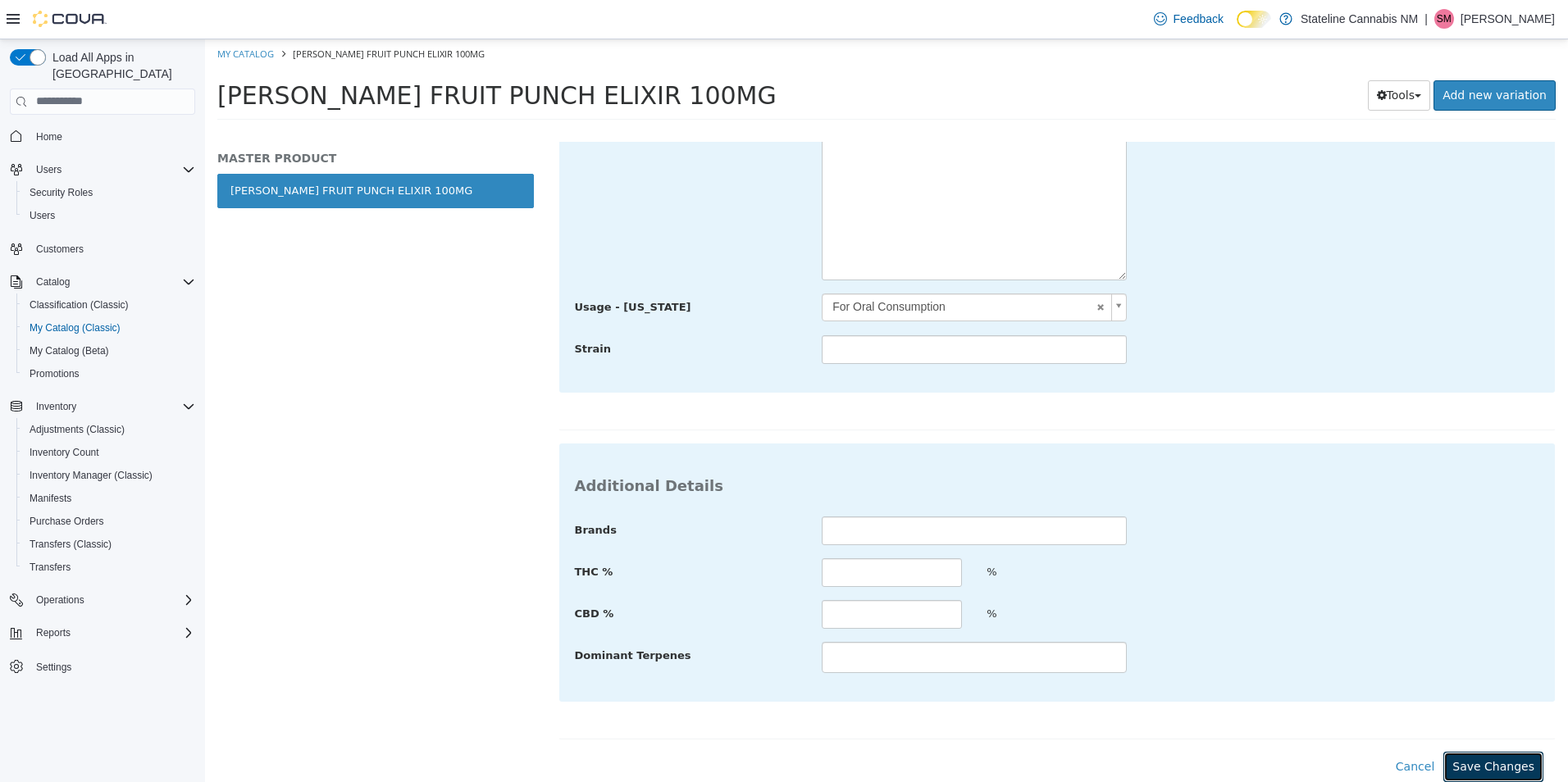
click at [1496, 765] on button "Save Changes" at bounding box center [1492, 765] width 100 height 30
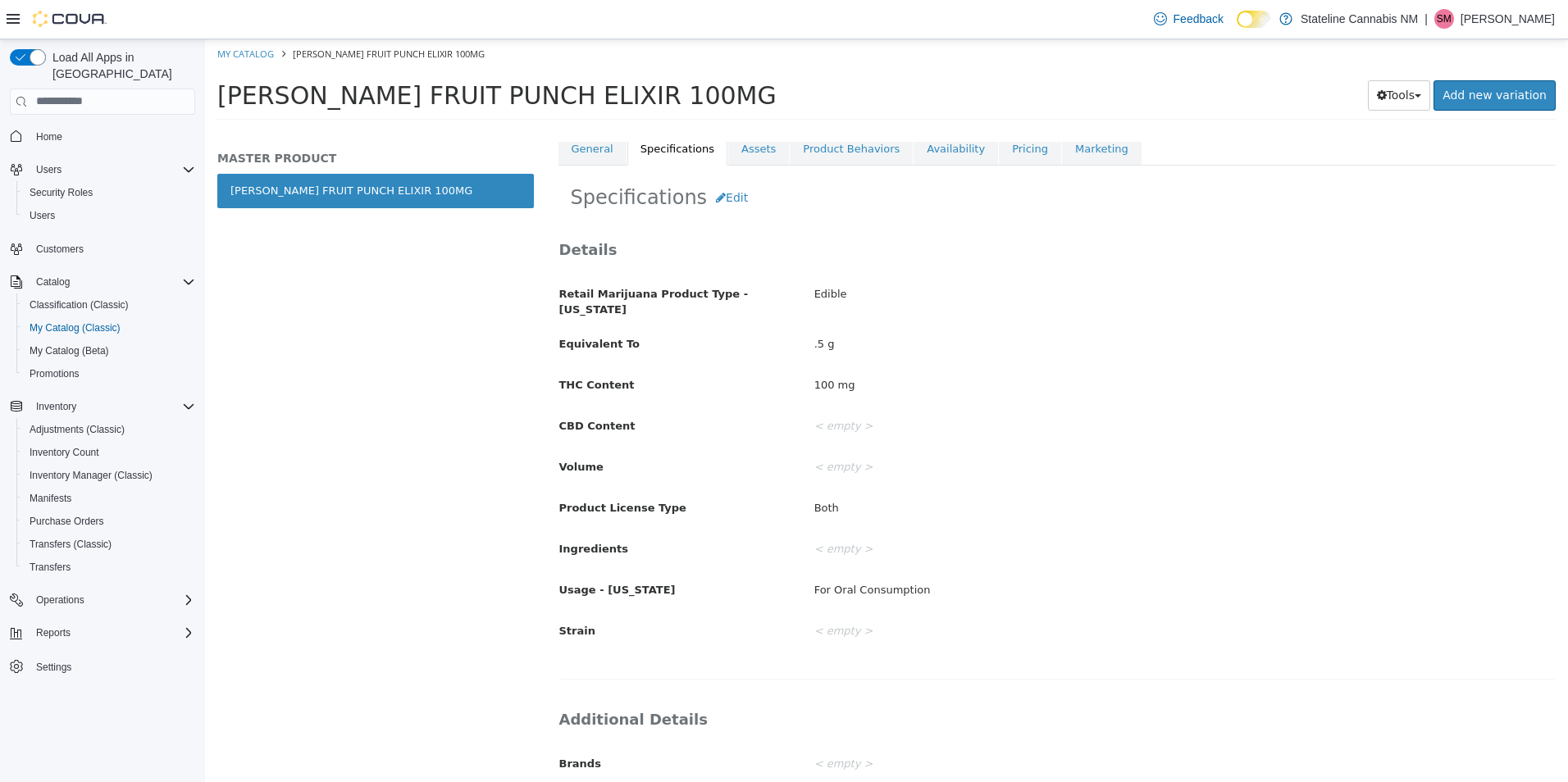
scroll to position [240, 0]
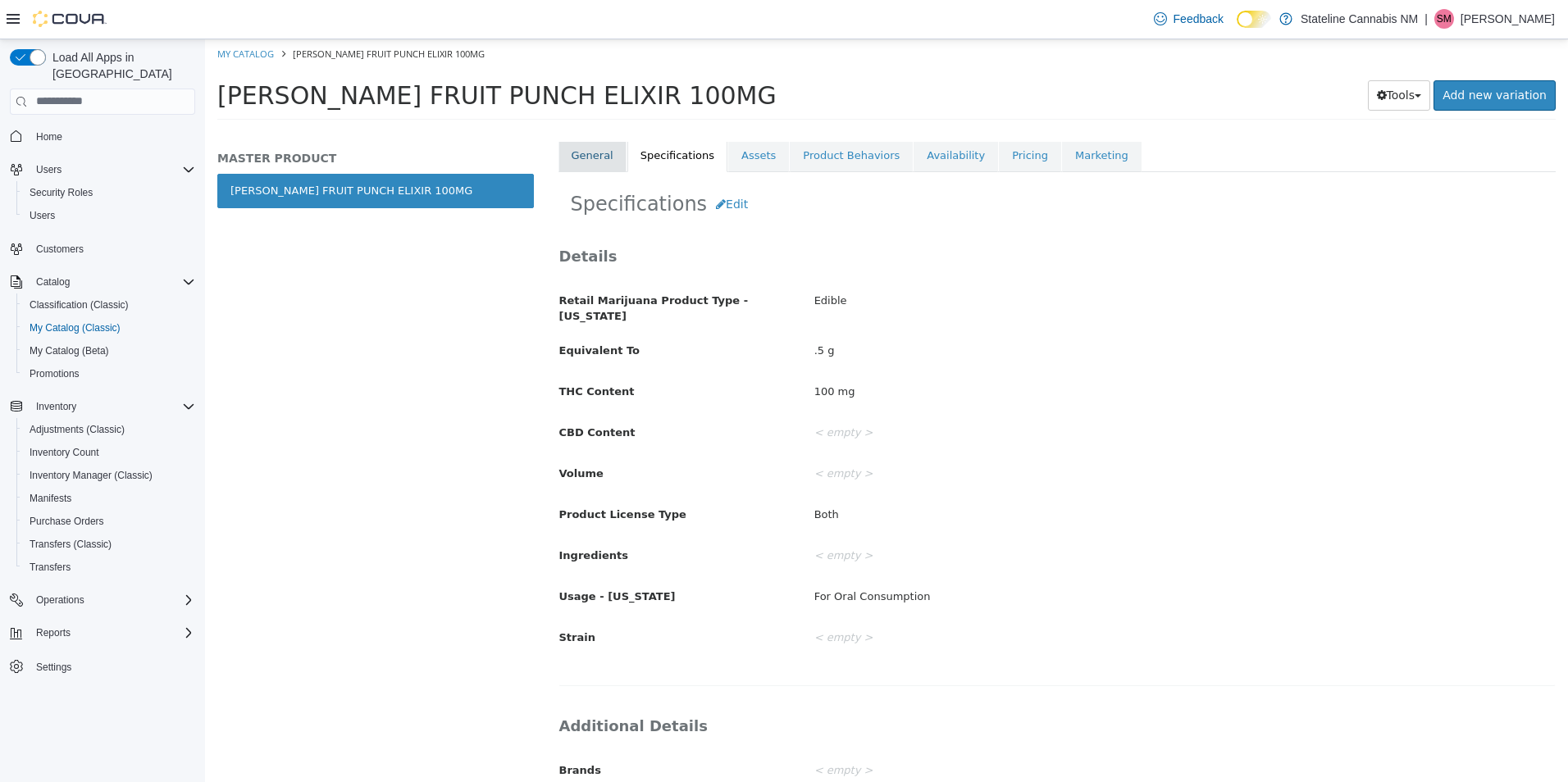
click at [607, 159] on link "General" at bounding box center [593, 154] width 68 height 34
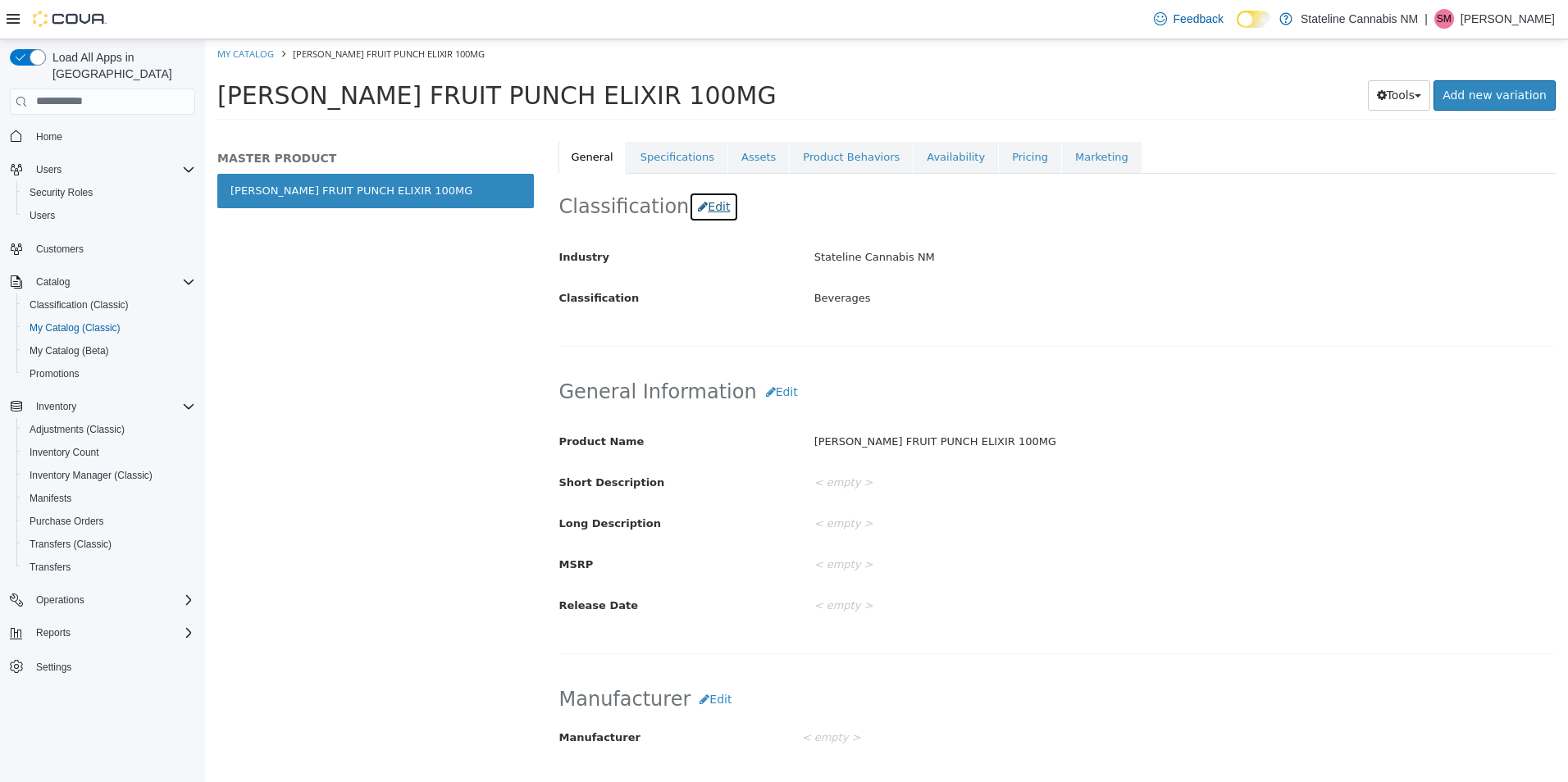
click at [694, 212] on button "Edit" at bounding box center [713, 206] width 50 height 30
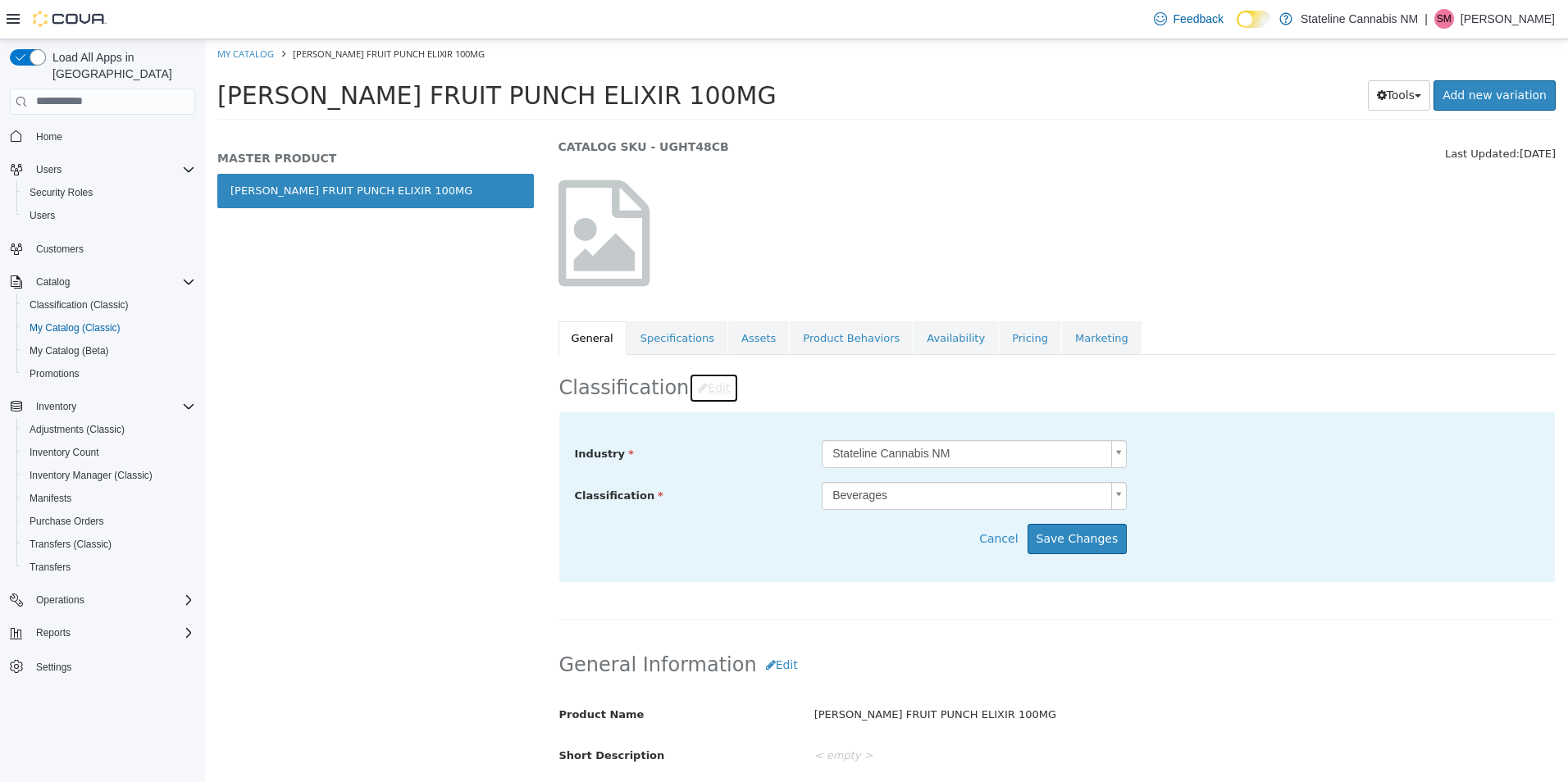
scroll to position [0, 0]
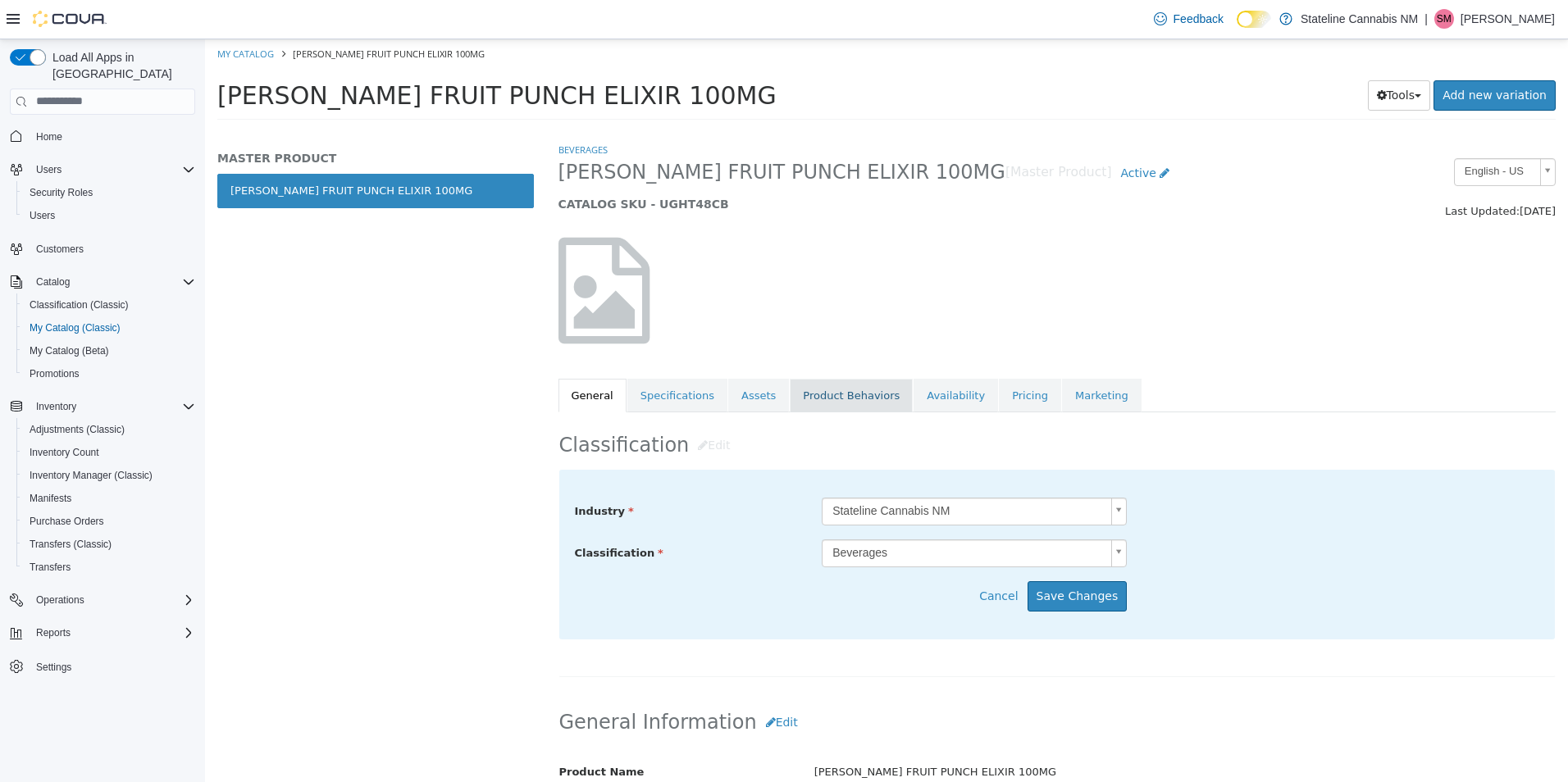
click at [855, 383] on link "Product Behaviors" at bounding box center [851, 394] width 123 height 34
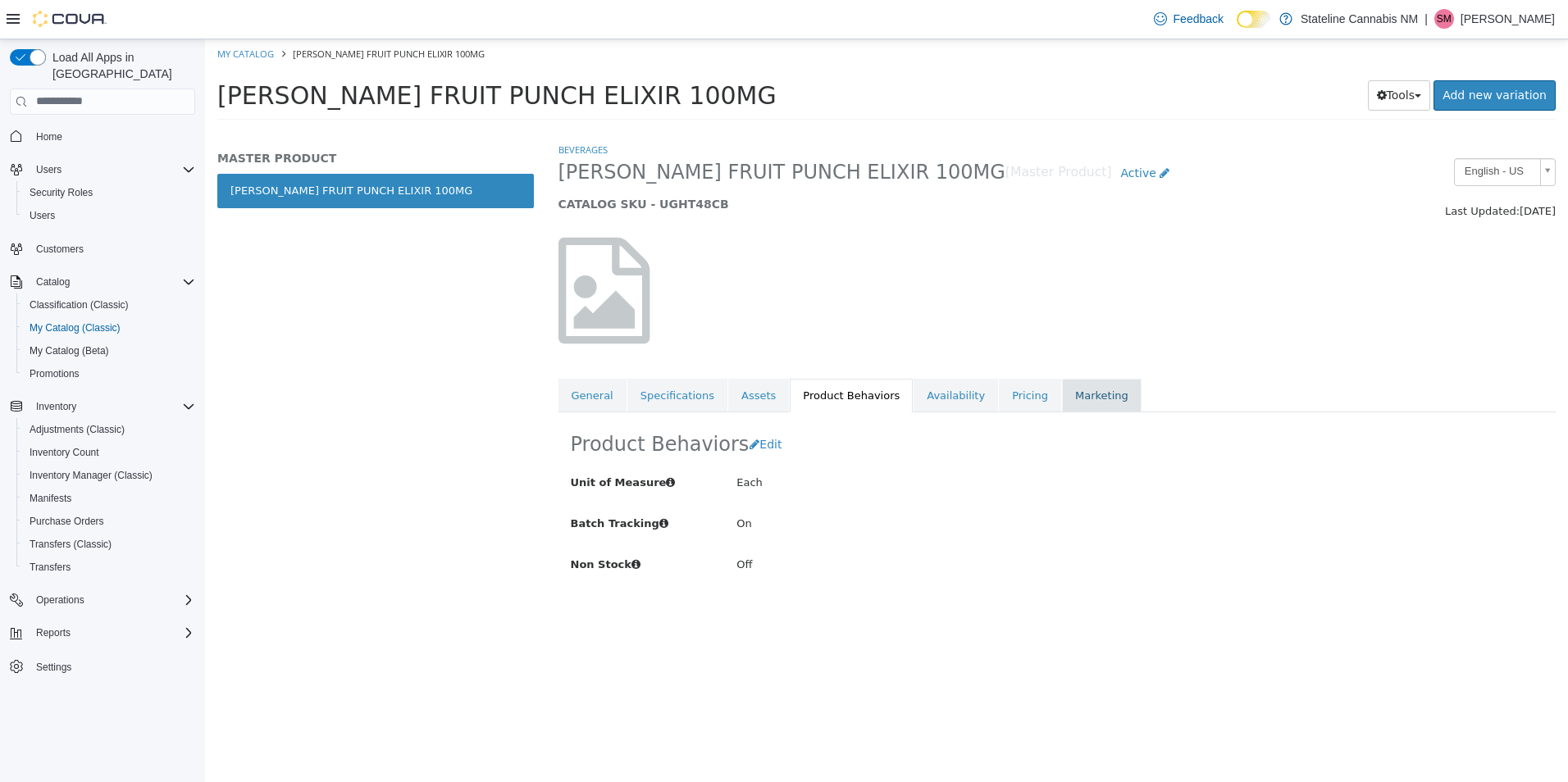
click at [1062, 391] on link "Marketing" at bounding box center [1102, 394] width 80 height 34
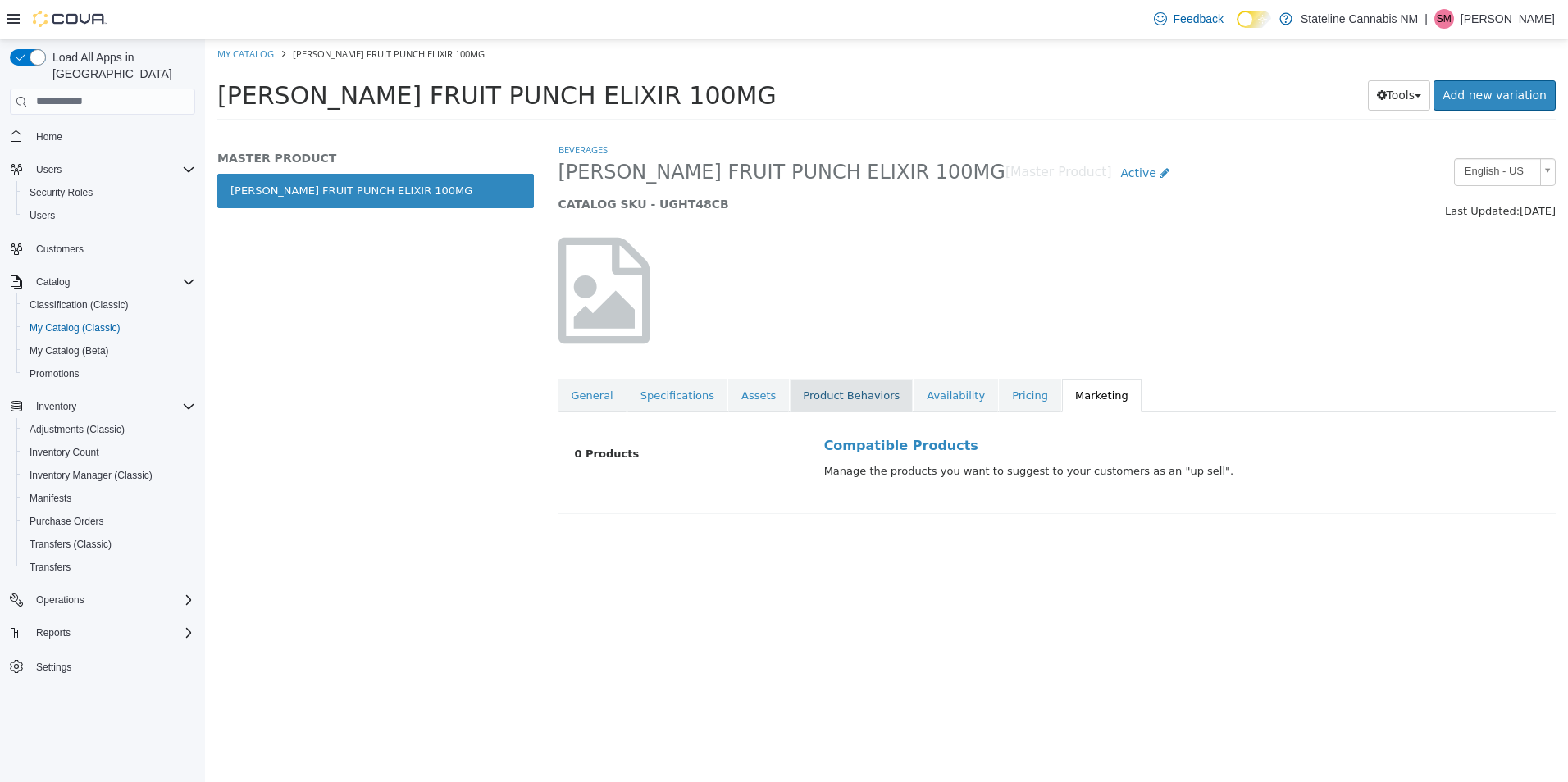
click at [861, 387] on link "Product Behaviors" at bounding box center [851, 394] width 123 height 34
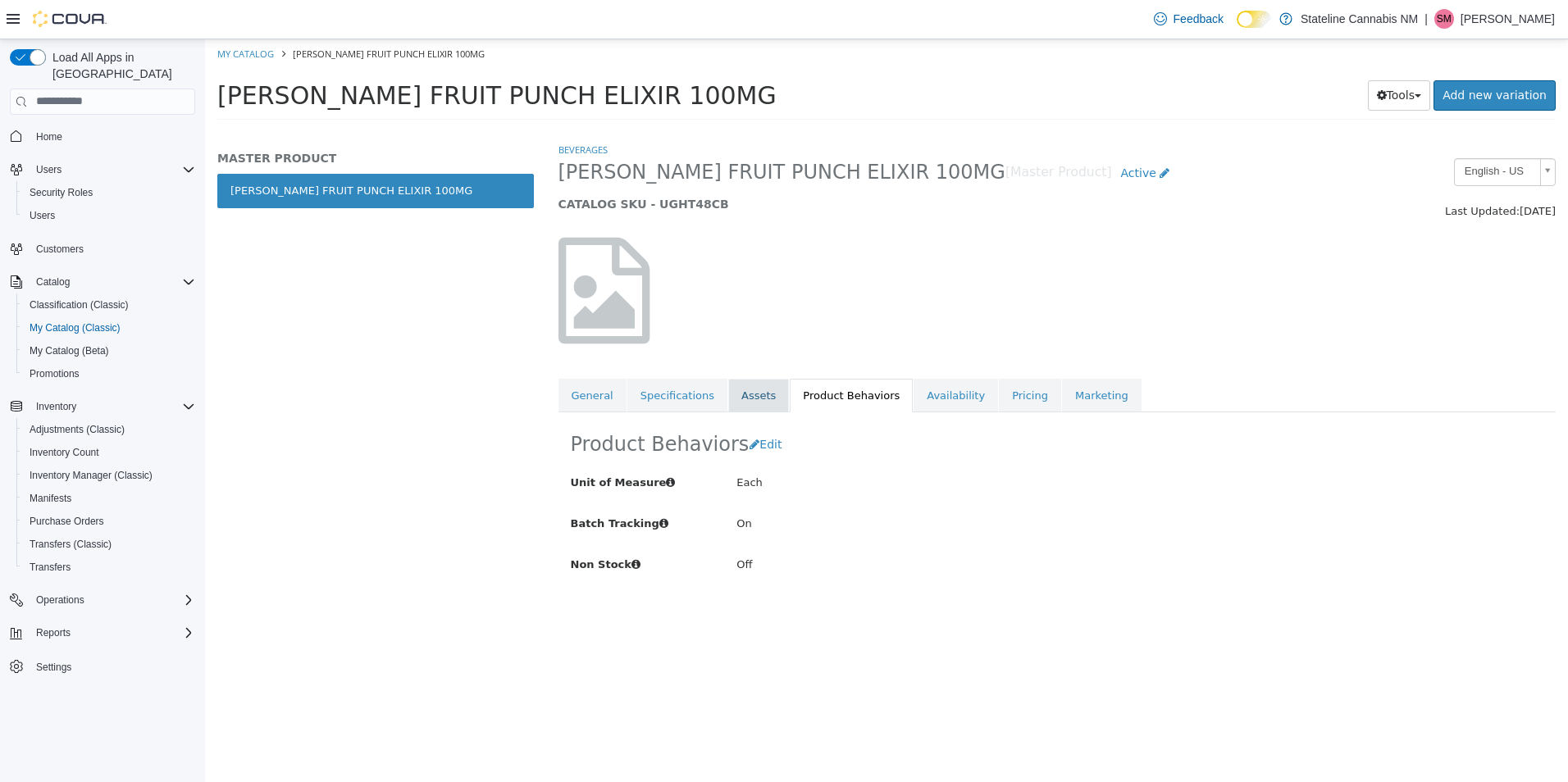
click at [738, 381] on link "Assets" at bounding box center [758, 394] width 60 height 34
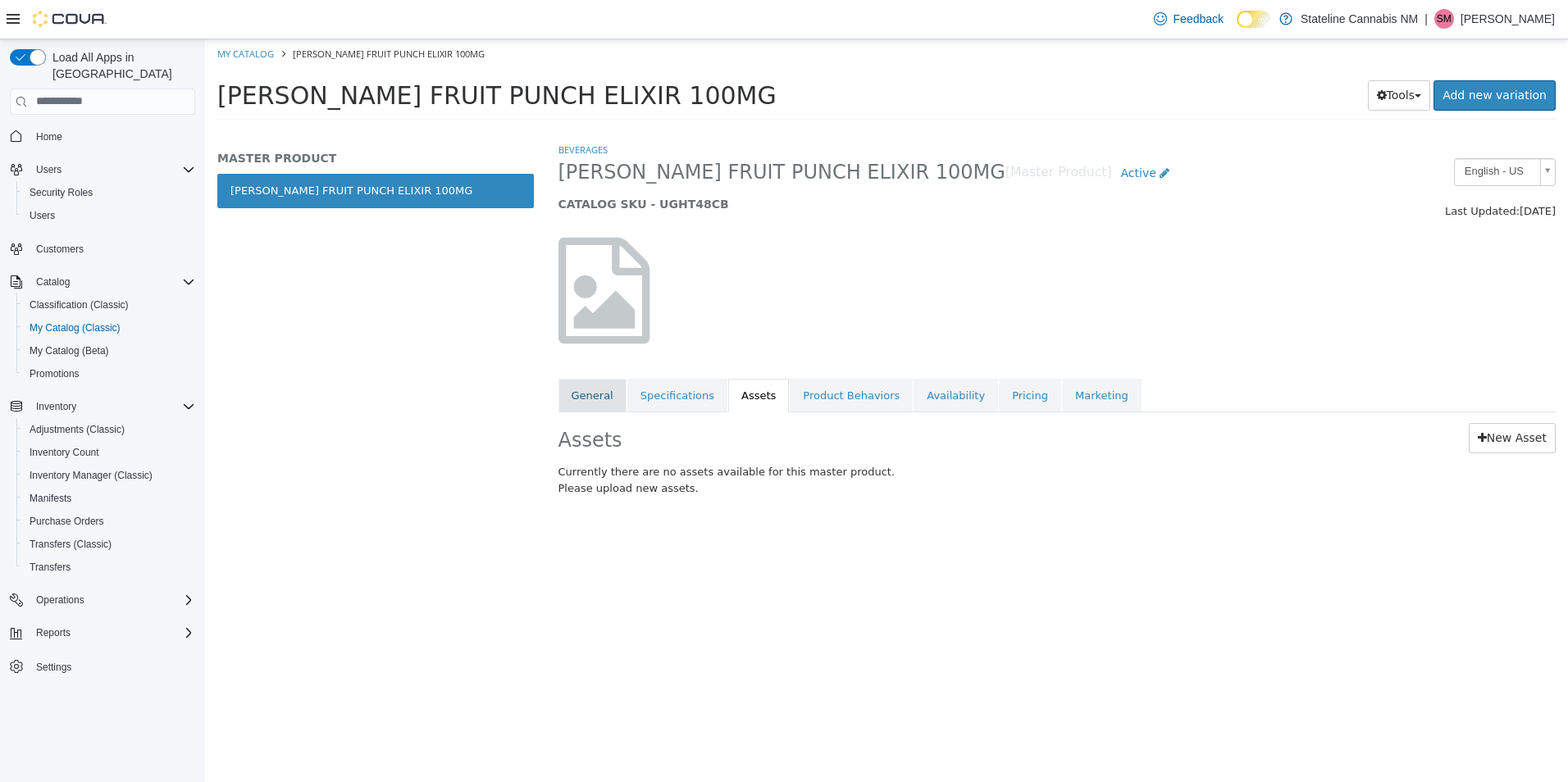
click at [565, 392] on link "General" at bounding box center [593, 394] width 68 height 34
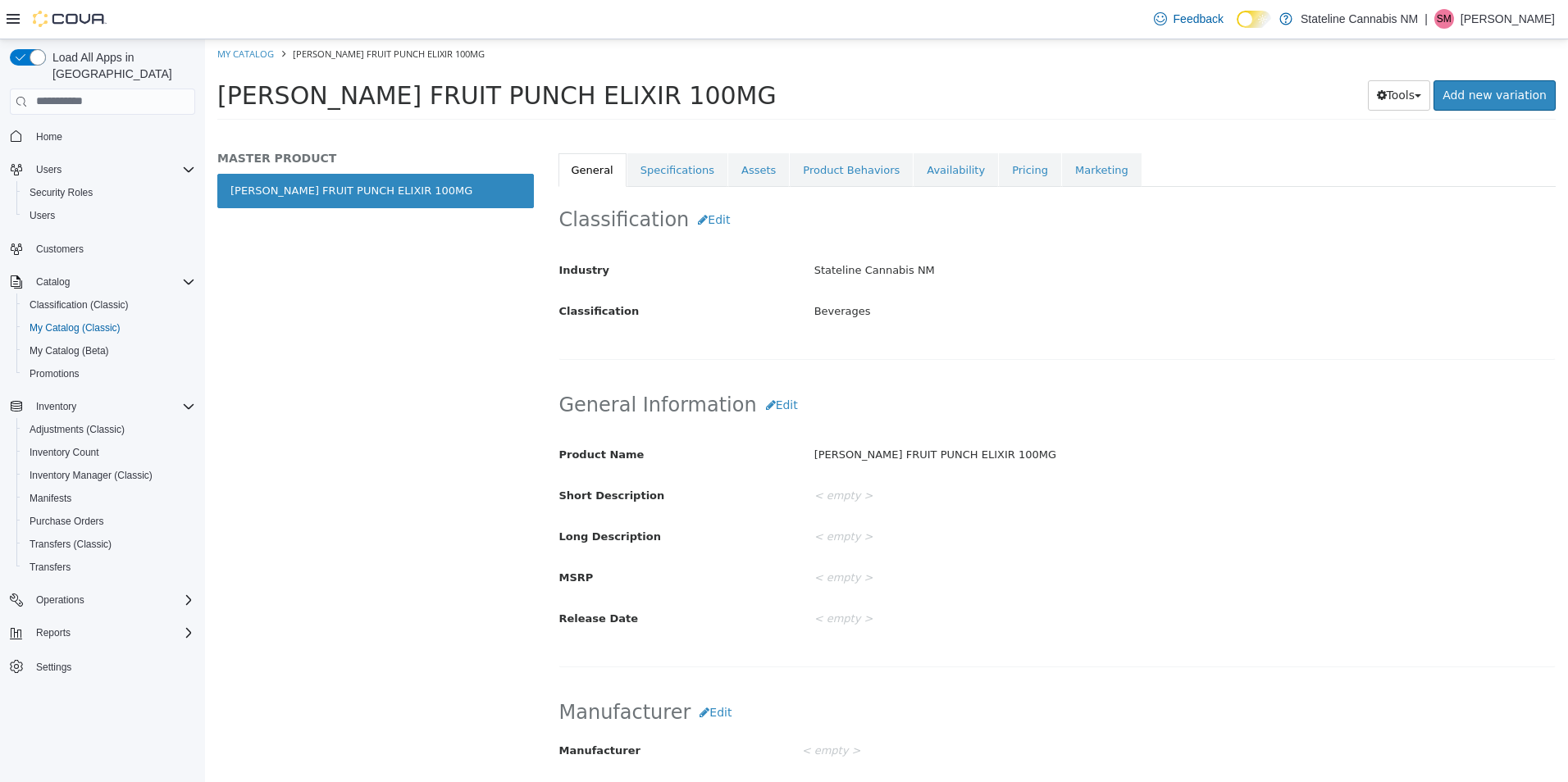
scroll to position [246, 0]
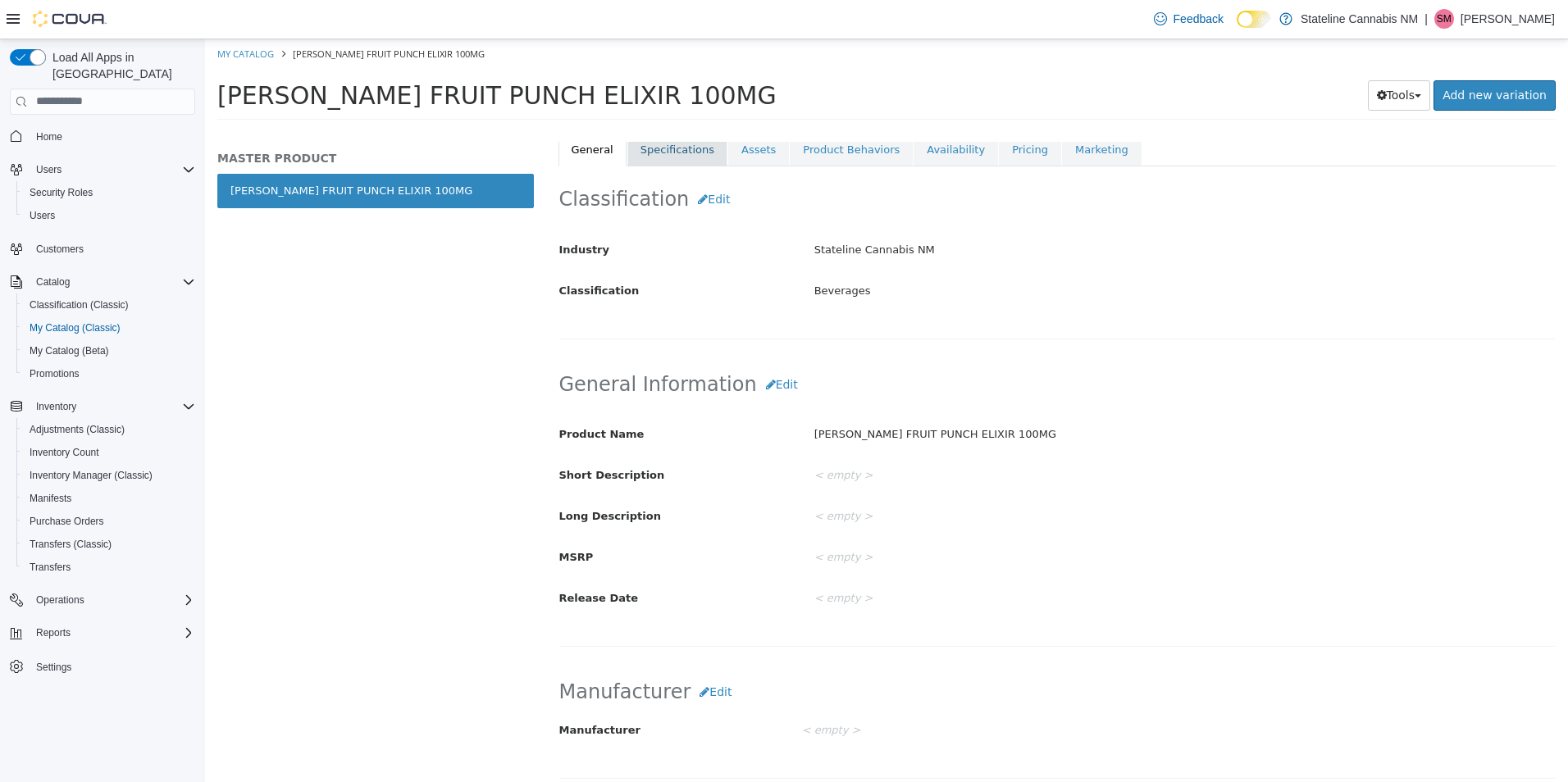
click at [675, 152] on link "Specifications" at bounding box center [677, 149] width 100 height 34
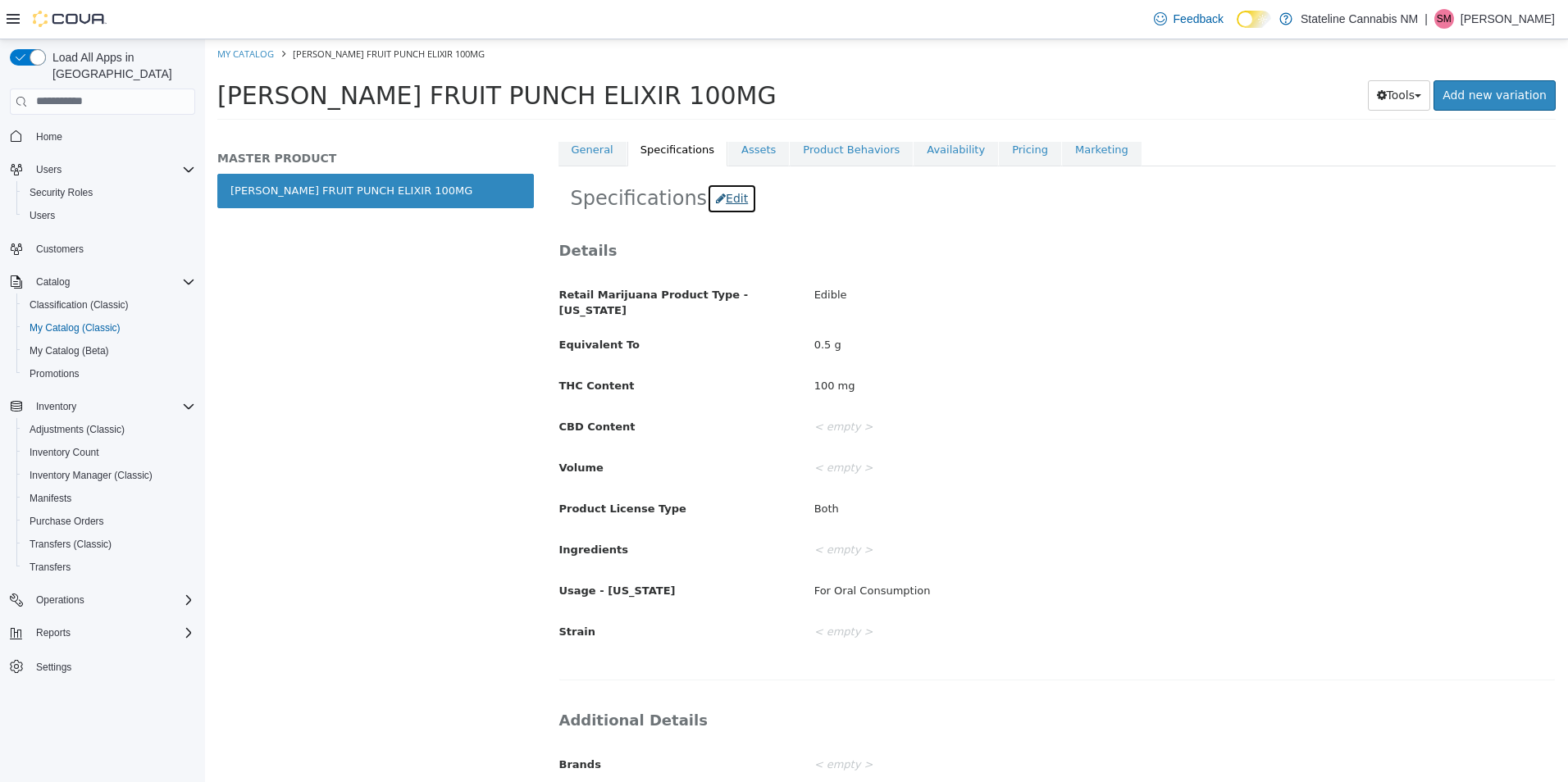
click at [725, 191] on button "Edit" at bounding box center [732, 197] width 50 height 30
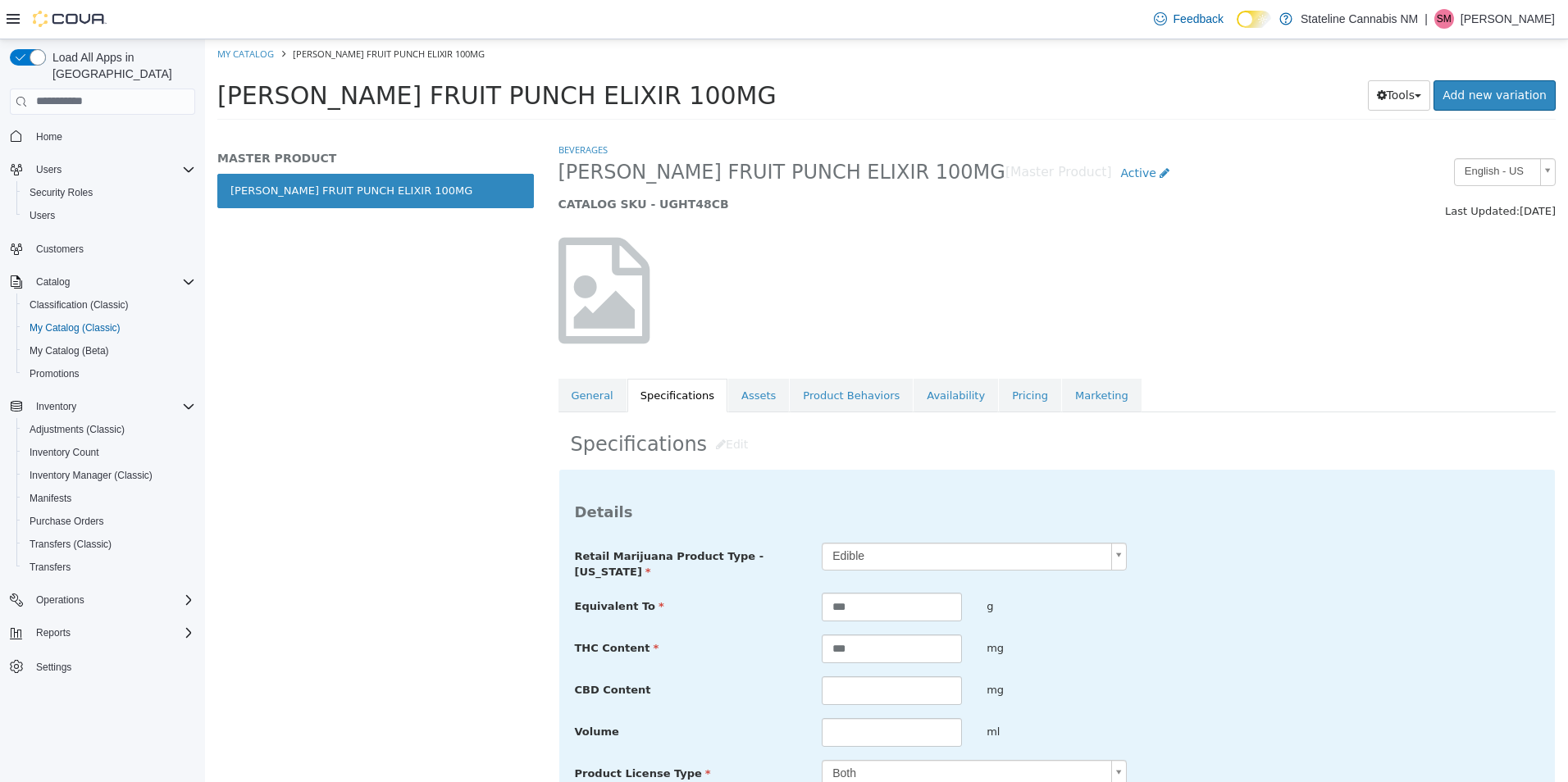
scroll to position [246, 0]
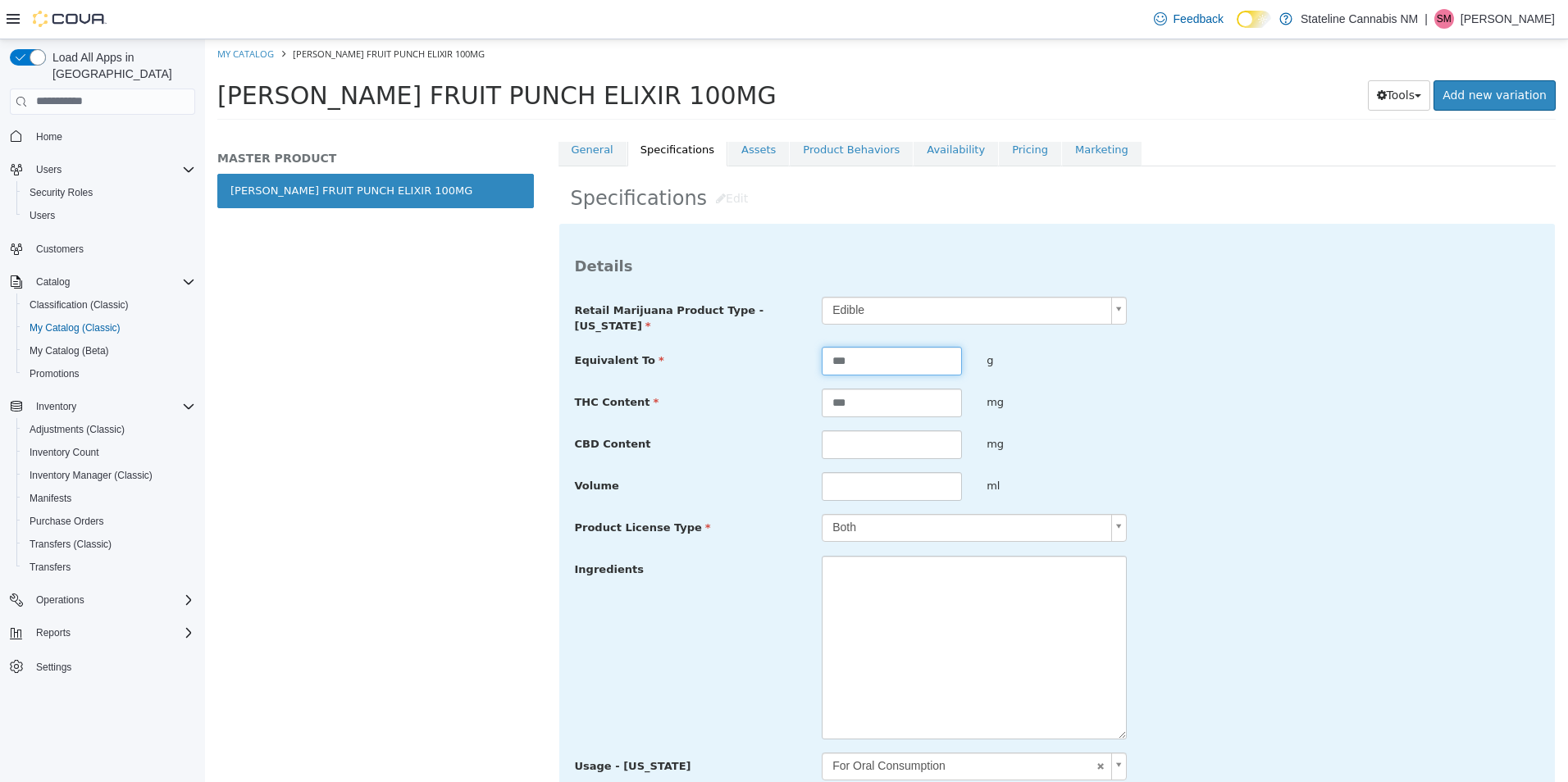
click at [869, 361] on input "***" at bounding box center [892, 360] width 140 height 29
type input "****"
drag, startPoint x: 888, startPoint y: 413, endPoint x: 790, endPoint y: 391, distance: 100.4
click at [790, 391] on div "THC Content *** mg" at bounding box center [1057, 402] width 990 height 29
type input "**"
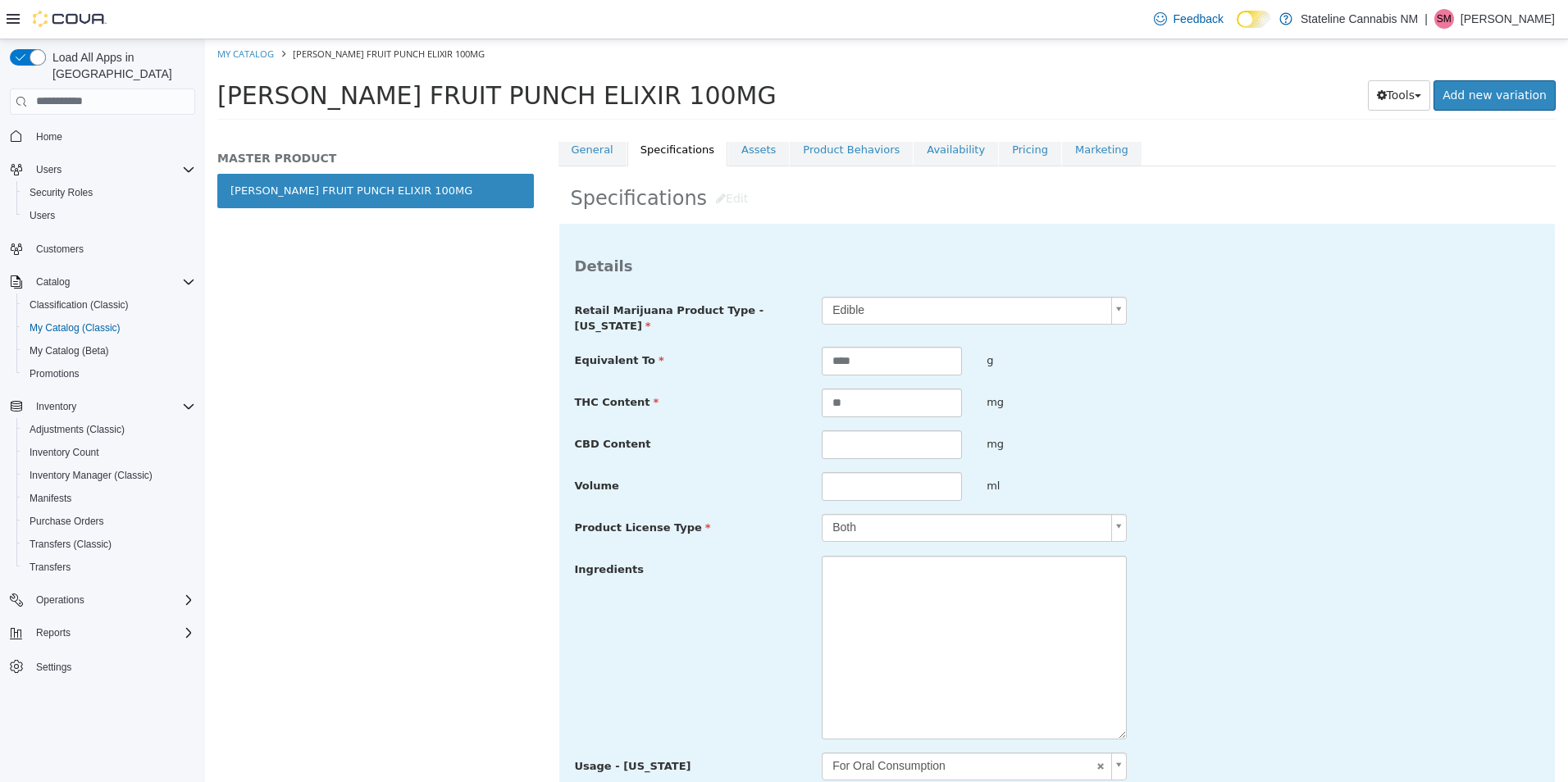
click at [790, 391] on label "THC Content" at bounding box center [686, 398] width 248 height 22
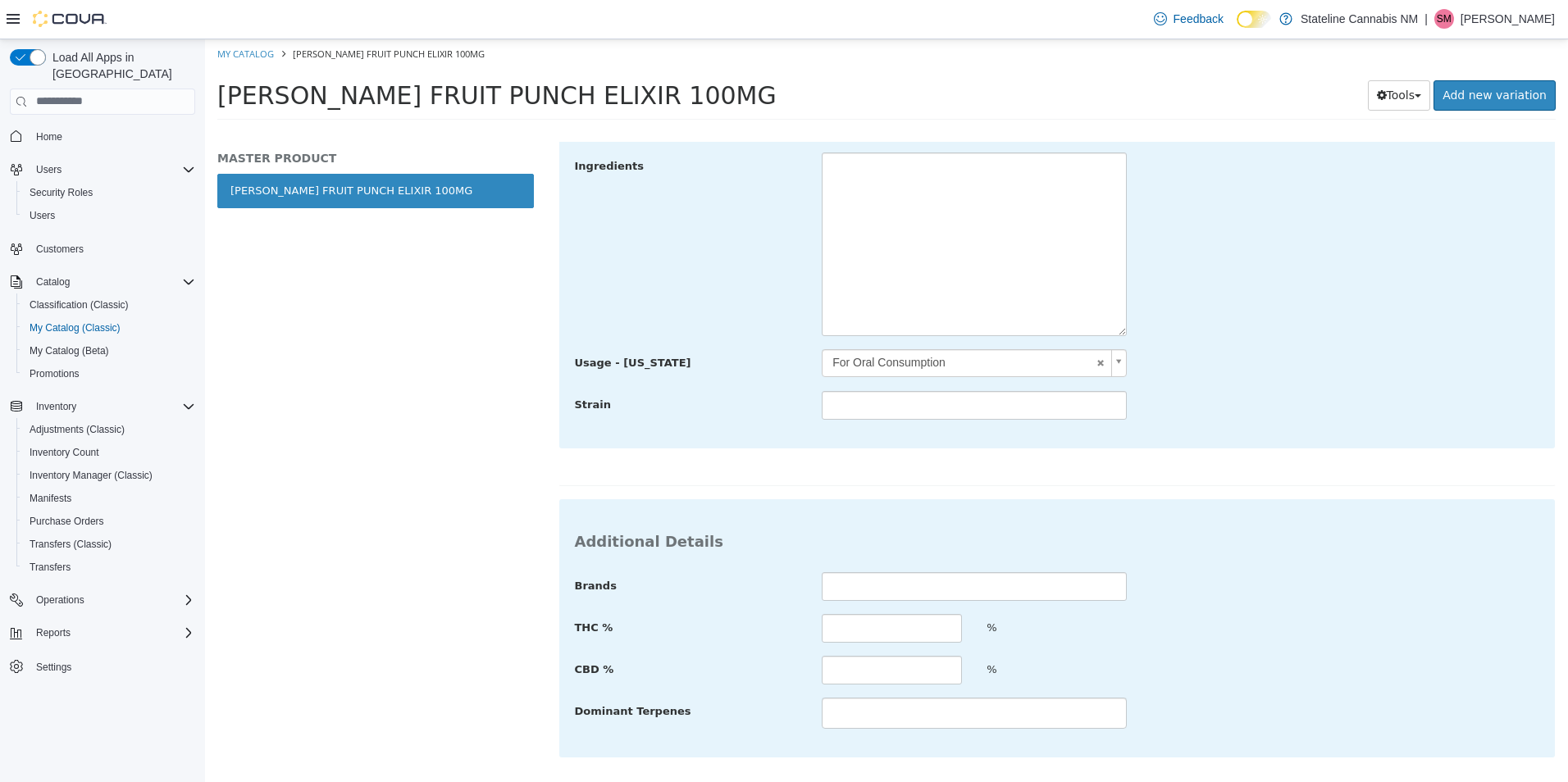
scroll to position [706, 0]
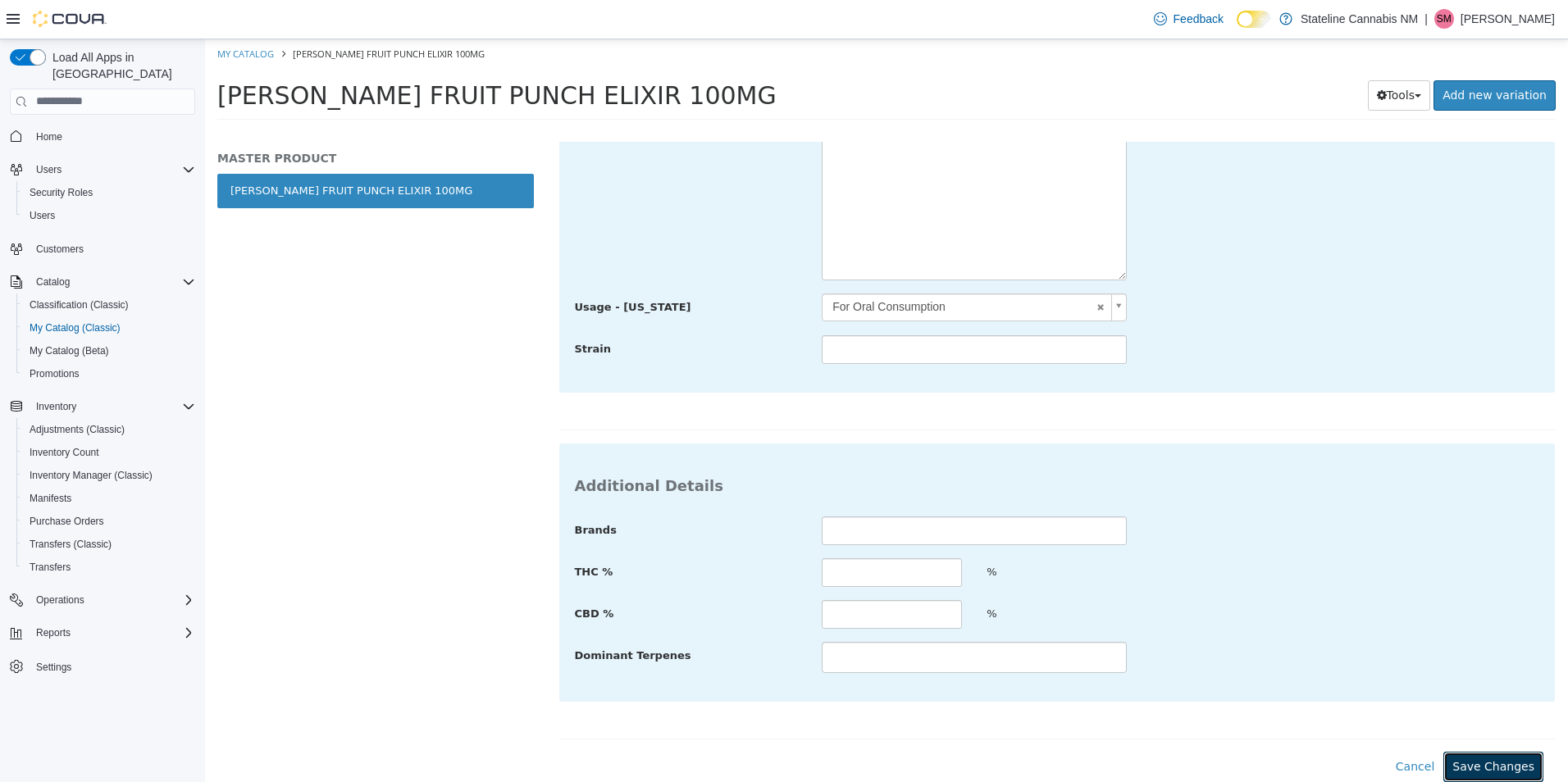
click at [1448, 759] on button "Save Changes" at bounding box center [1492, 765] width 100 height 30
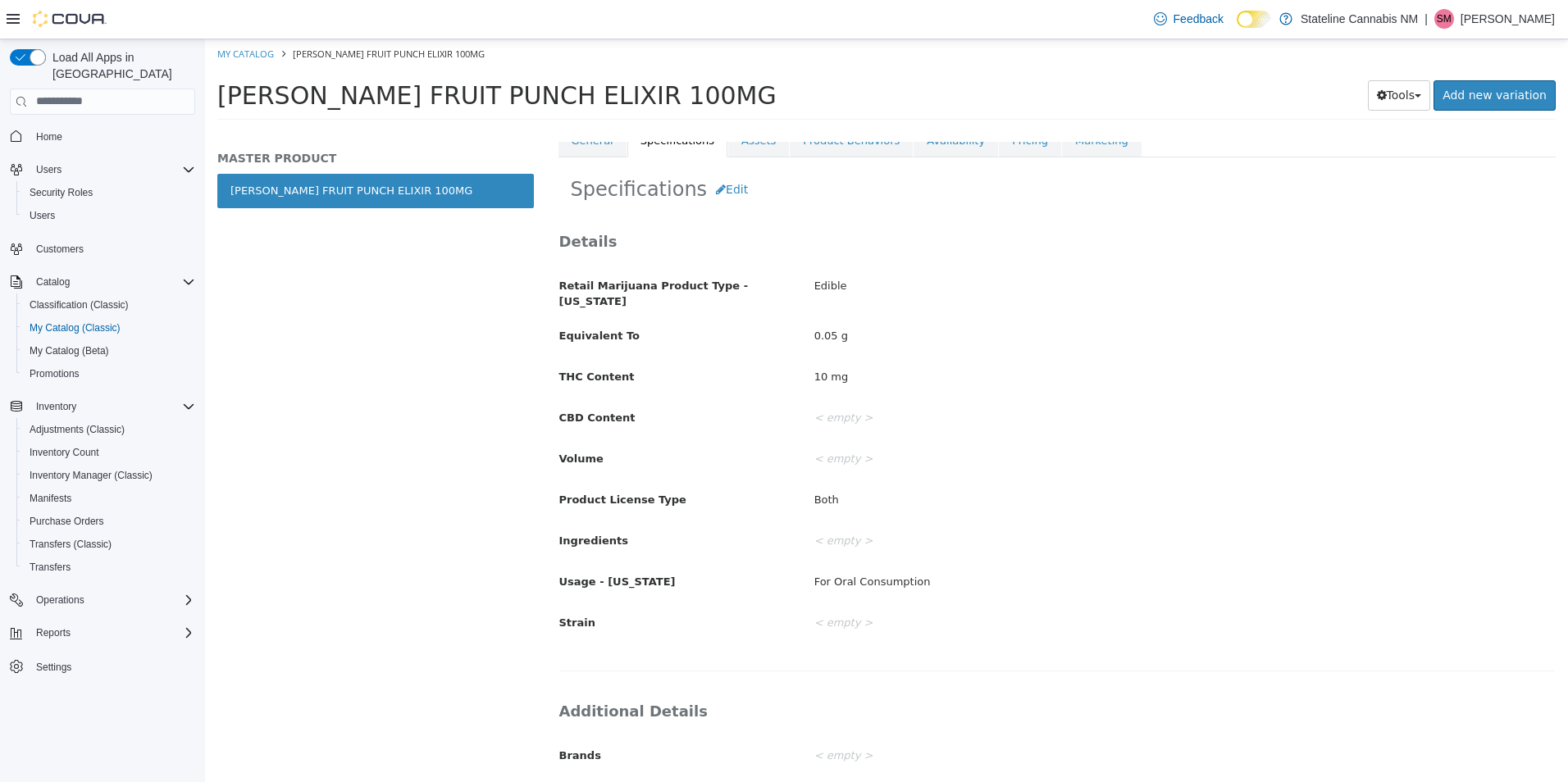
scroll to position [76, 0]
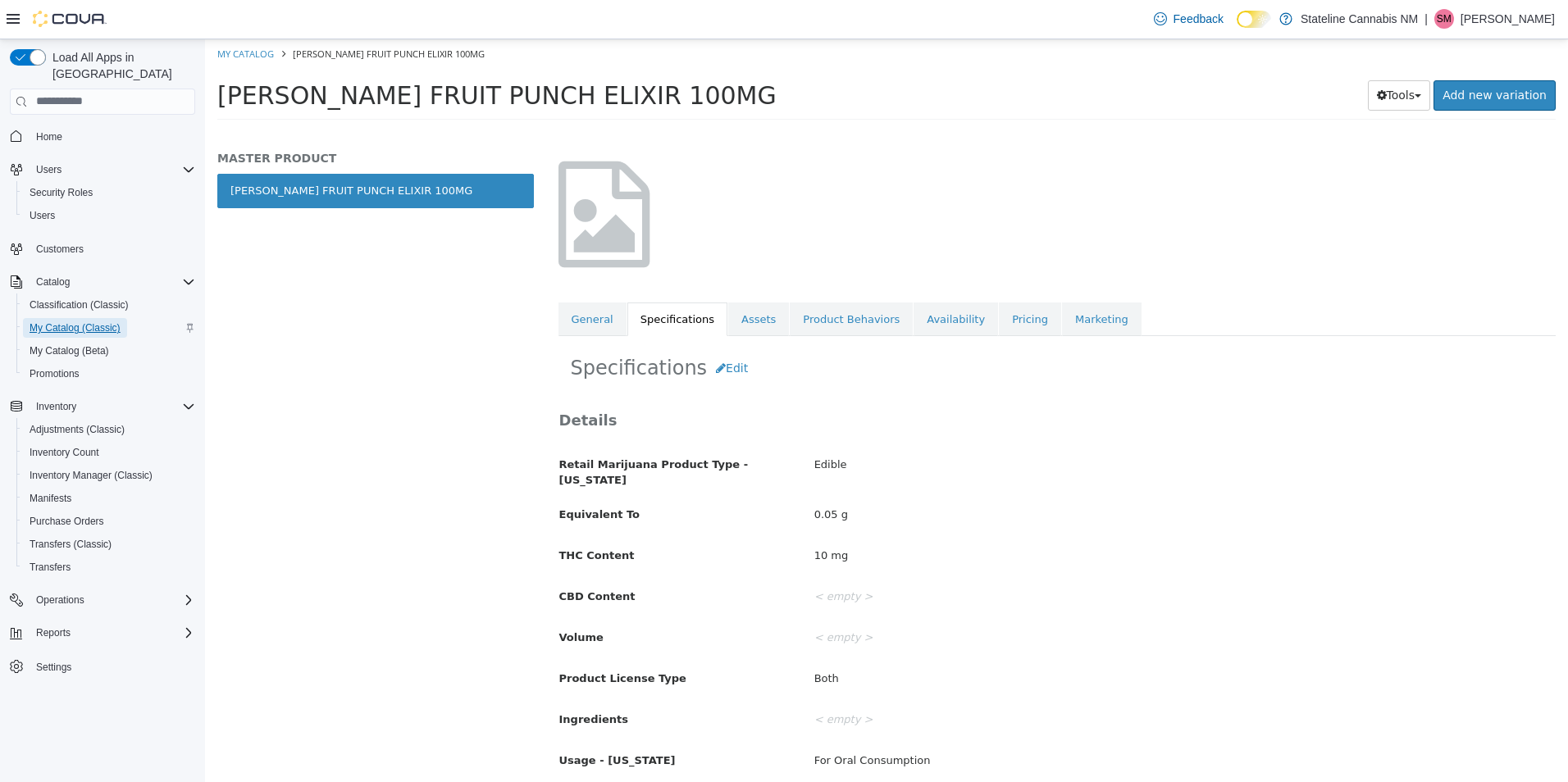
click at [99, 322] on span "My Catalog (Classic)" at bounding box center [75, 328] width 91 height 14
click at [100, 322] on span "My Catalog (Classic)" at bounding box center [75, 328] width 91 height 14
click at [236, 52] on link "My Catalog" at bounding box center [246, 52] width 56 height 13
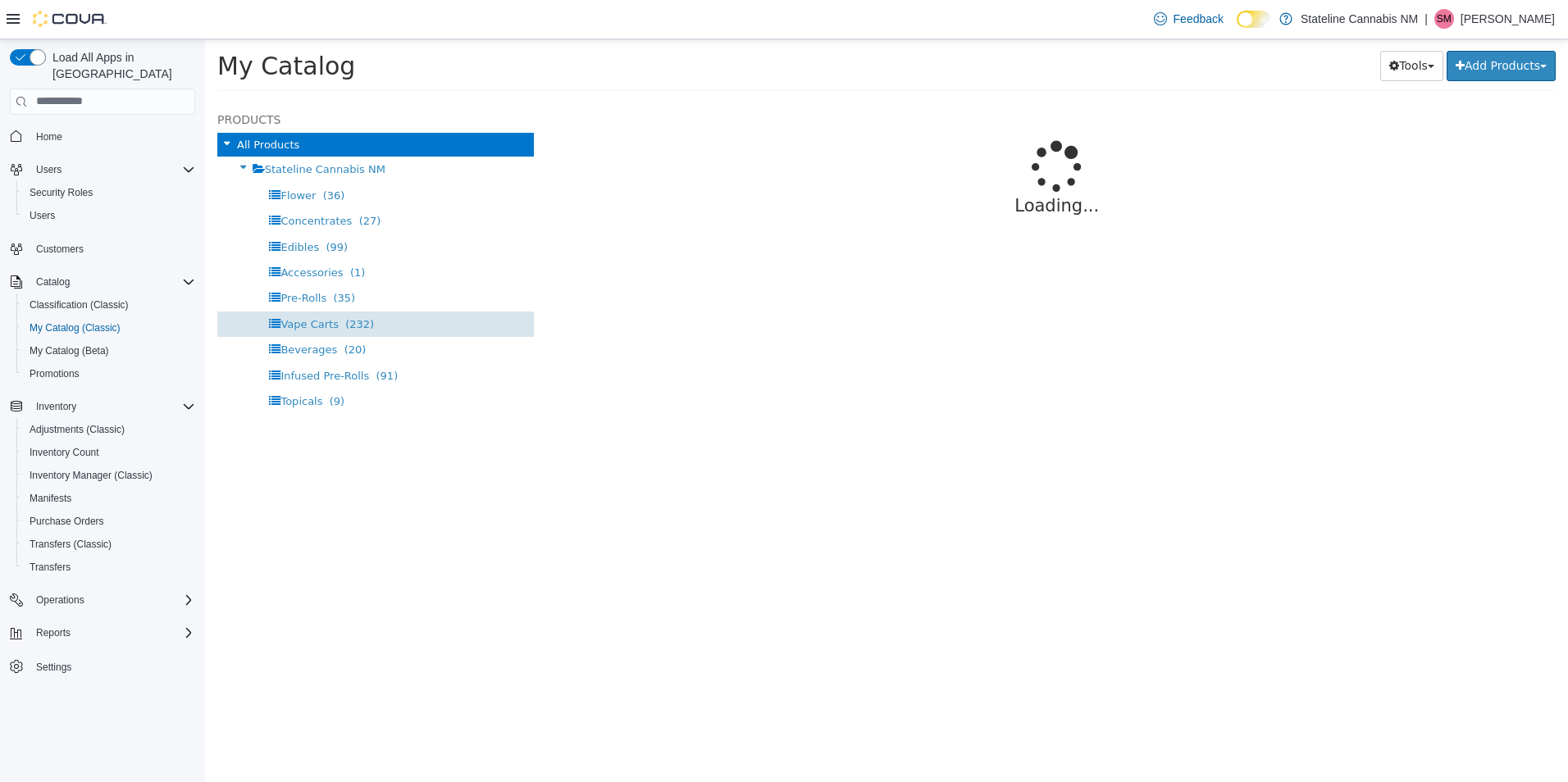
select select "**********"
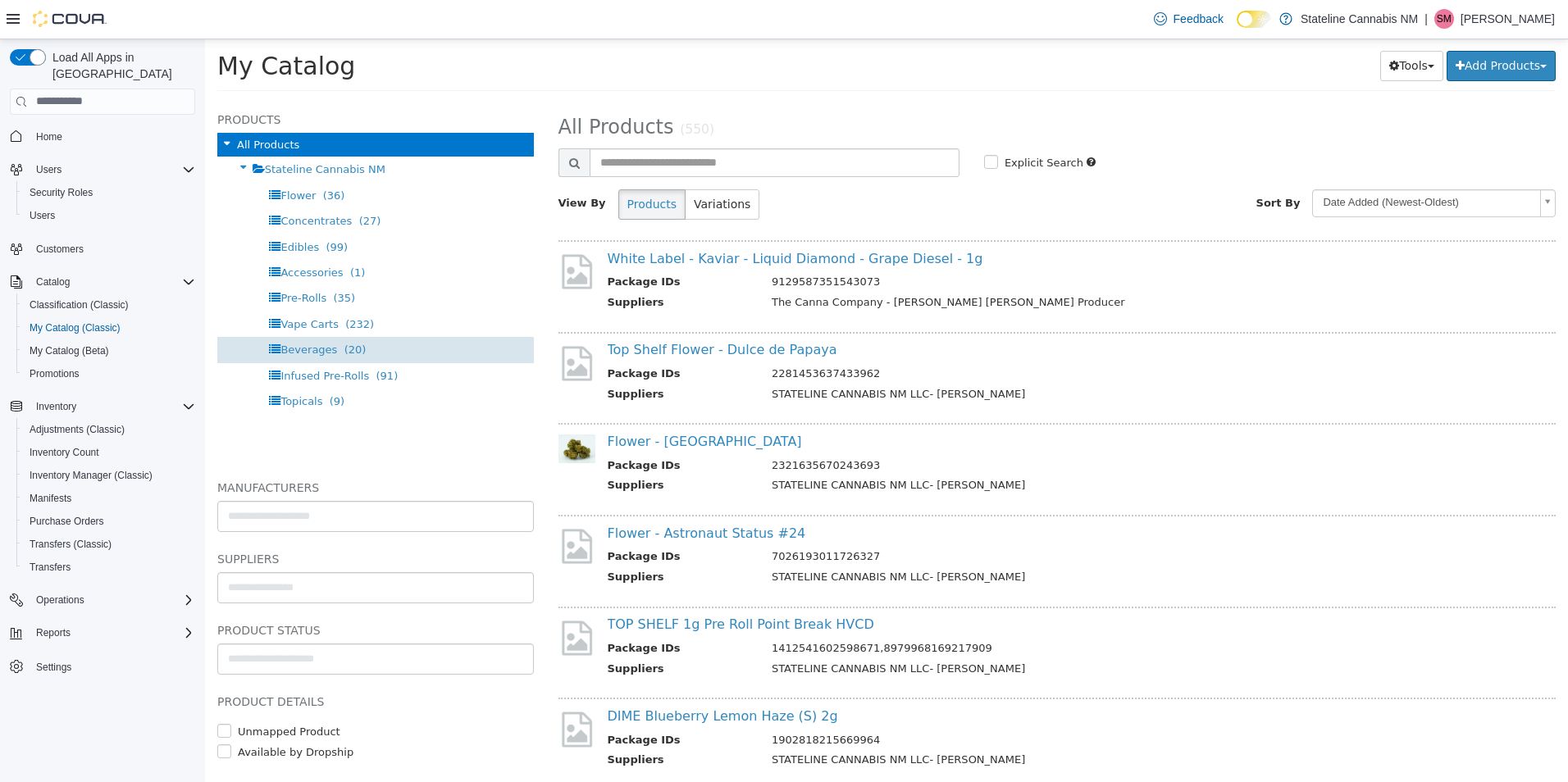
click at [392, 344] on div "Beverages (20)" at bounding box center [376, 349] width 317 height 25
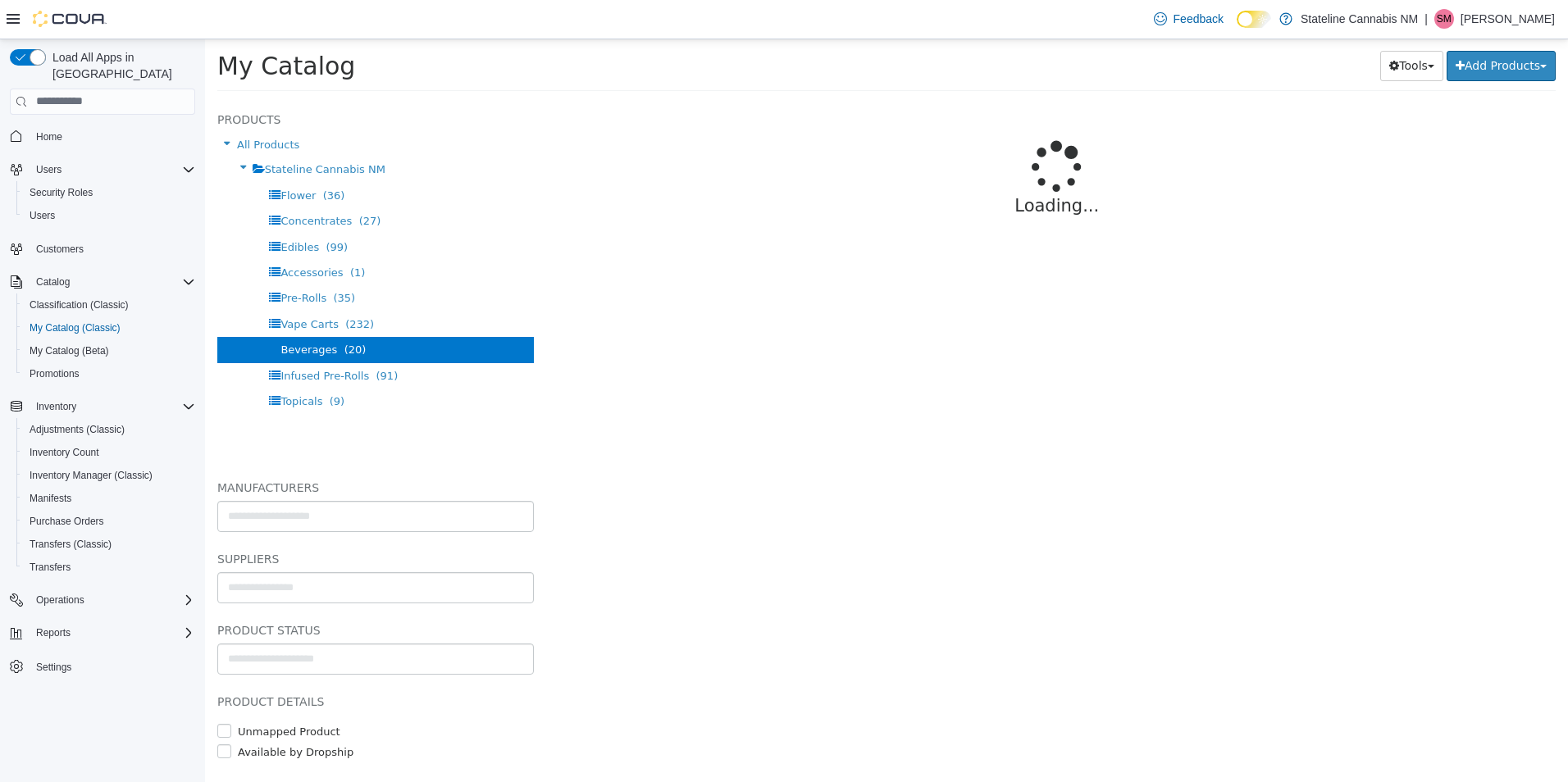
select select "**********"
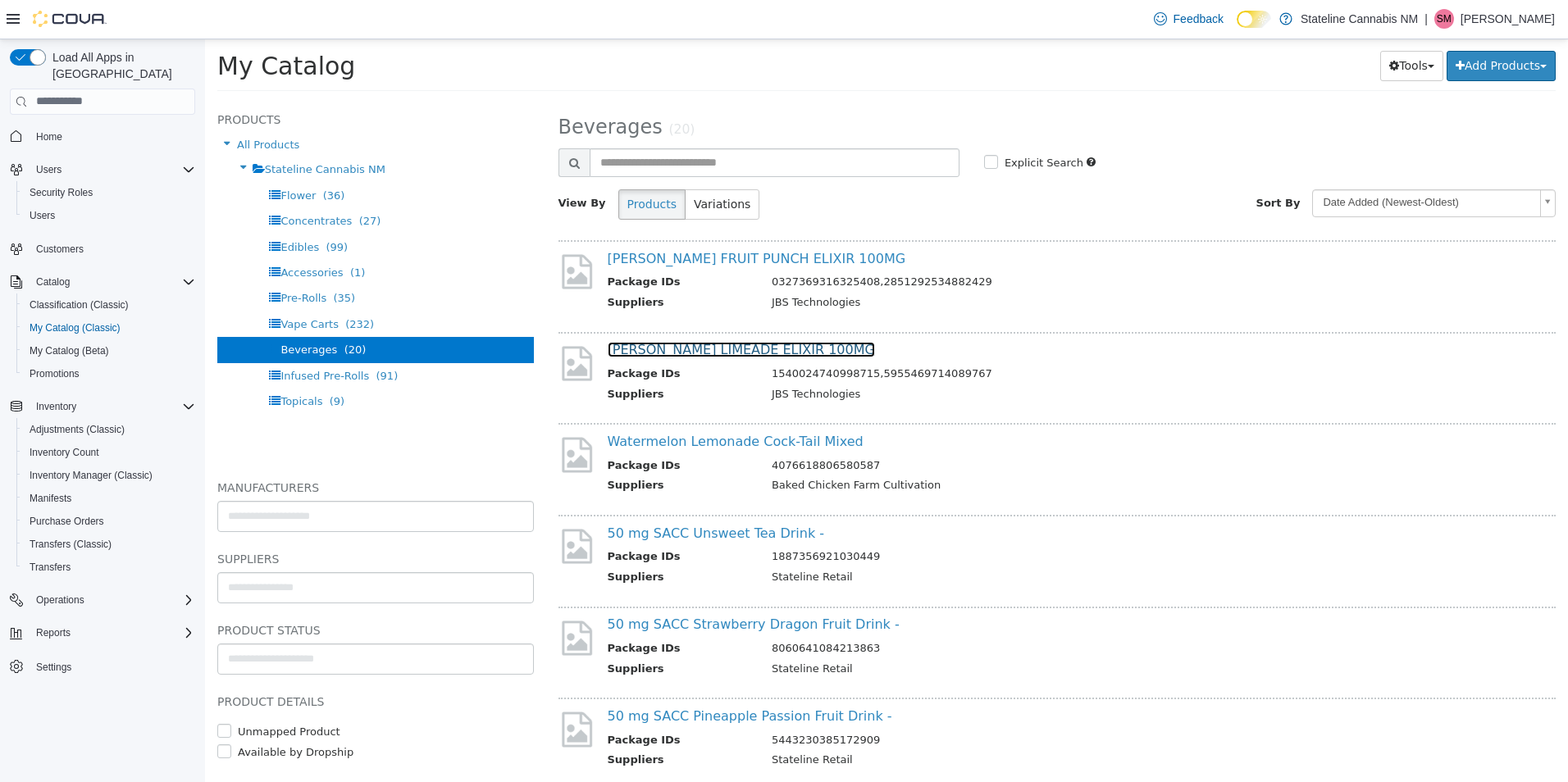
click at [772, 350] on link "[PERSON_NAME] LIMEADE ELIXIR 100MG" at bounding box center [740, 349] width 267 height 16
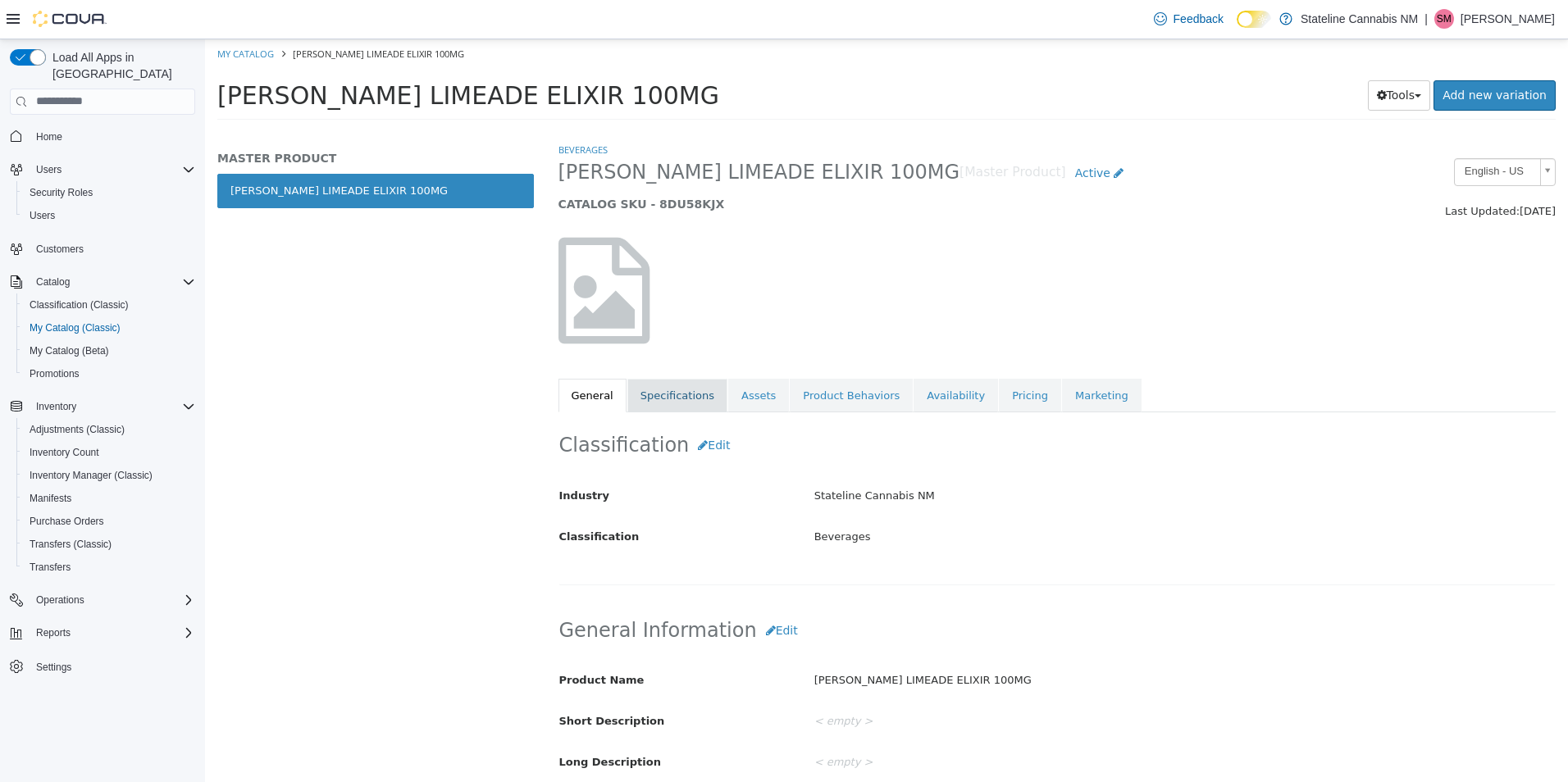
click at [683, 391] on link "Specifications" at bounding box center [677, 394] width 100 height 34
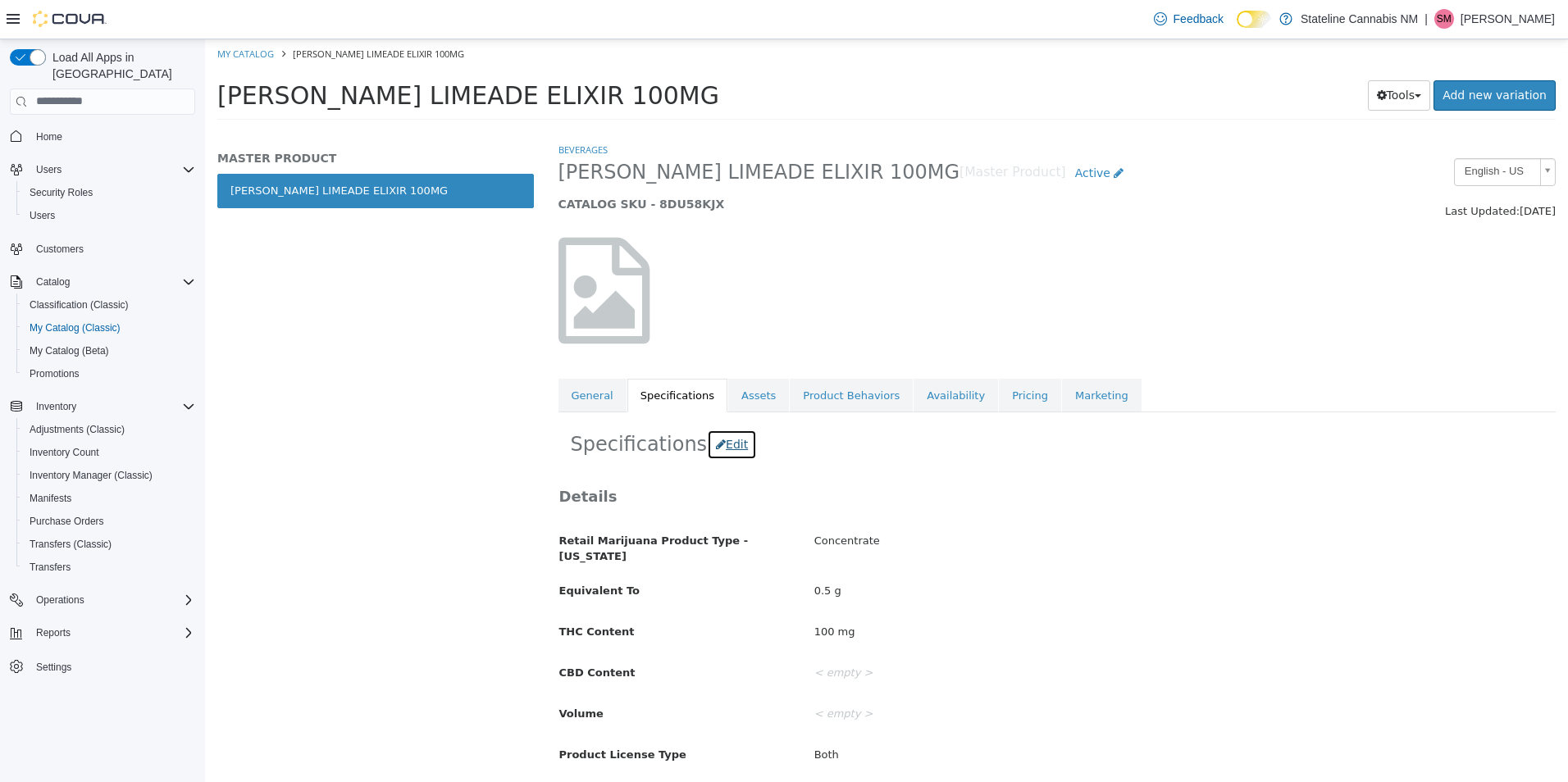
click at [722, 447] on button "Edit" at bounding box center [732, 443] width 50 height 30
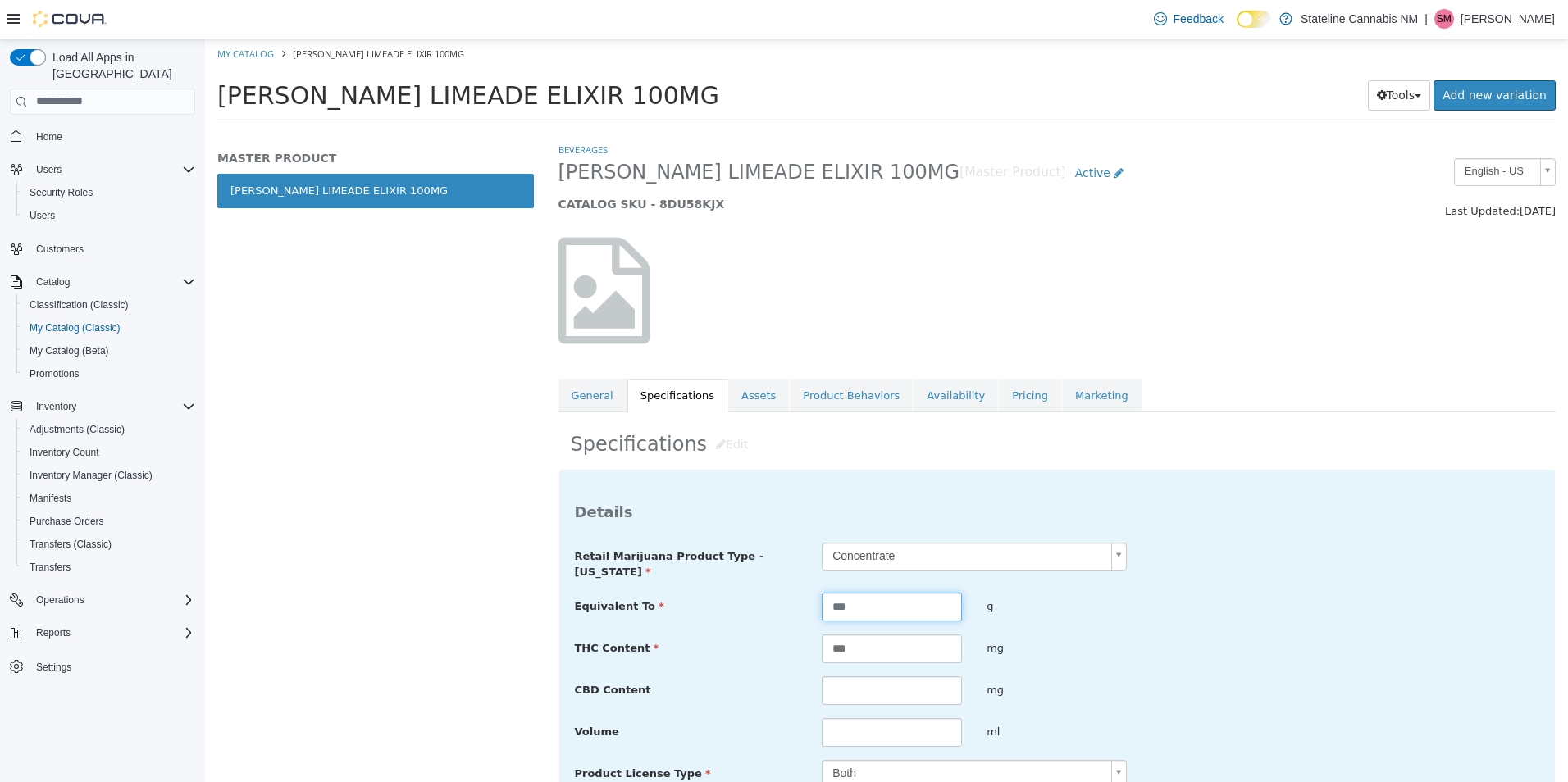
click at [885, 607] on input "***" at bounding box center [892, 606] width 140 height 29
type input "****"
click at [875, 641] on input "***" at bounding box center [892, 648] width 140 height 29
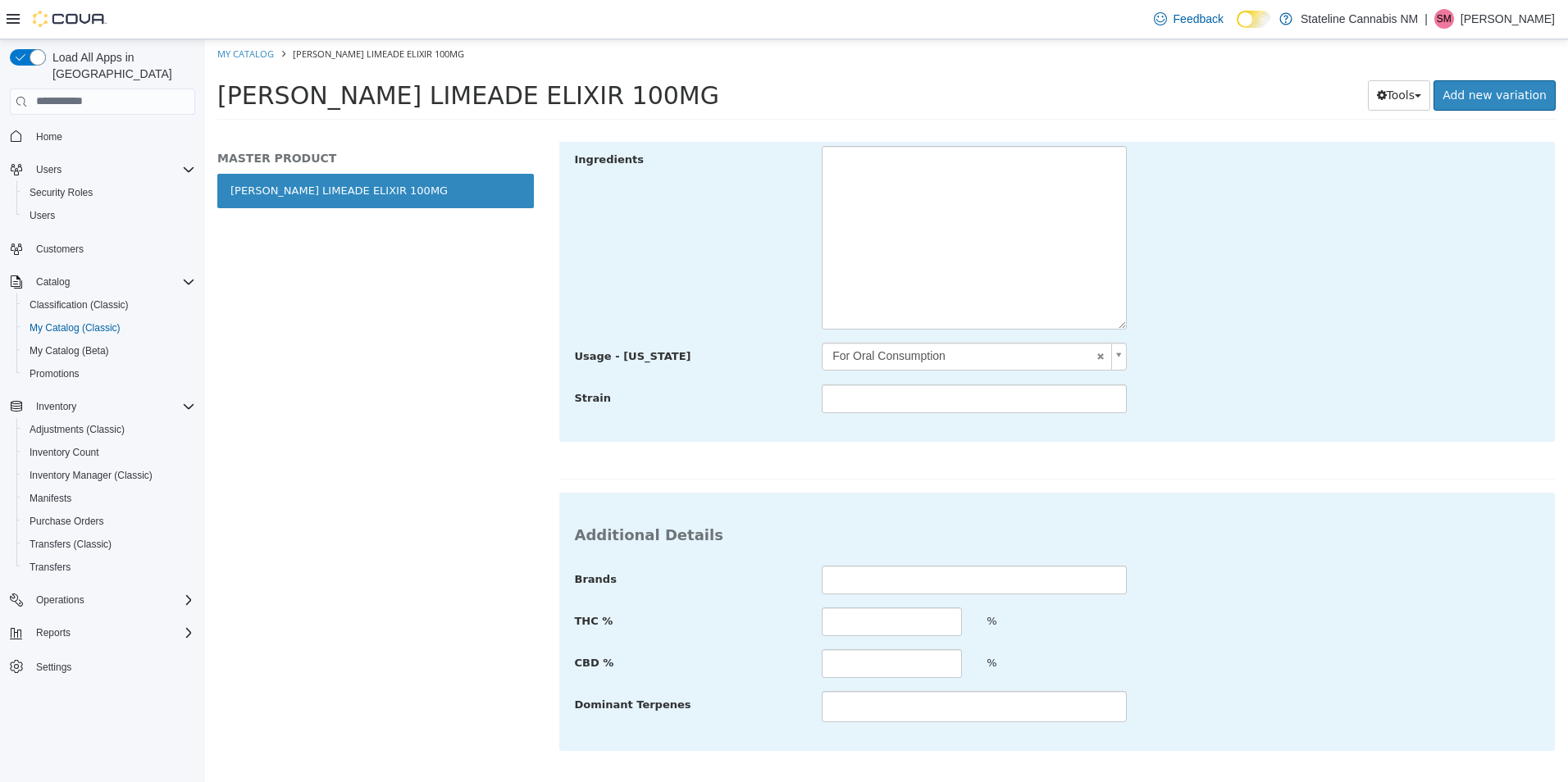
scroll to position [706, 0]
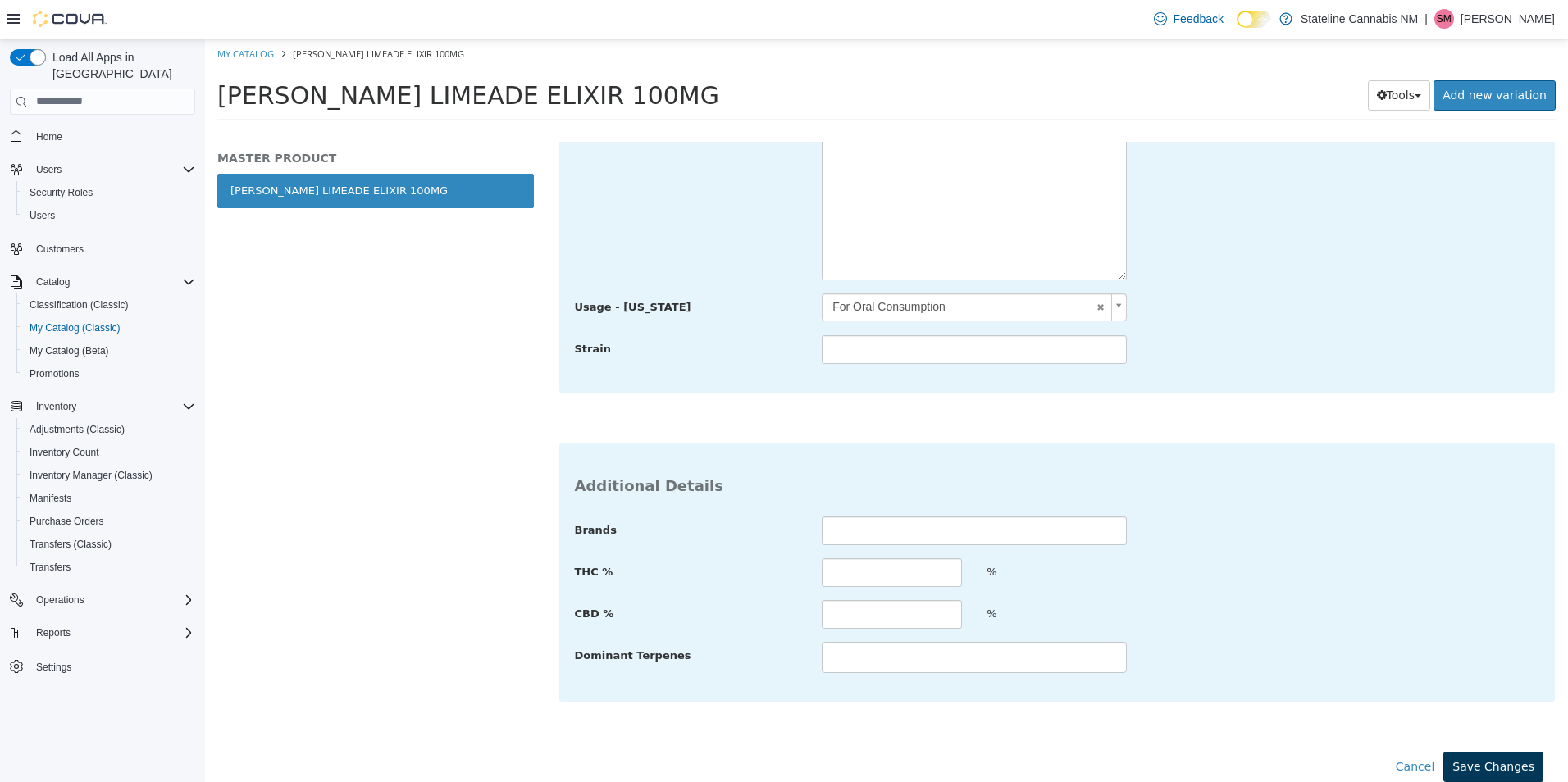
type input "**"
click at [1485, 768] on button "Save Changes" at bounding box center [1492, 765] width 100 height 30
